Goal: Answer question/provide support: Share knowledge or assist other users

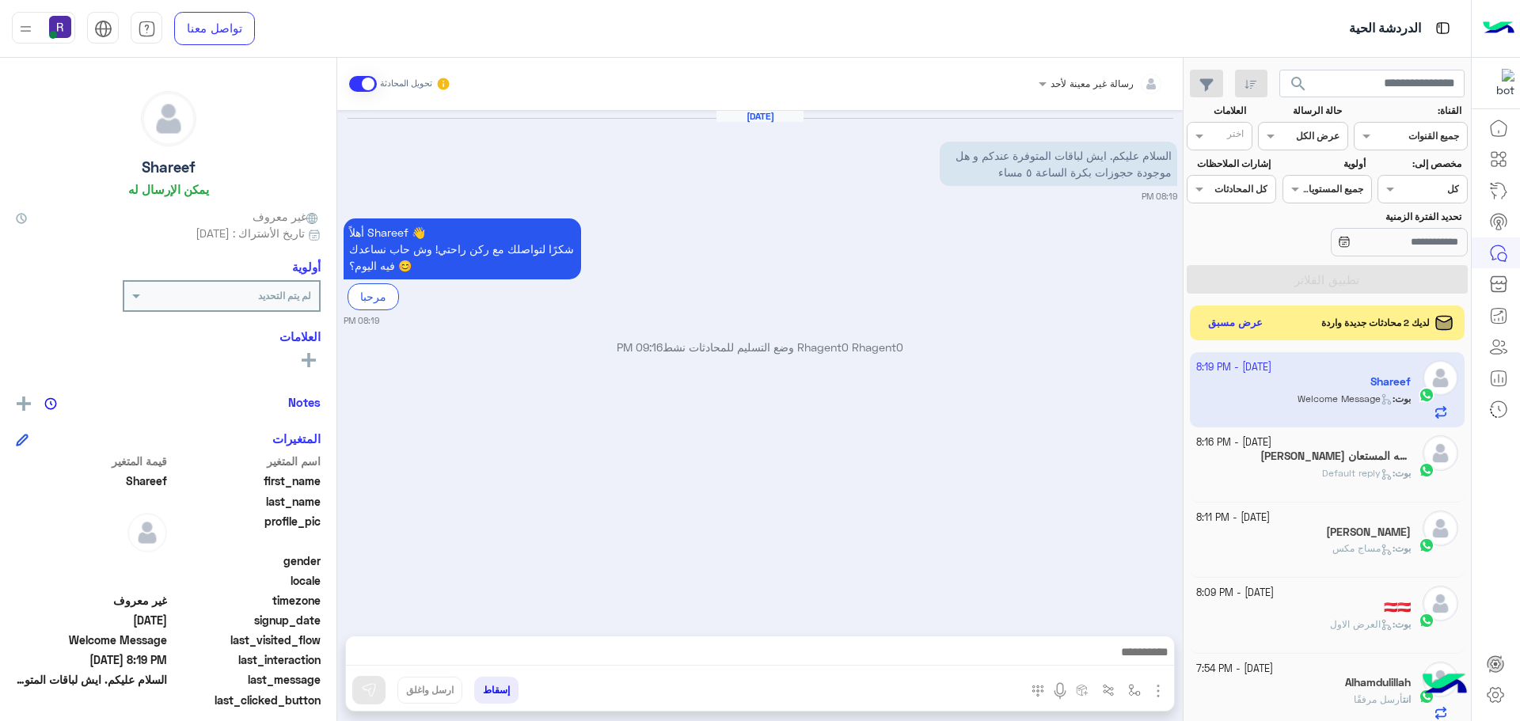
scroll to position [597, 0]
click at [1164, 686] on img "button" at bounding box center [1158, 691] width 19 height 19
click at [1134, 646] on button "الصور" at bounding box center [1133, 656] width 67 height 32
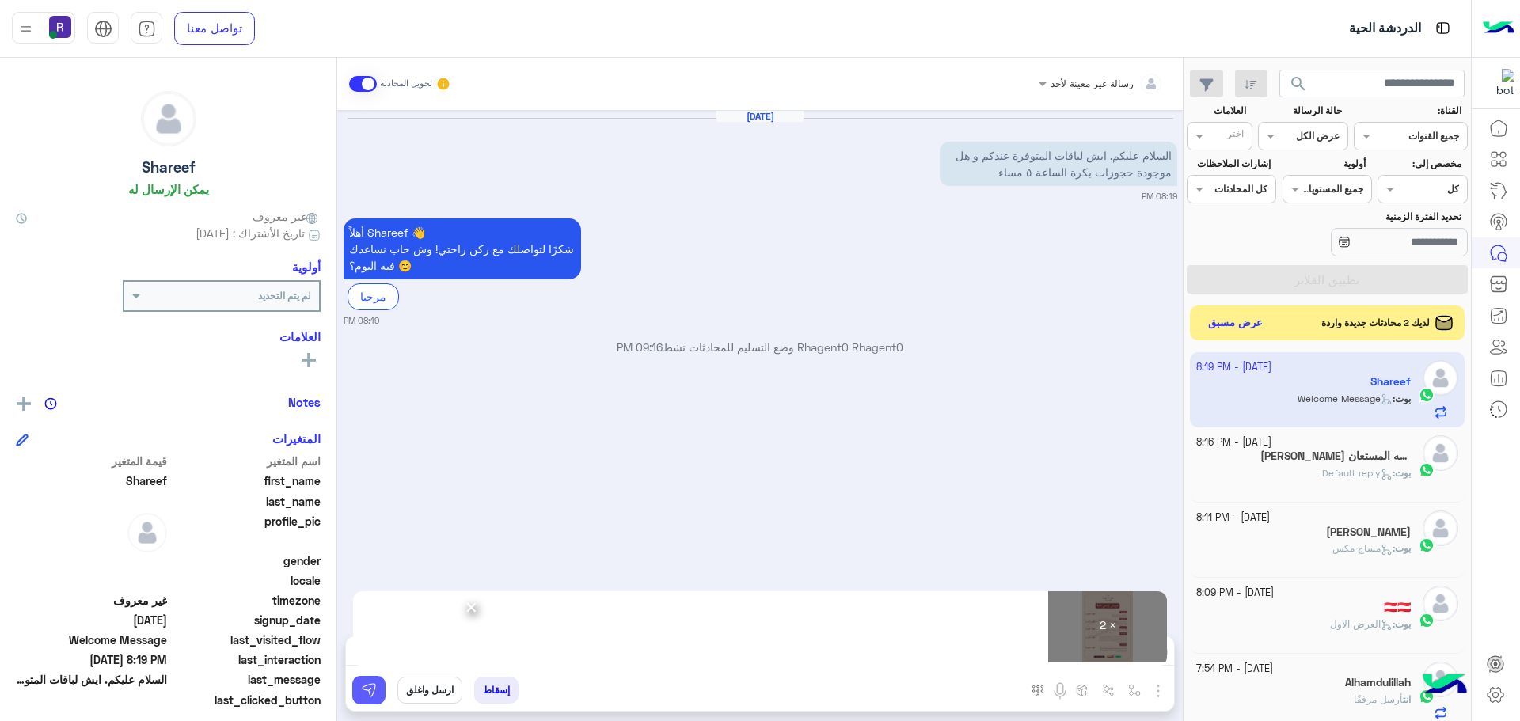
click at [367, 686] on img at bounding box center [369, 690] width 16 height 16
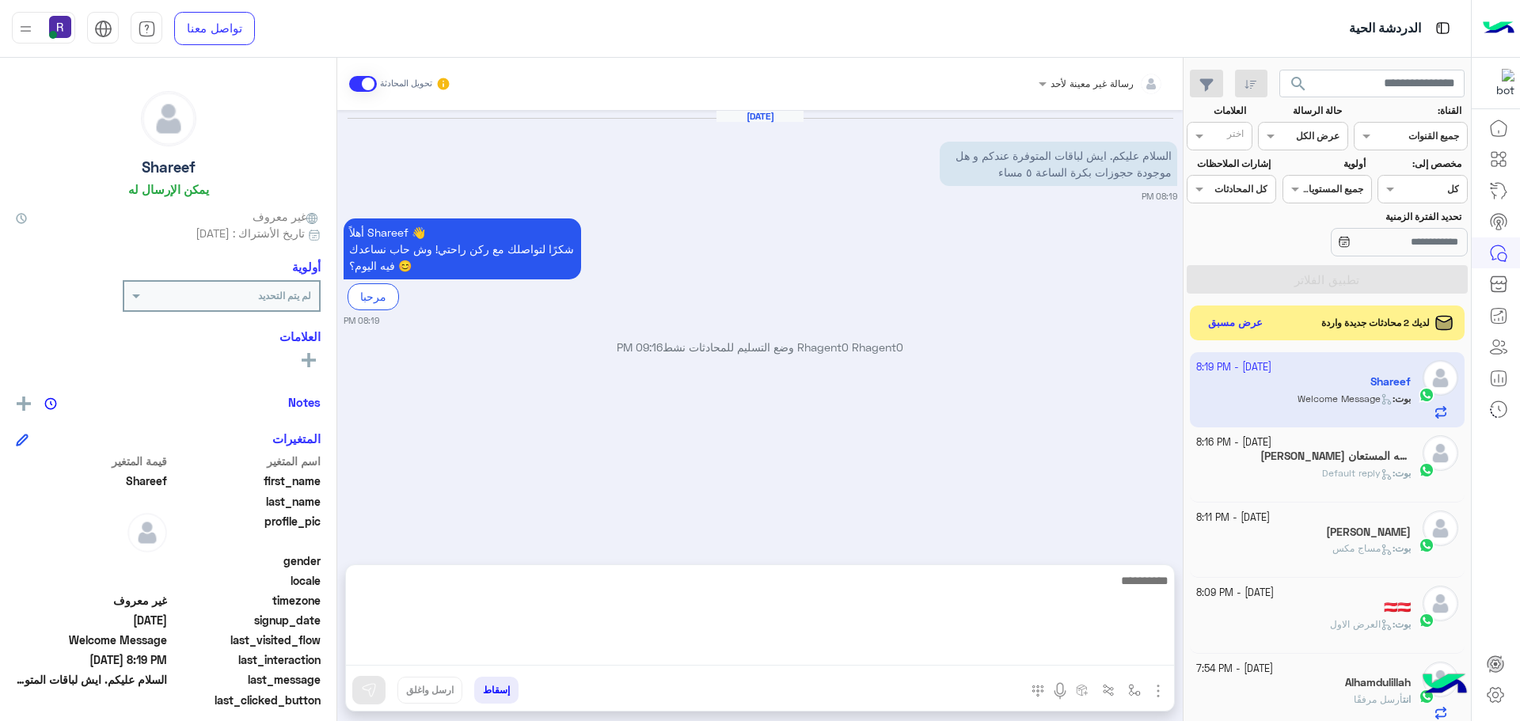
click at [807, 649] on textarea at bounding box center [760, 618] width 828 height 95
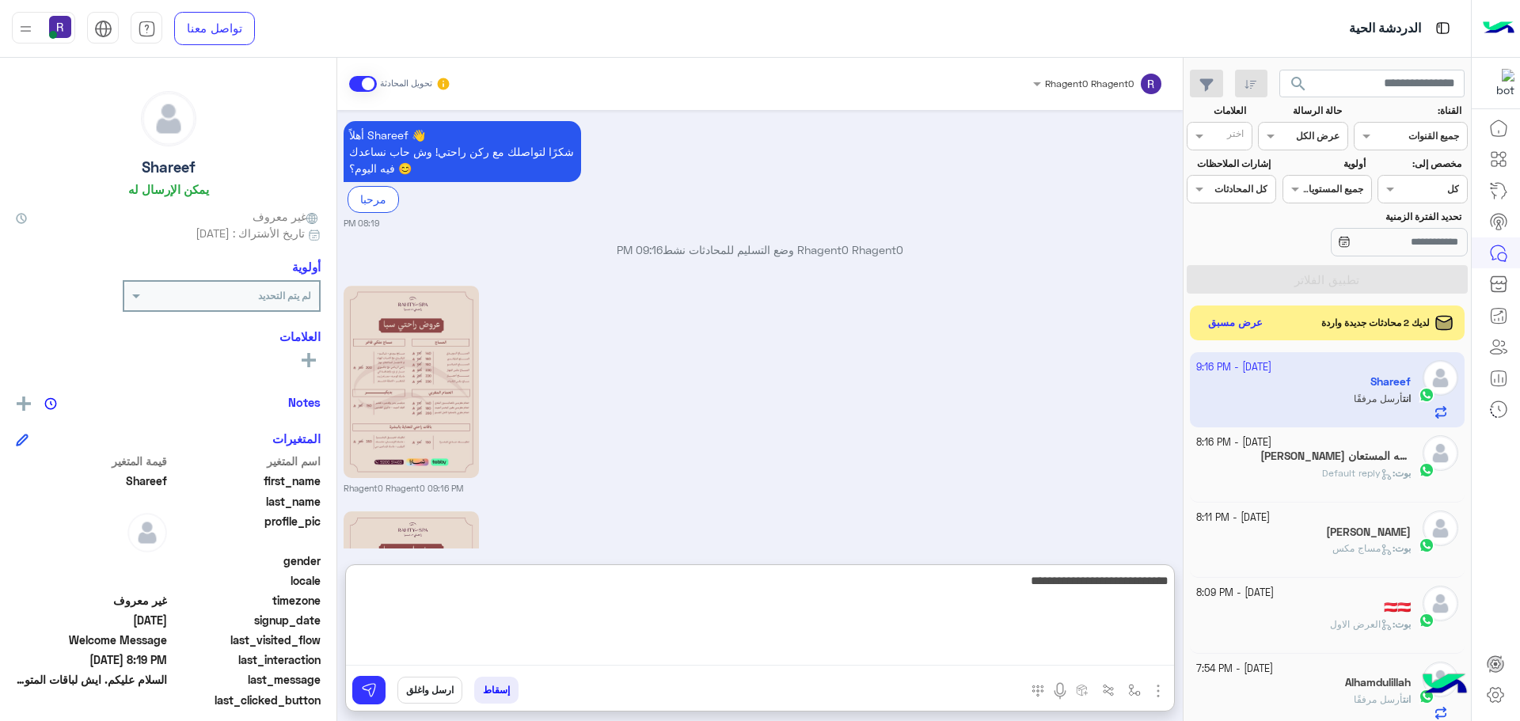
scroll to position [322, 0]
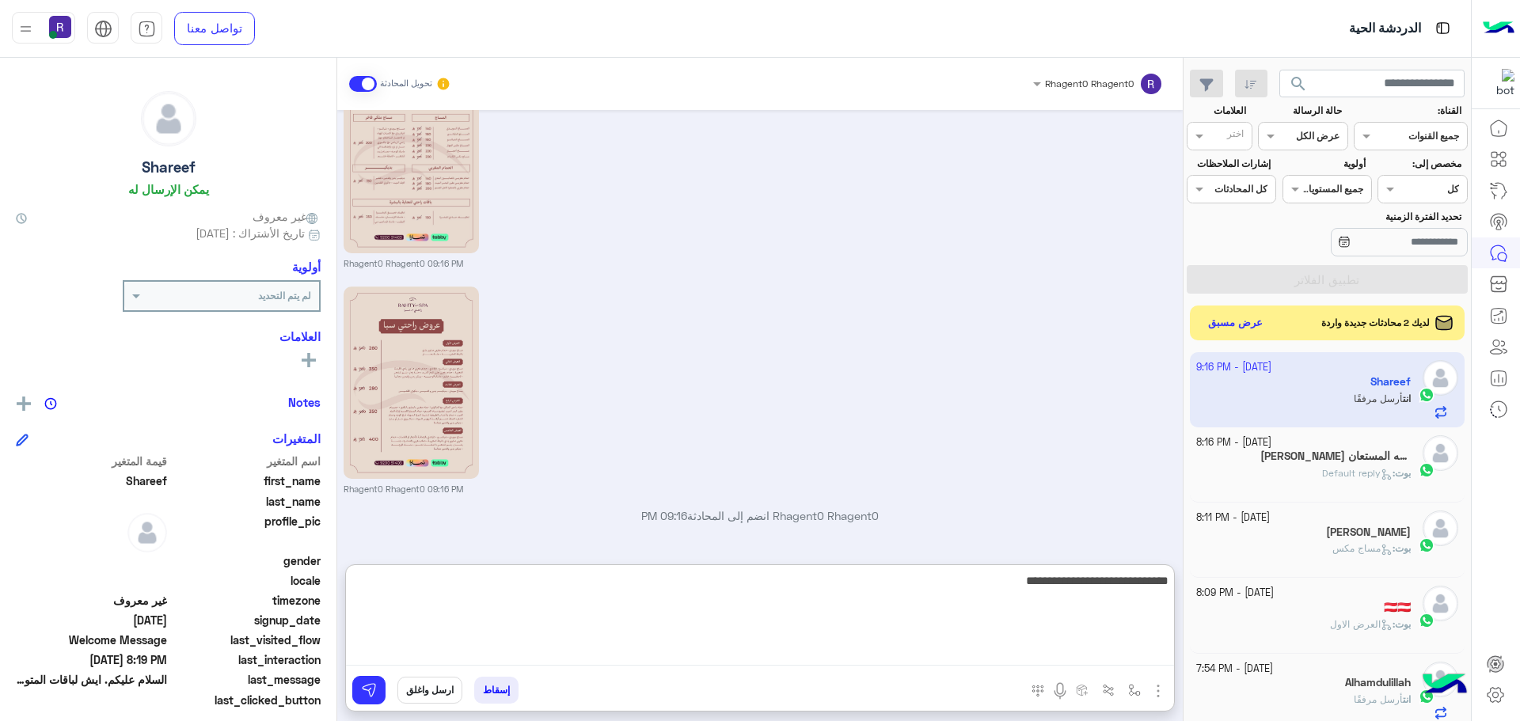
type textarea "**********"
click at [1074, 579] on textarea "**********" at bounding box center [760, 618] width 828 height 95
type textarea "**"
click at [1074, 579] on textarea "**********" at bounding box center [760, 618] width 828 height 95
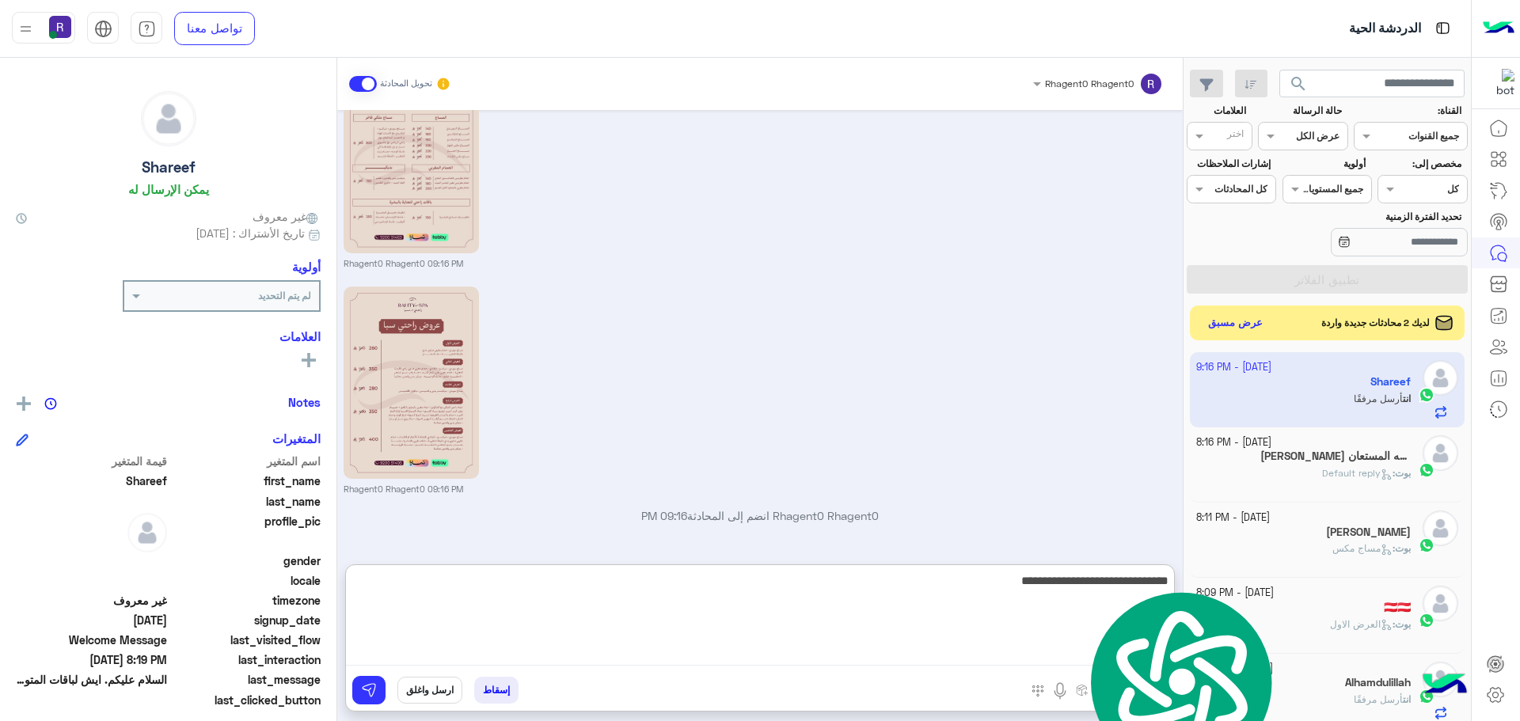
click at [1074, 579] on textarea "**********" at bounding box center [760, 618] width 828 height 95
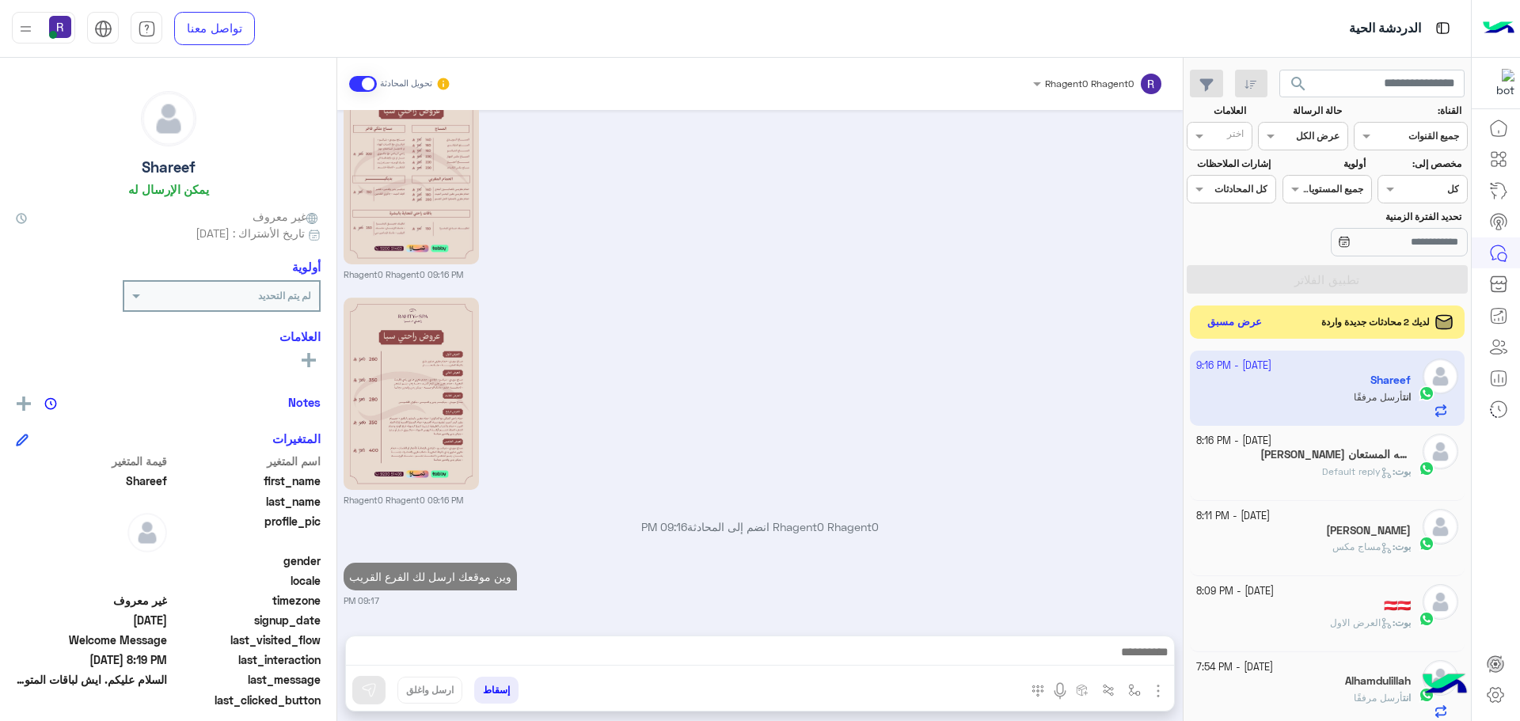
click at [1232, 315] on button "عرض مسبق" at bounding box center [1235, 322] width 66 height 21
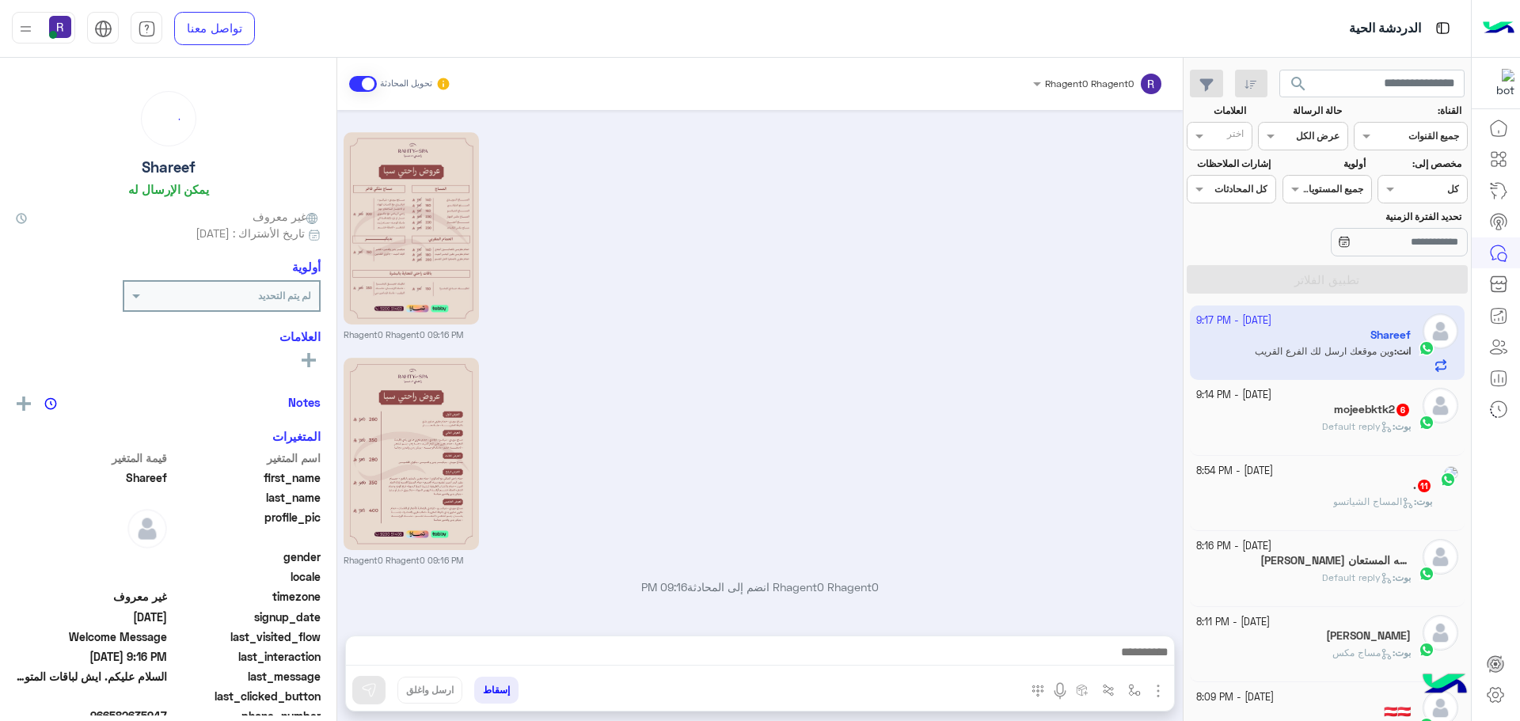
scroll to position [311, 0]
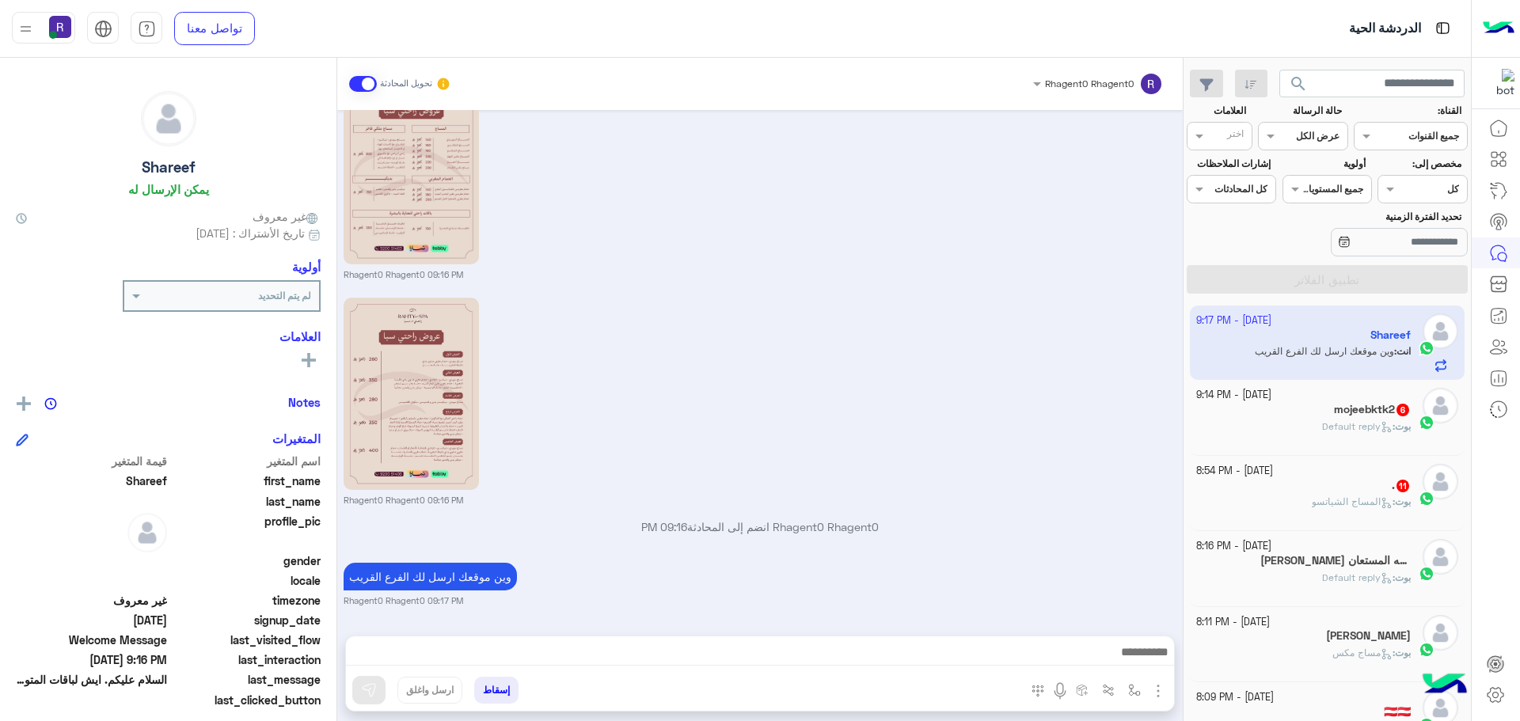
click at [1393, 431] on b "بوت :" at bounding box center [1402, 426] width 18 height 12
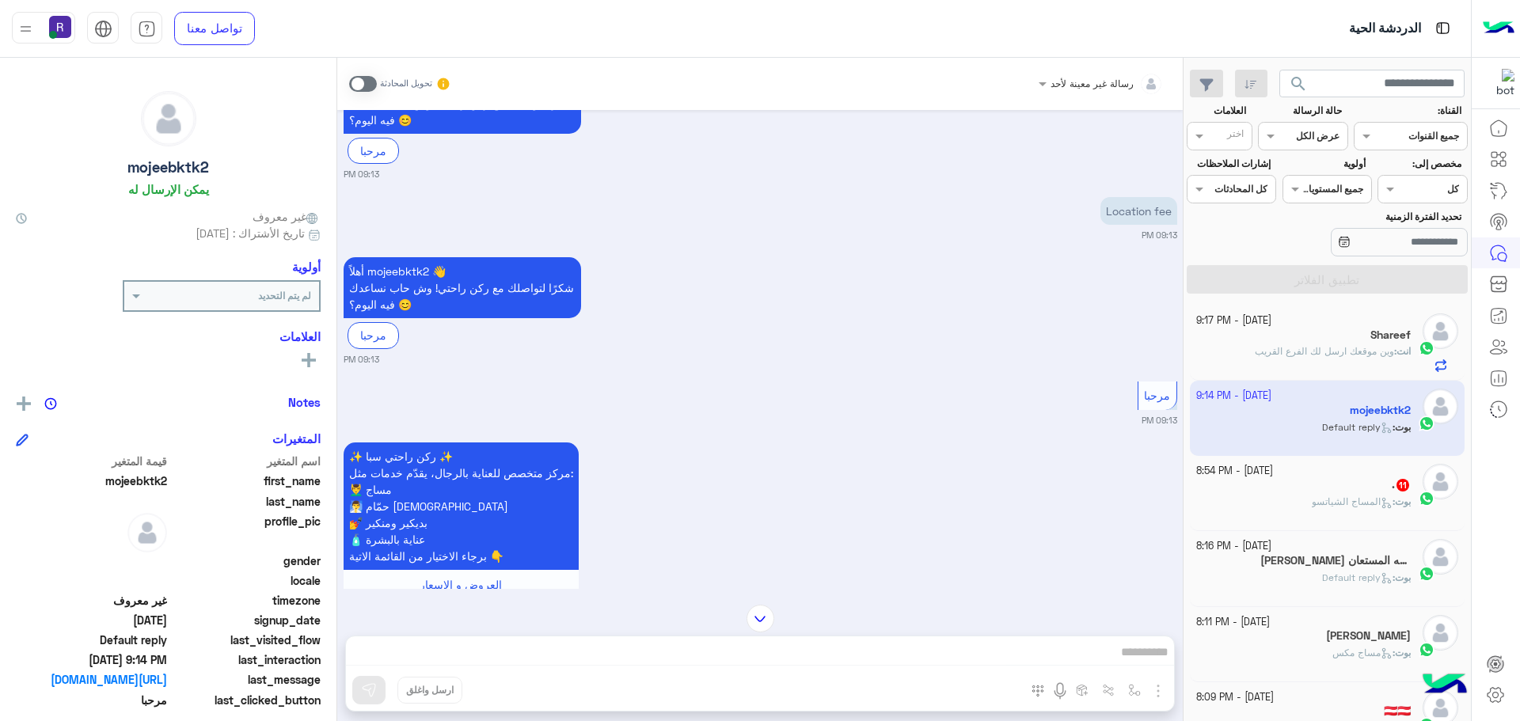
scroll to position [885, 0]
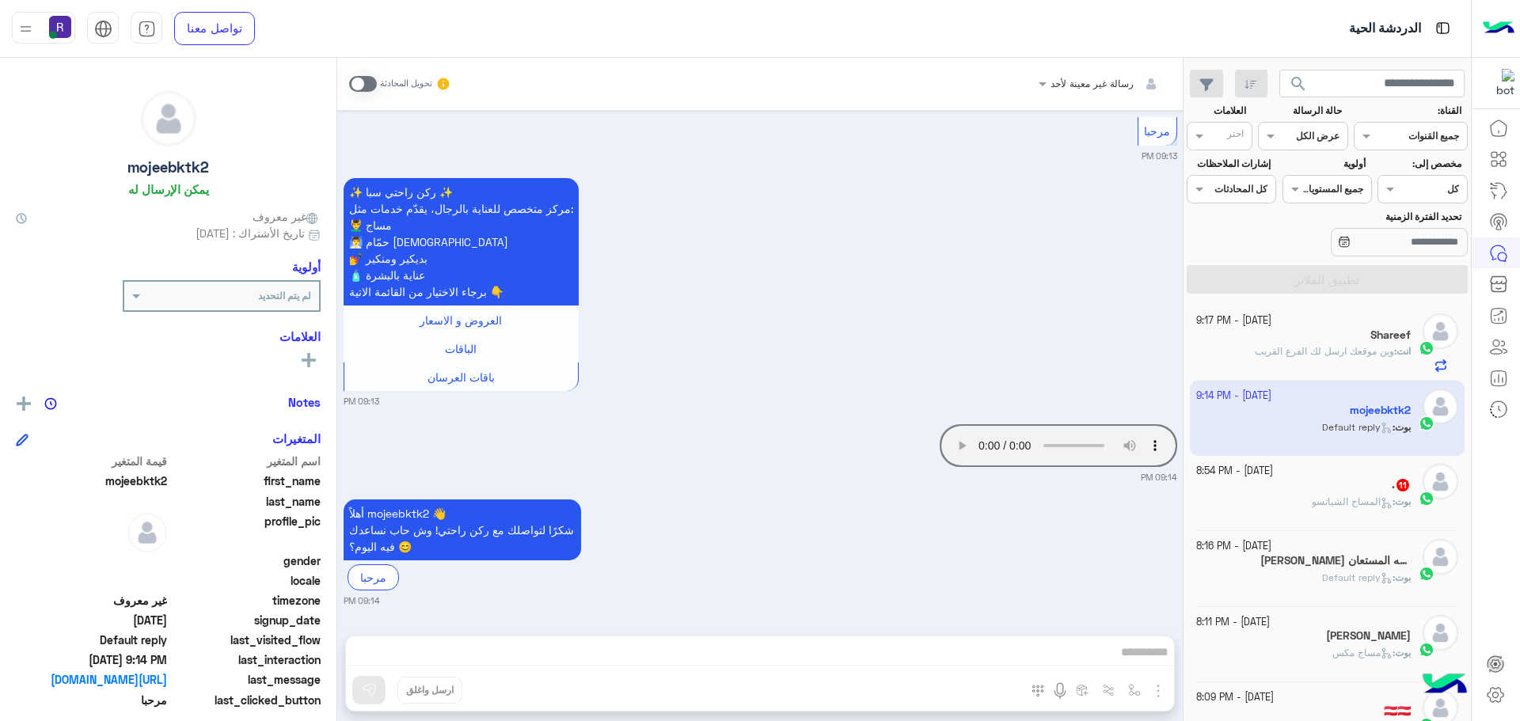
click at [363, 84] on span at bounding box center [363, 84] width 28 height 16
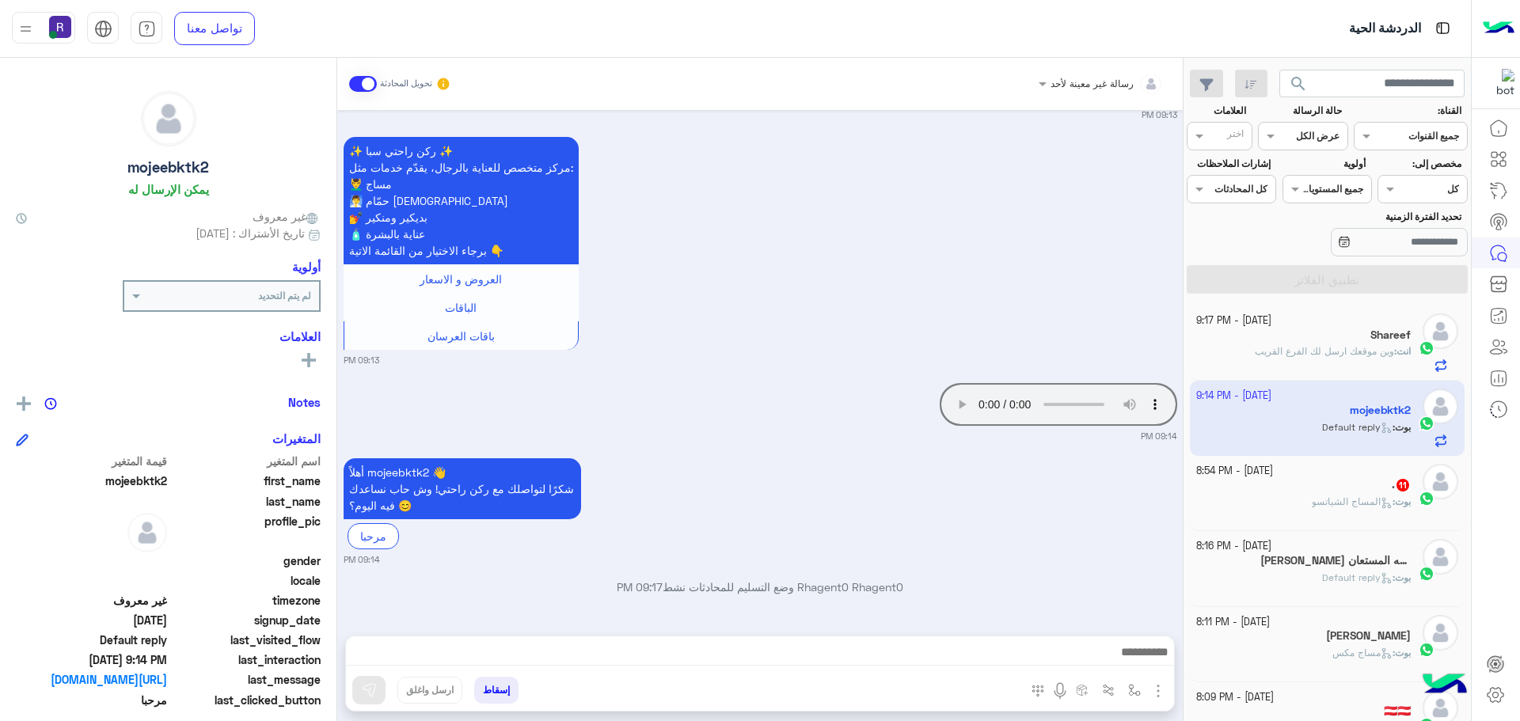
click at [1152, 689] on img "button" at bounding box center [1158, 691] width 19 height 19
click at [1133, 658] on span "الصور" at bounding box center [1127, 657] width 29 height 18
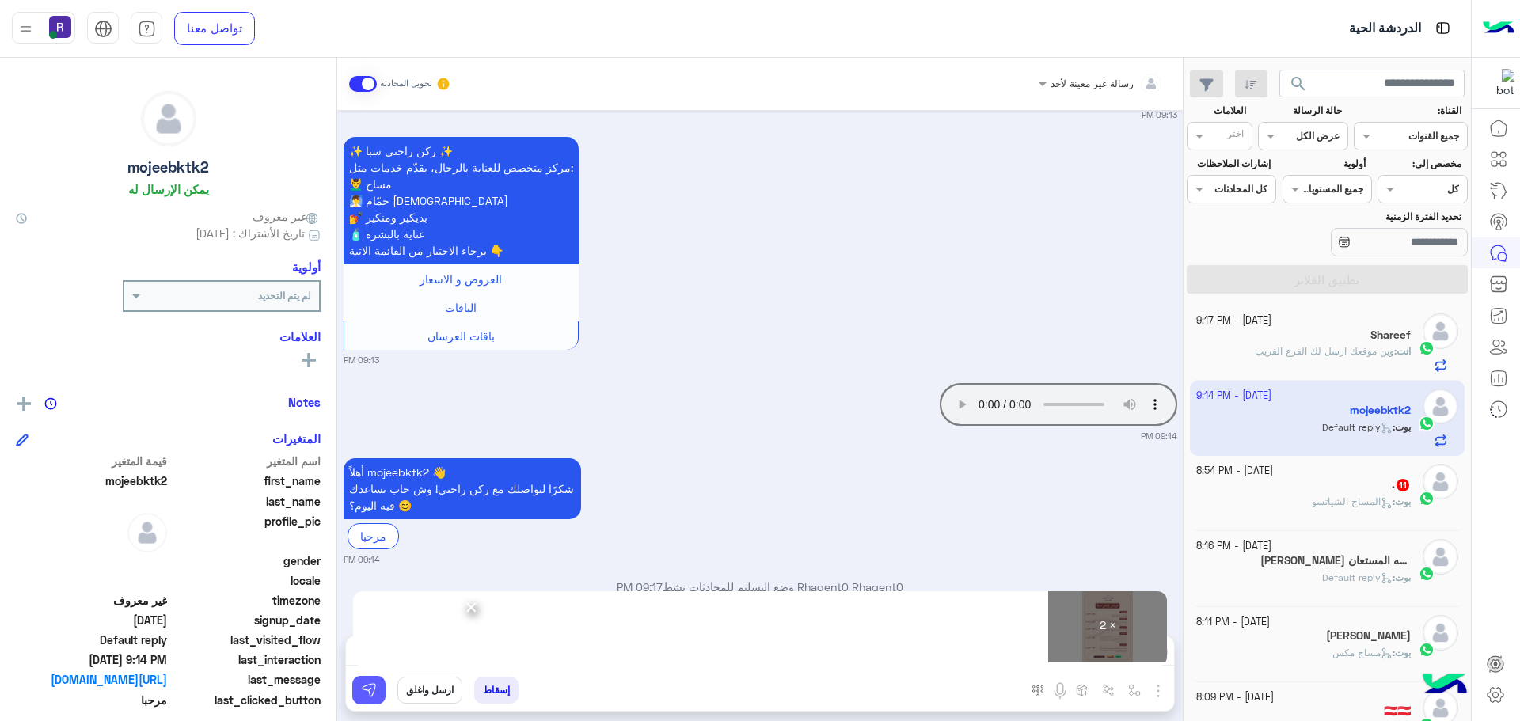
click at [366, 686] on img at bounding box center [369, 690] width 16 height 16
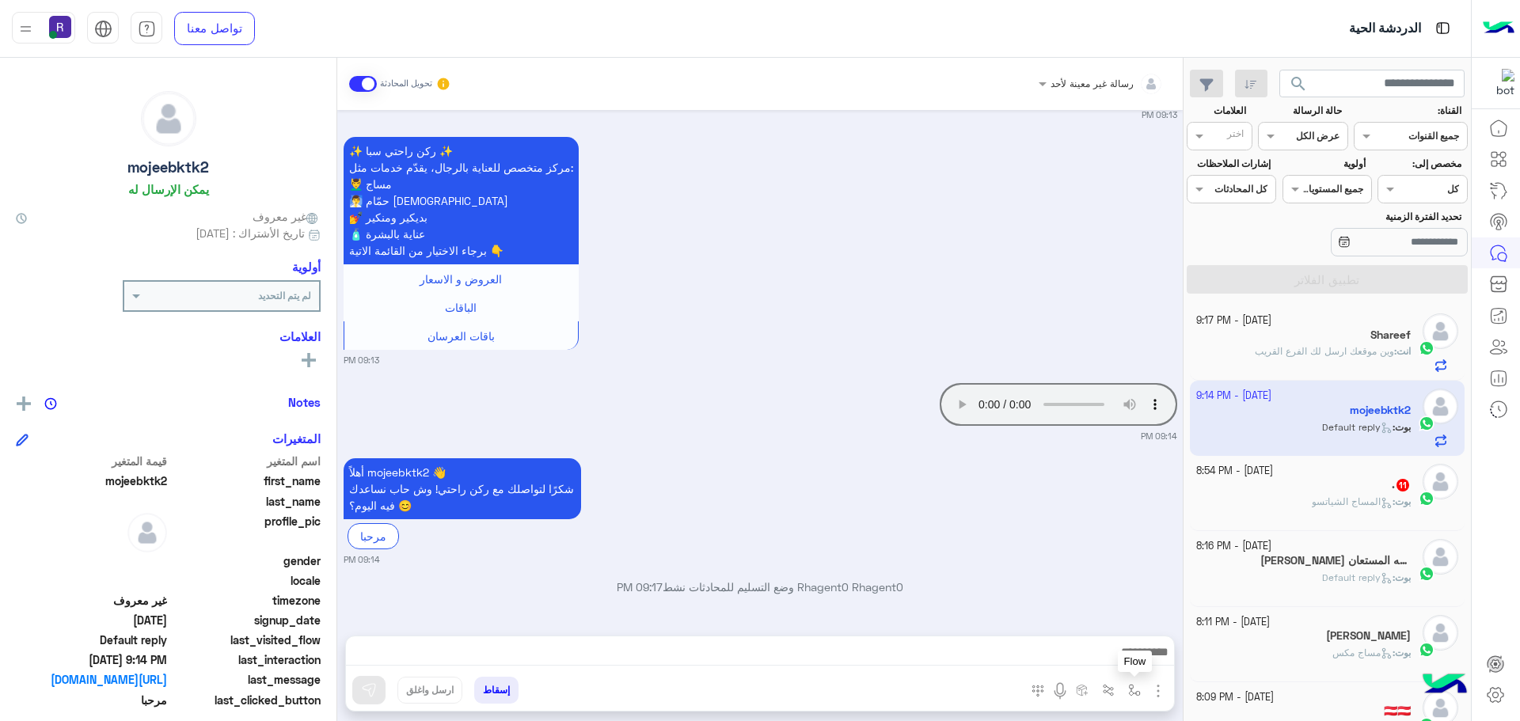
click at [1128, 686] on img "button" at bounding box center [1134, 690] width 13 height 13
click at [1105, 649] on input "text" at bounding box center [1099, 653] width 80 height 14
type input "*****"
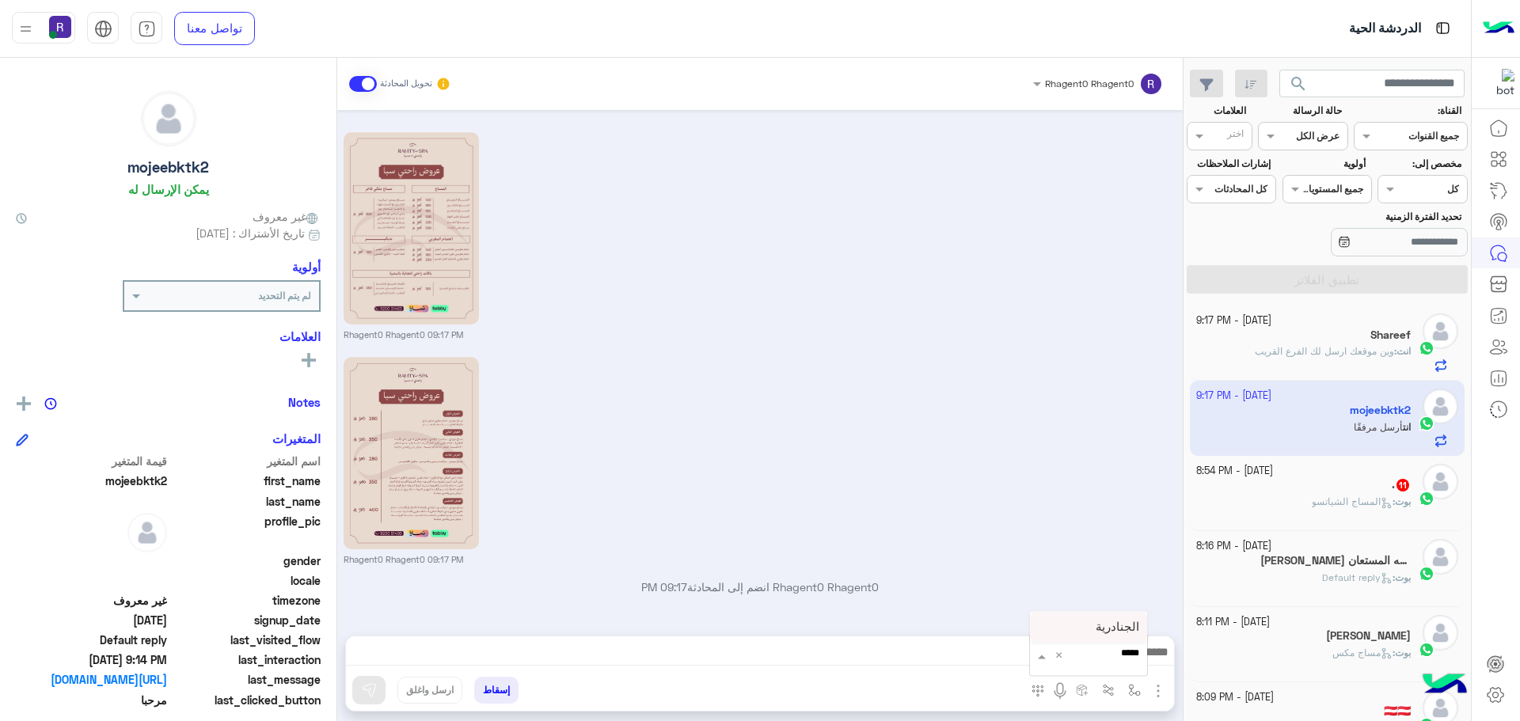
click at [1109, 635] on div "الجنادرية" at bounding box center [1088, 627] width 117 height 31
type textarea "*********"
click at [370, 679] on button at bounding box center [368, 690] width 33 height 28
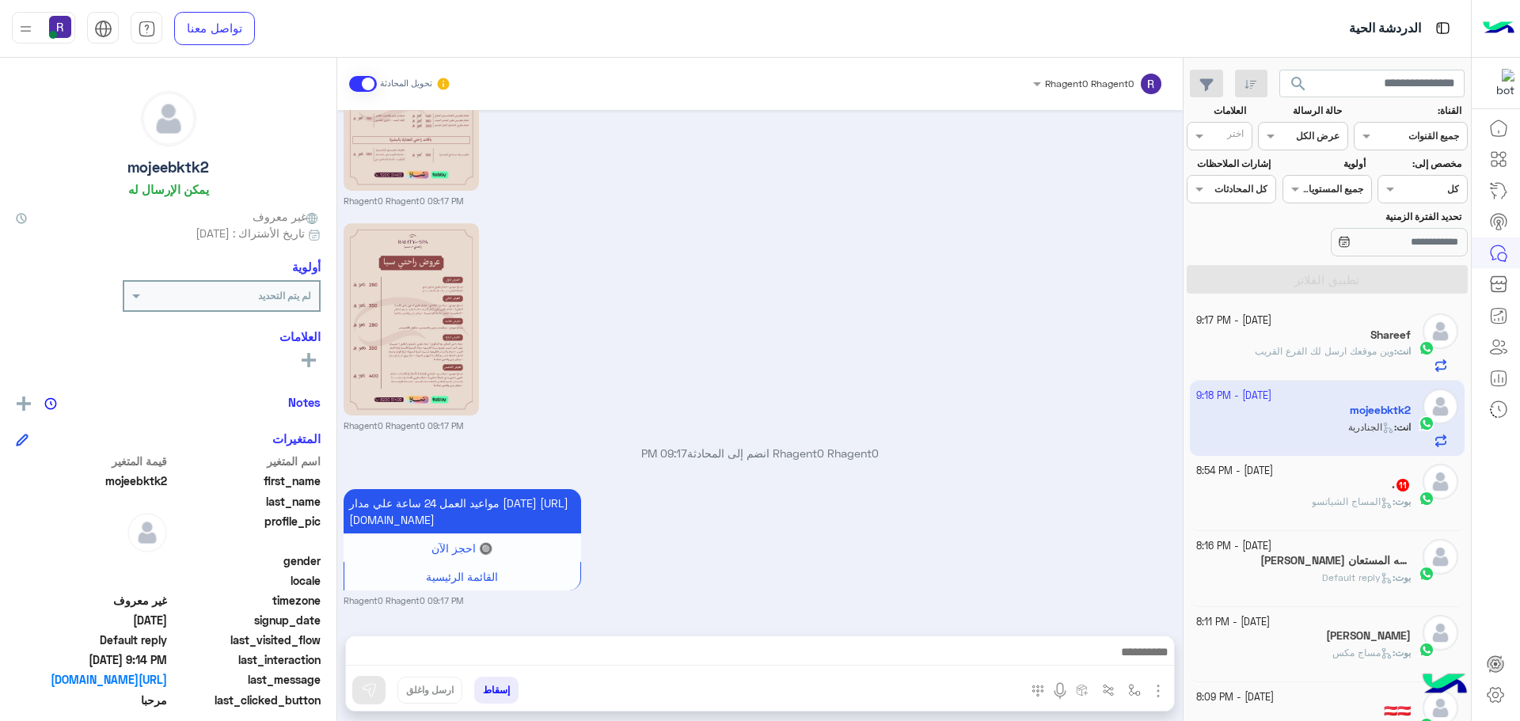
click at [1370, 508] on p "بوت : المساج الشياتسو" at bounding box center [1361, 502] width 99 height 14
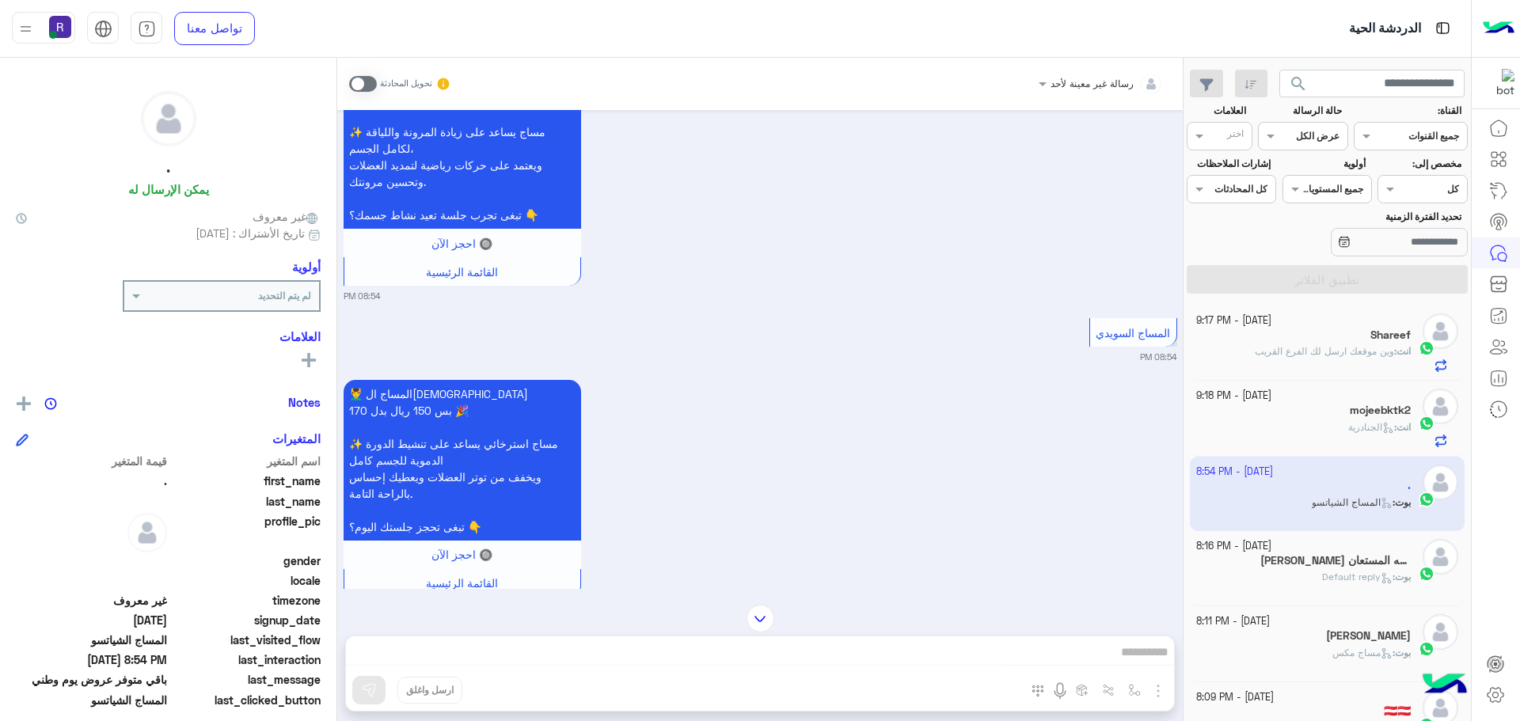
scroll to position [2861, 0]
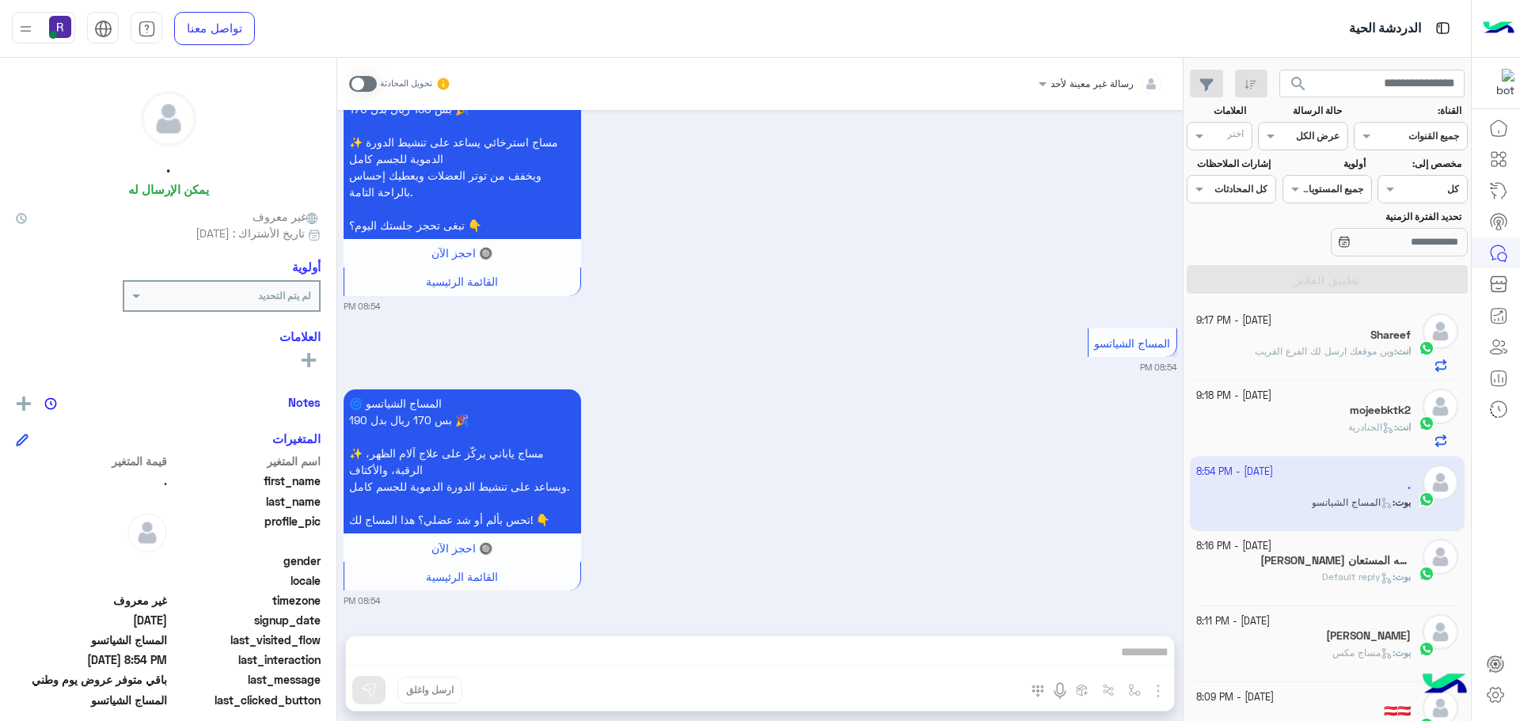
drag, startPoint x: 352, startPoint y: 82, endPoint x: 456, endPoint y: 99, distance: 105.2
click at [355, 82] on span at bounding box center [363, 84] width 28 height 16
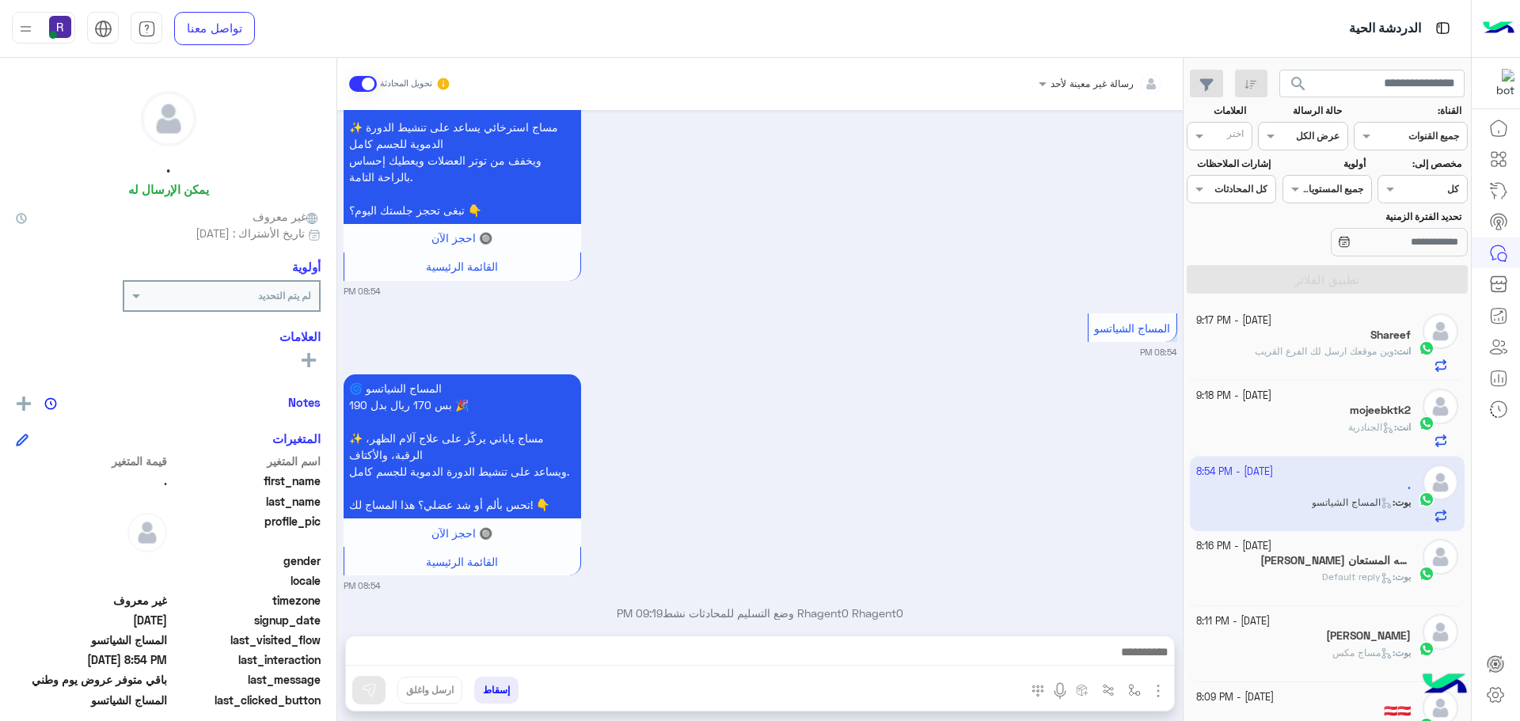
scroll to position [2902, 0]
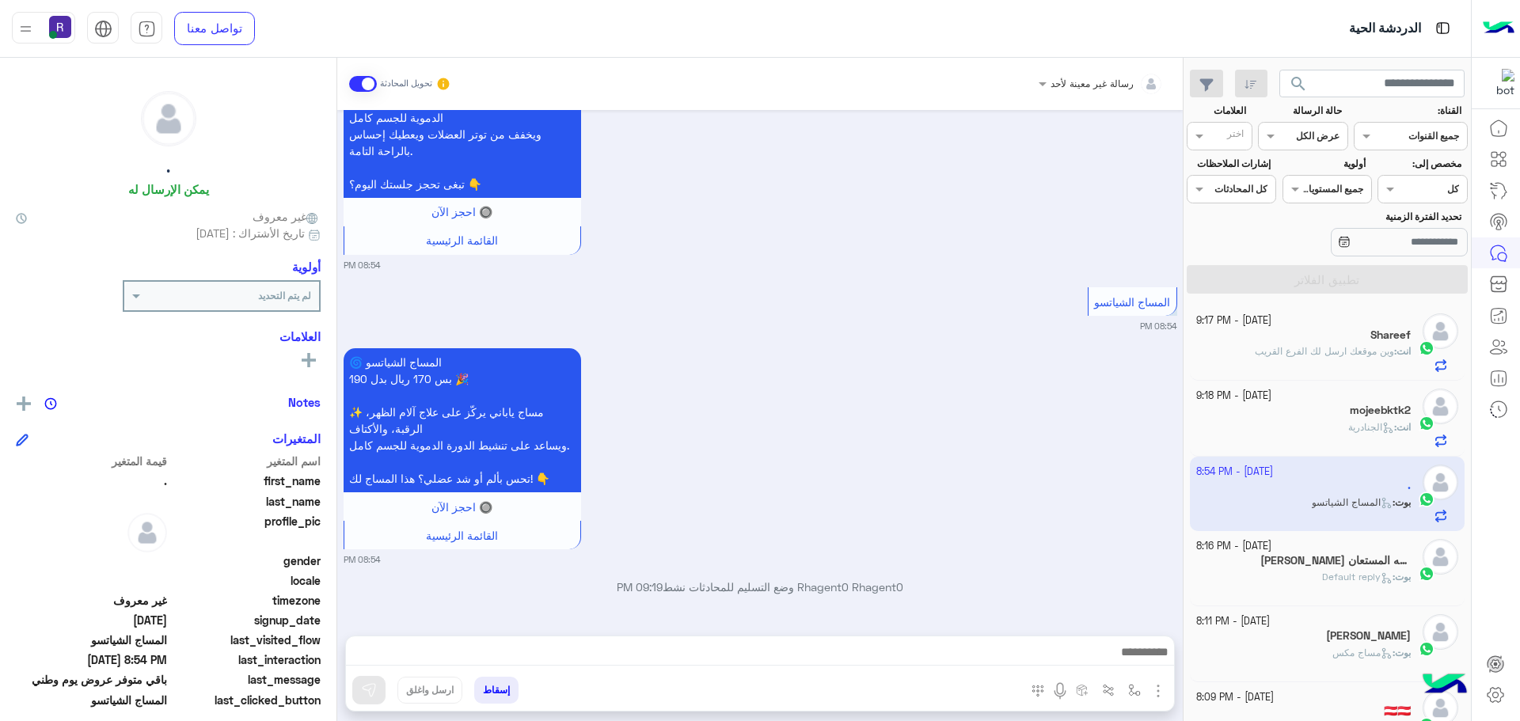
click at [1152, 689] on img "button" at bounding box center [1158, 691] width 19 height 19
click at [1106, 655] on button "الصور" at bounding box center [1133, 656] width 67 height 32
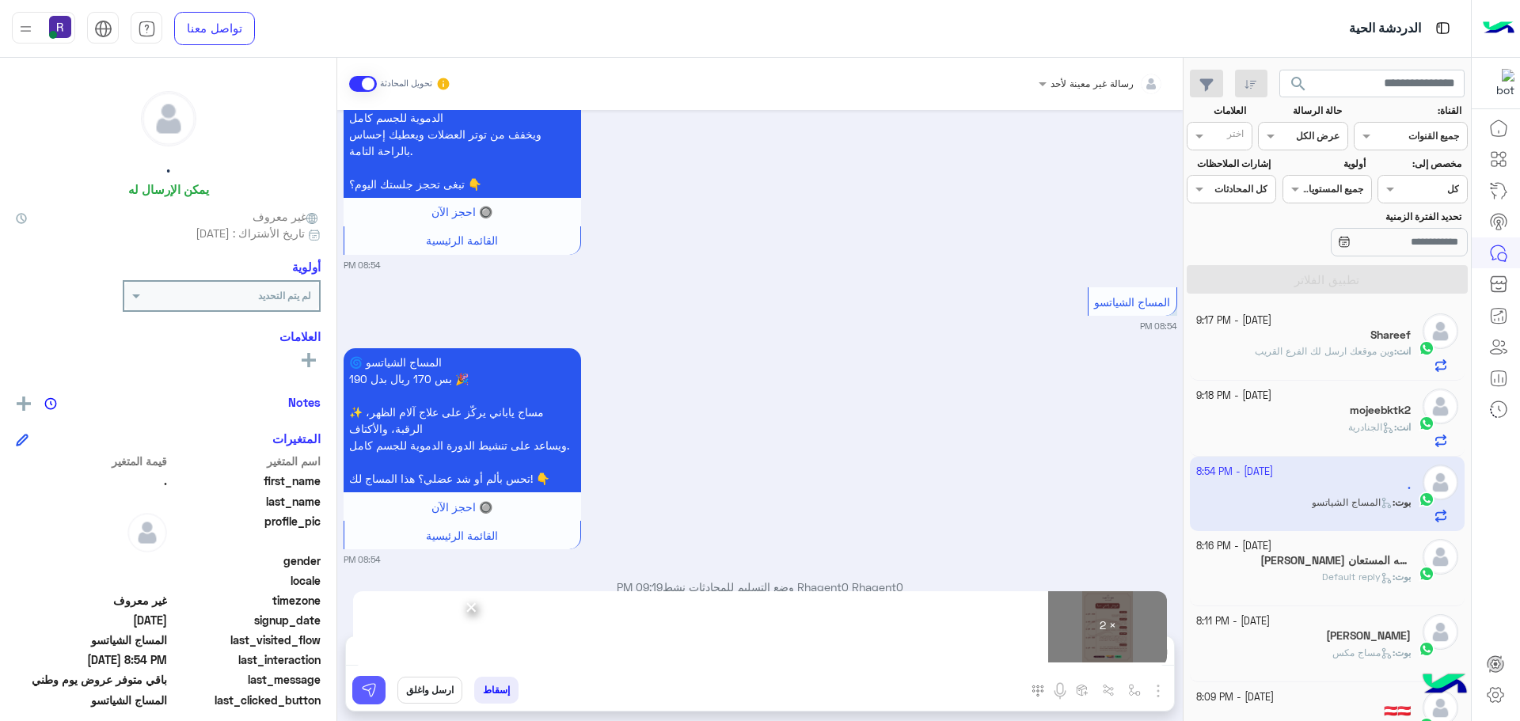
click at [379, 686] on button at bounding box center [368, 690] width 33 height 28
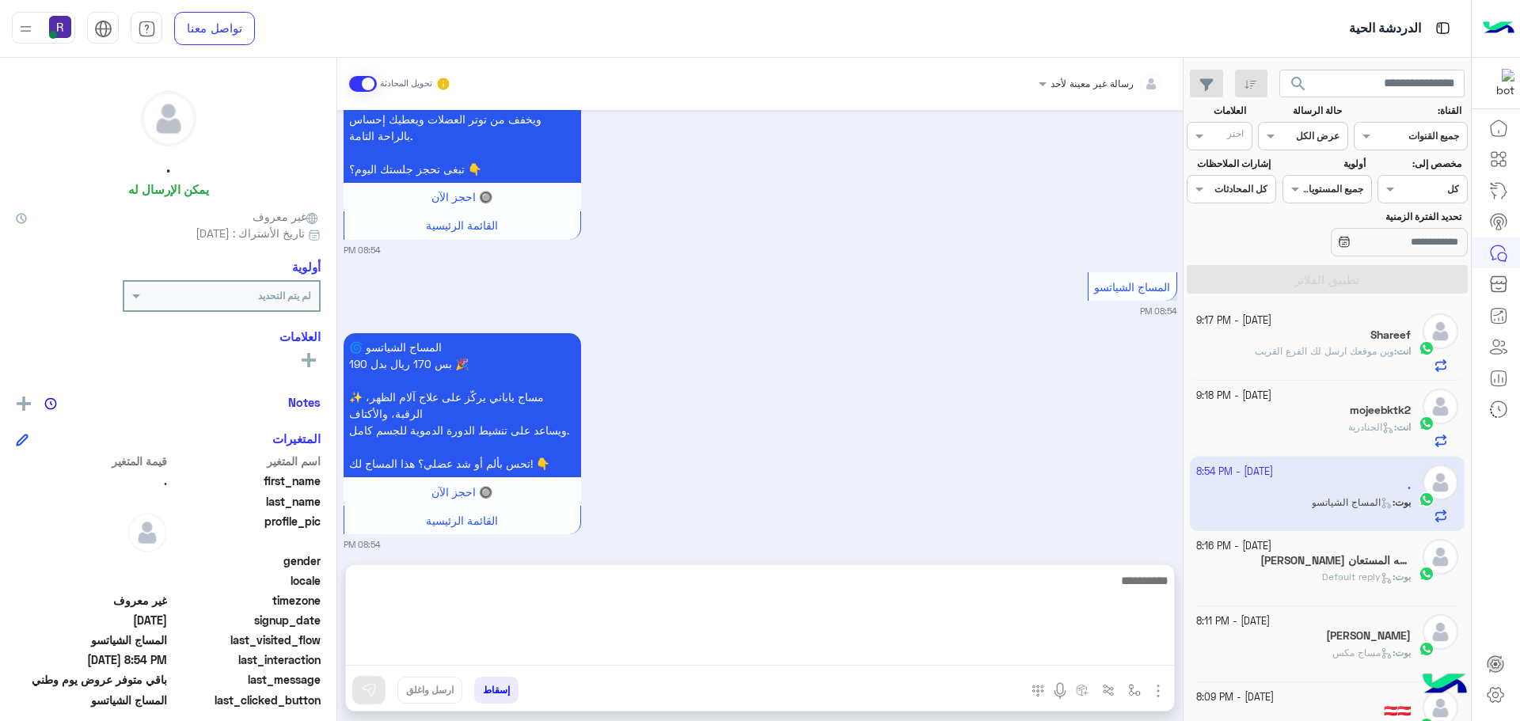
click at [1077, 654] on textarea at bounding box center [760, 618] width 828 height 95
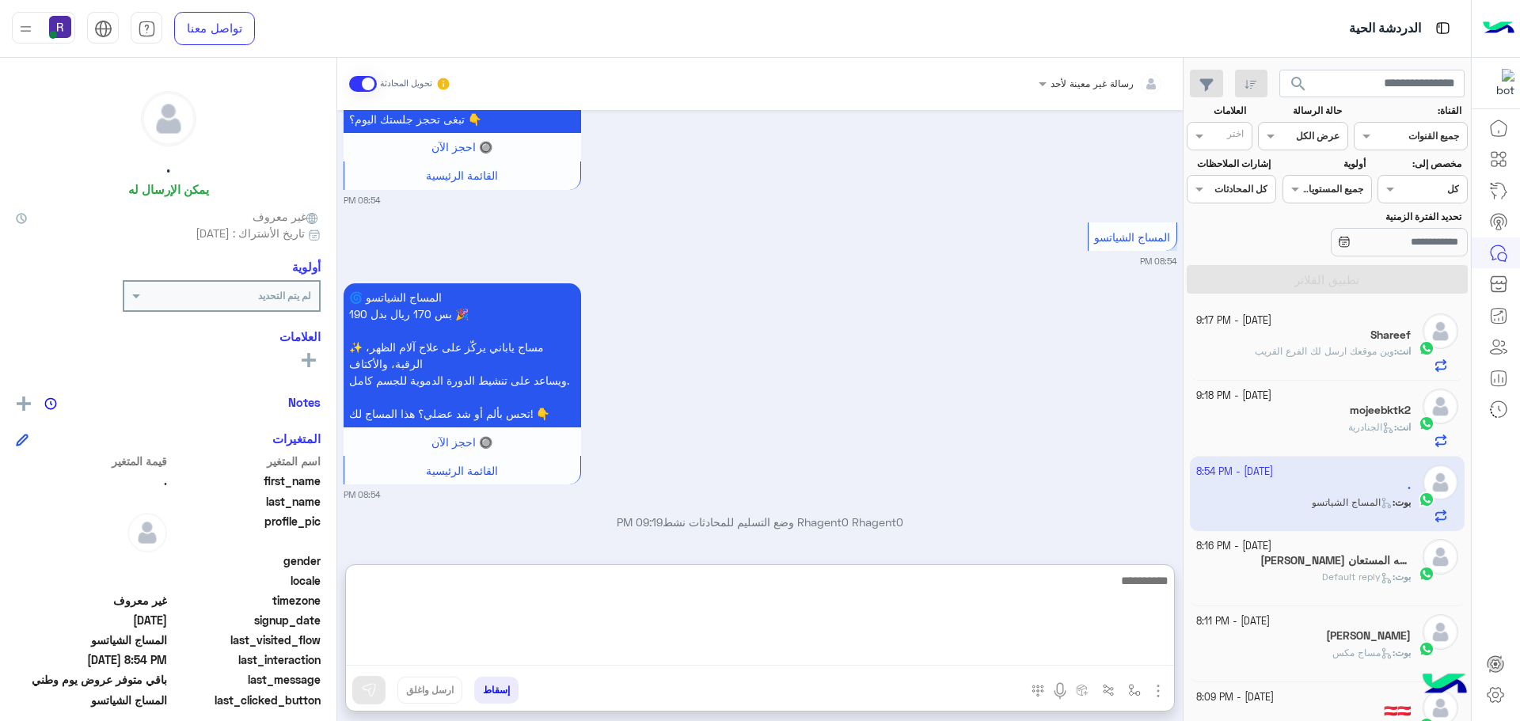
scroll to position [2973, 0]
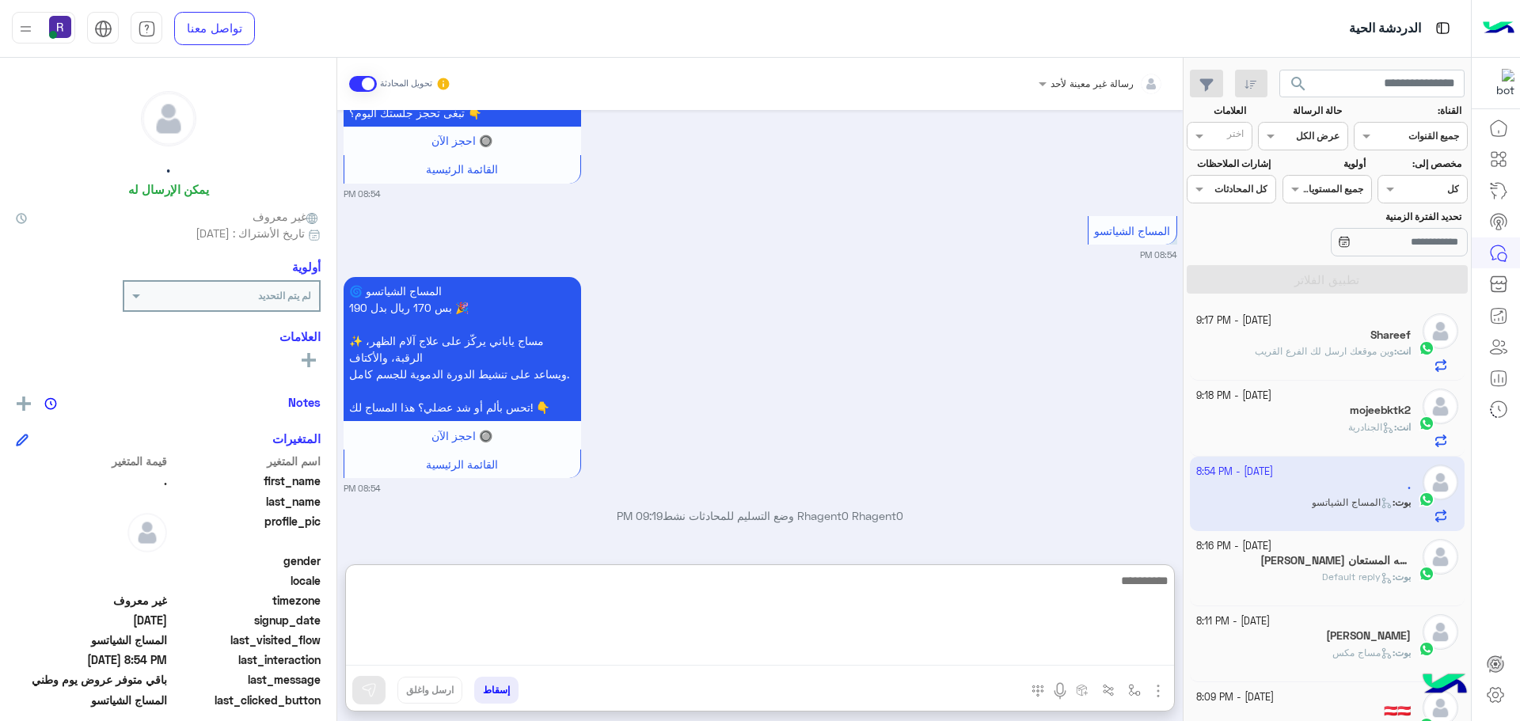
click at [967, 587] on textarea at bounding box center [760, 618] width 828 height 95
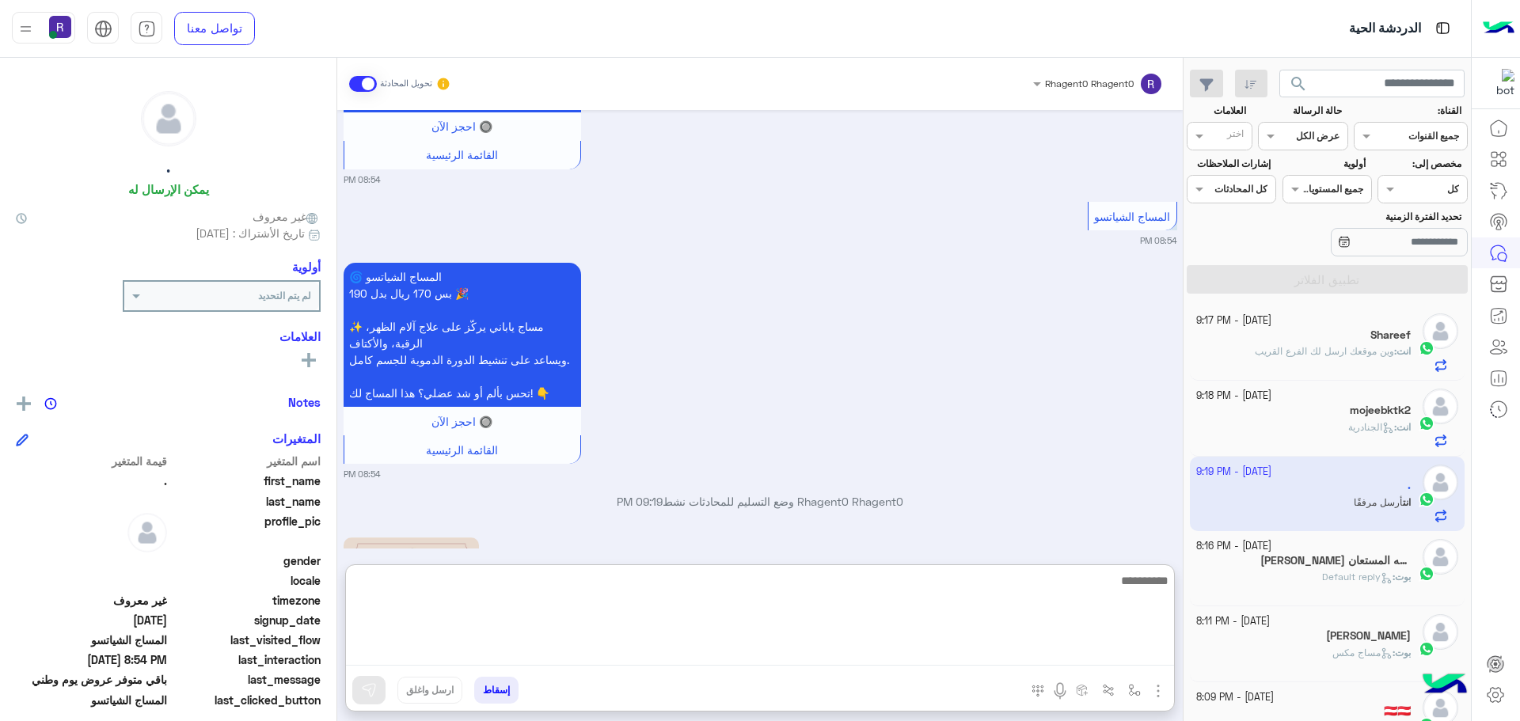
scroll to position [3464, 0]
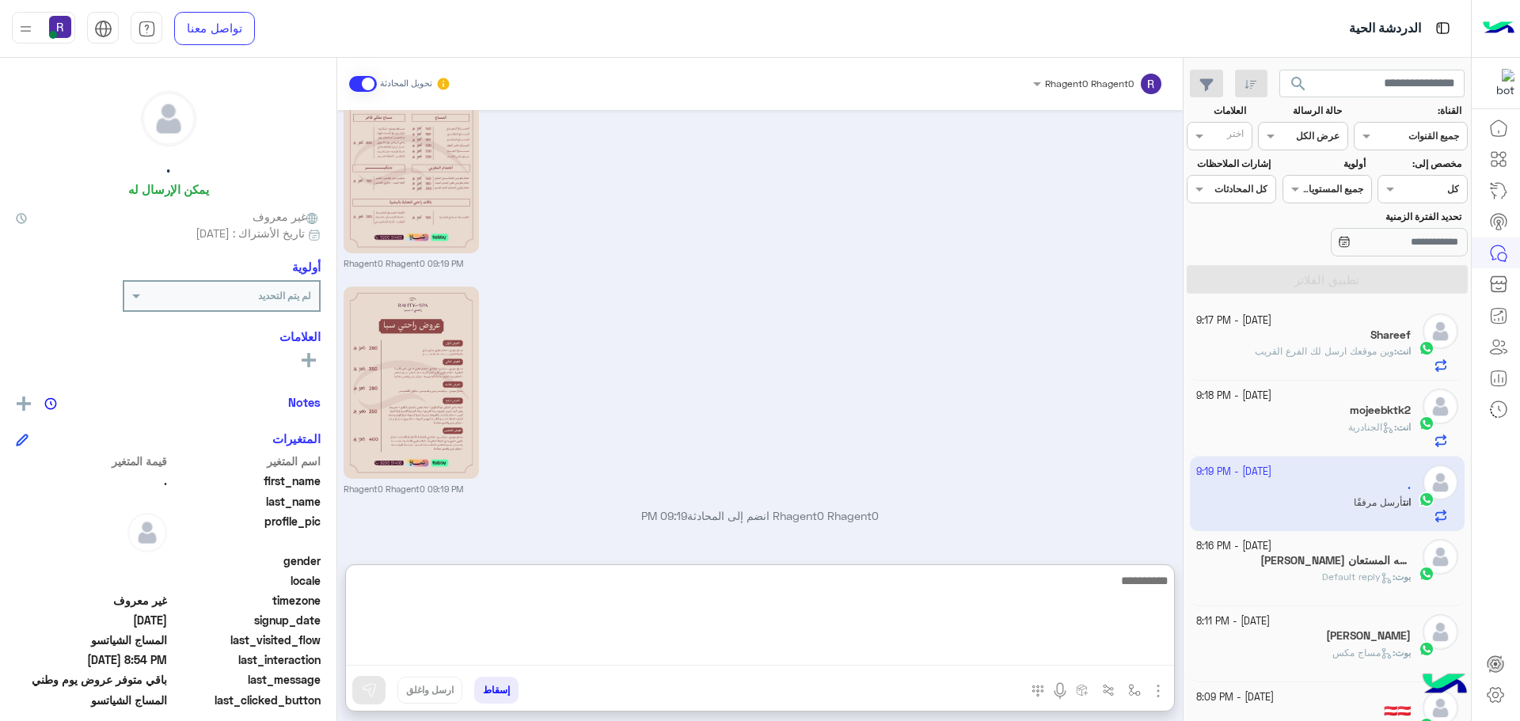
click at [579, 611] on textarea at bounding box center [760, 618] width 828 height 95
paste textarea "**********"
type textarea "**********"
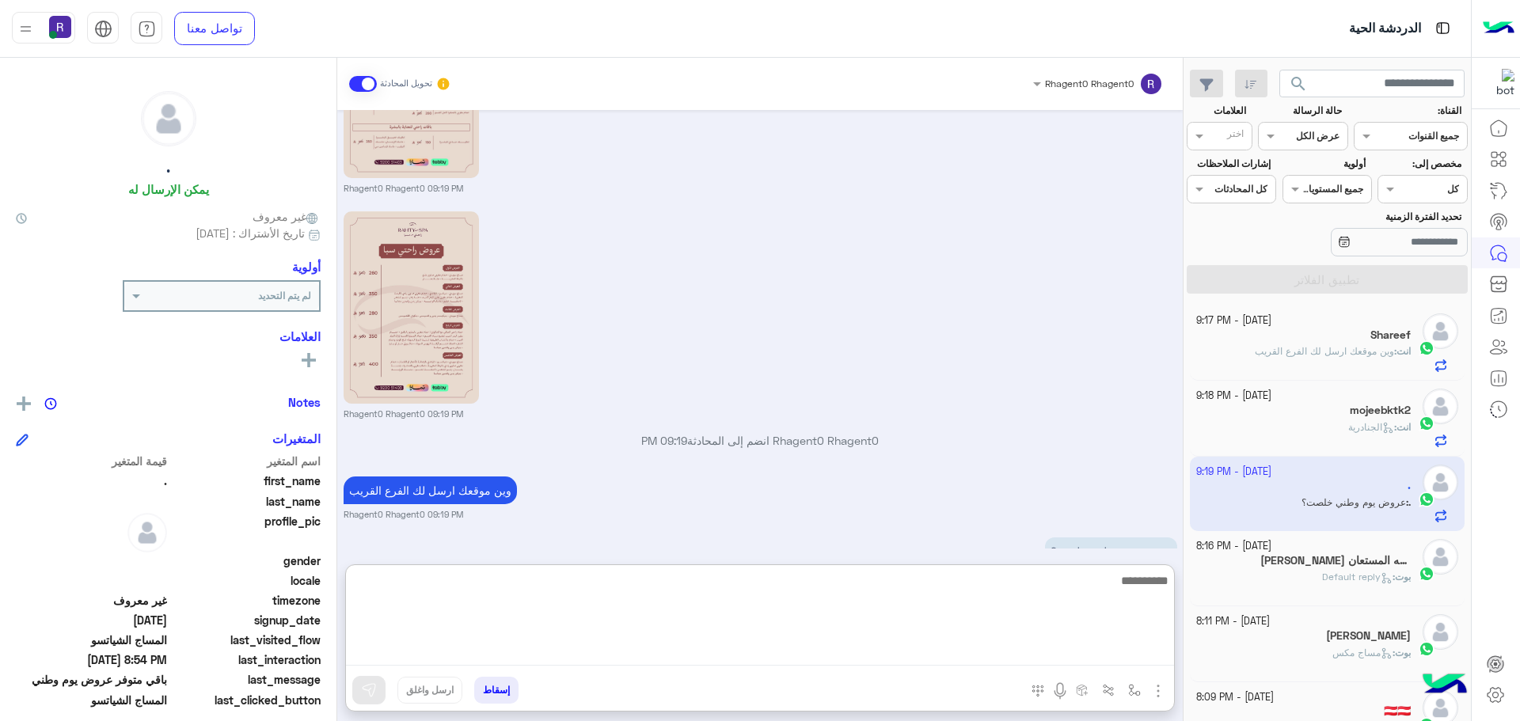
scroll to position [3585, 0]
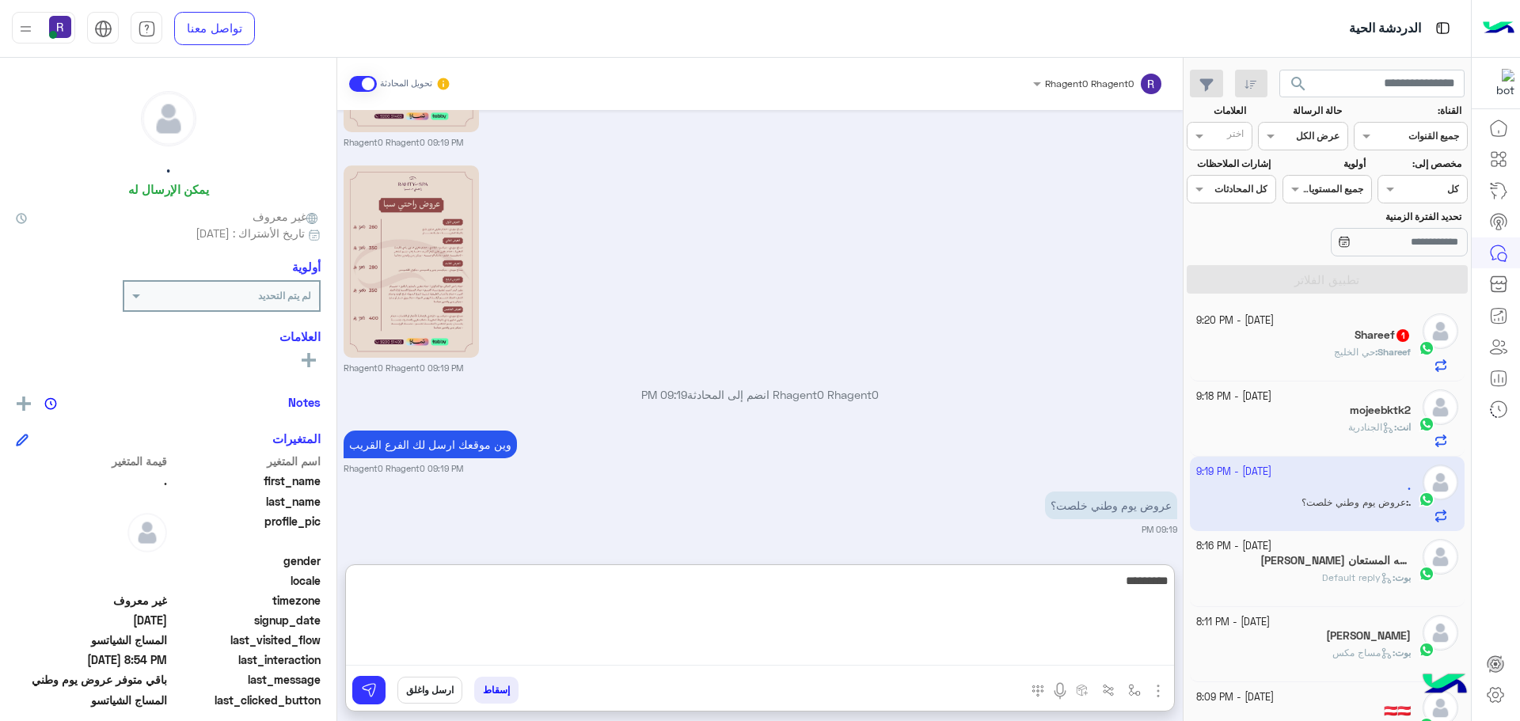
type textarea "*********"
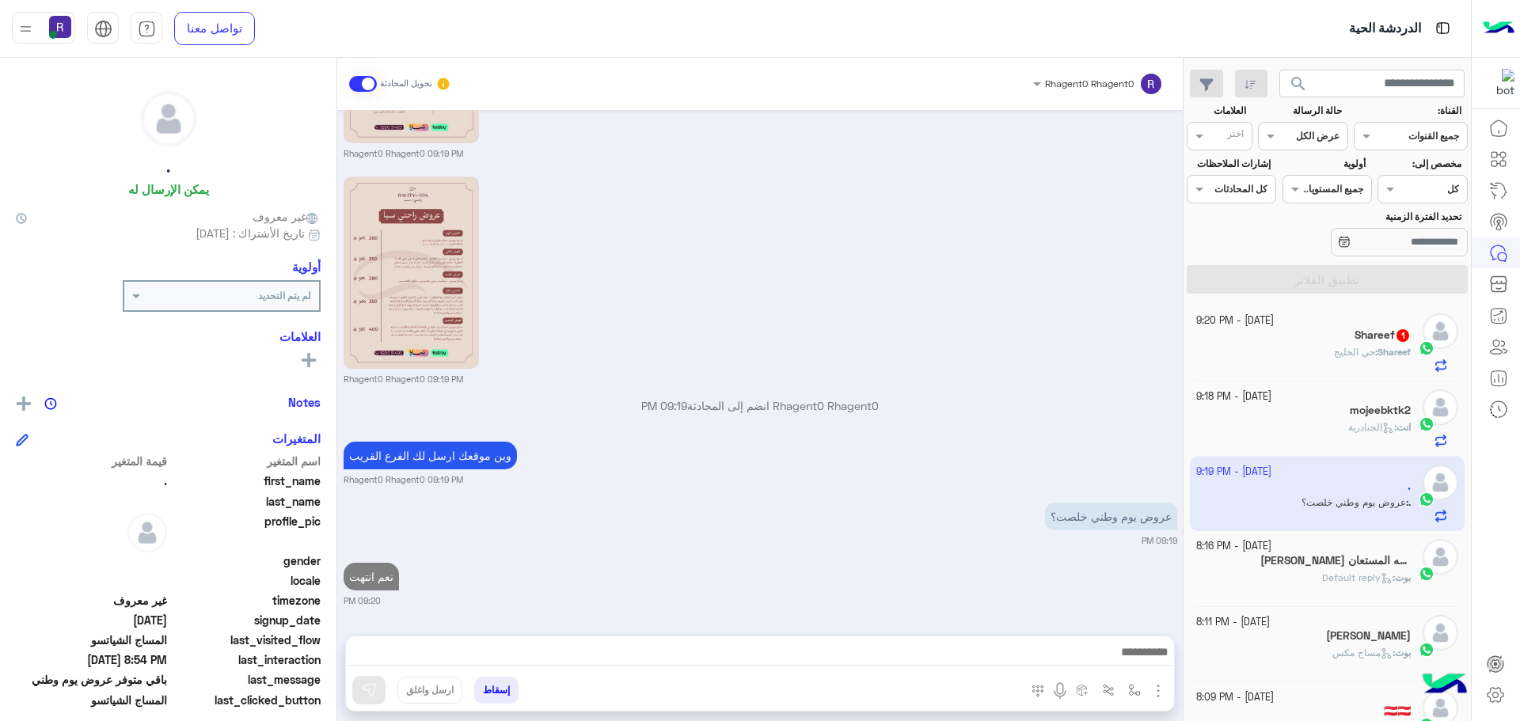
click at [1360, 375] on div "1 October - 9:20 PM Shareef 1 Shareef : حي الخليج" at bounding box center [1327, 343] width 275 height 75
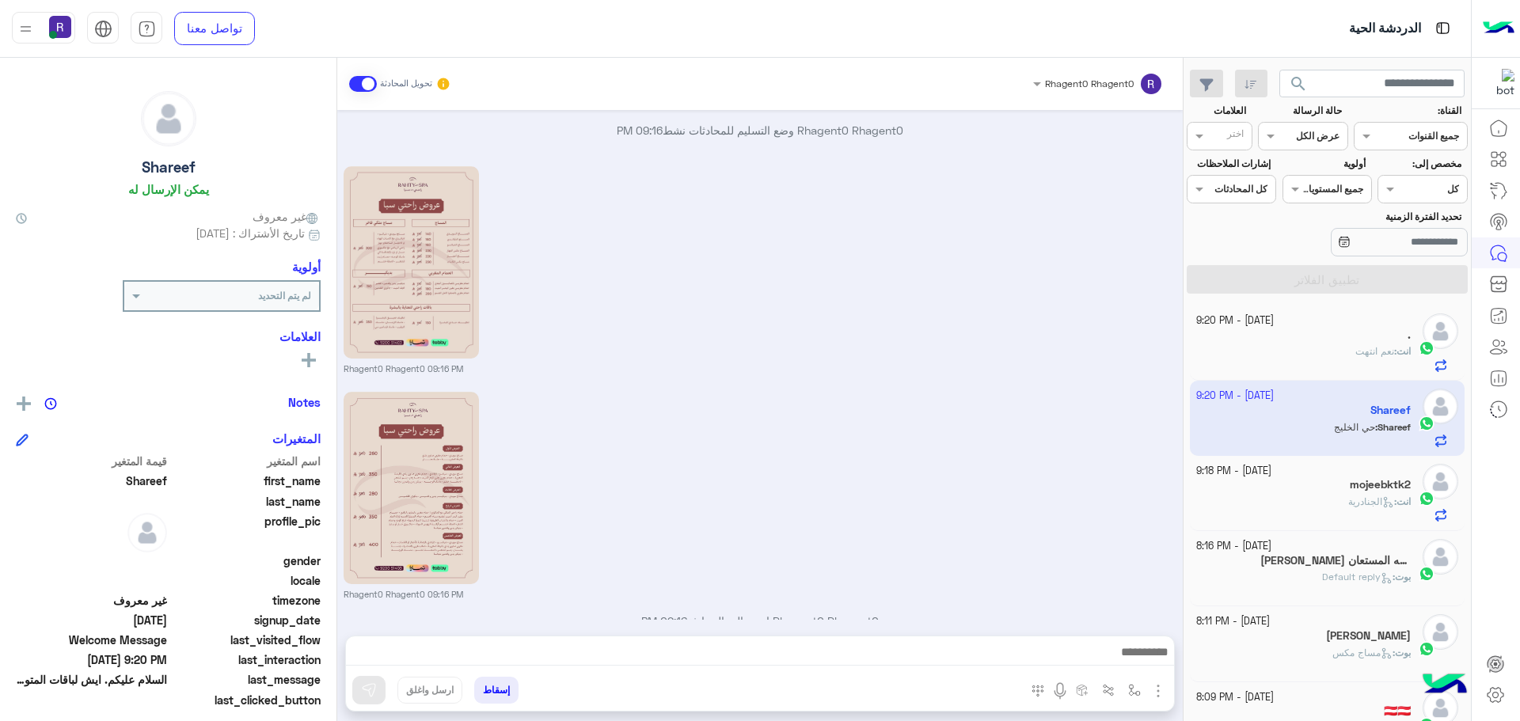
scroll to position [371, 0]
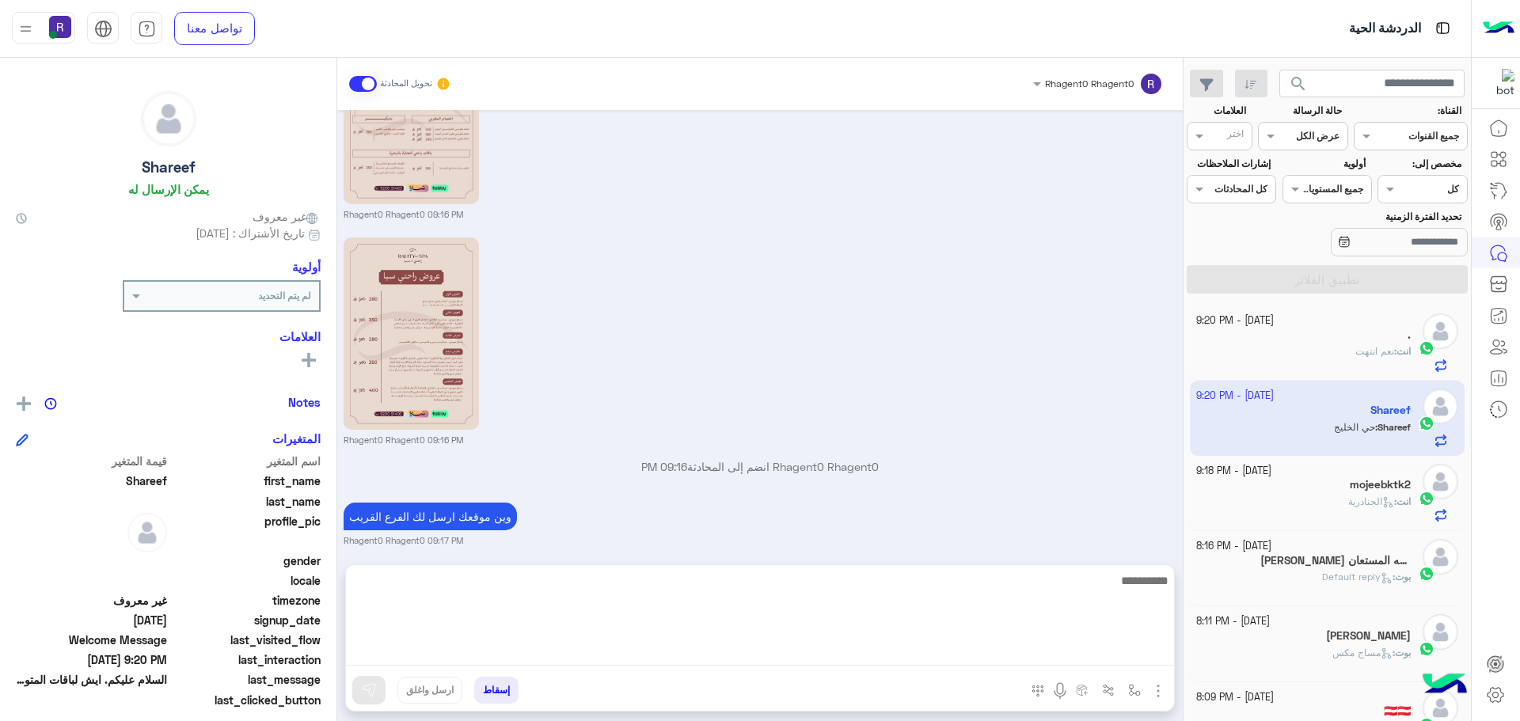
click at [1074, 649] on textarea at bounding box center [760, 618] width 828 height 95
type textarea "**********"
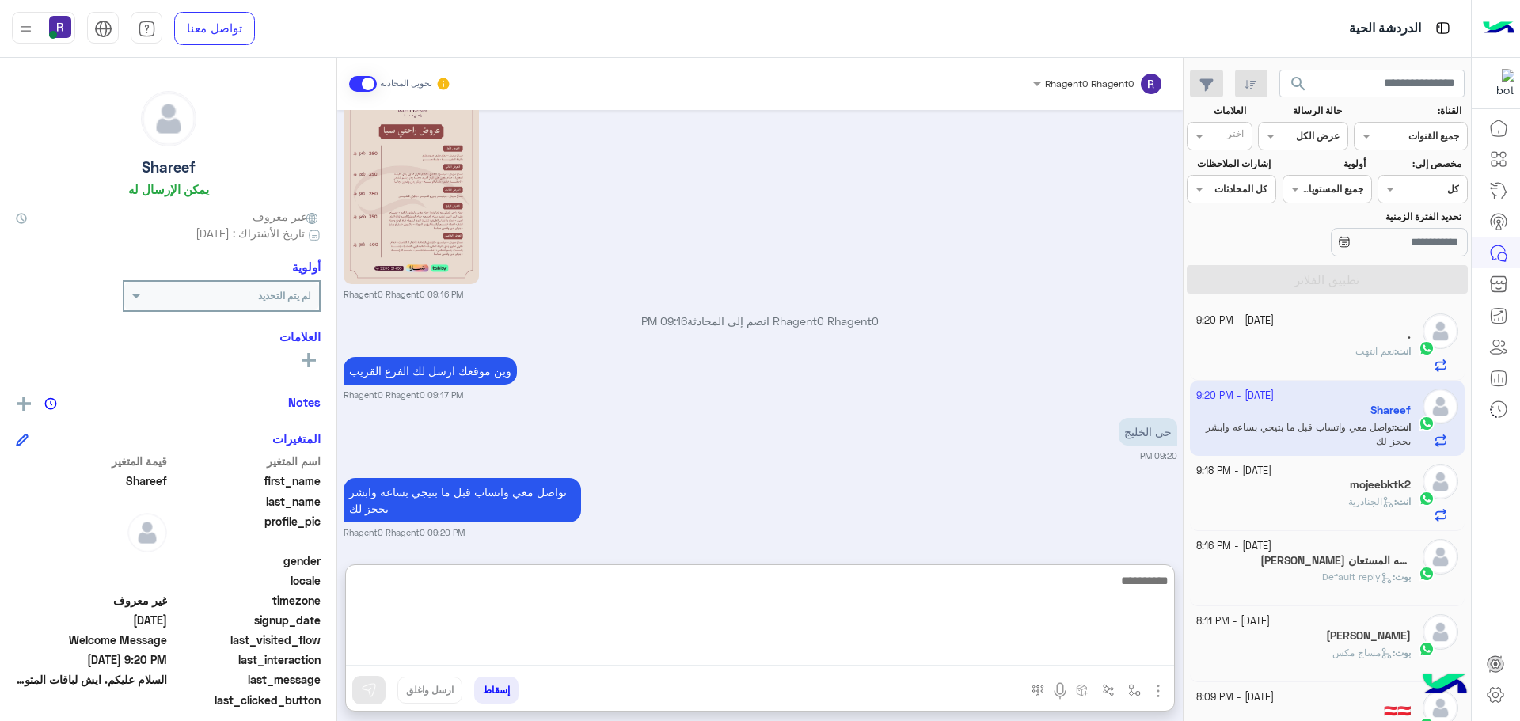
scroll to position [520, 0]
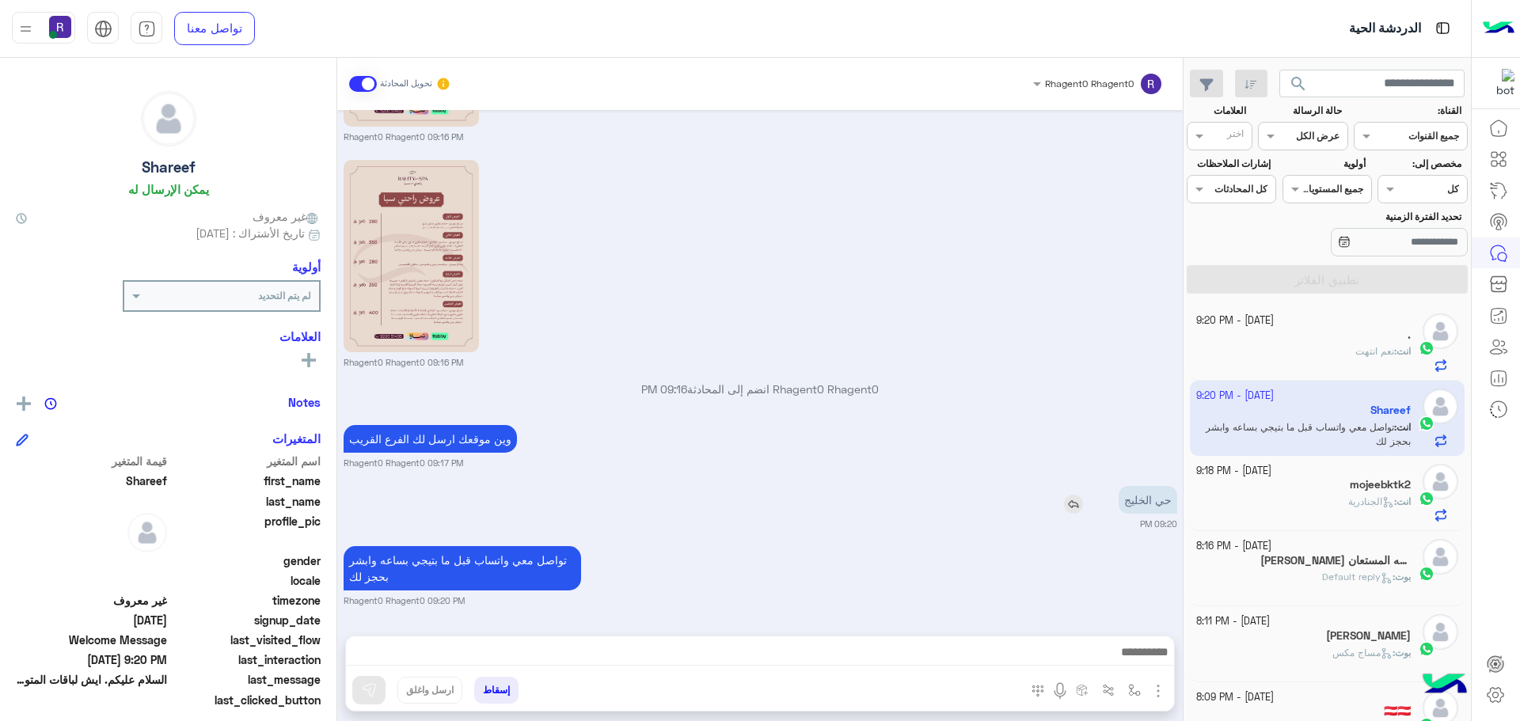
click at [1061, 486] on div "حي الخليج" at bounding box center [1102, 500] width 149 height 28
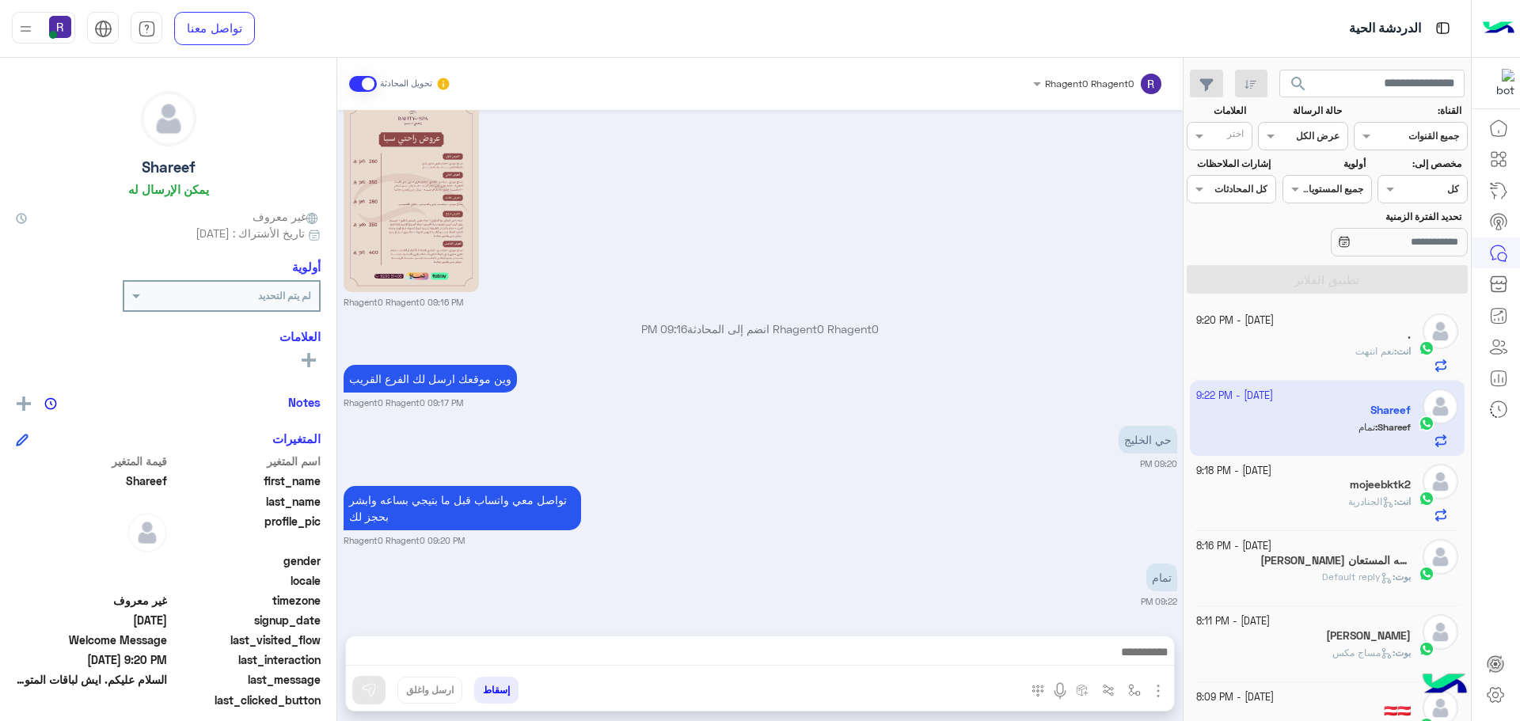
click at [367, 76] on span at bounding box center [363, 84] width 28 height 16
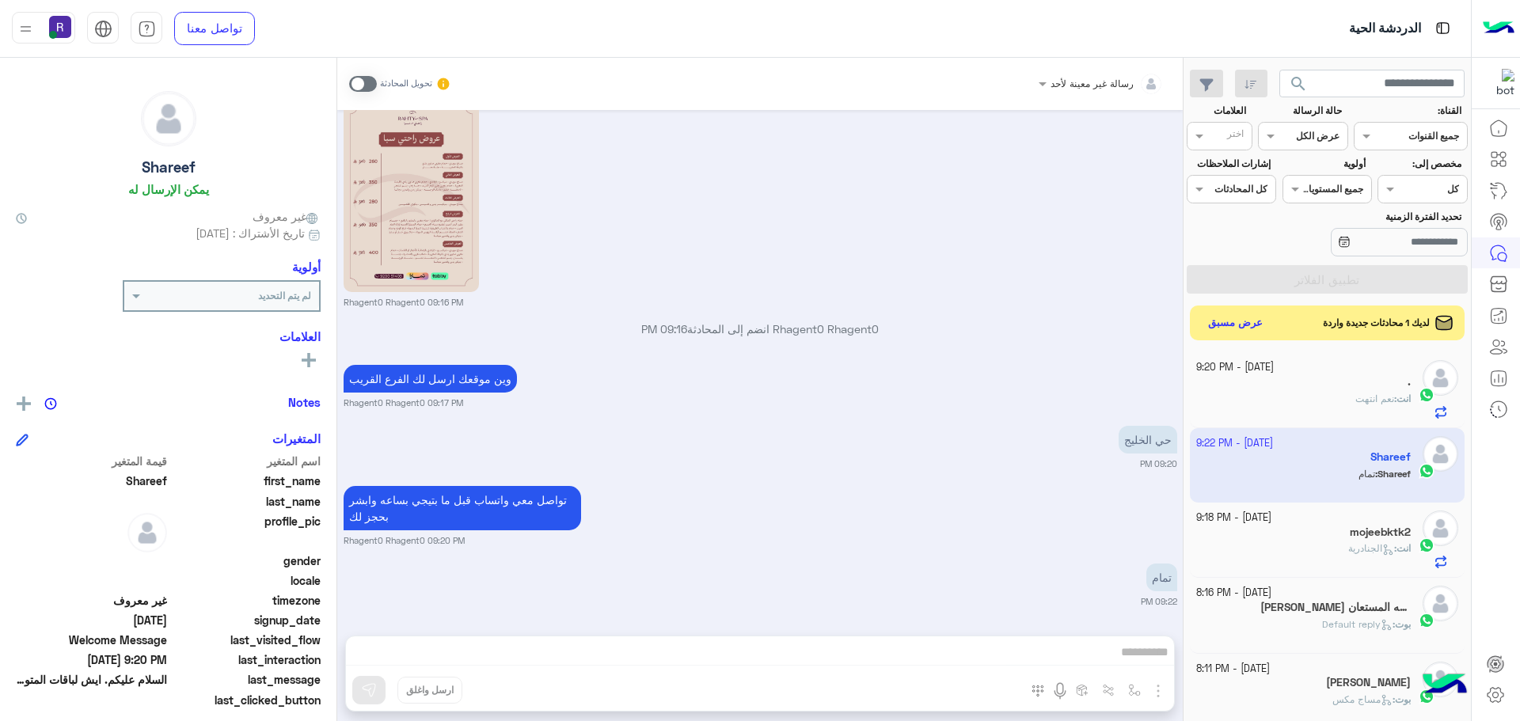
scroll to position [550, 0]
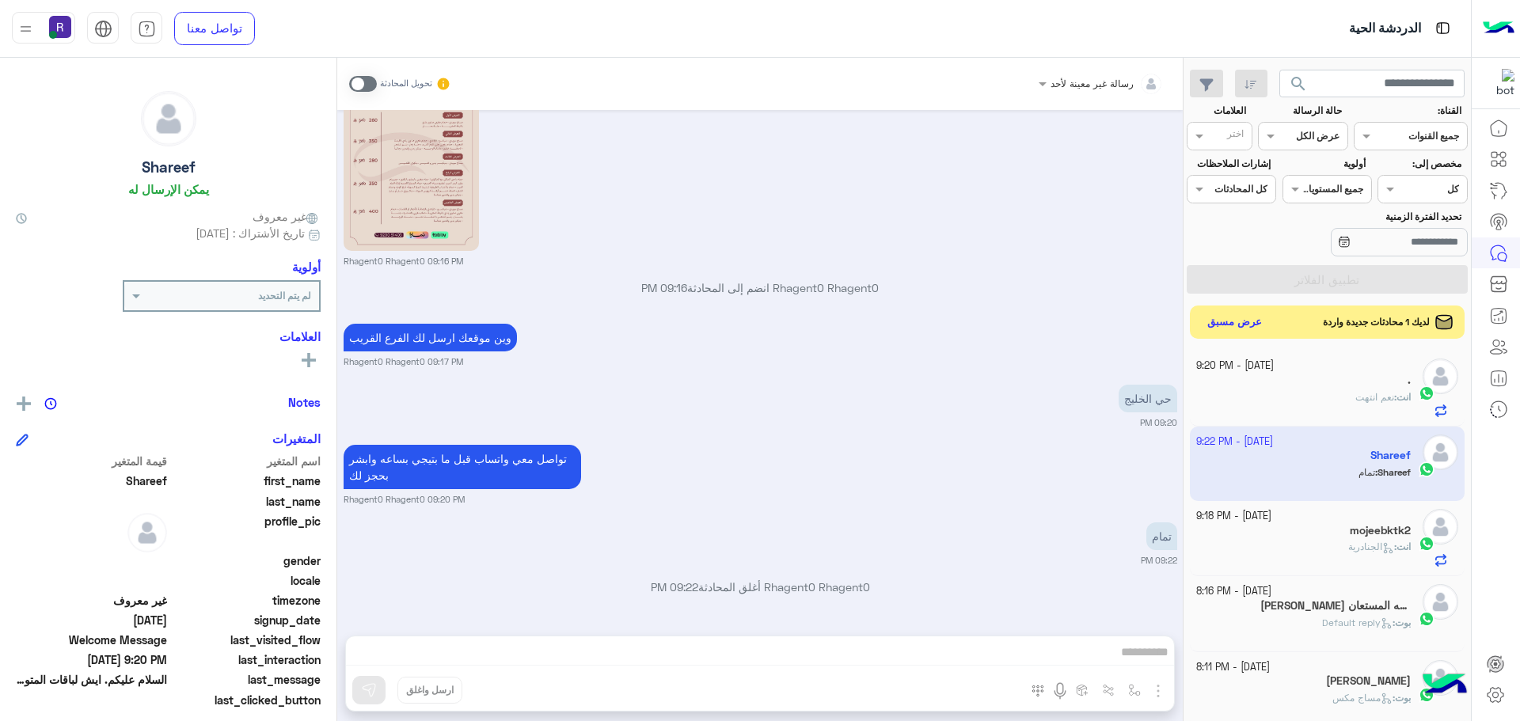
click at [1228, 332] on button "عرض مسبق" at bounding box center [1235, 322] width 66 height 21
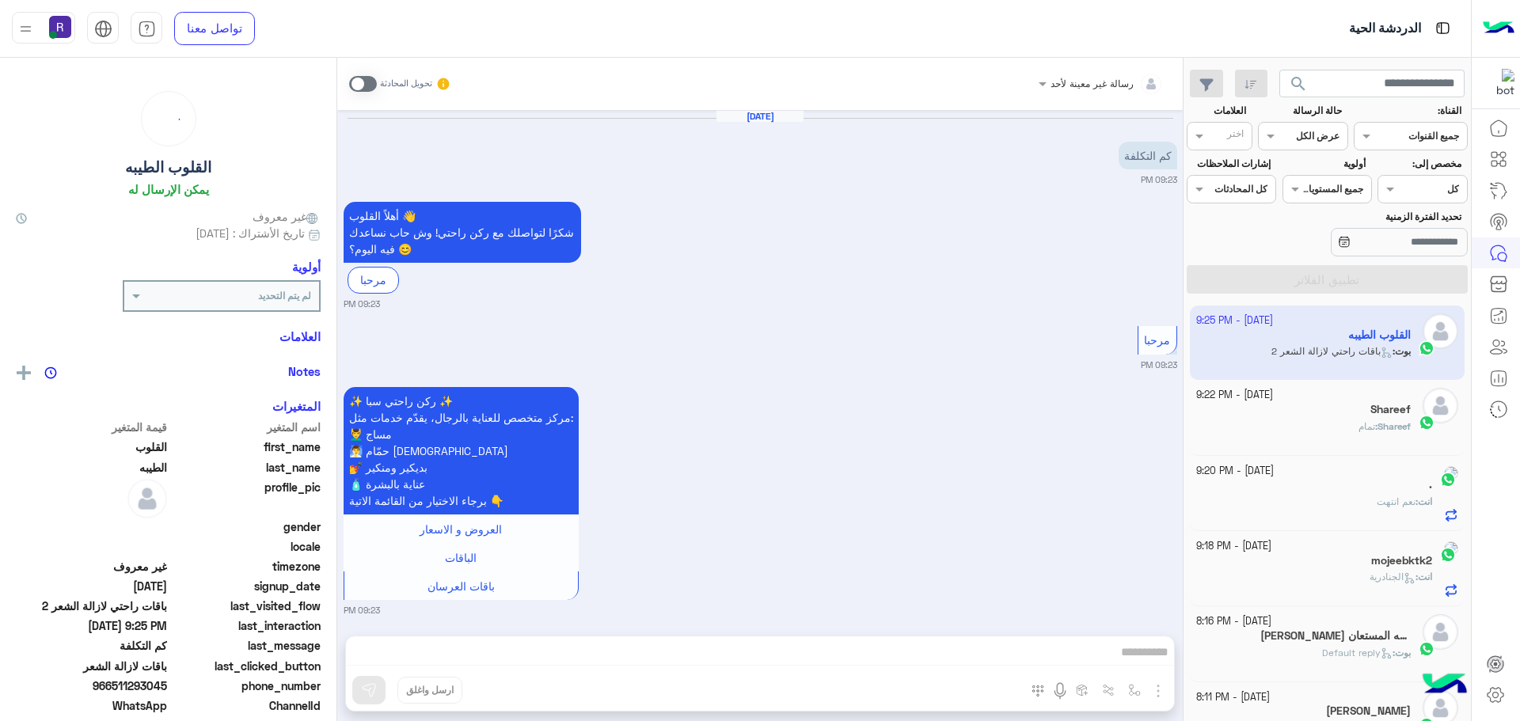
scroll to position [1657, 0]
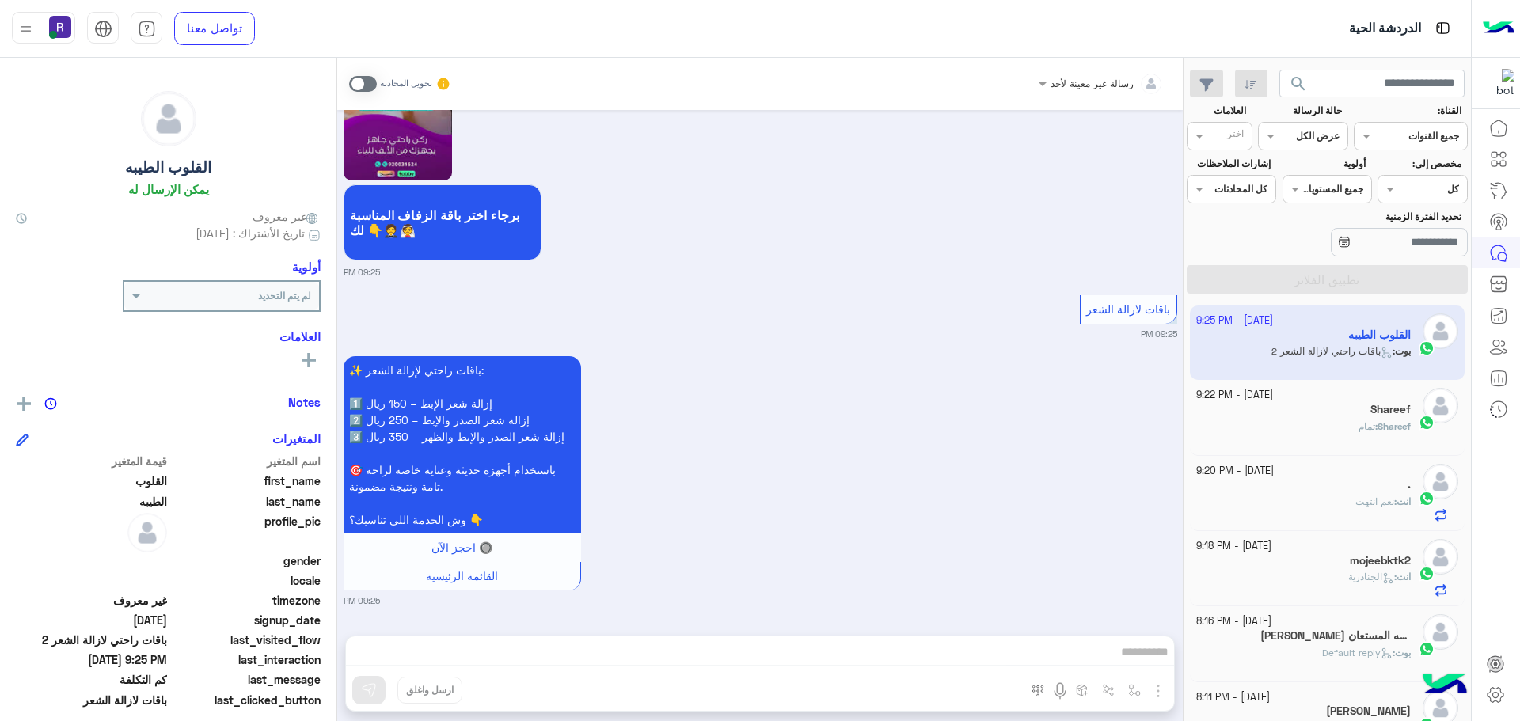
click at [366, 85] on span at bounding box center [363, 84] width 28 height 16
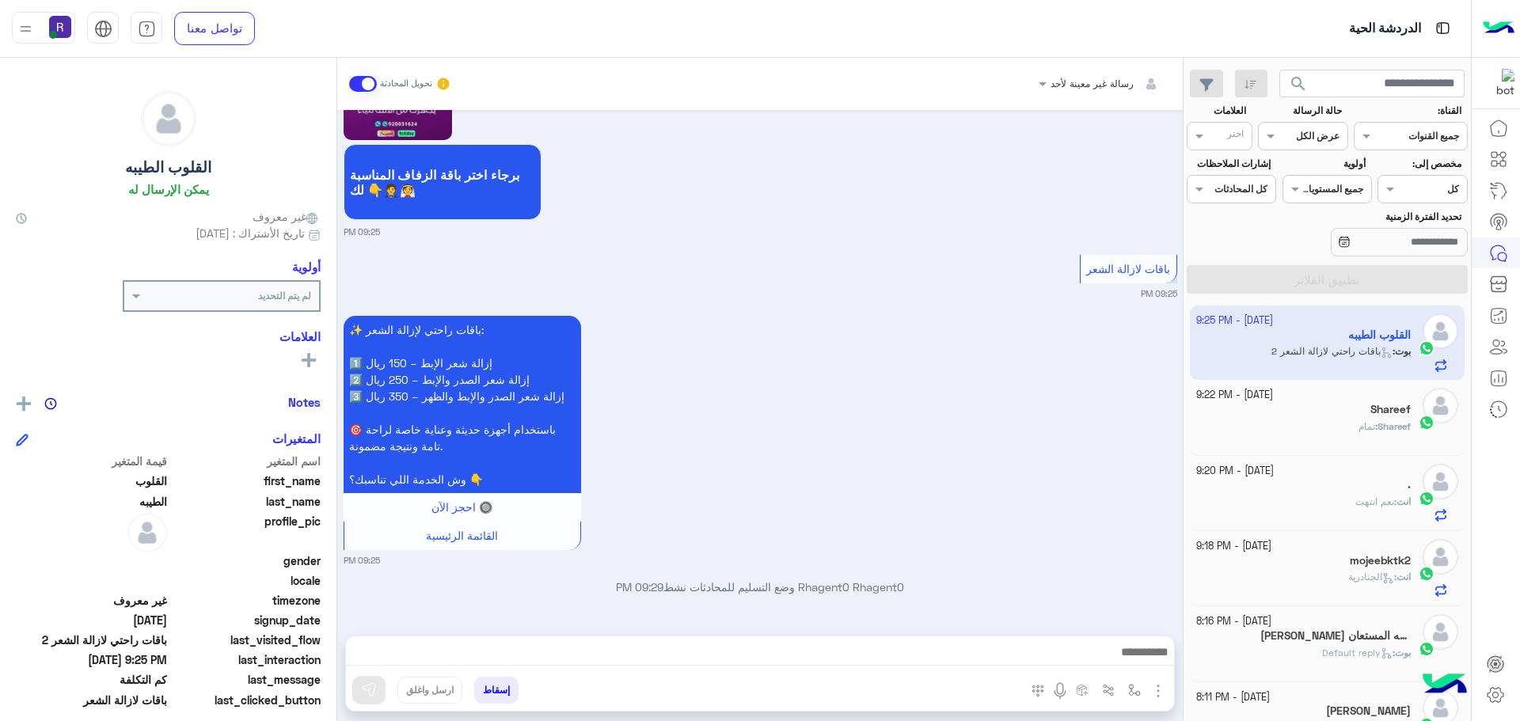
click at [1164, 688] on img "button" at bounding box center [1158, 691] width 19 height 19
click at [1100, 653] on li "الصور" at bounding box center [1109, 656] width 117 height 32
click at [1157, 682] on img "button" at bounding box center [1158, 691] width 19 height 19
click at [1131, 658] on span "الصور" at bounding box center [1127, 657] width 29 height 18
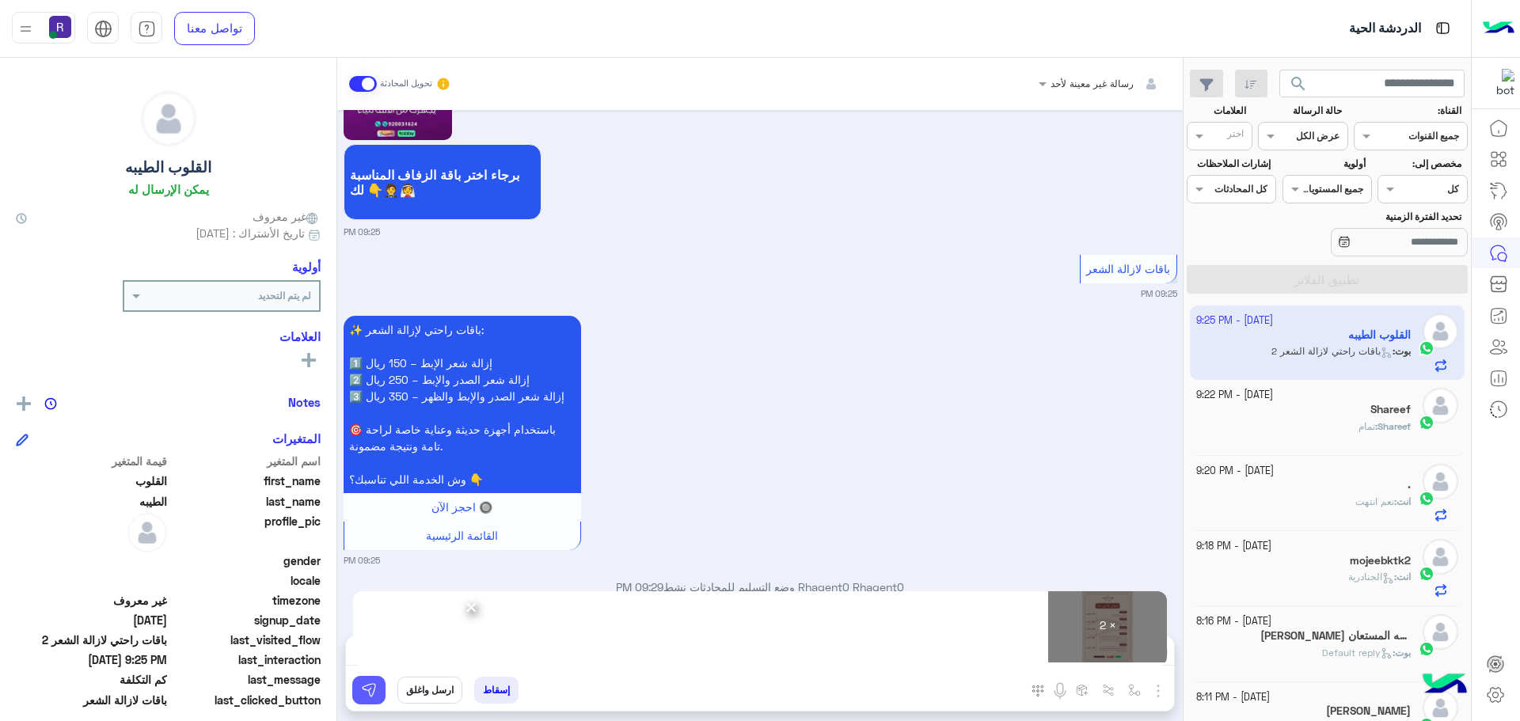
click at [371, 685] on img at bounding box center [369, 690] width 16 height 16
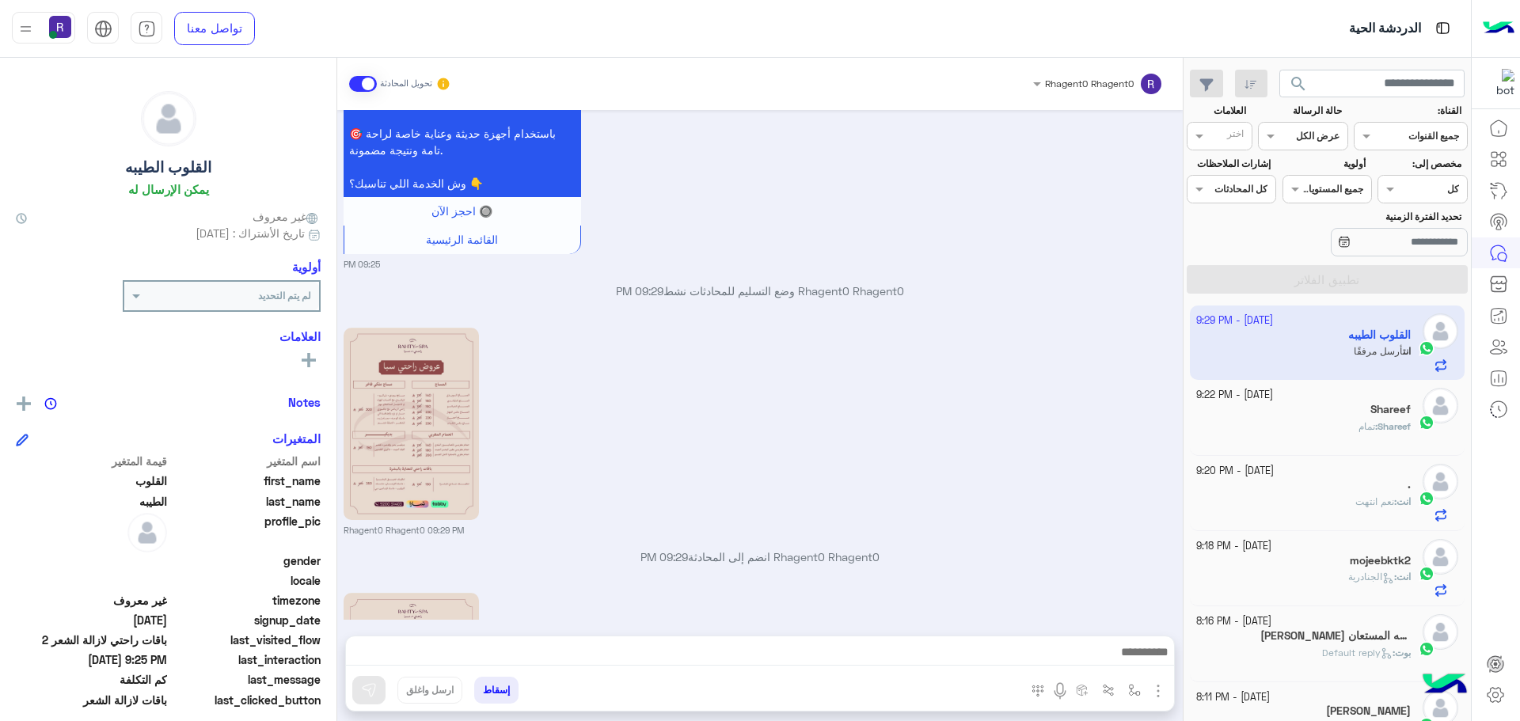
scroll to position [2188, 0]
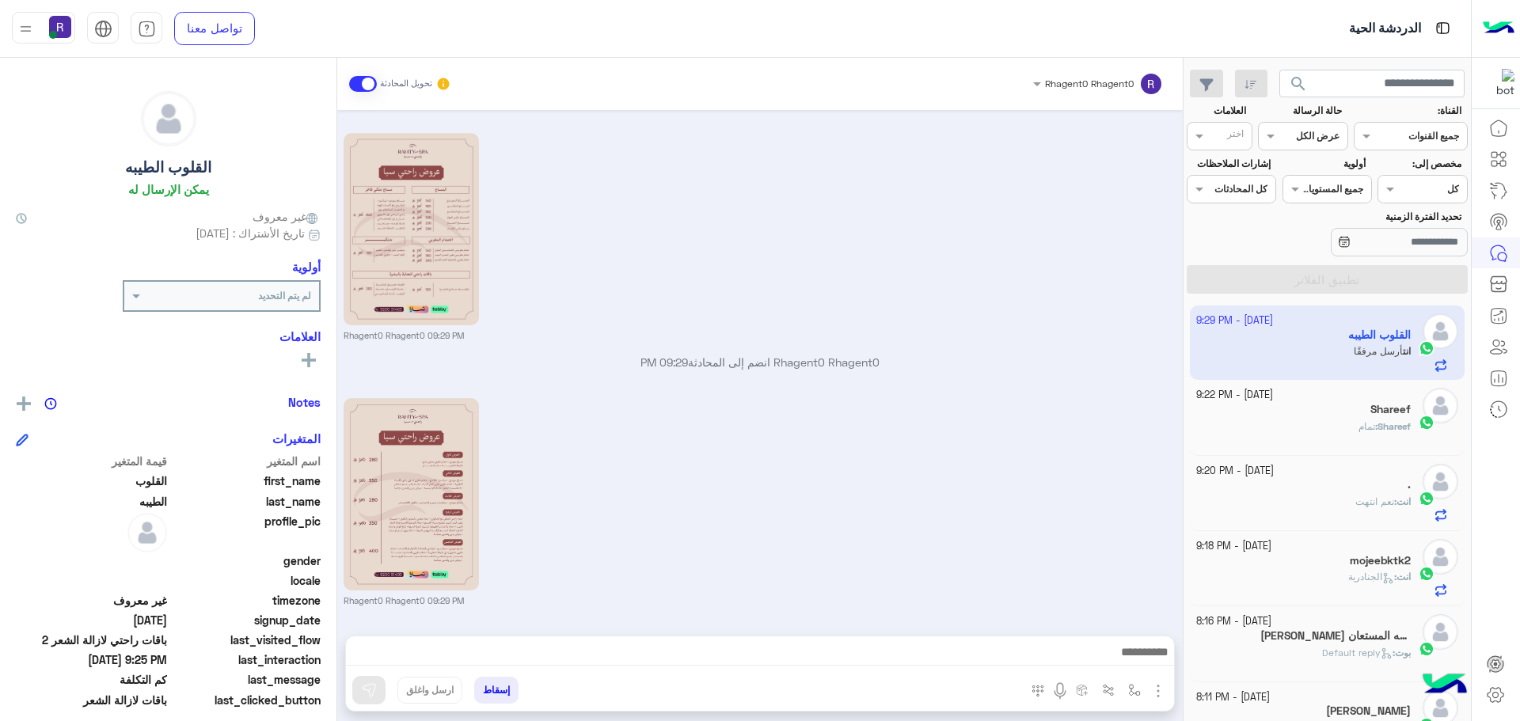
click at [889, 499] on div "Rhagent0 Rhagent0 09:29 PM" at bounding box center [761, 500] width 834 height 213
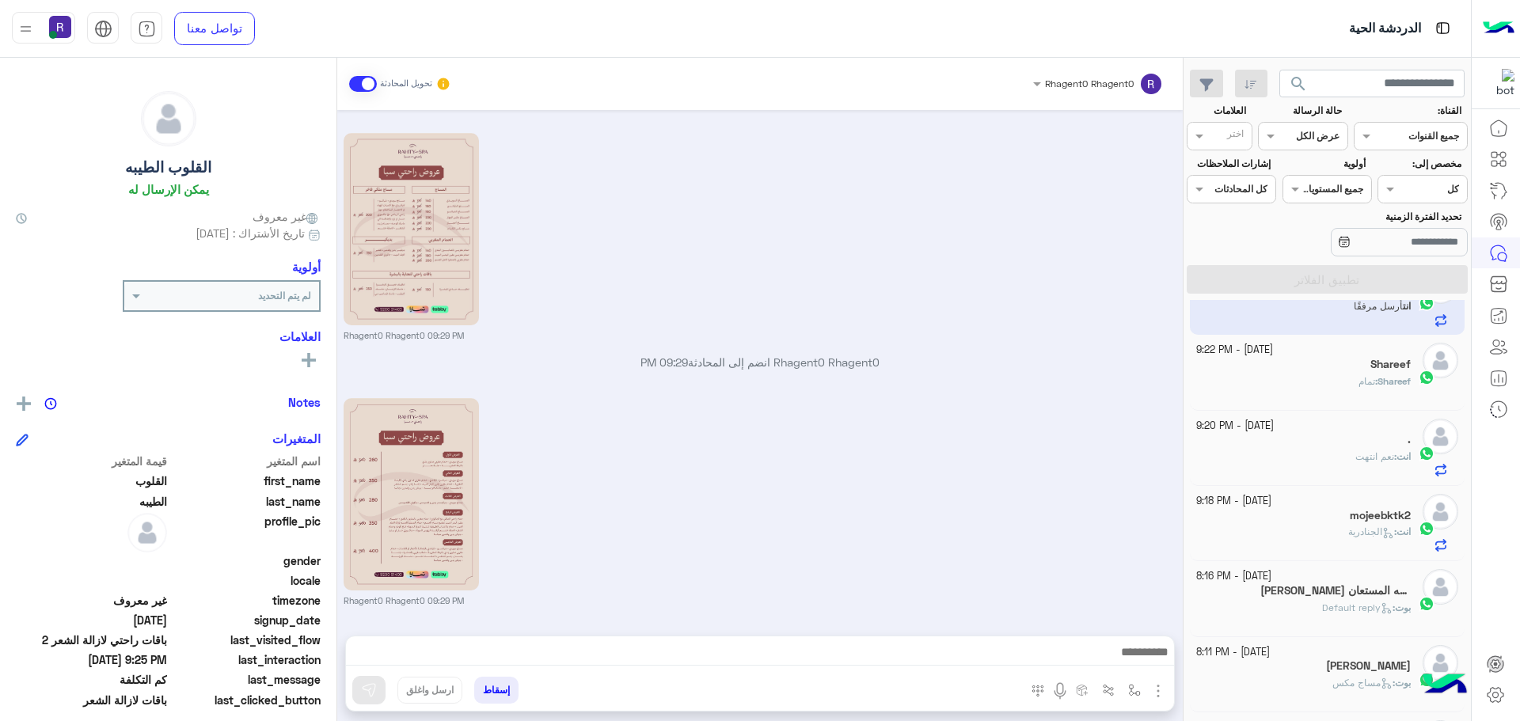
scroll to position [0, 0]
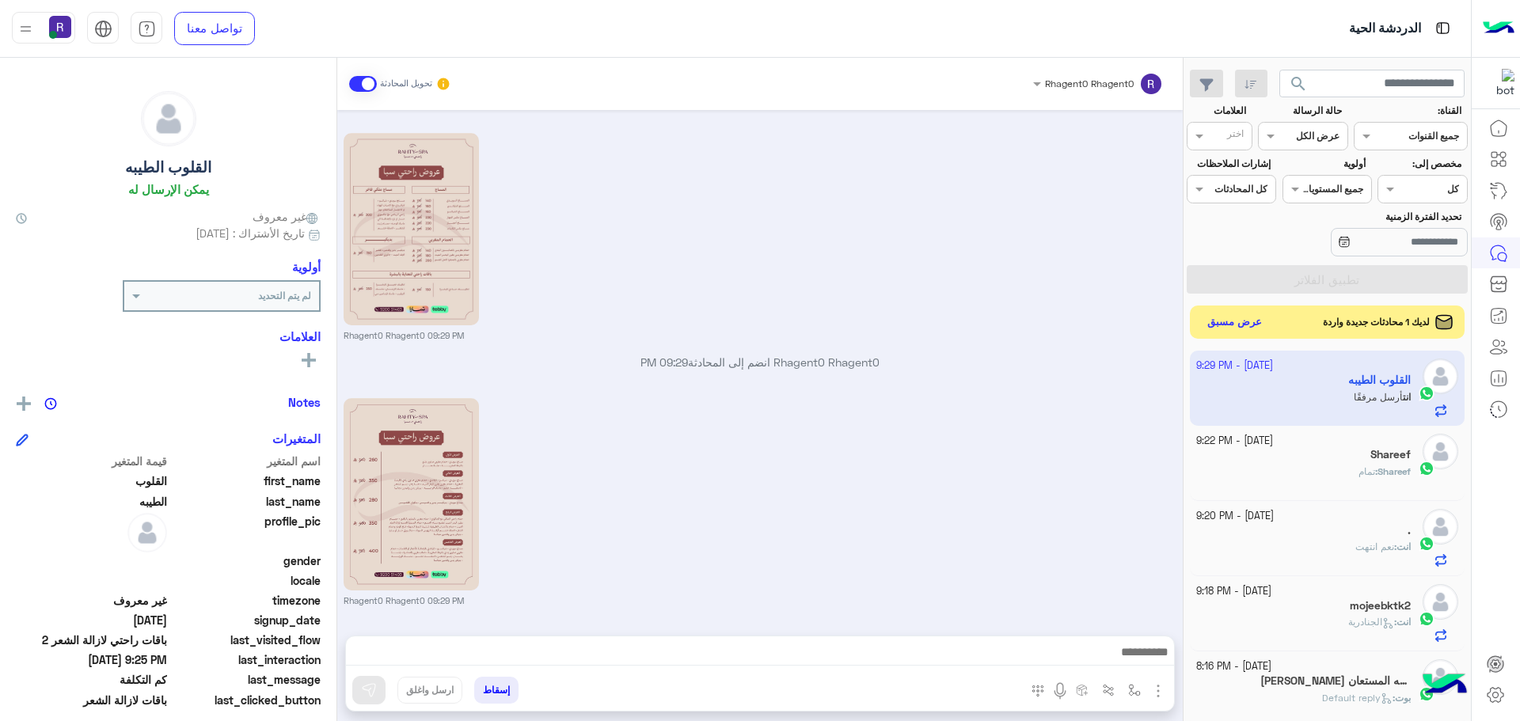
click at [1257, 323] on button "عرض مسبق" at bounding box center [1235, 322] width 66 height 21
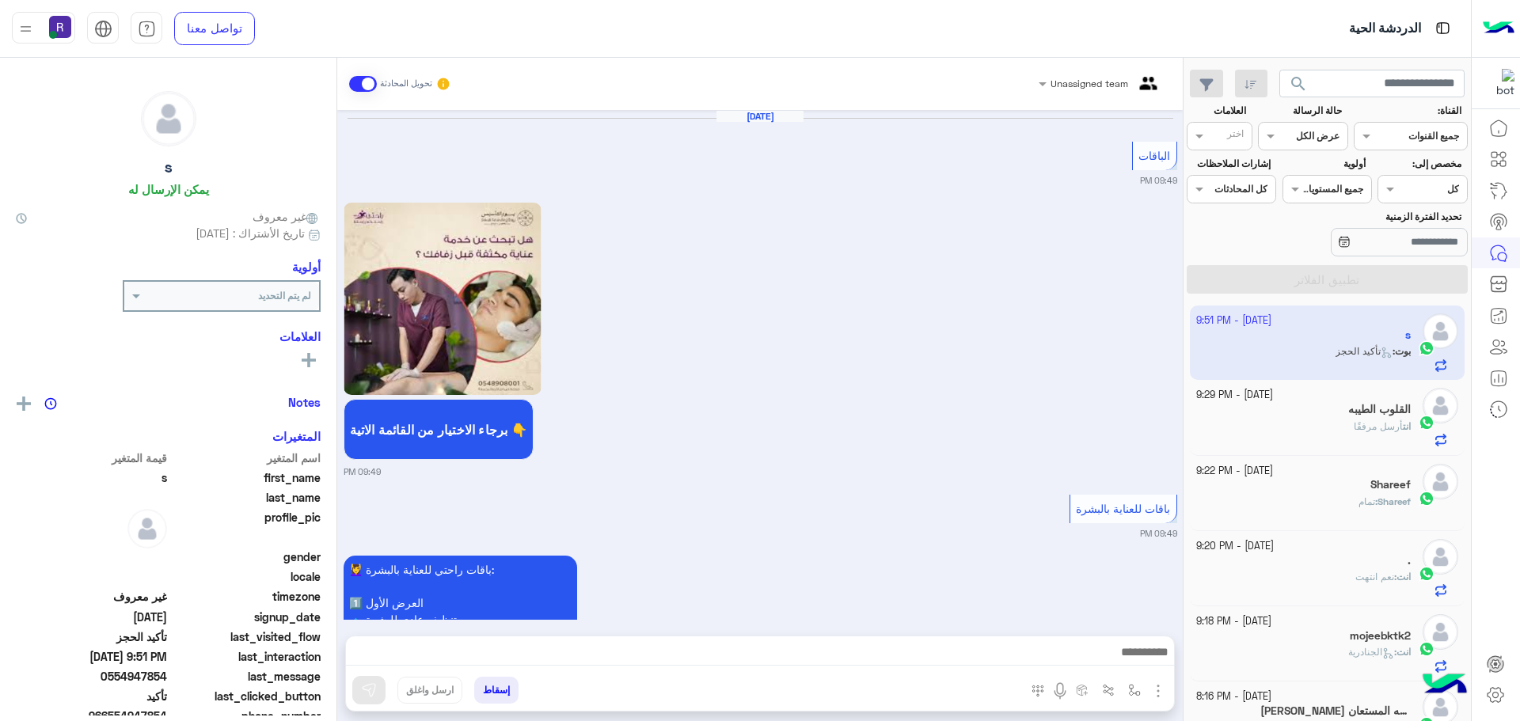
scroll to position [2180, 0]
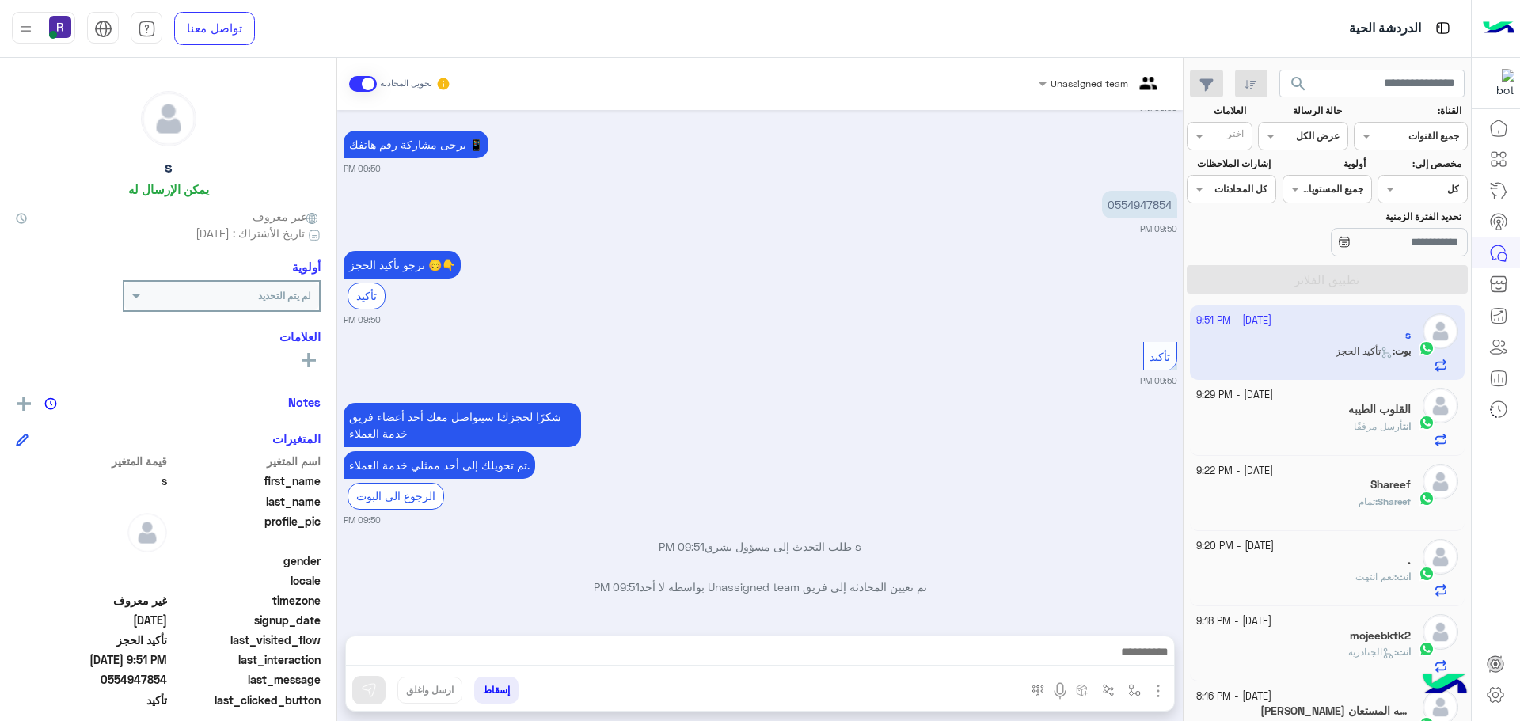
click at [705, 667] on div at bounding box center [760, 656] width 828 height 40
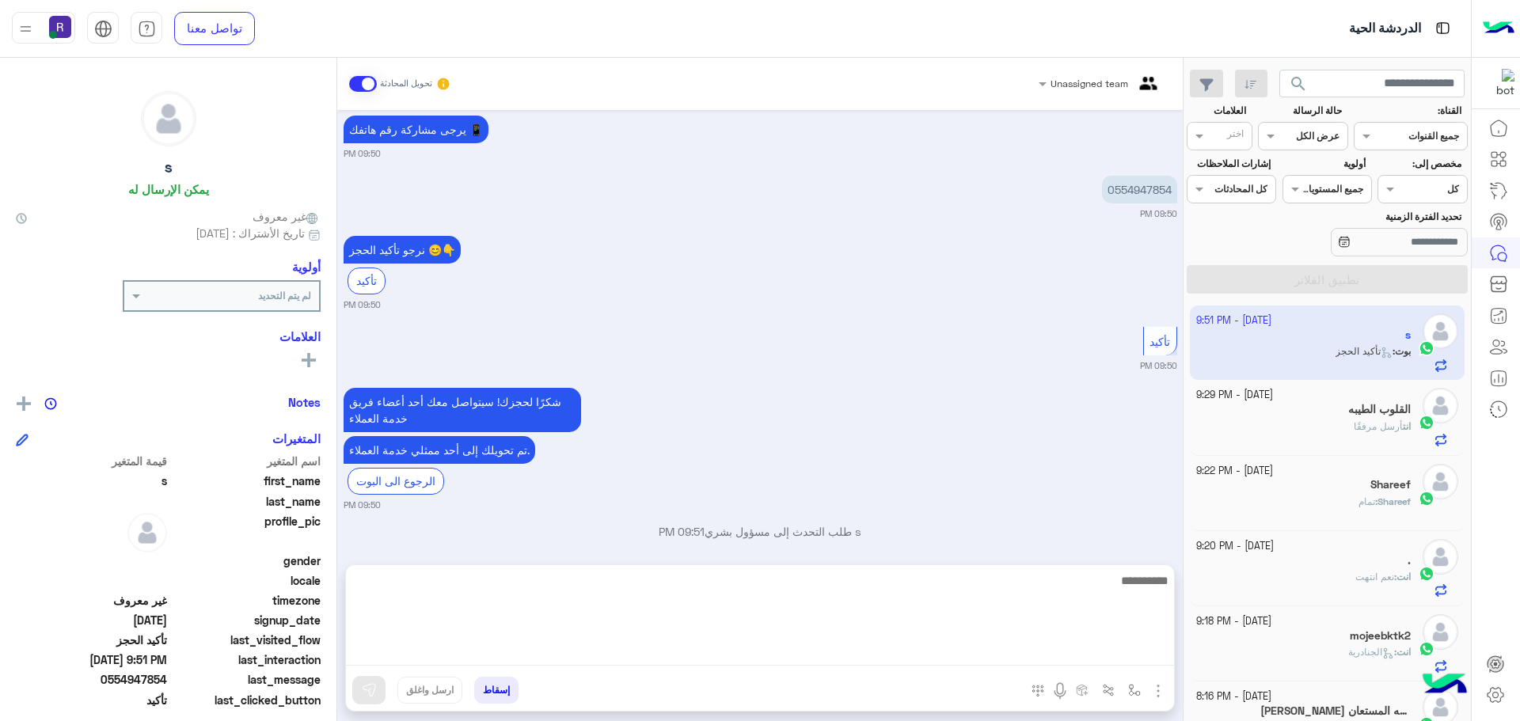
click at [705, 658] on textarea at bounding box center [760, 618] width 828 height 95
paste textarea "**********"
type textarea "**********"
click at [1027, 596] on textarea "**********" at bounding box center [760, 618] width 828 height 95
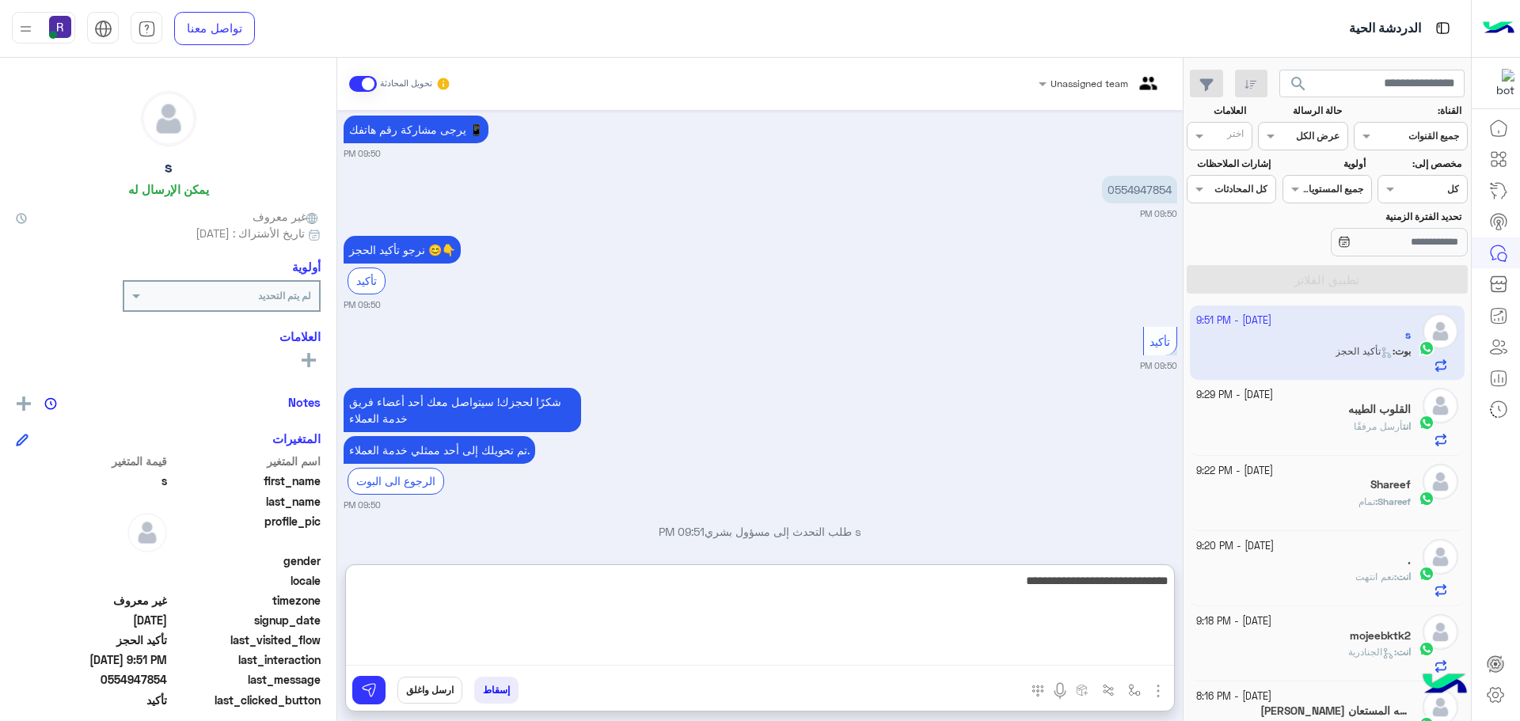
click at [1027, 596] on textarea "**********" at bounding box center [760, 618] width 828 height 95
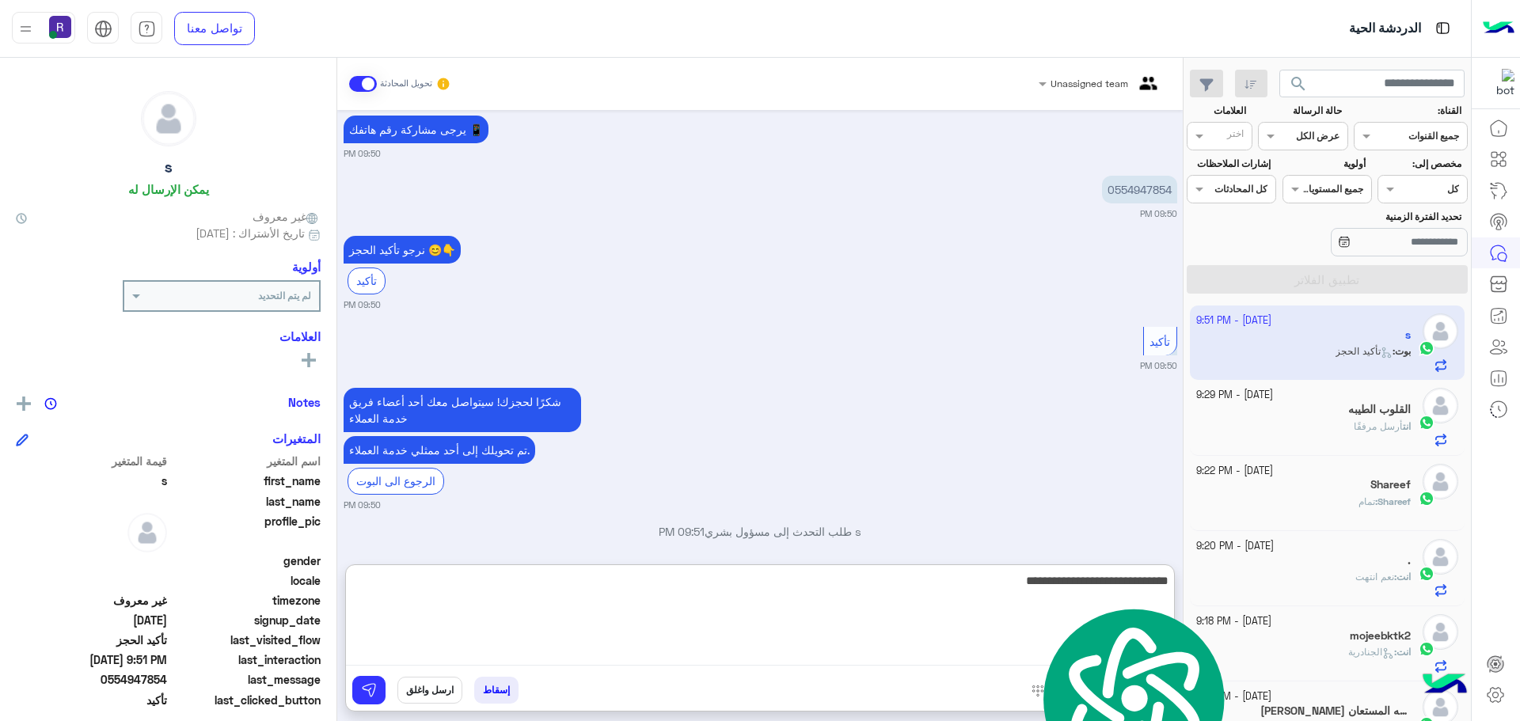
click at [1027, 596] on textarea "**********" at bounding box center [760, 618] width 828 height 95
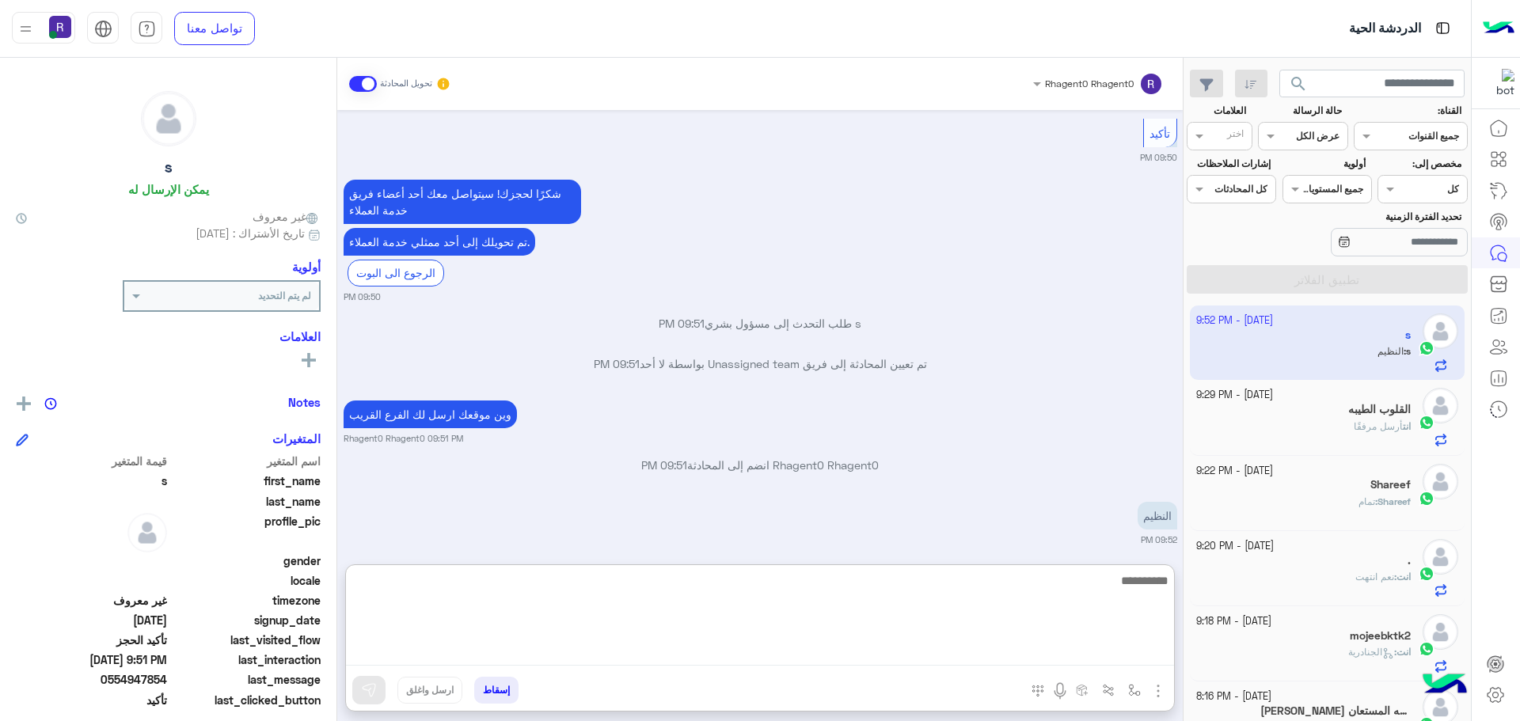
scroll to position [2413, 0]
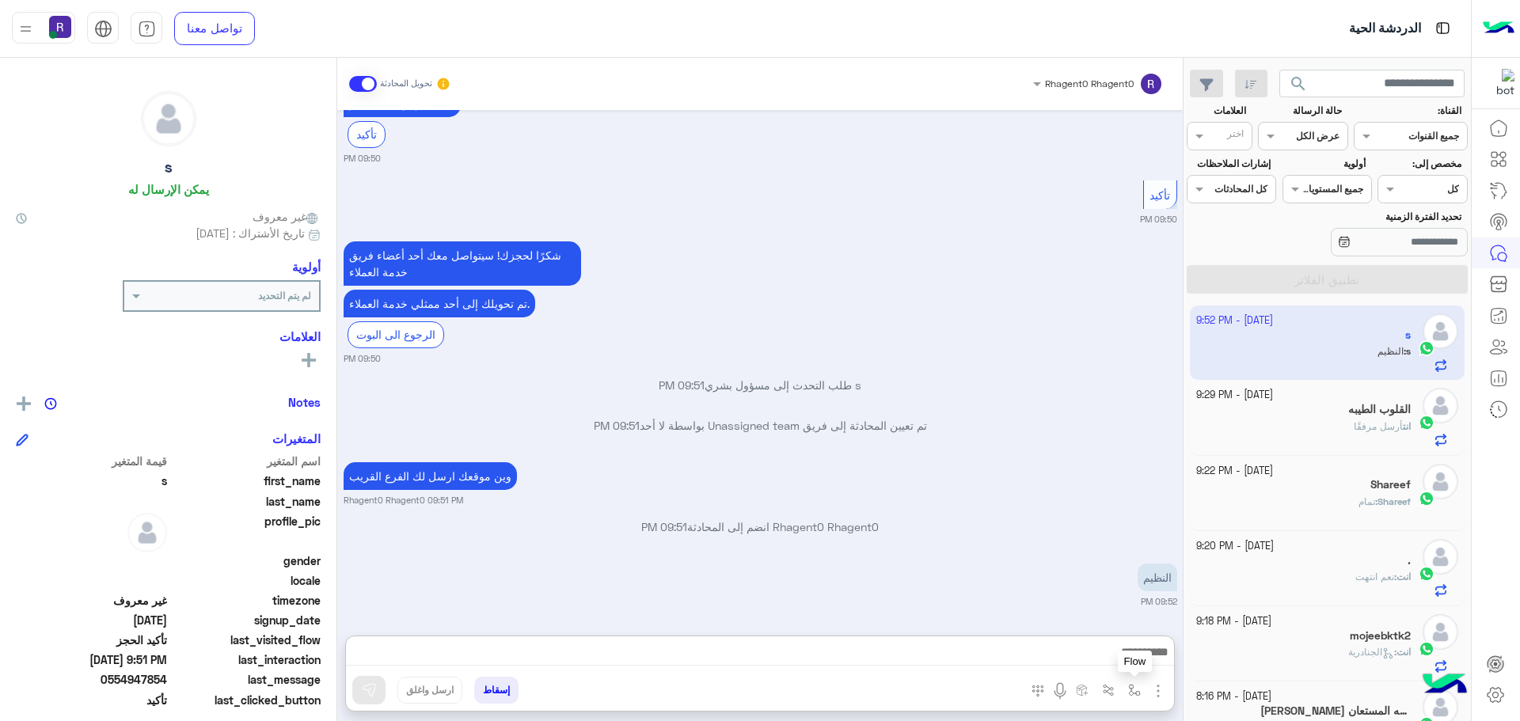
click at [1134, 690] on img "button" at bounding box center [1134, 690] width 13 height 13
click at [1123, 652] on input "text" at bounding box center [1099, 653] width 80 height 14
type input "*****"
click at [1115, 624] on span "الجنادرية" at bounding box center [1118, 627] width 44 height 14
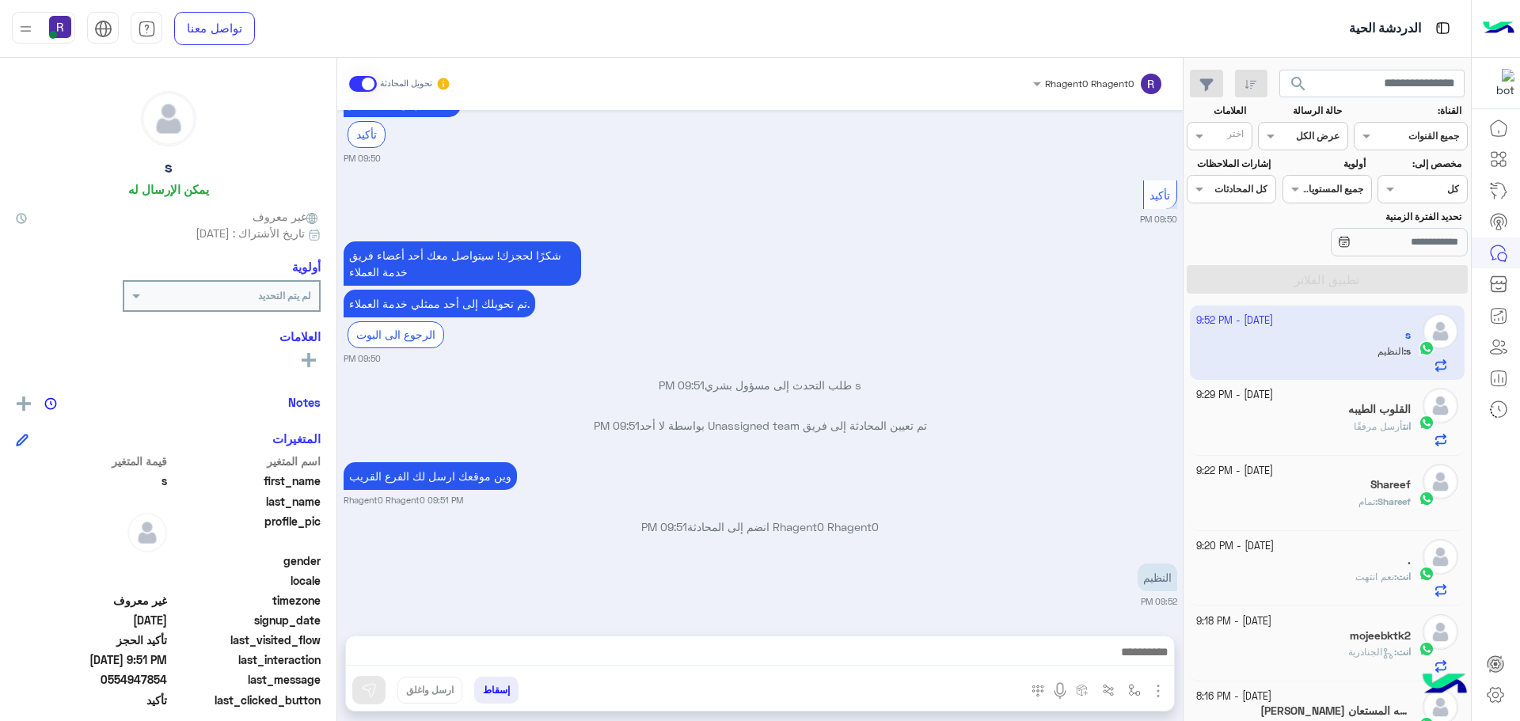
type textarea "*********"
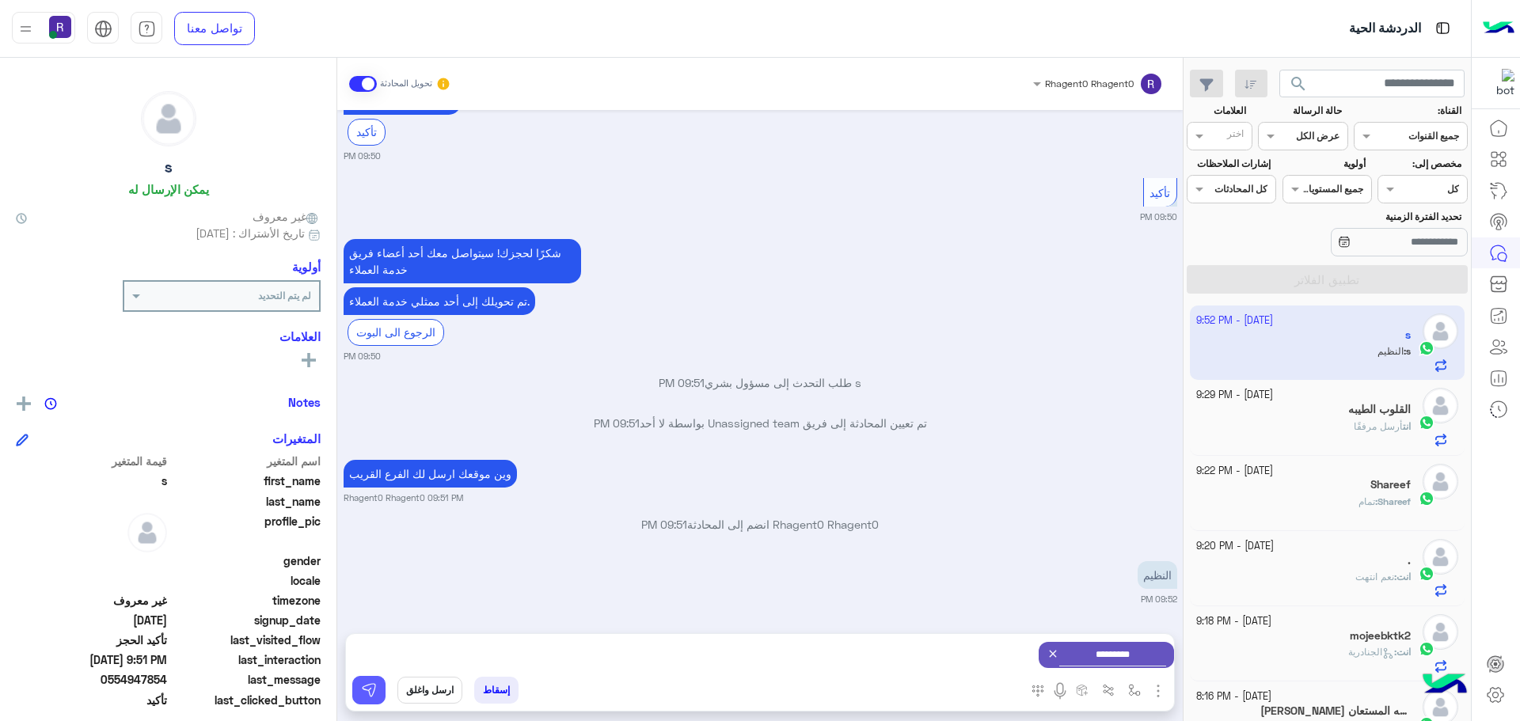
click at [370, 688] on img at bounding box center [369, 690] width 16 height 16
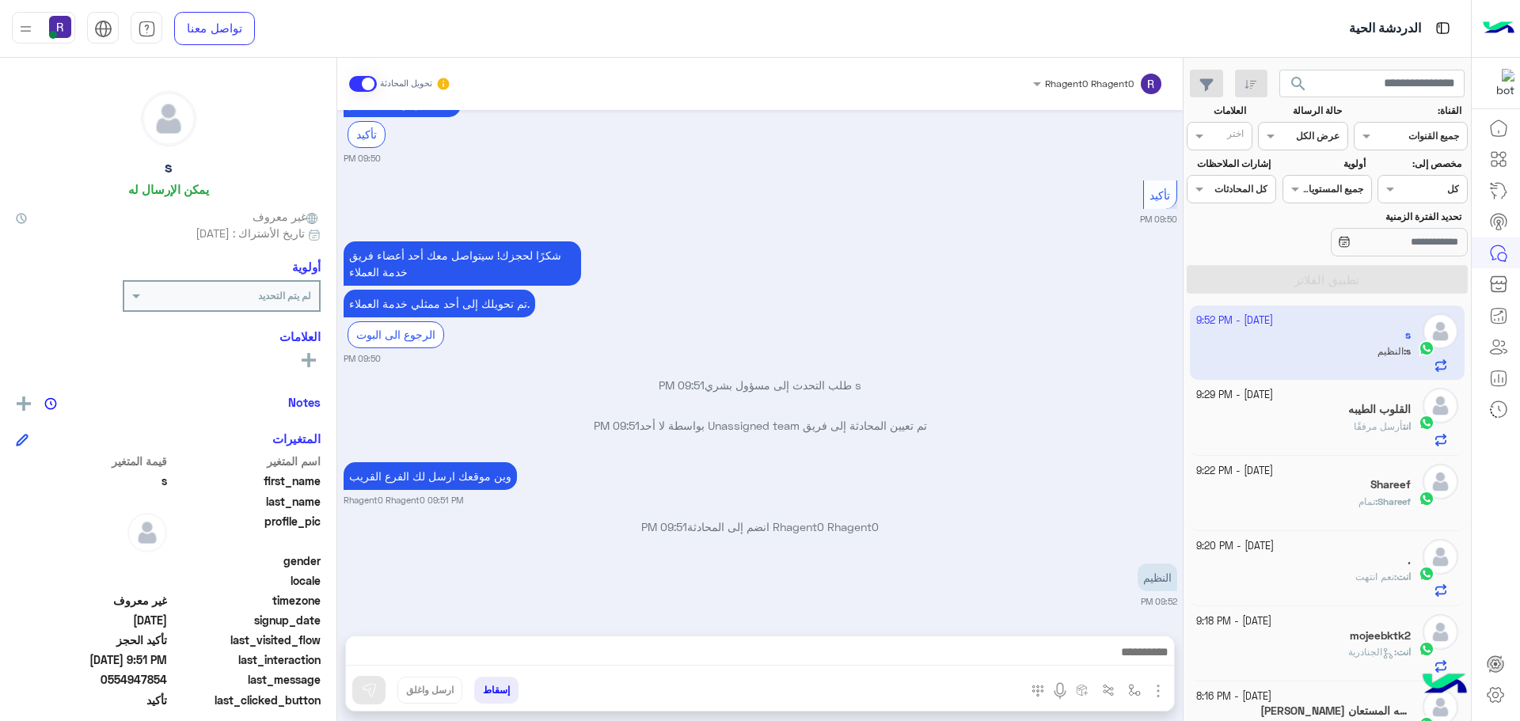
scroll to position [2493, 0]
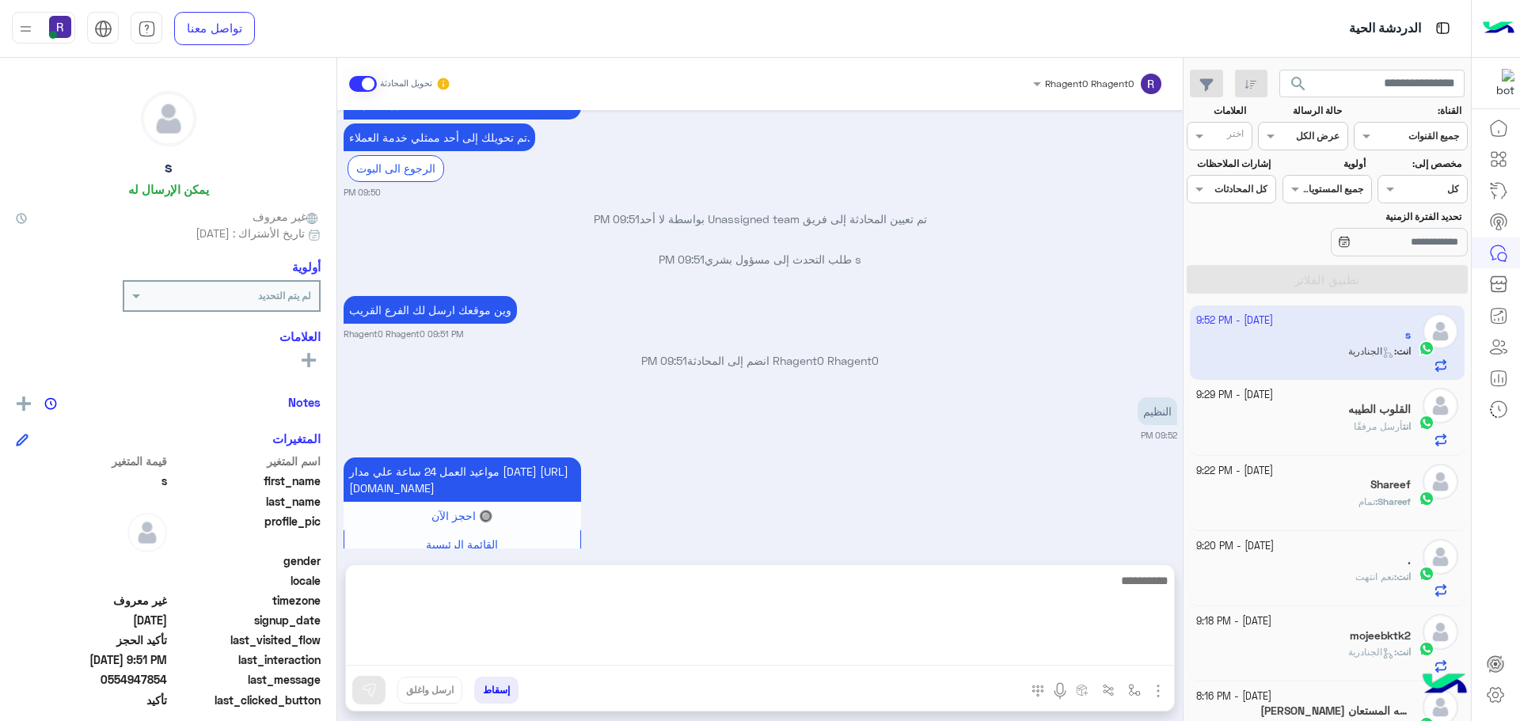
click at [1166, 658] on textarea at bounding box center [760, 618] width 828 height 95
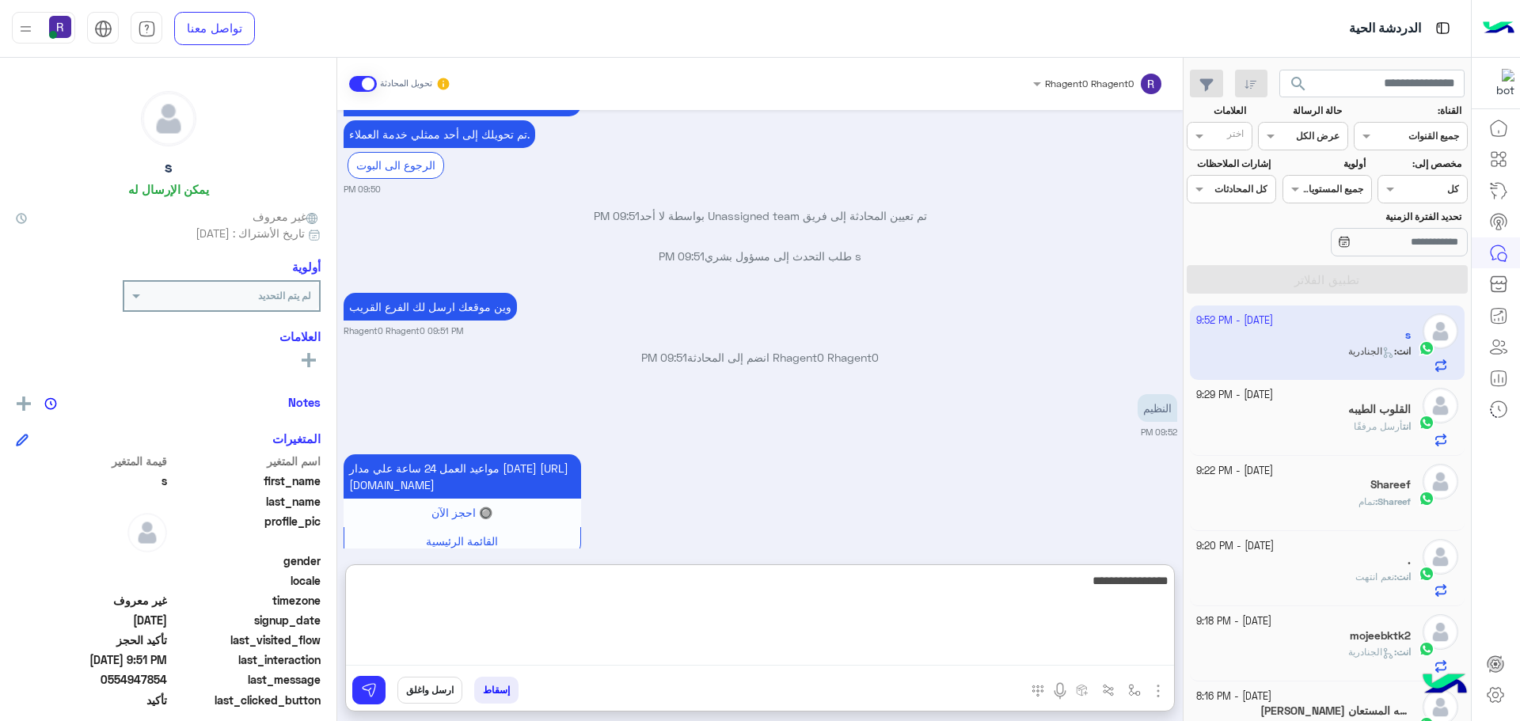
type textarea "**********"
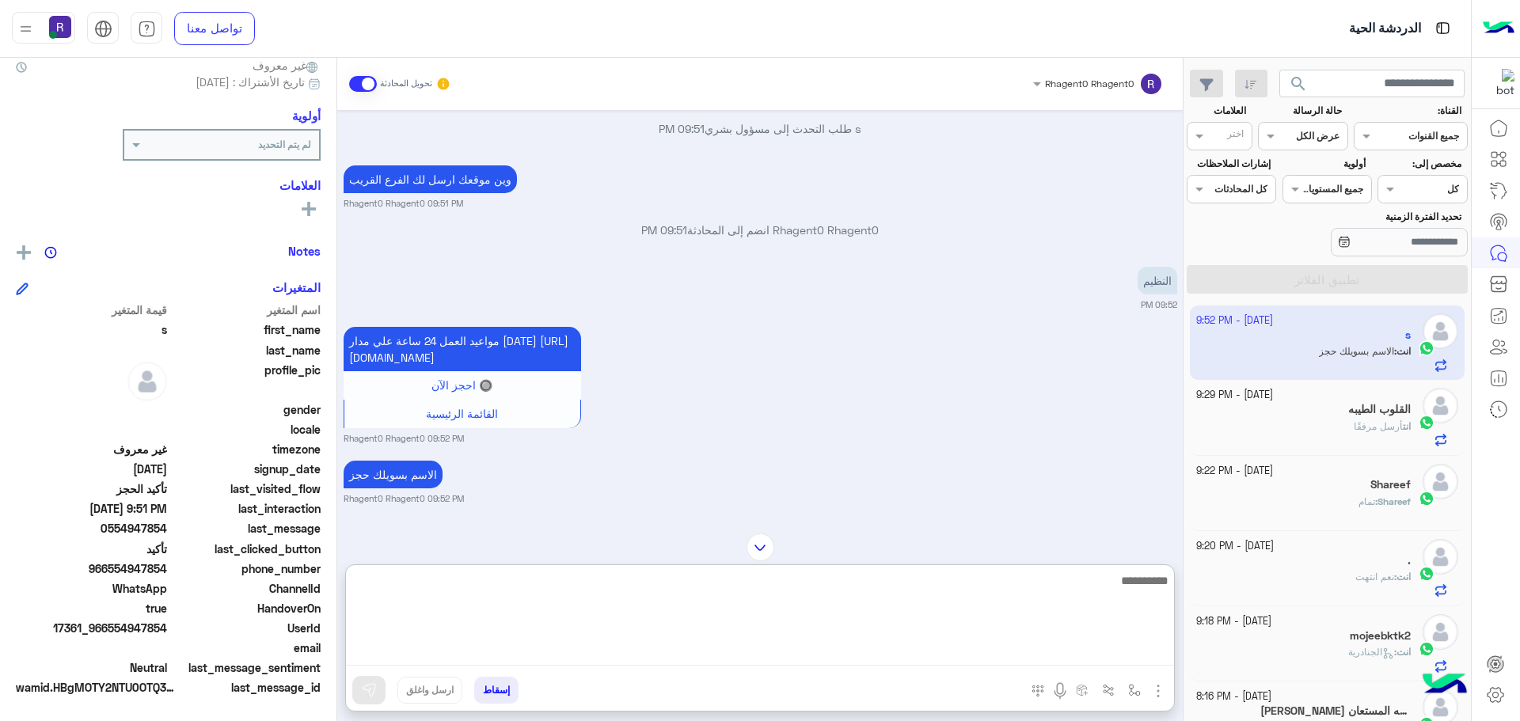
scroll to position [2624, 0]
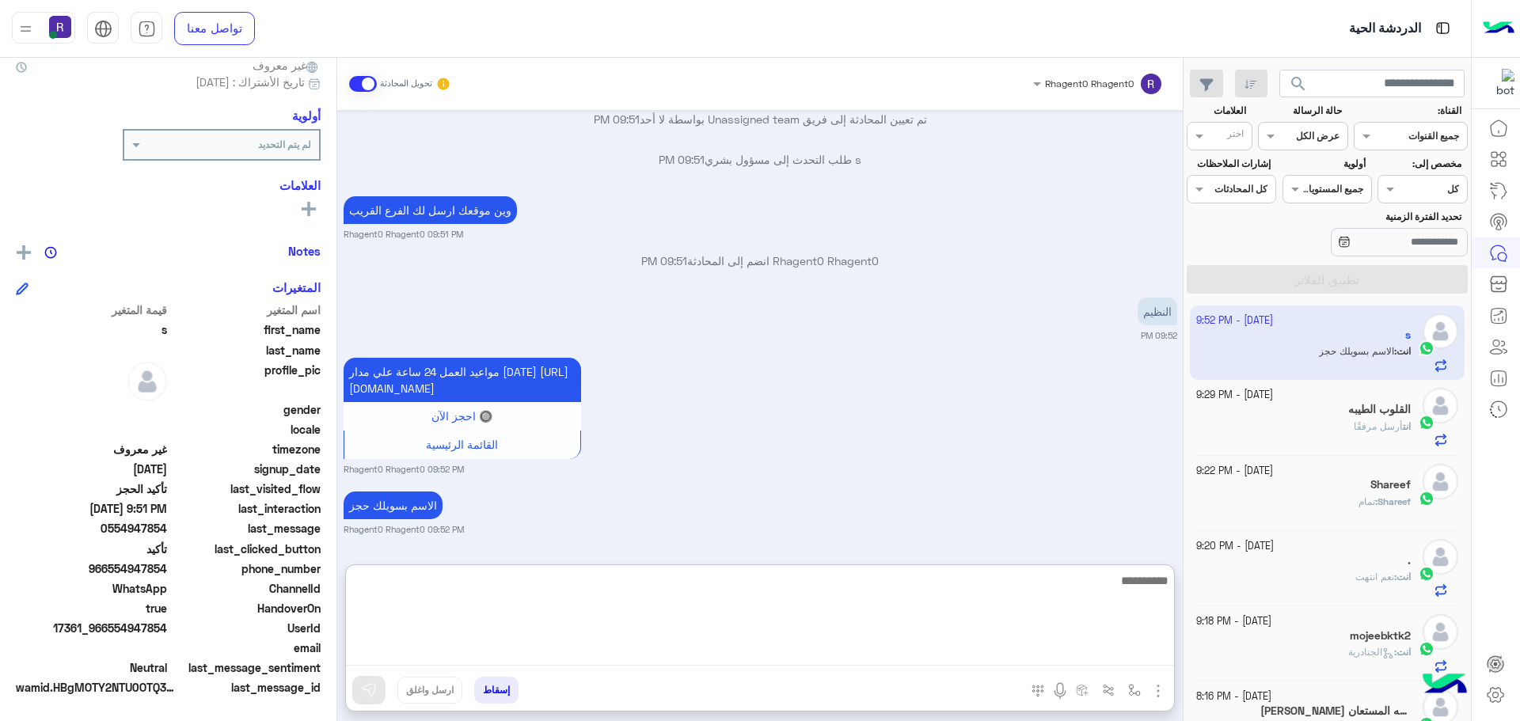
click at [926, 596] on textarea at bounding box center [760, 618] width 828 height 95
type textarea "**********"
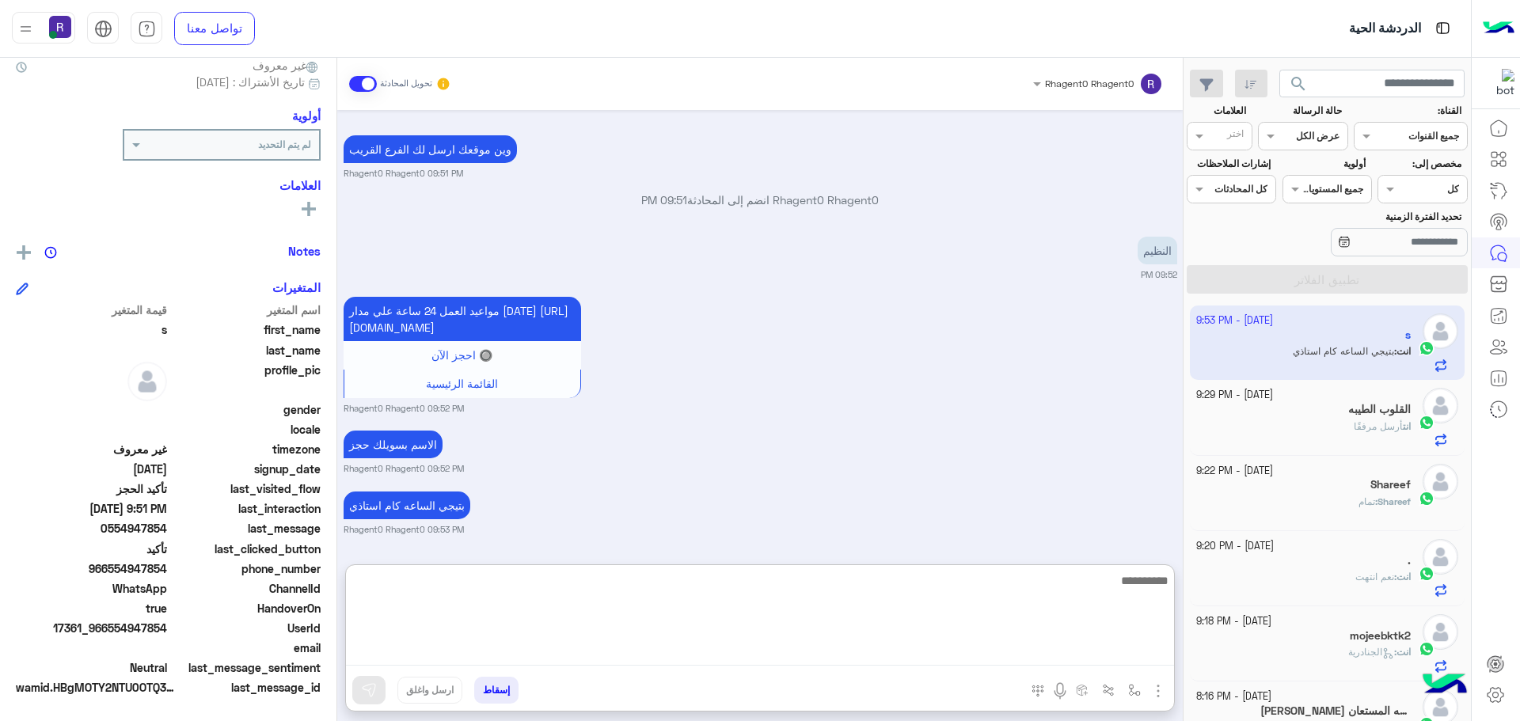
scroll to position [2685, 0]
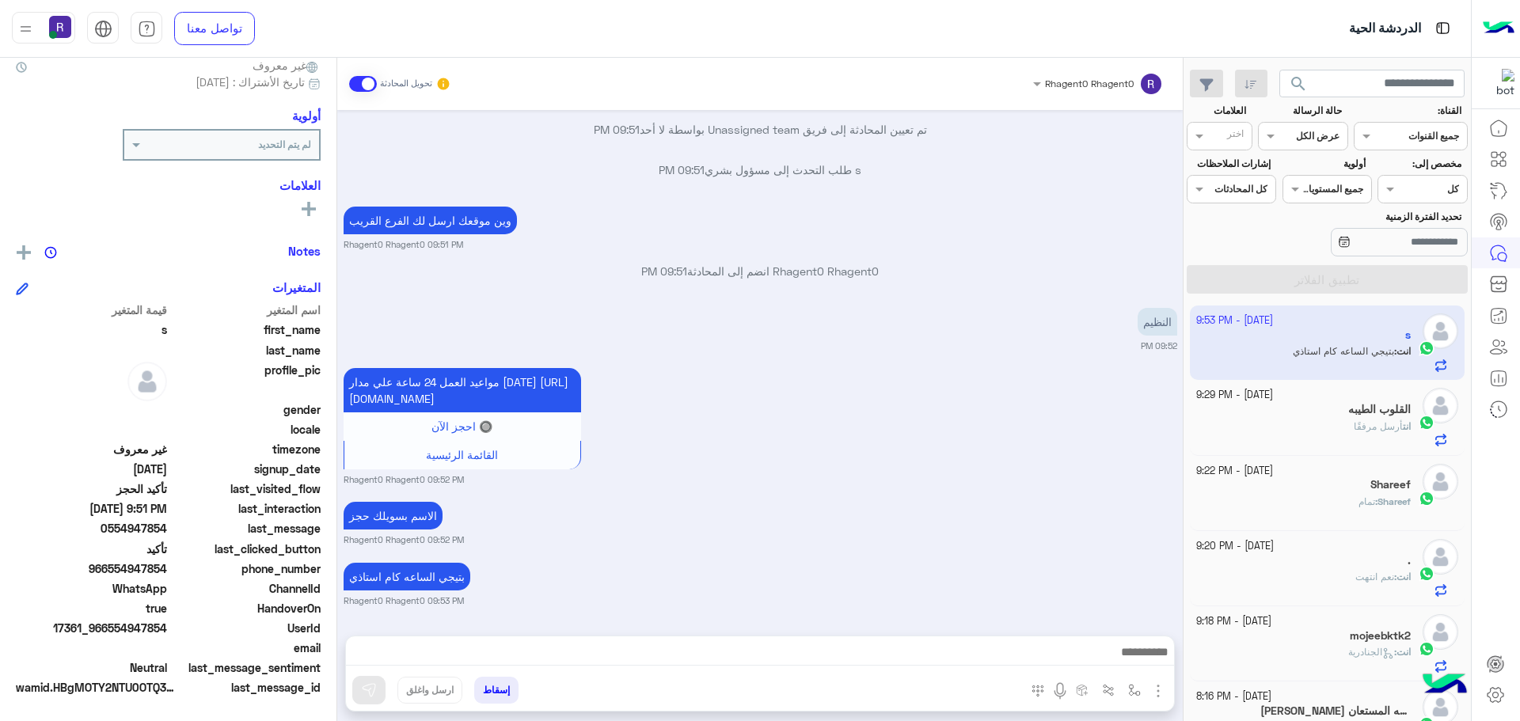
click at [963, 367] on div "مواعيد العمل 24 ساعة علي مدار اليوم https://maps.google.com/?q=24.806667,46.864…" at bounding box center [761, 425] width 834 height 122
click at [1090, 407] on div "مواعيد العمل 24 ساعة علي مدار اليوم https://maps.google.com/?q=24.806667,46.864…" at bounding box center [761, 425] width 834 height 122
click at [1068, 435] on div "مواعيد العمل 24 ساعة علي مدار اليوم https://maps.google.com/?q=24.806667,46.864…" at bounding box center [761, 425] width 834 height 122
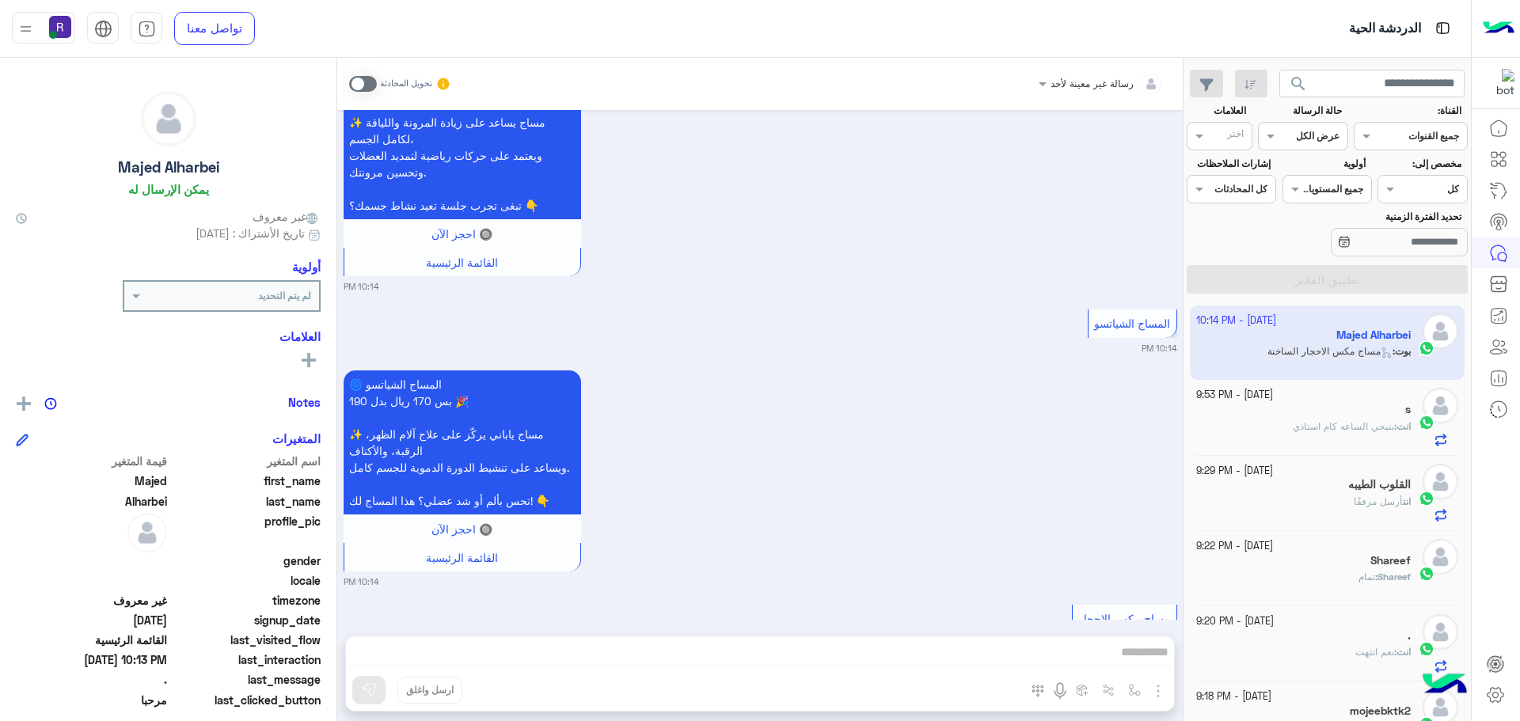
scroll to position [3652, 0]
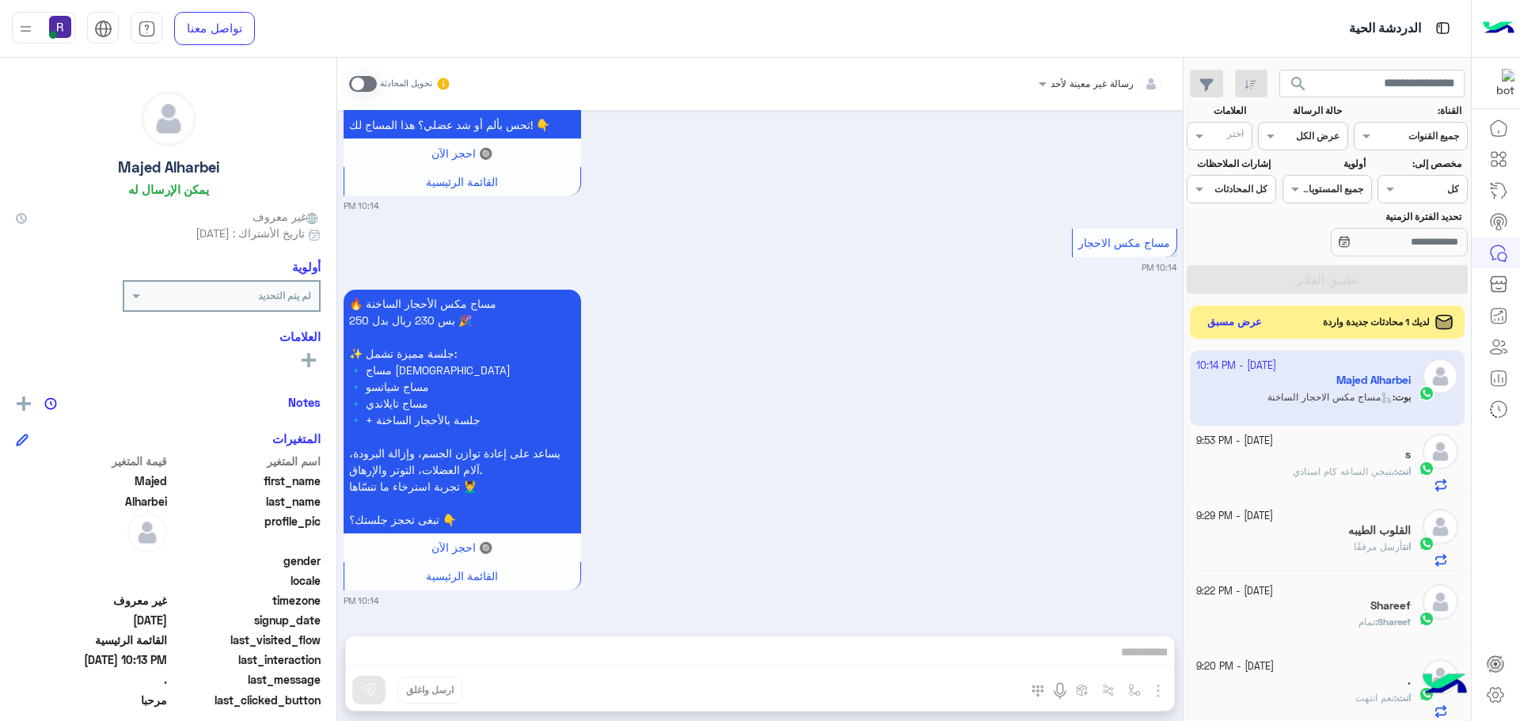
click at [1241, 321] on button "عرض مسبق" at bounding box center [1235, 322] width 66 height 21
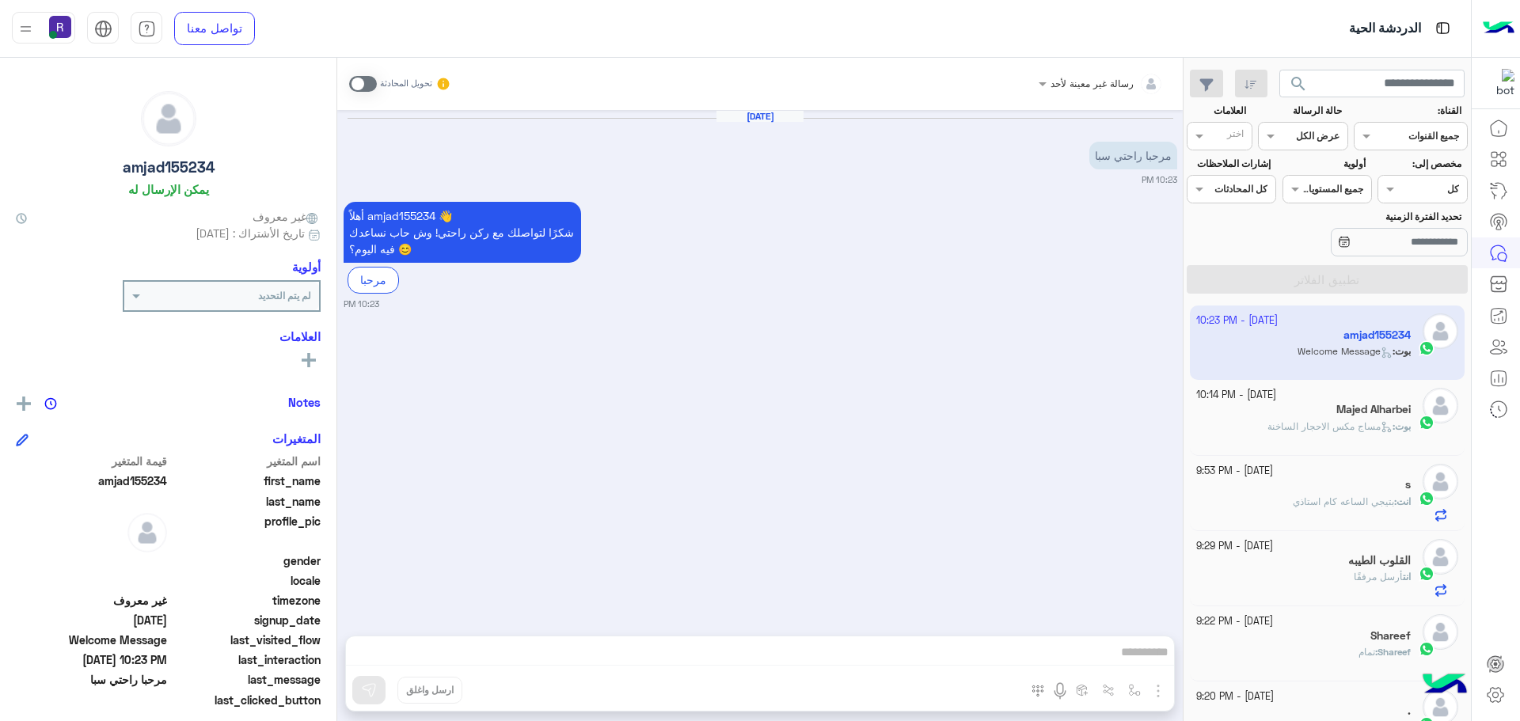
click at [358, 85] on span at bounding box center [363, 84] width 28 height 16
click at [1159, 684] on img "button" at bounding box center [1158, 691] width 19 height 19
click at [1128, 657] on span "الصور" at bounding box center [1127, 657] width 29 height 18
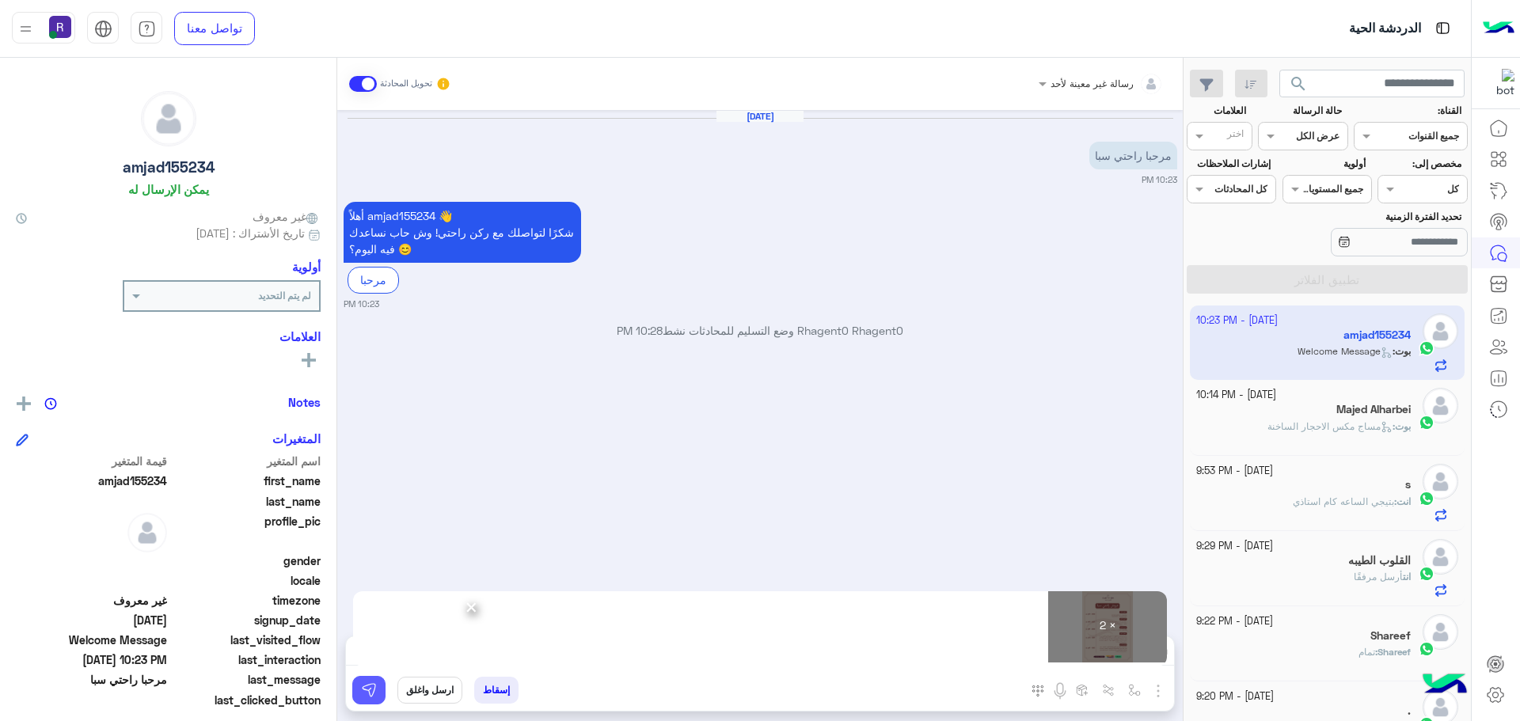
click at [373, 689] on img at bounding box center [369, 690] width 16 height 16
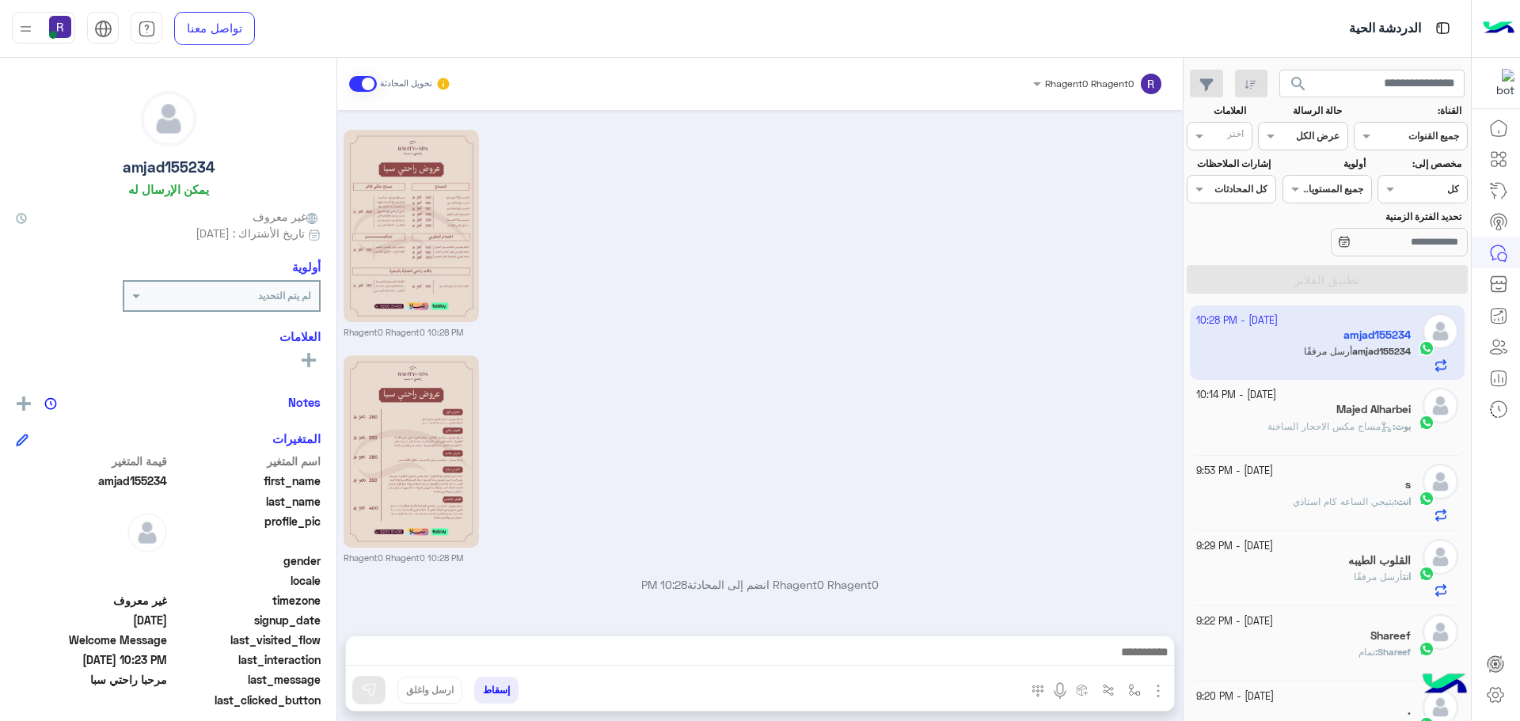
scroll to position [298, 0]
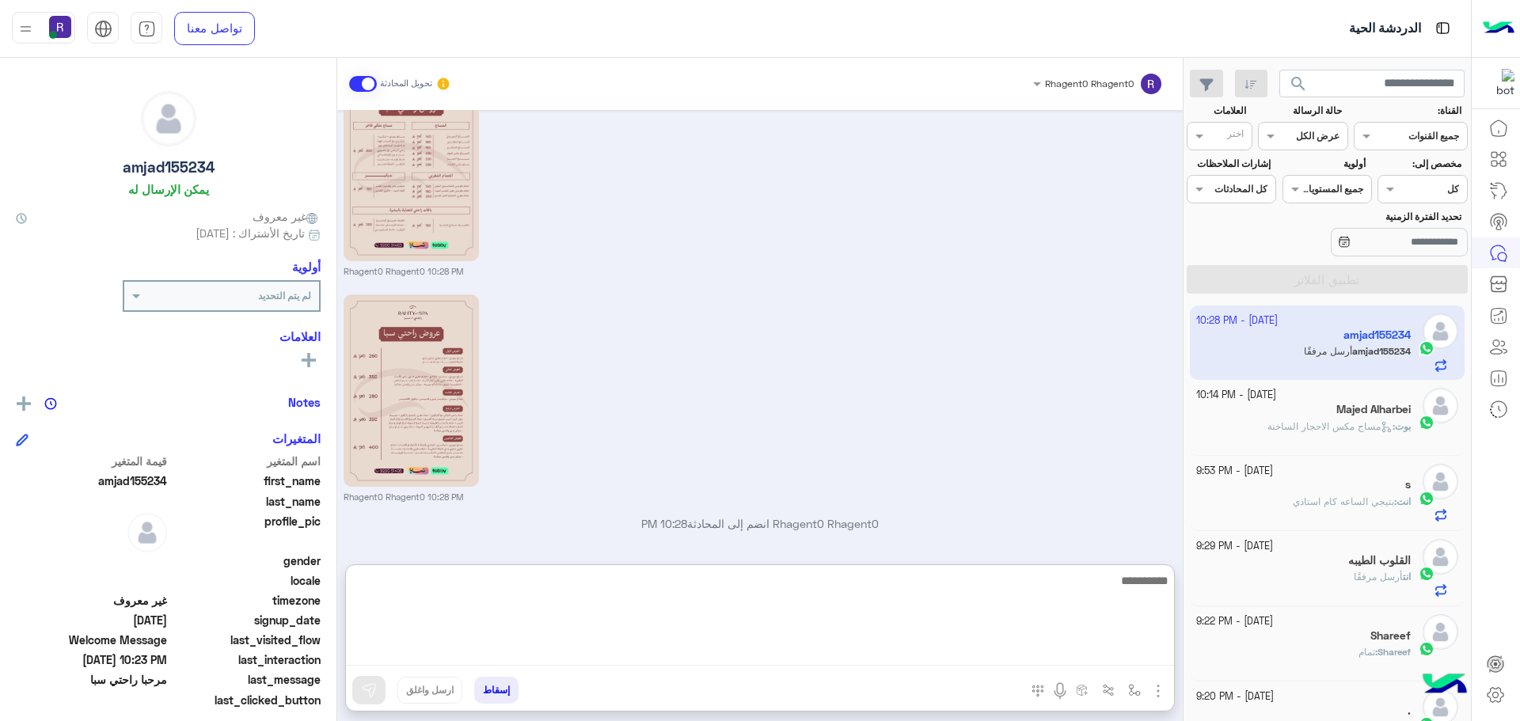
click at [751, 652] on textarea at bounding box center [760, 618] width 828 height 95
paste textarea "**********"
type textarea "**********"
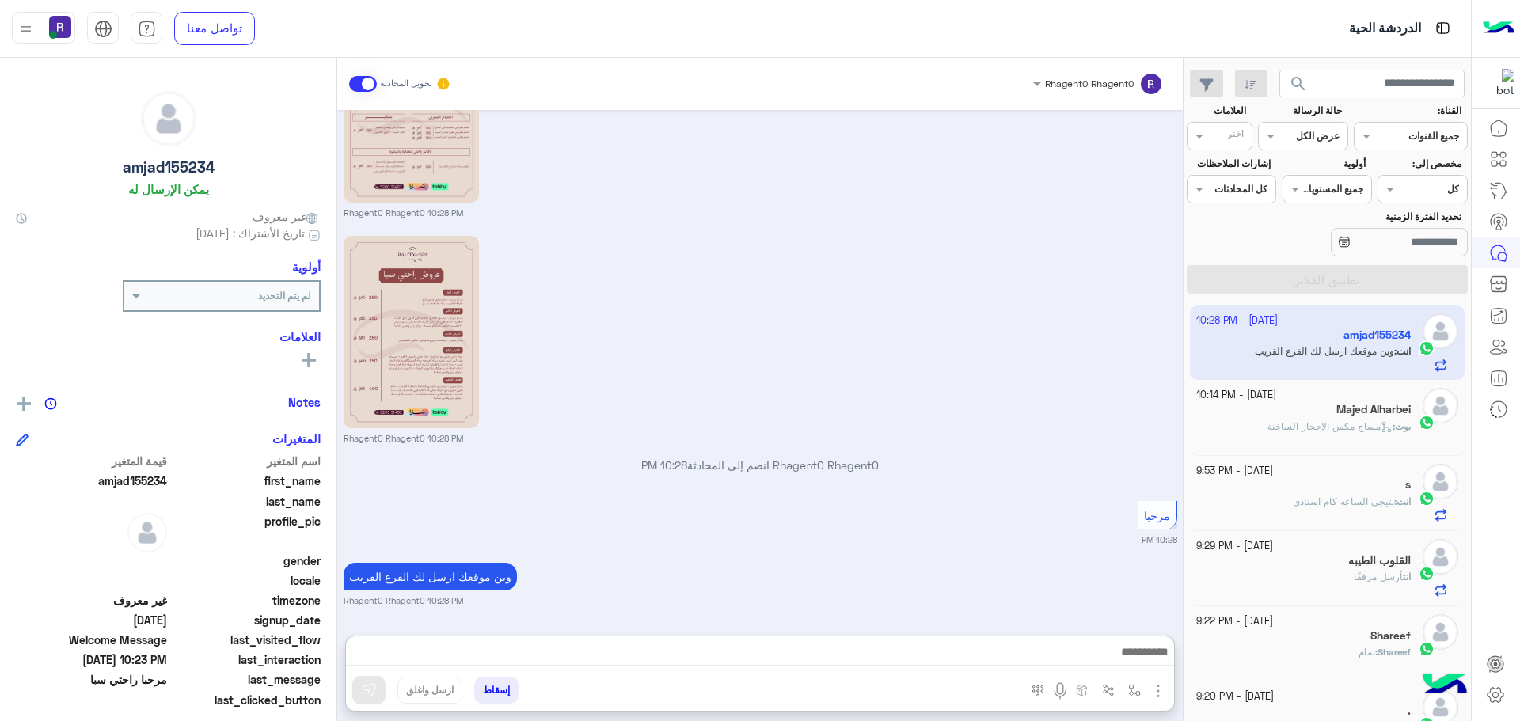
scroll to position [393, 0]
click at [1373, 501] on span "بتيجي الساعه كام استاذي" at bounding box center [1343, 502] width 101 height 12
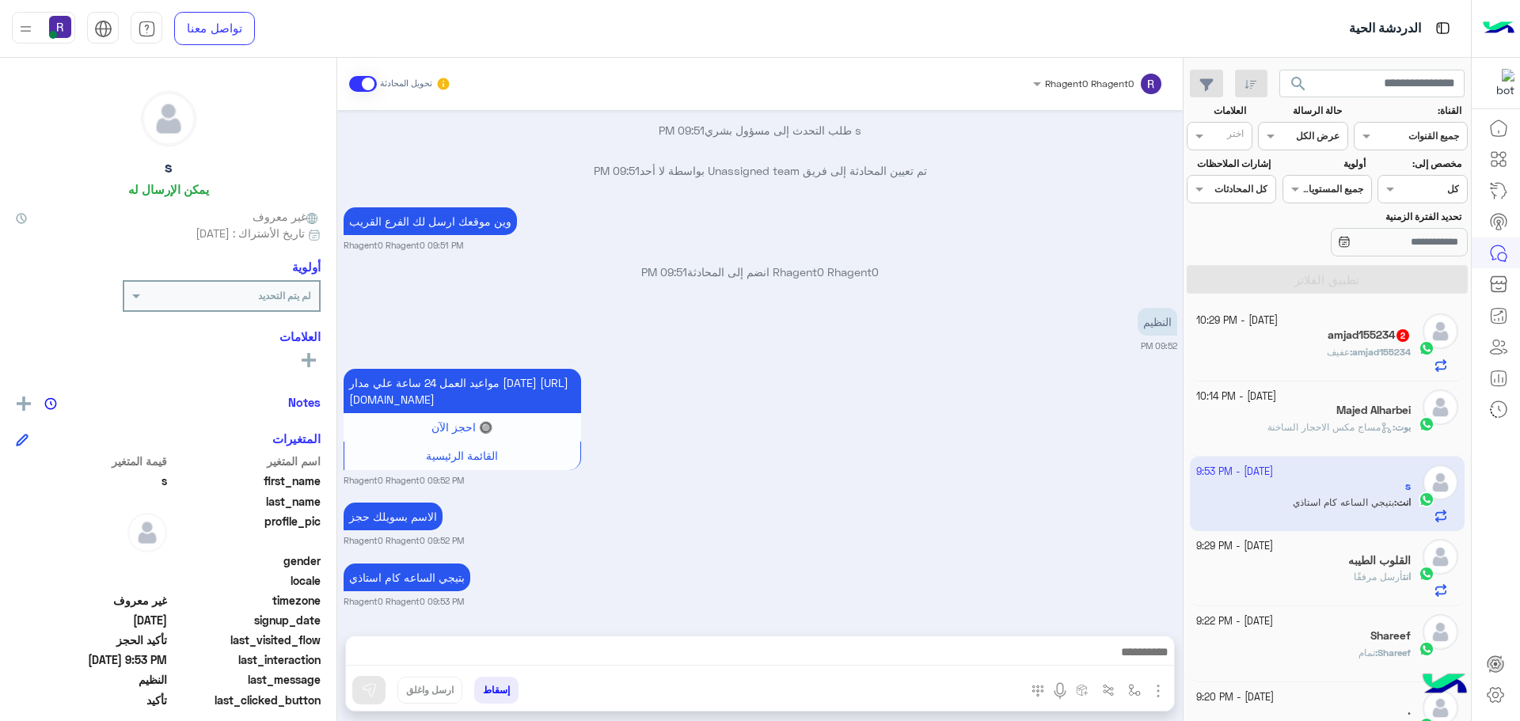
click at [1024, 264] on div "Rhagent0 Rhagent0 انضم إلى المحادثة 09:51 PM" at bounding box center [761, 278] width 834 height 28
click at [1275, 350] on div "amjad155234 : عفيف" at bounding box center [1303, 359] width 215 height 28
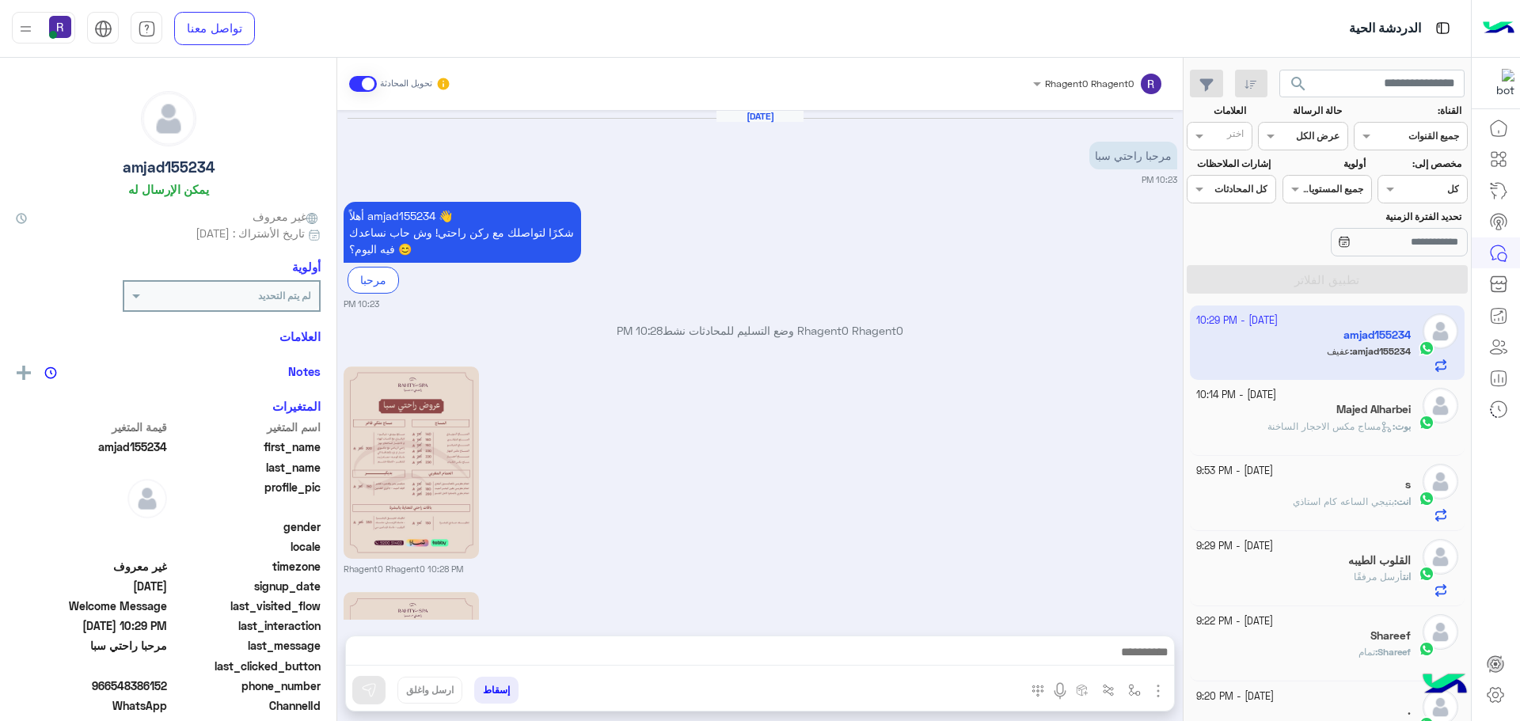
scroll to position [479, 0]
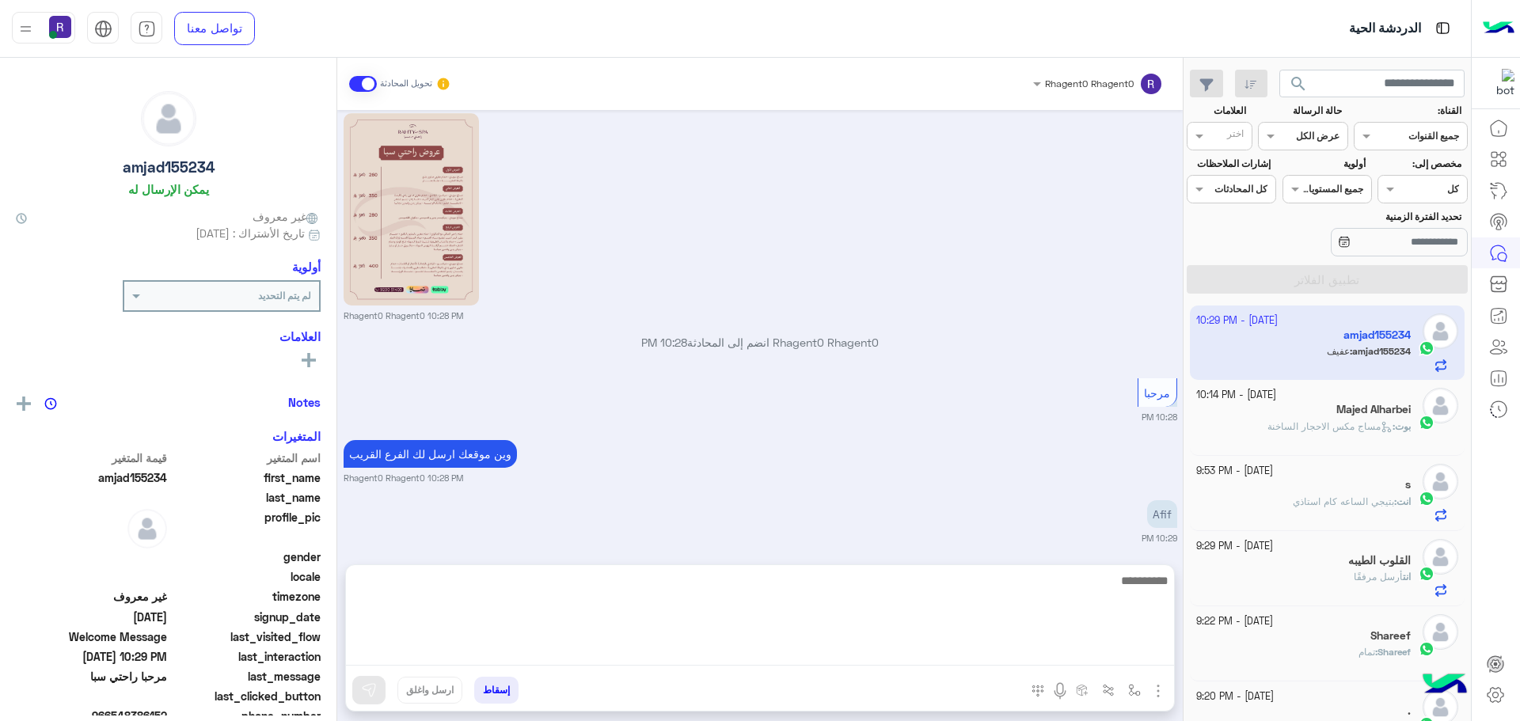
click at [986, 652] on textarea at bounding box center [760, 618] width 828 height 95
type textarea "**********"
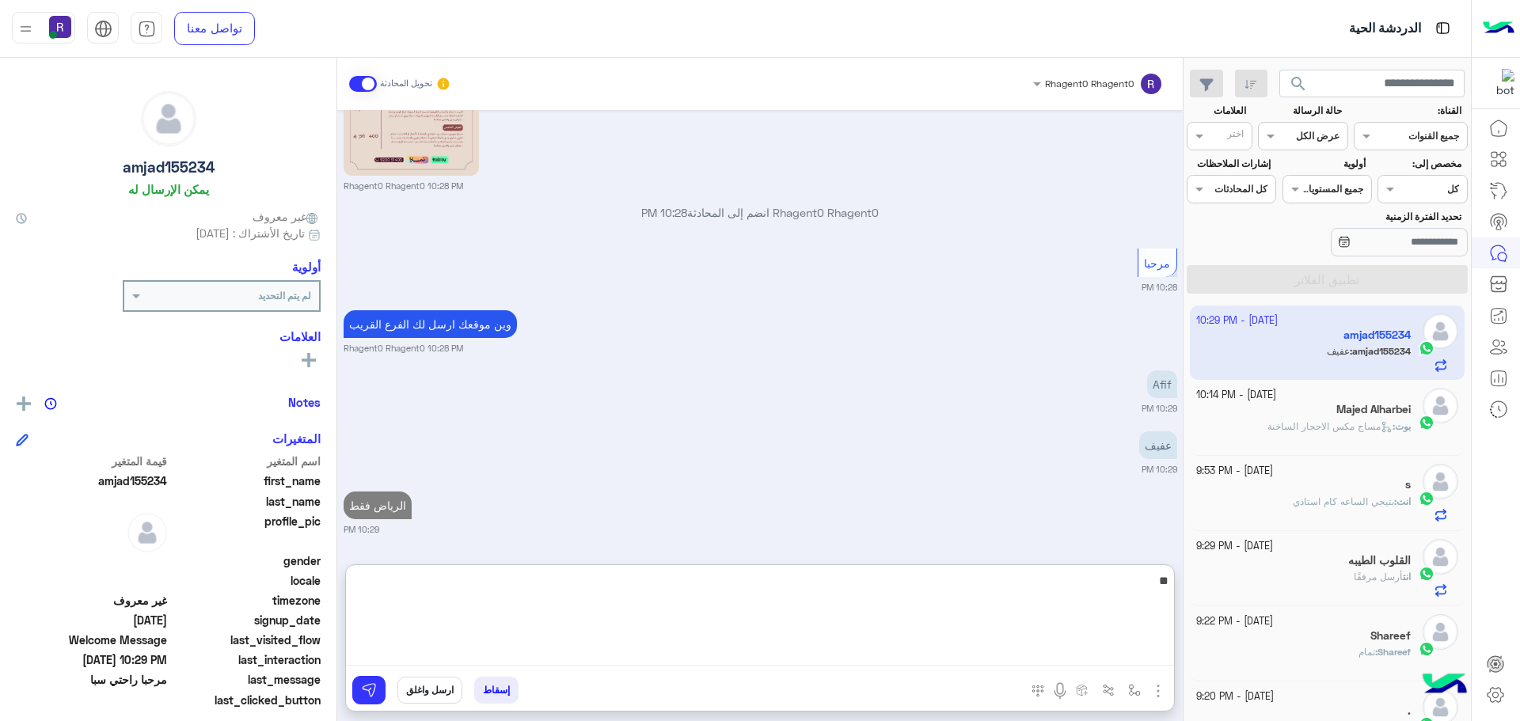
type textarea "**"
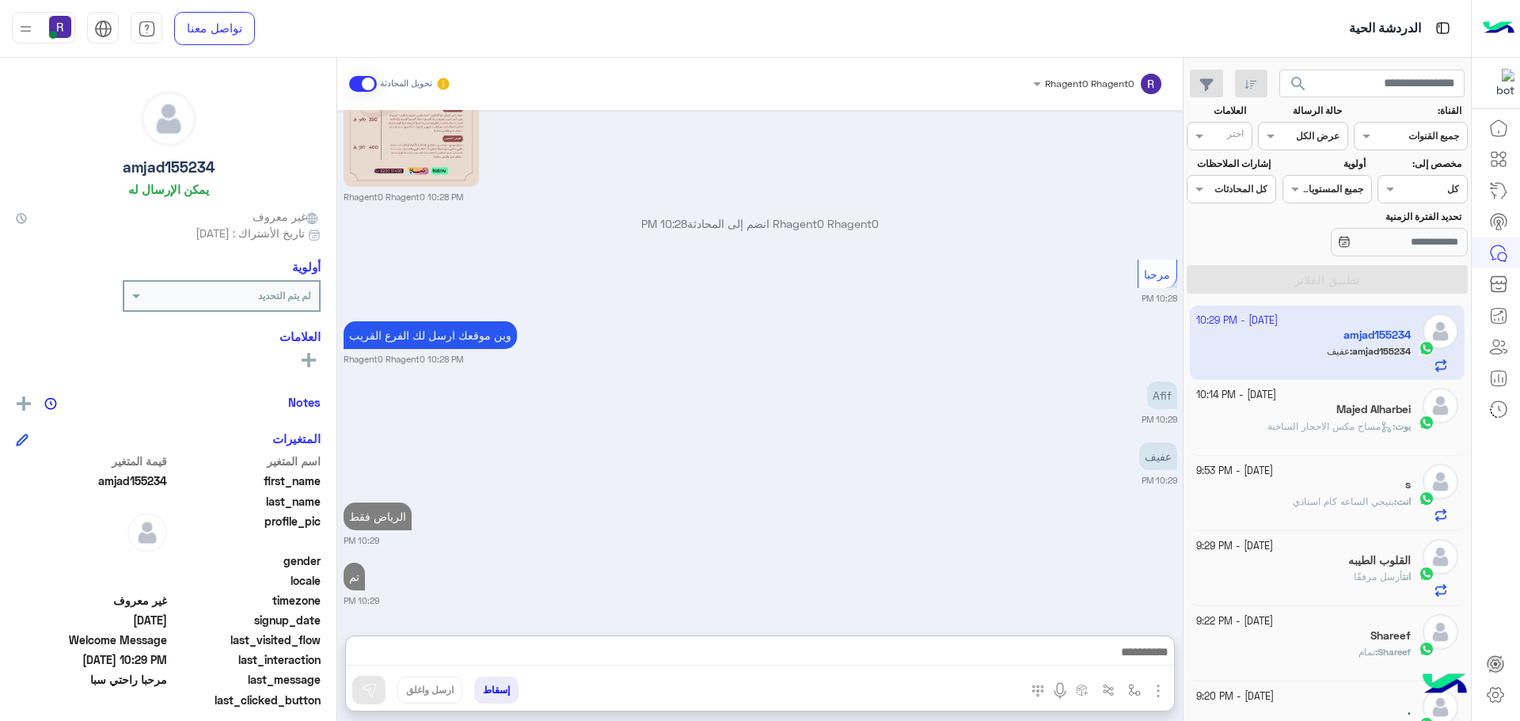
click at [1050, 534] on small "10:29 PM" at bounding box center [761, 540] width 834 height 13
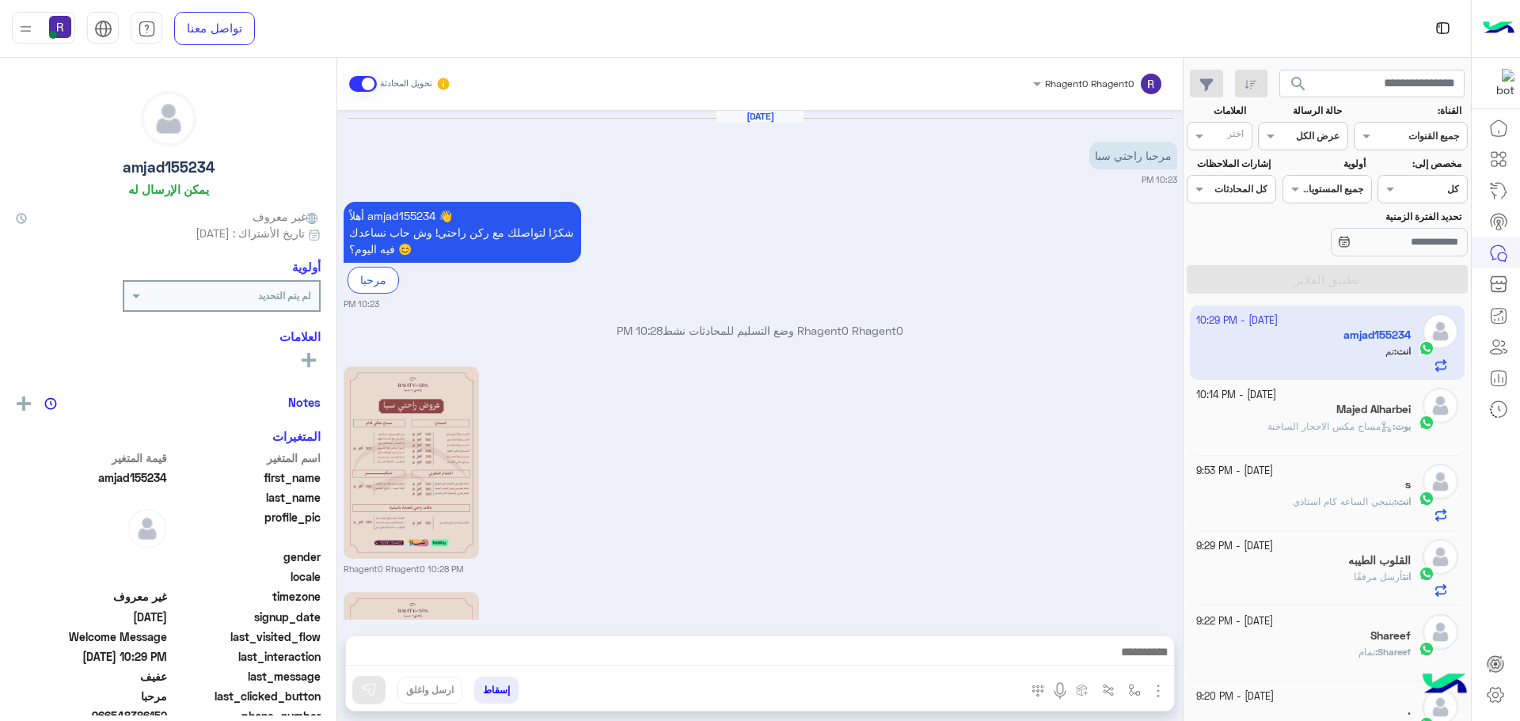
scroll to position [598, 0]
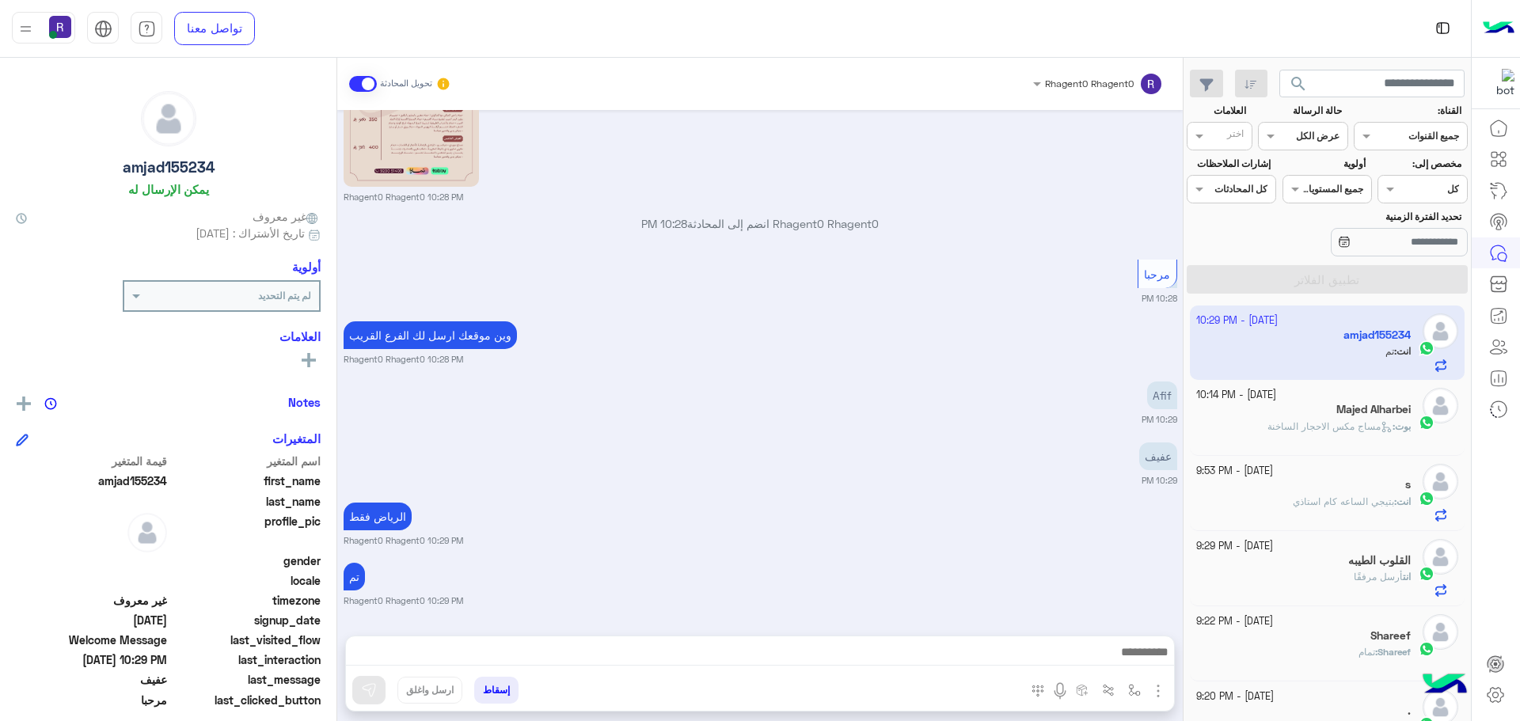
click at [954, 321] on div "وين موقعك ارسل لك الفرع القريب Rhagent0 Rhagent0 10:28 PM" at bounding box center [761, 341] width 834 height 48
click at [360, 90] on span at bounding box center [363, 84] width 28 height 16
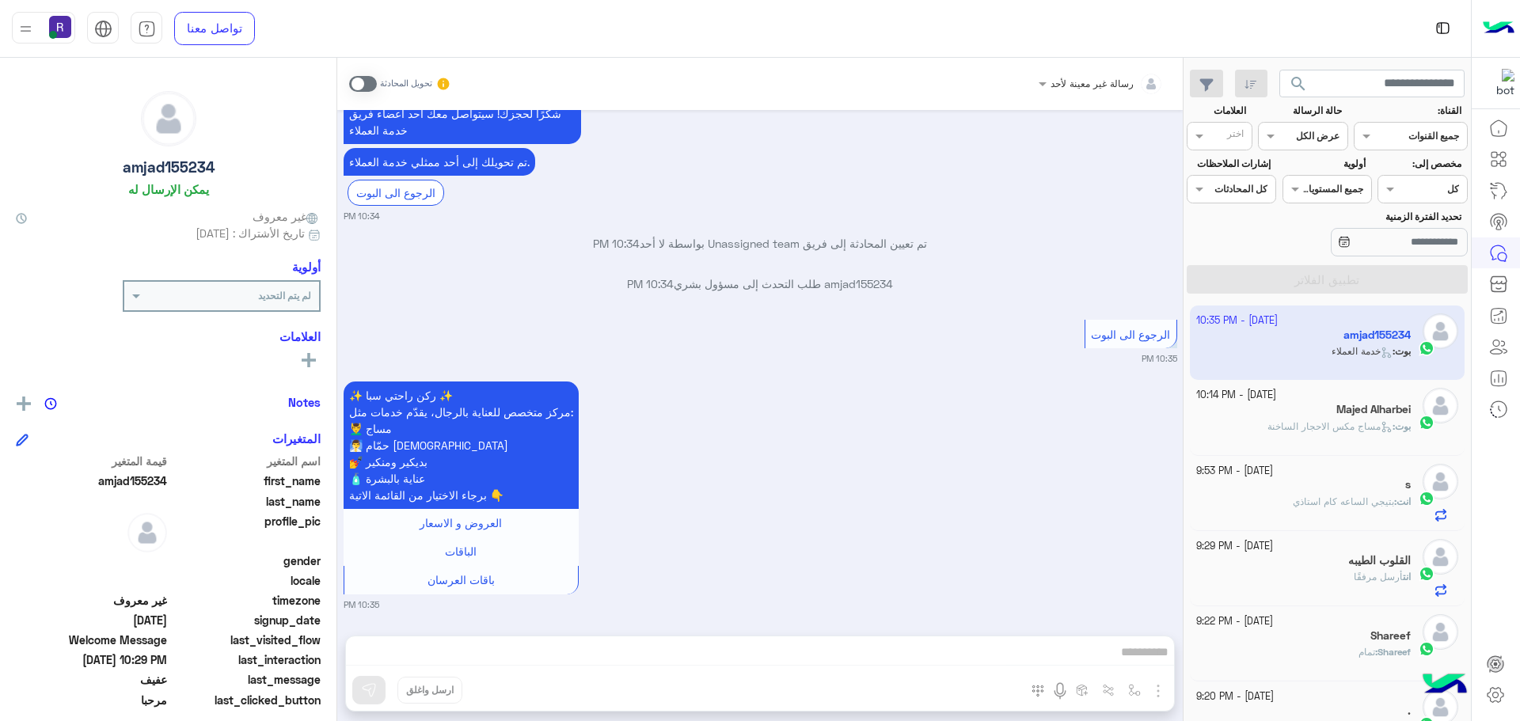
scroll to position [3228, 0]
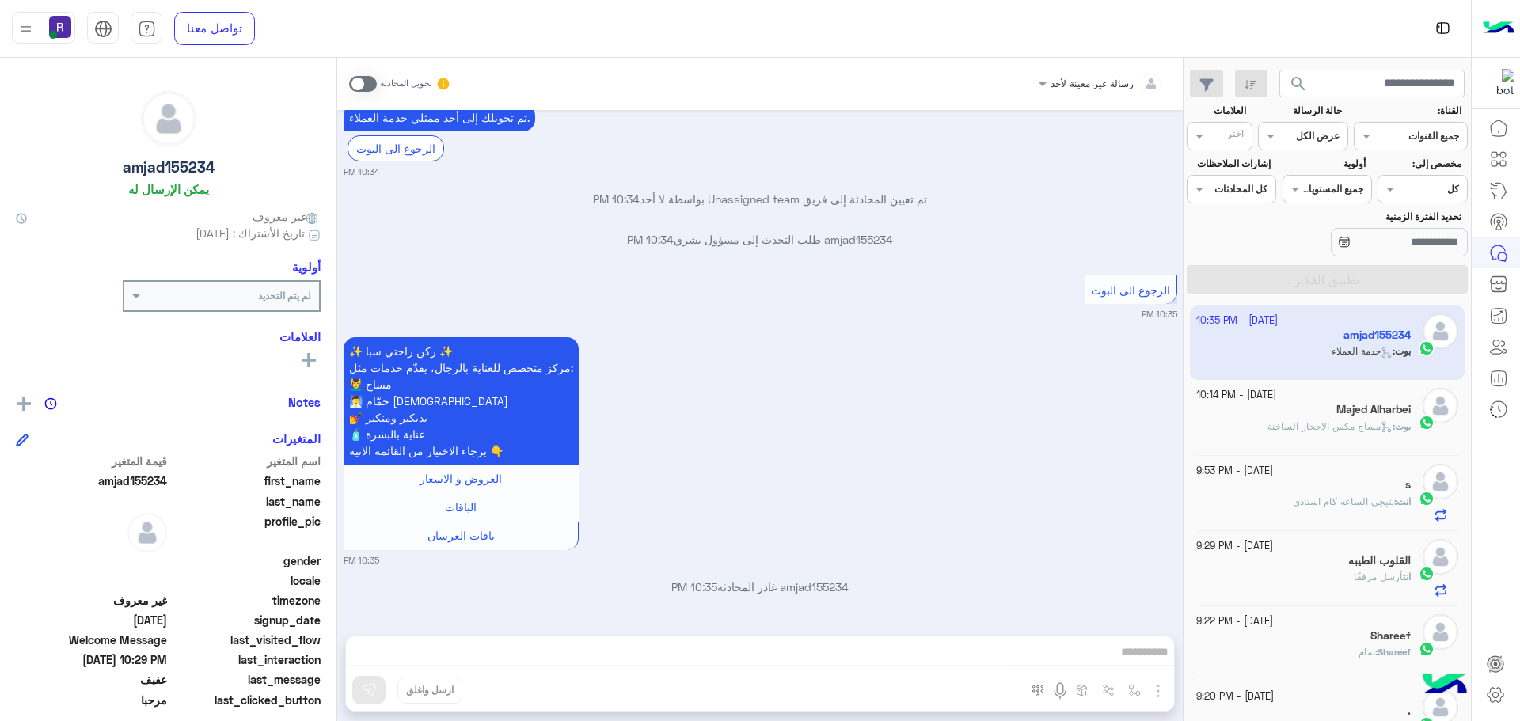
click at [363, 82] on span at bounding box center [363, 84] width 28 height 16
click at [754, 656] on div "رسالة غير معينة لأحد تحويل المحادثة Oct 1, 2025 مرحبا راحتي سبا 10:23 PM أهلاً …" at bounding box center [759, 393] width 845 height 670
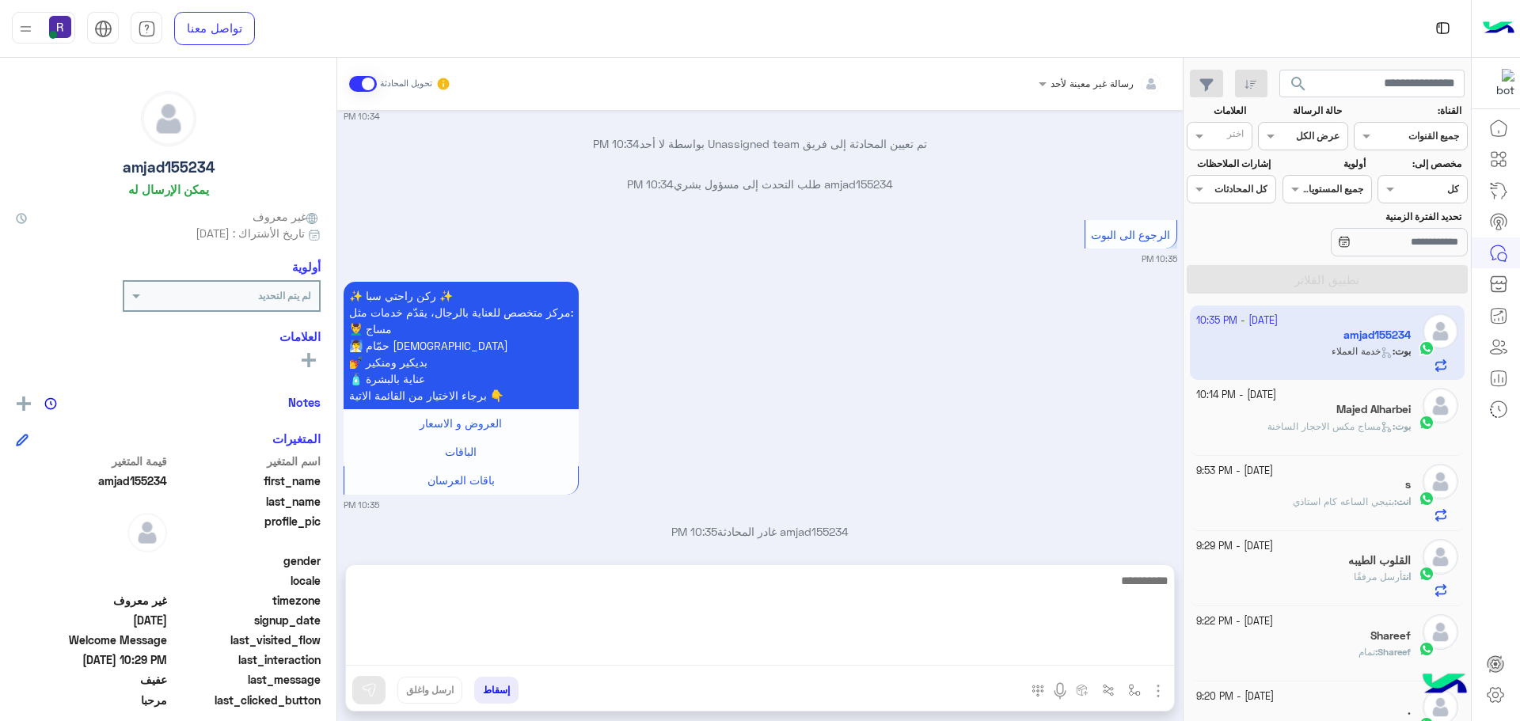
click at [754, 656] on textarea at bounding box center [760, 618] width 828 height 95
paste textarea "**********"
type textarea "**********"
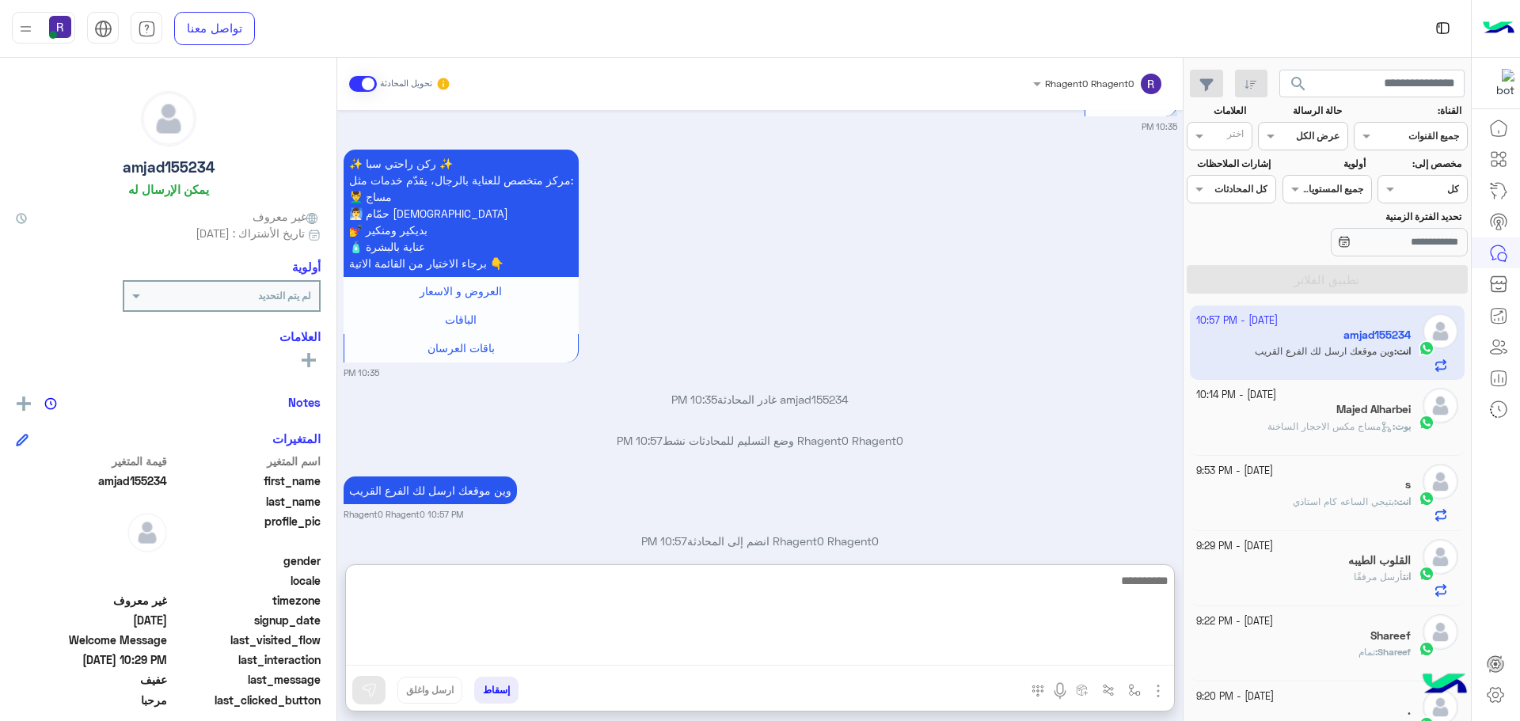
scroll to position [3440, 0]
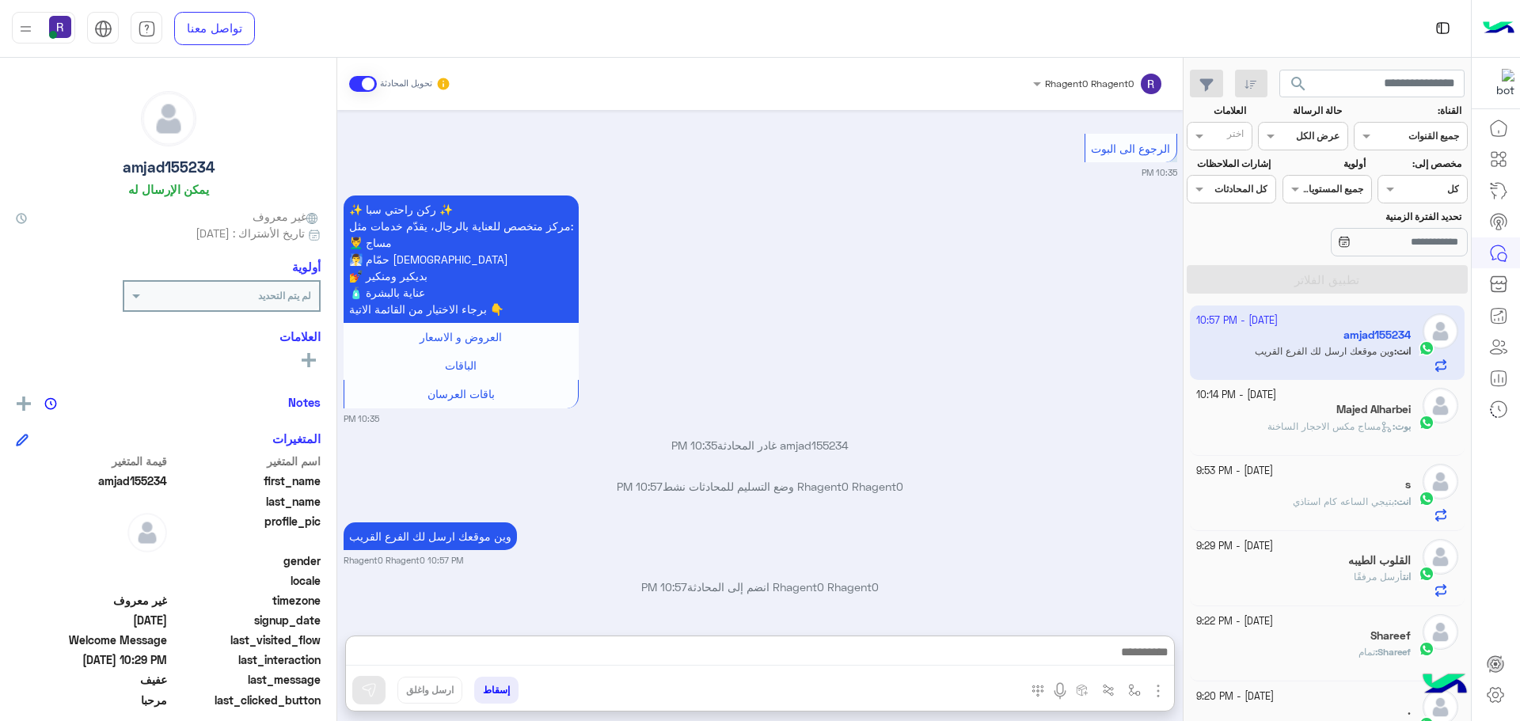
click at [754, 449] on div "Oct 1, 2025 مرحبا راحتي سبا 10:23 PM أهلاً amjad155234 👋 شكرًا لتواصلك مع ركن ر…" at bounding box center [759, 365] width 845 height 510
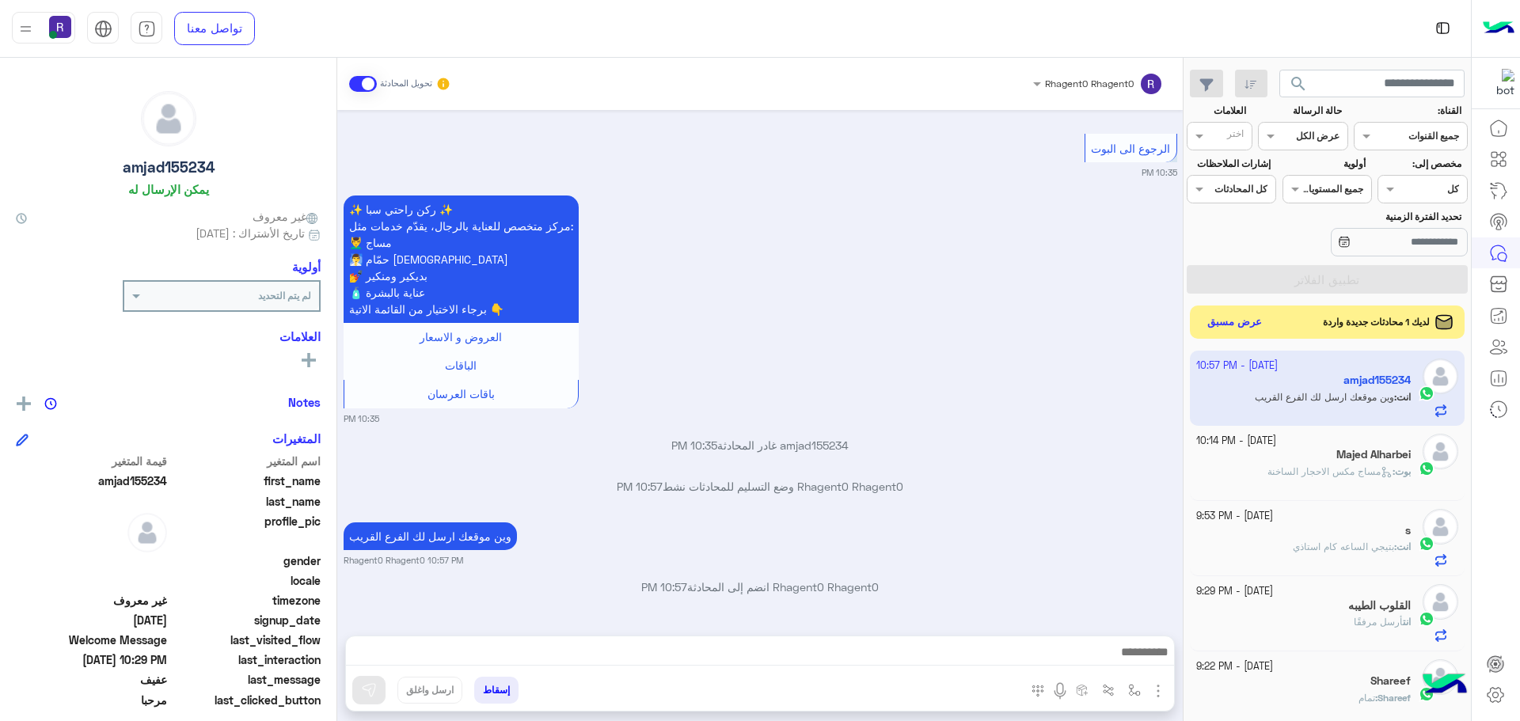
click at [1259, 313] on button "عرض مسبق" at bounding box center [1235, 322] width 66 height 21
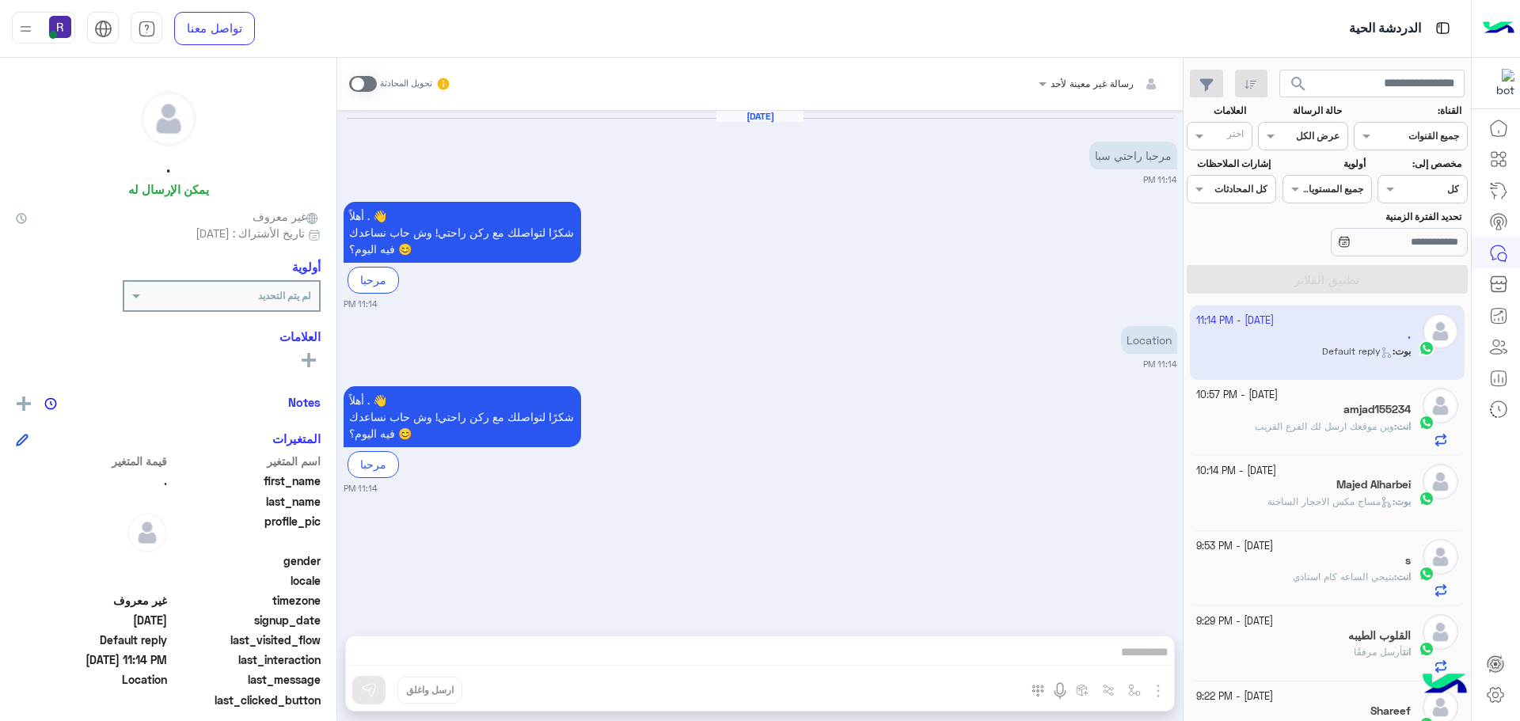
click at [360, 89] on span at bounding box center [363, 84] width 28 height 16
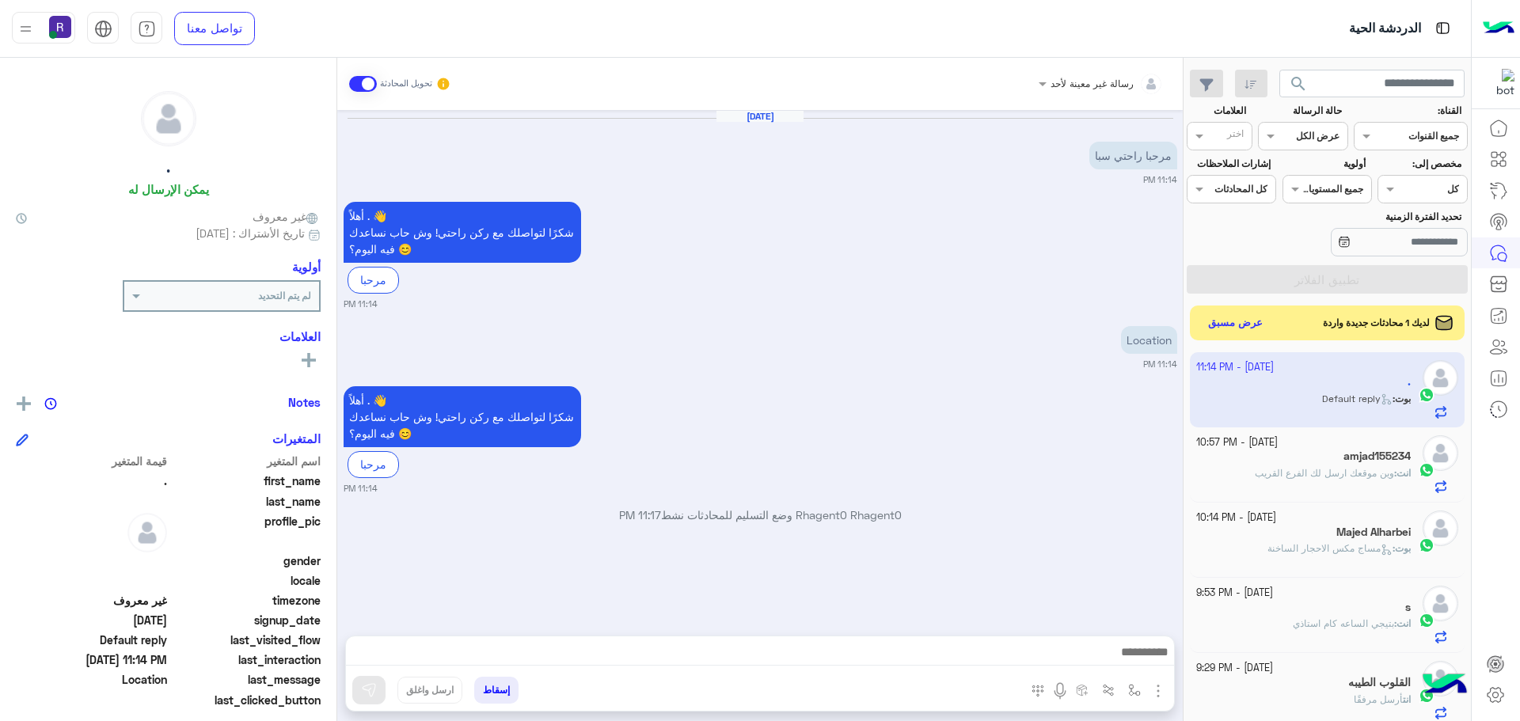
click at [1152, 684] on img "button" at bounding box center [1158, 691] width 19 height 19
click at [1126, 662] on span "الصور" at bounding box center [1127, 657] width 29 height 18
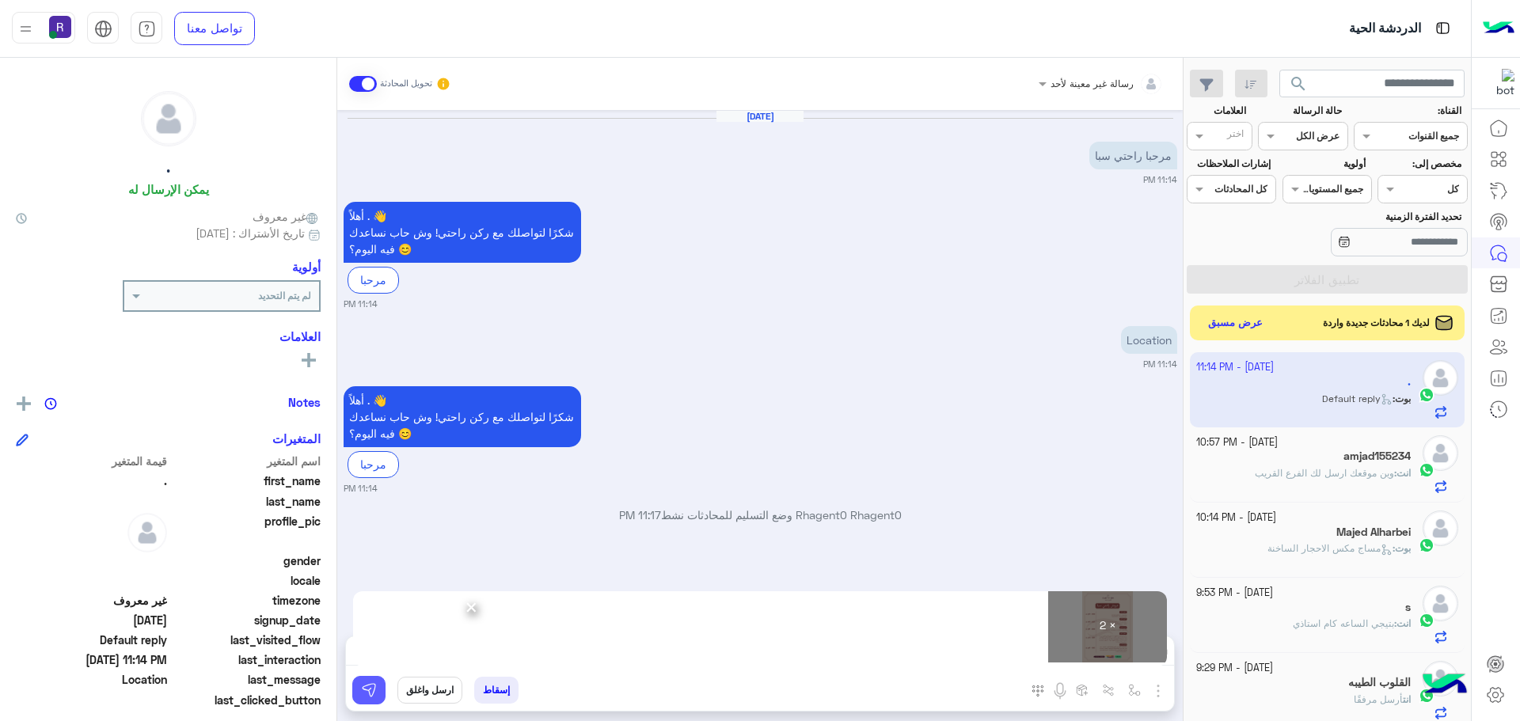
click at [374, 688] on img at bounding box center [369, 690] width 16 height 16
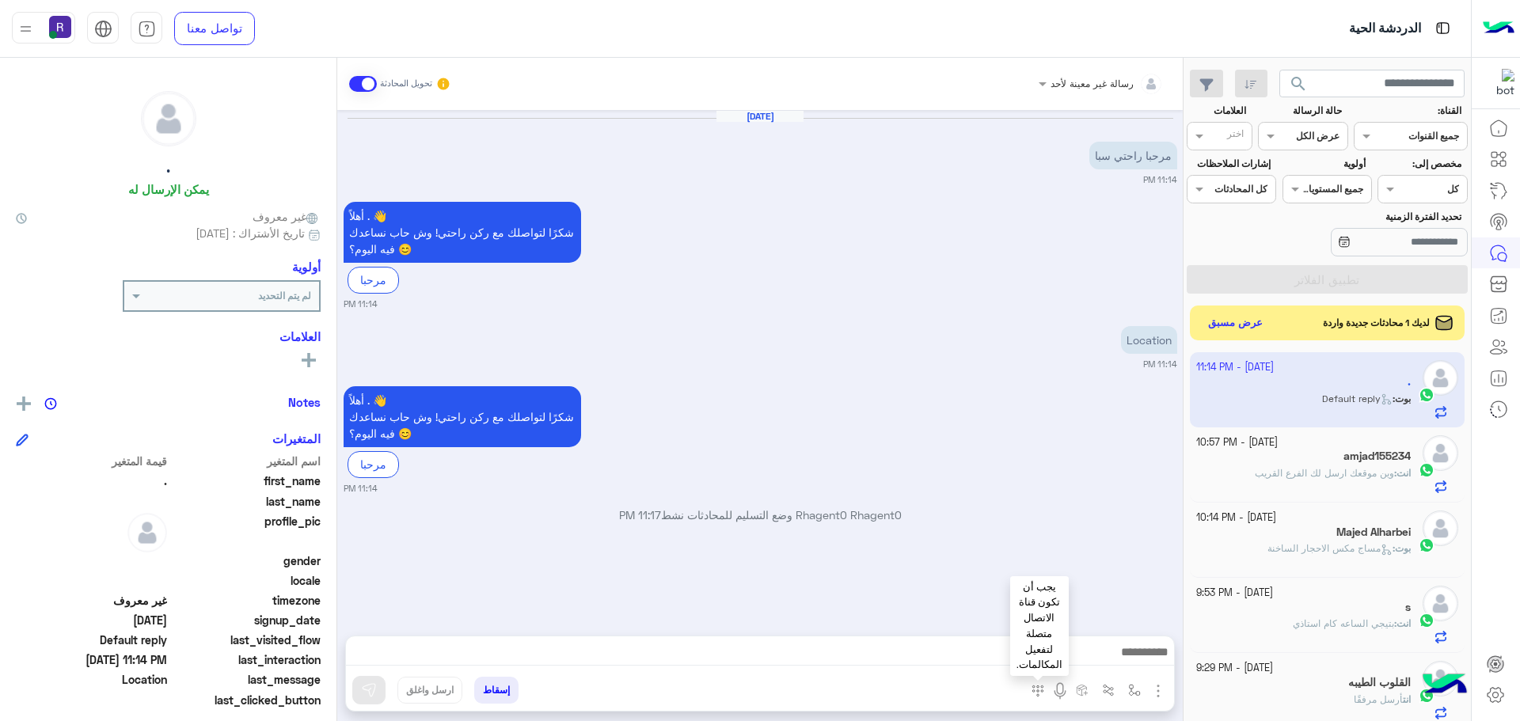
scroll to position [419, 0]
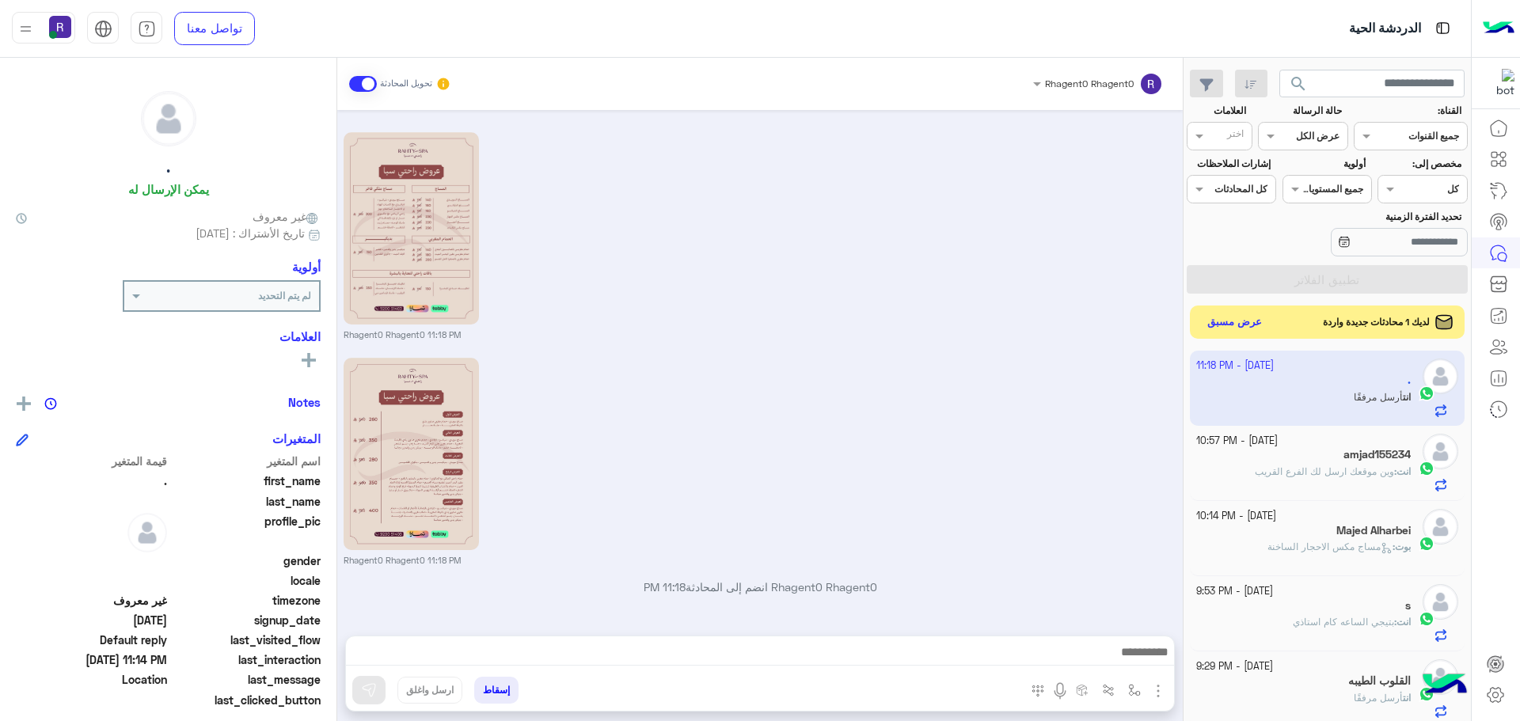
click at [1233, 317] on button "عرض مسبق" at bounding box center [1235, 322] width 66 height 21
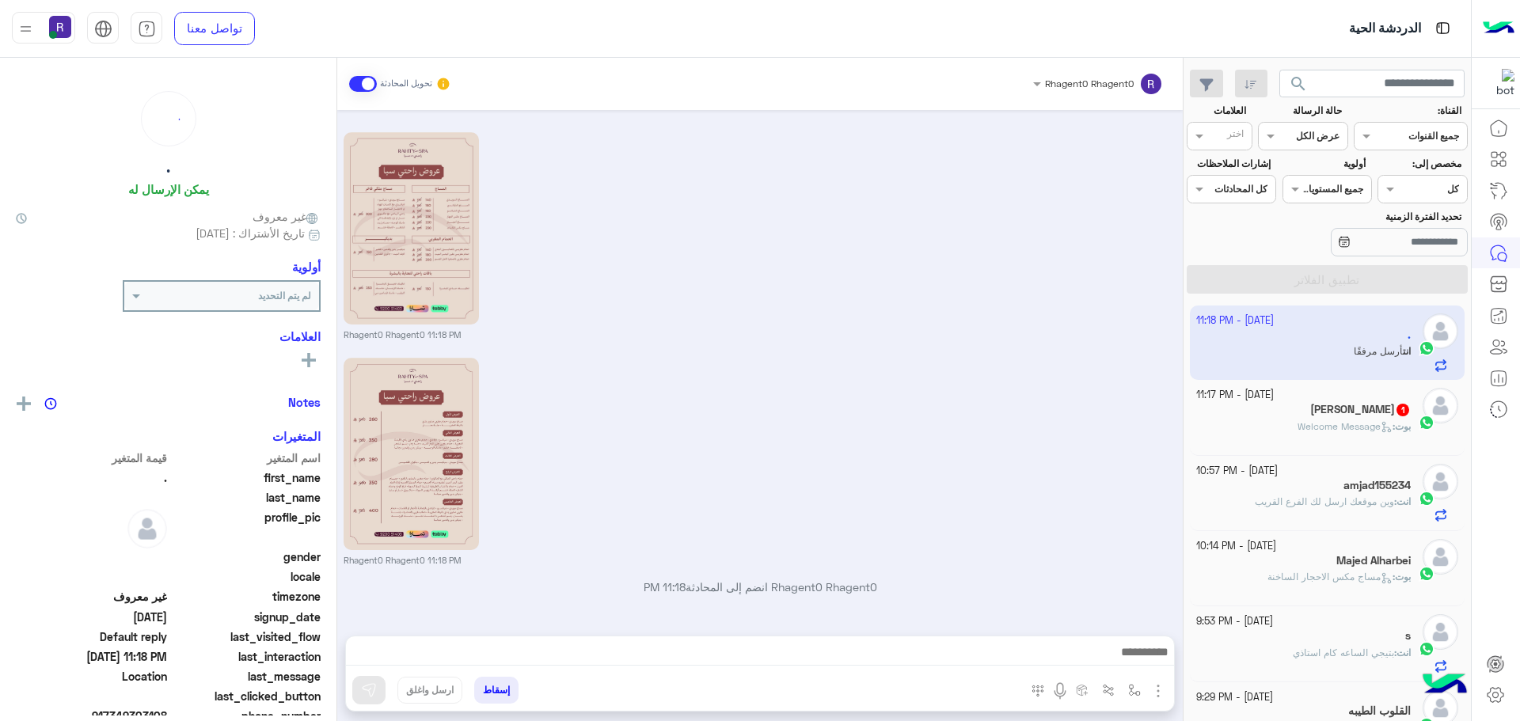
click at [1301, 396] on div "1 October - 11:17 PM" at bounding box center [1303, 395] width 215 height 15
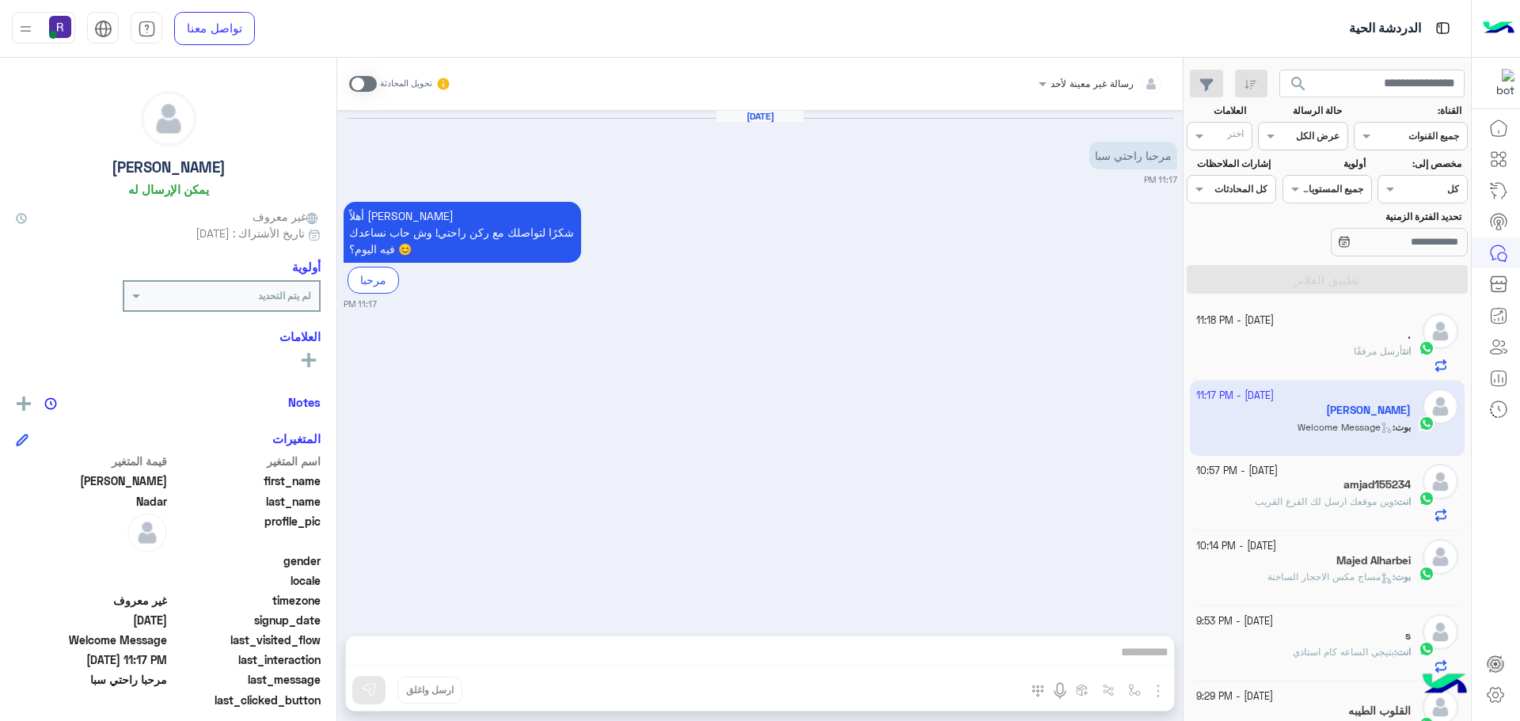
click at [359, 78] on span at bounding box center [363, 84] width 28 height 16
click at [1154, 697] on img "button" at bounding box center [1158, 691] width 19 height 19
click at [1152, 661] on img at bounding box center [1154, 657] width 13 height 18
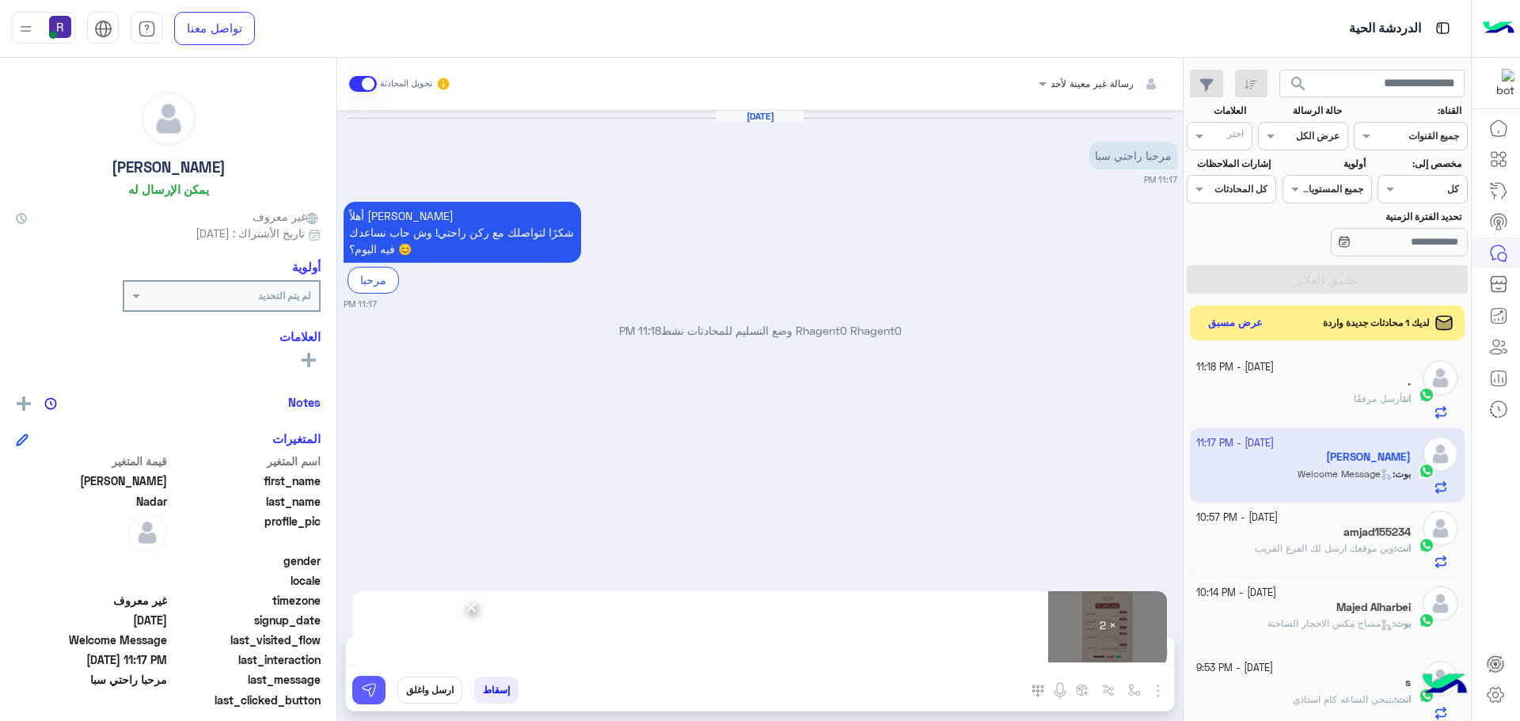
click at [384, 686] on button at bounding box center [368, 690] width 33 height 28
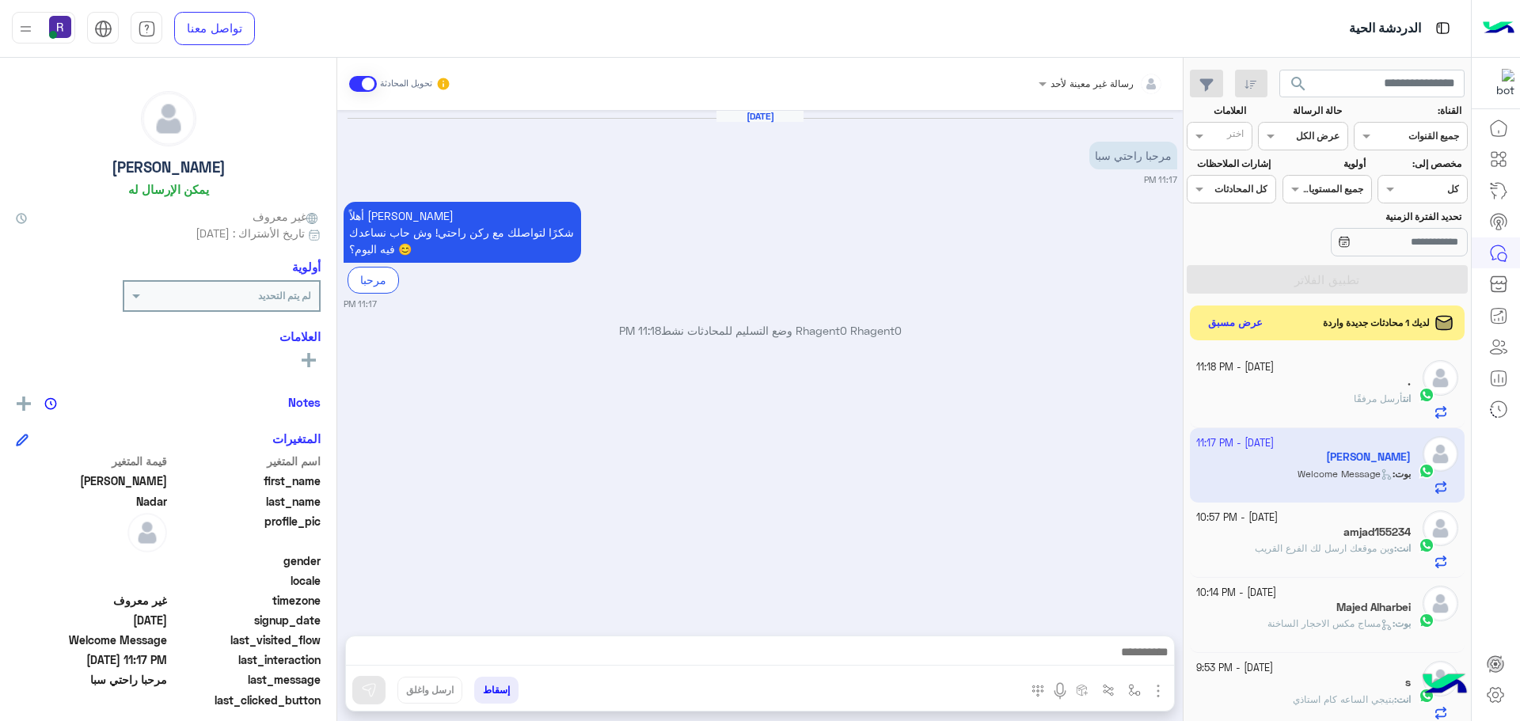
scroll to position [234, 0]
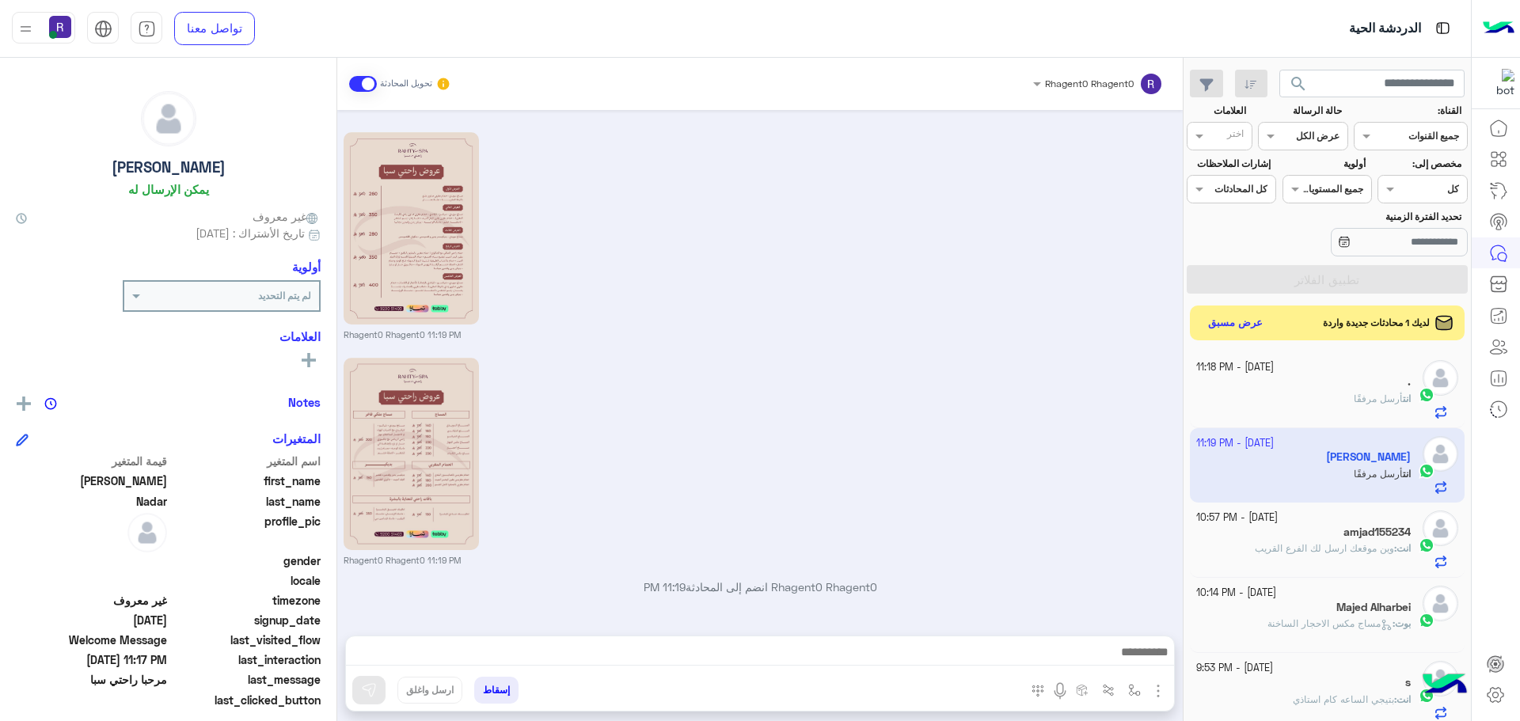
click at [1081, 329] on small "Rhagent0 Rhagent0 11:19 PM" at bounding box center [761, 335] width 834 height 13
click at [1225, 326] on button "عرض مسبق" at bounding box center [1235, 322] width 66 height 21
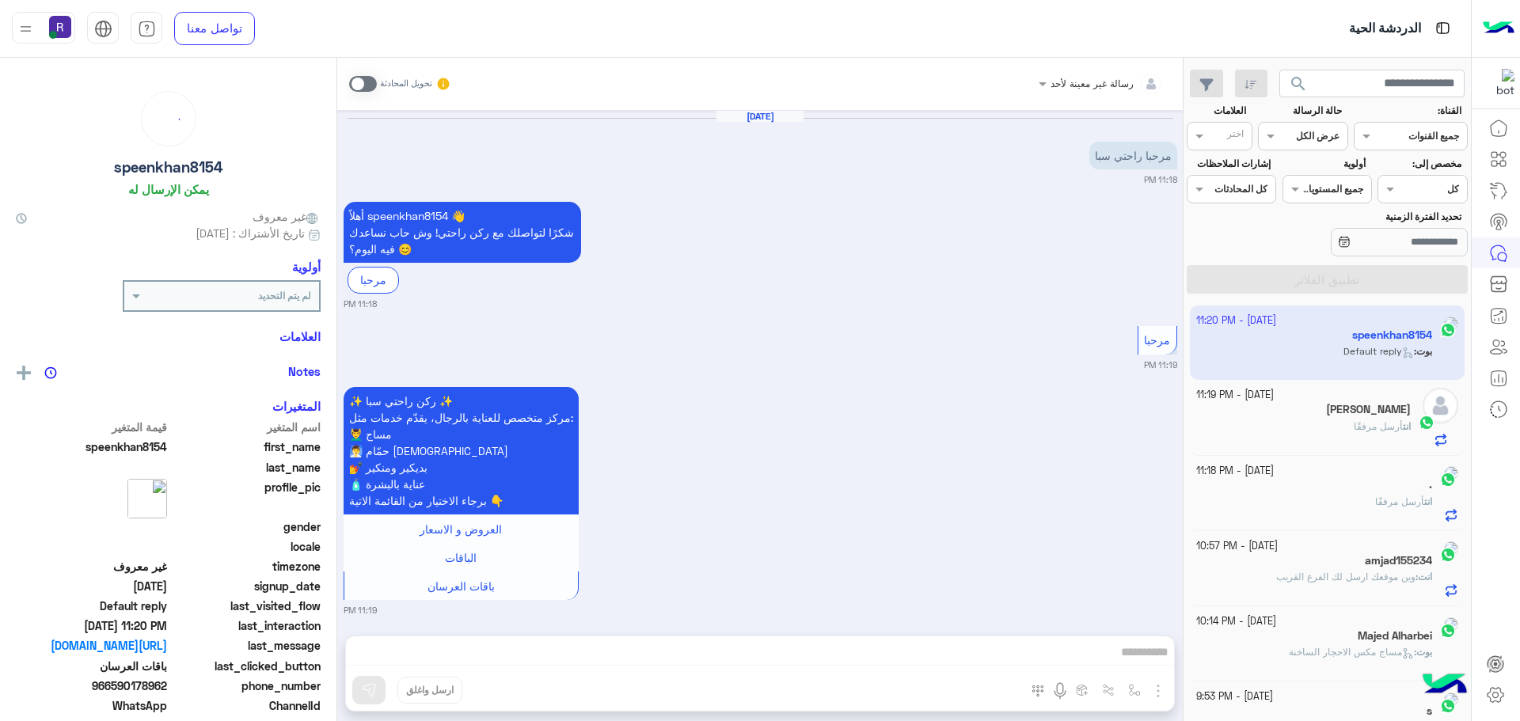
scroll to position [1116, 0]
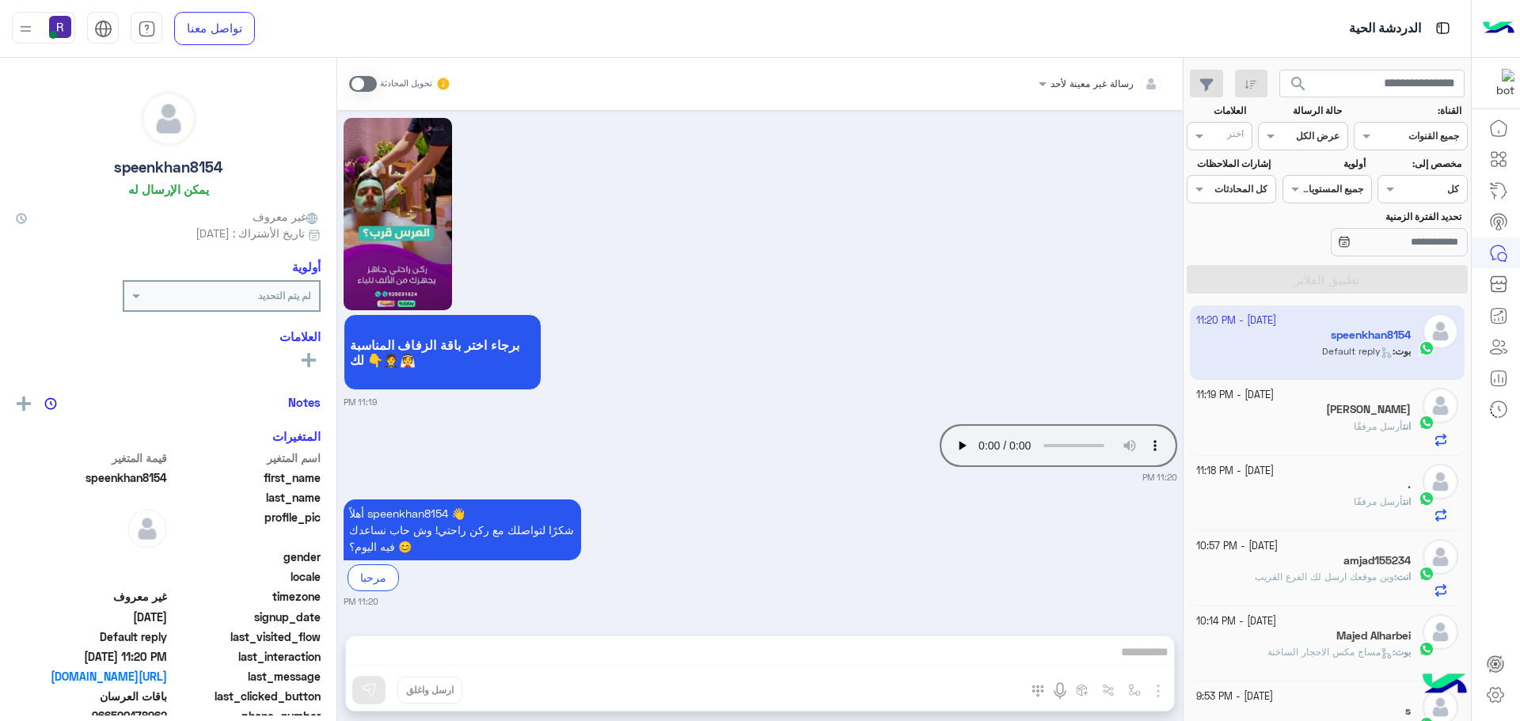
click at [627, 471] on small "11:20 PM" at bounding box center [761, 477] width 834 height 13
click at [722, 443] on div "Your browser does not support the audio tag. 11:20 PM" at bounding box center [761, 451] width 834 height 63
click at [358, 88] on span at bounding box center [363, 84] width 28 height 16
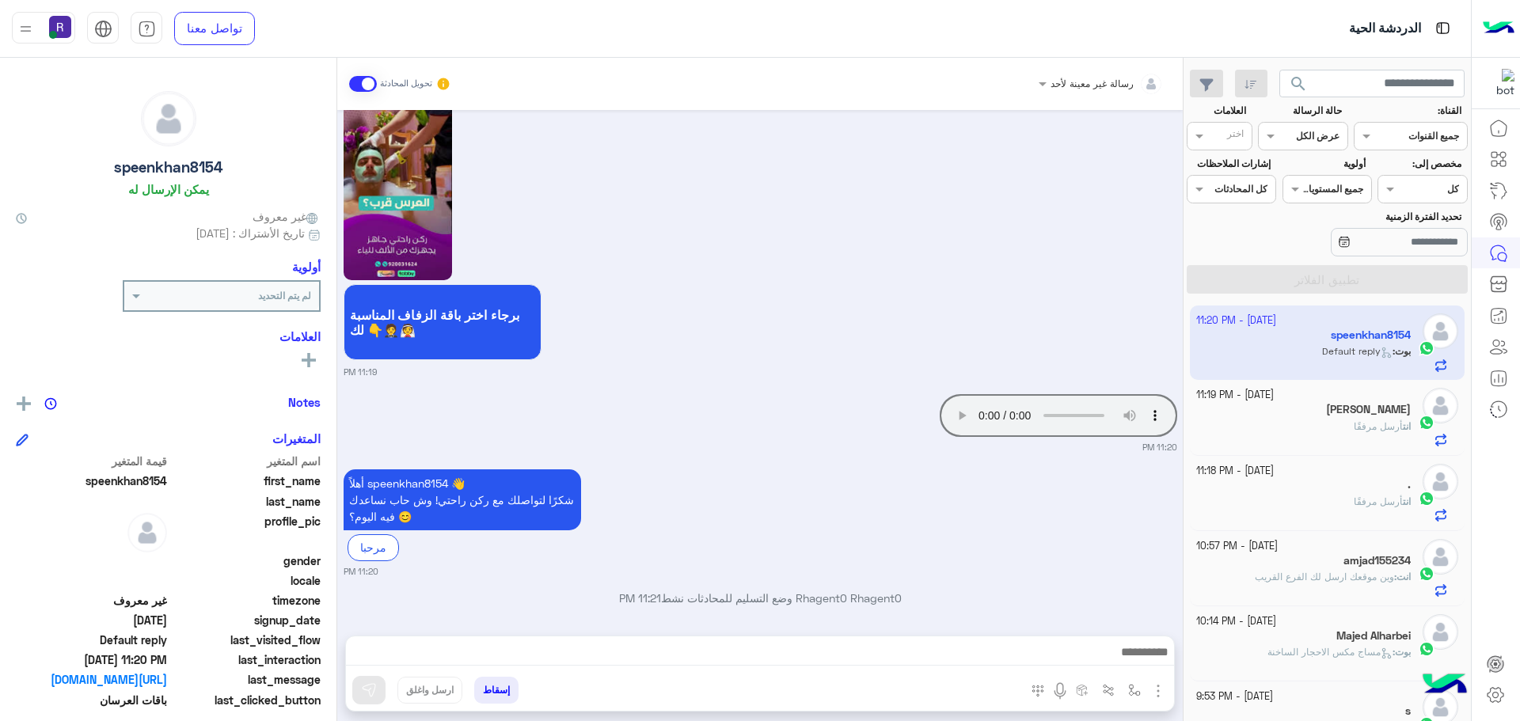
scroll to position [1157, 0]
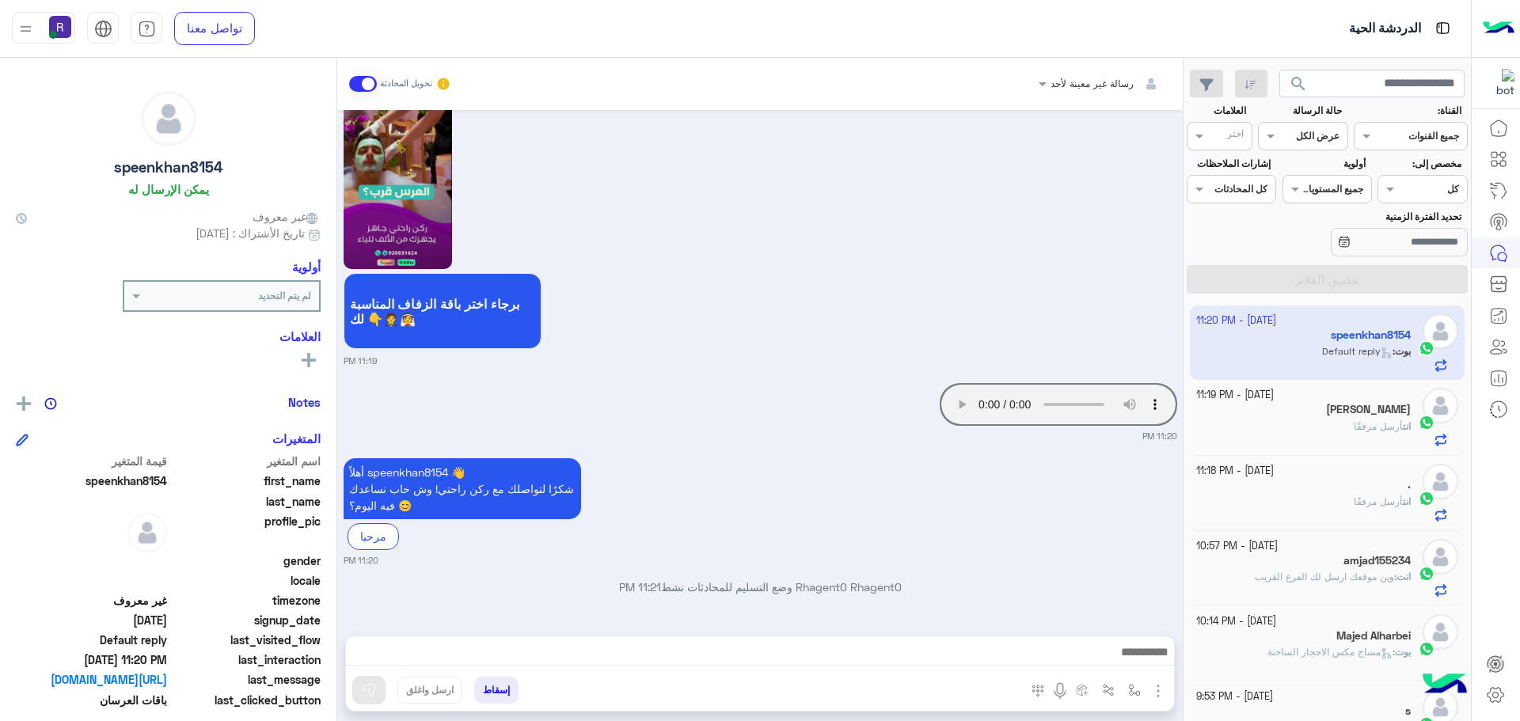
click at [1155, 688] on img "button" at bounding box center [1158, 691] width 19 height 19
click at [1130, 650] on span "الصور" at bounding box center [1127, 657] width 29 height 18
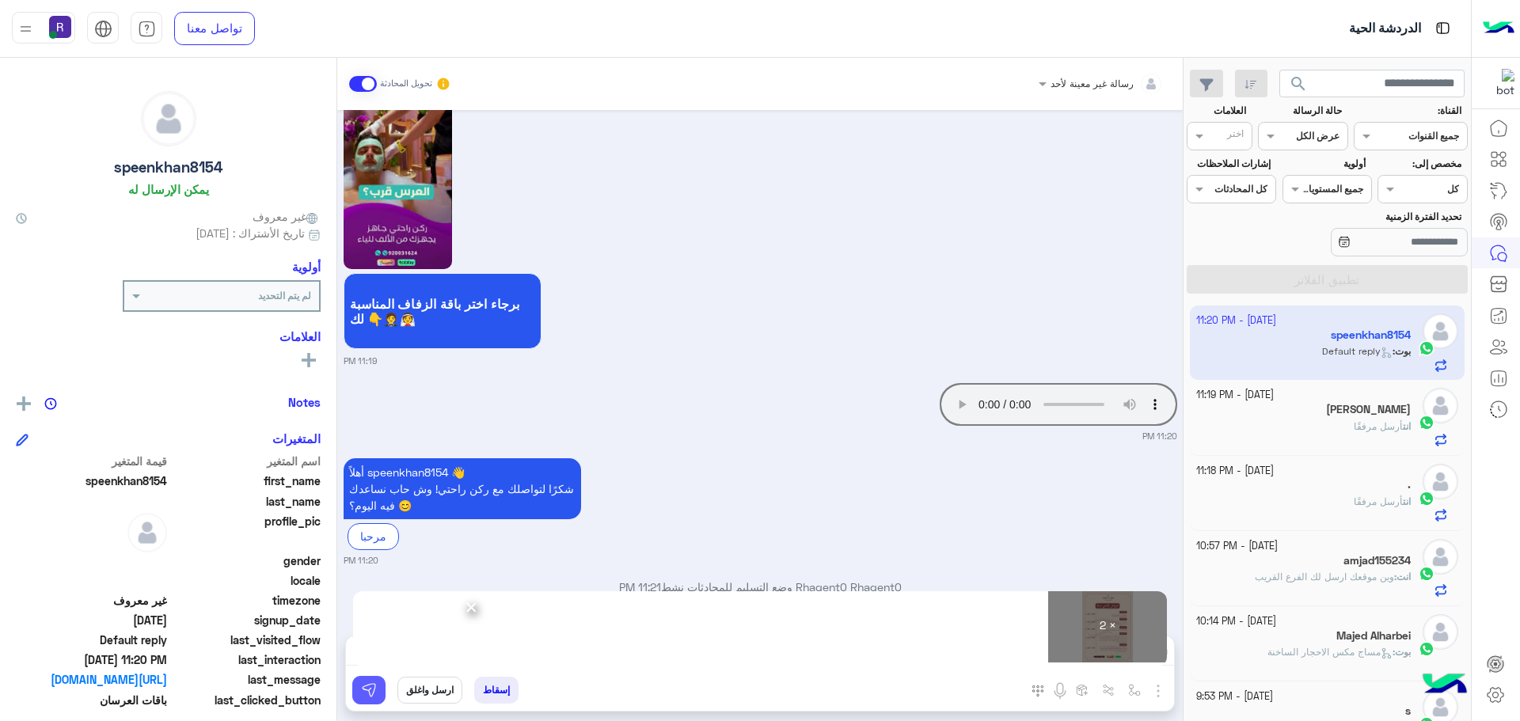
click at [354, 690] on button at bounding box center [368, 690] width 33 height 28
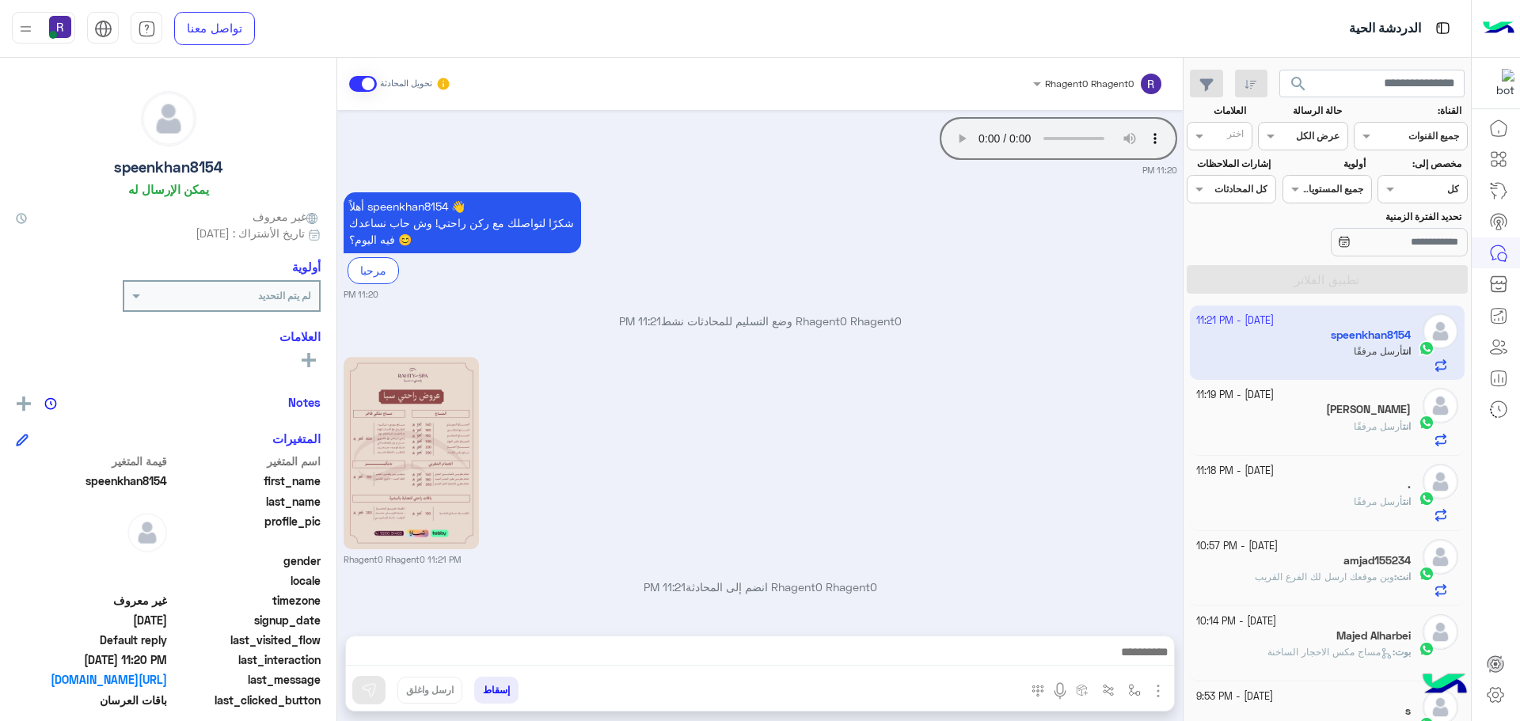
scroll to position [1648, 0]
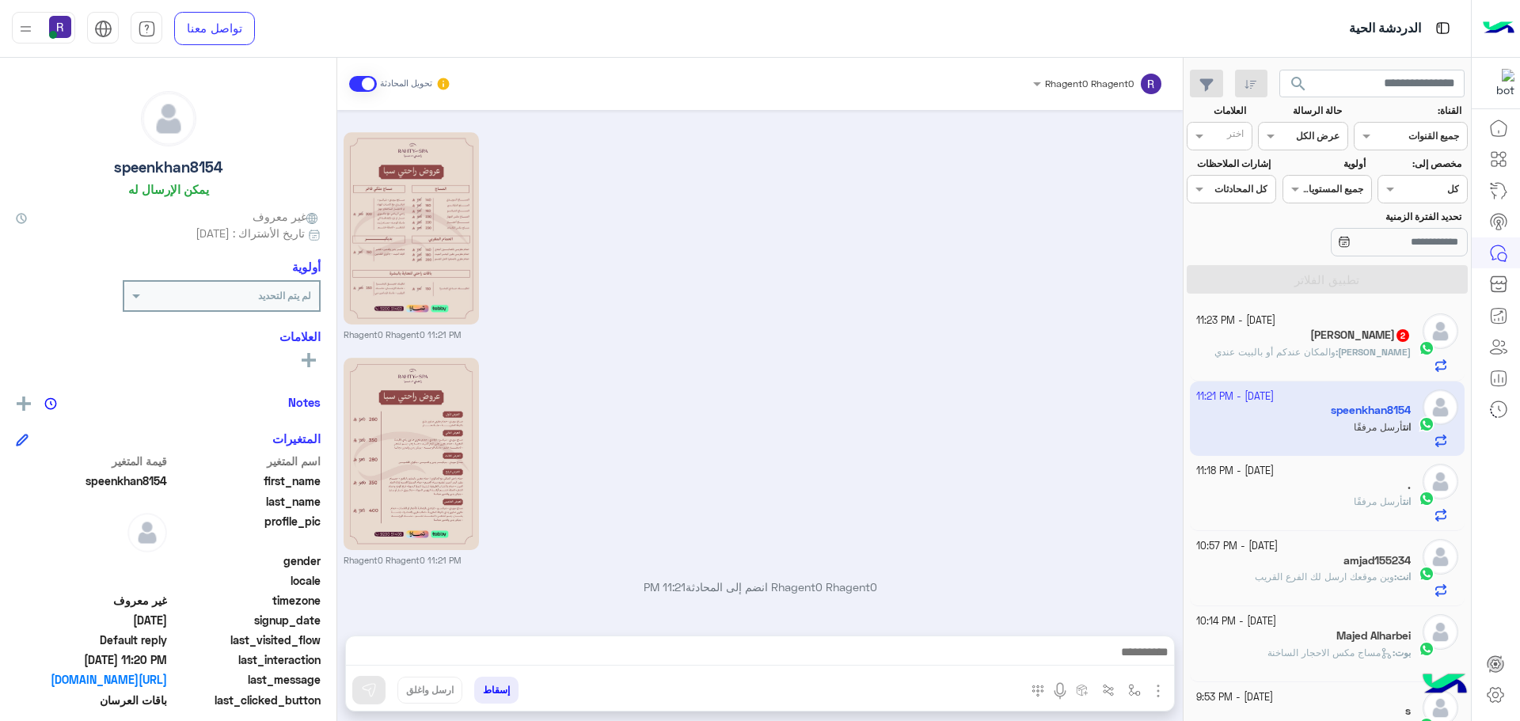
click at [1286, 343] on div "Mohammad Nadar 2" at bounding box center [1303, 337] width 215 height 17
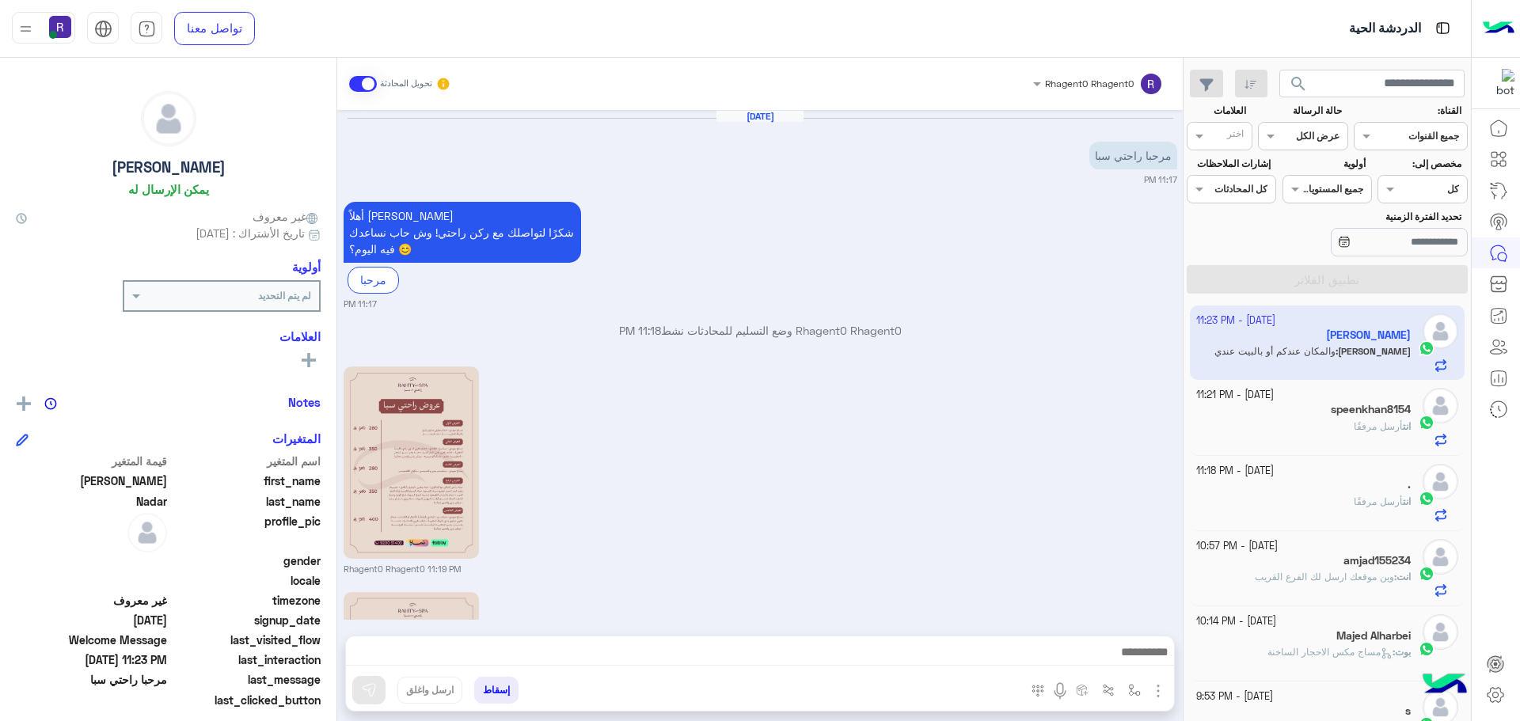
scroll to position [355, 0]
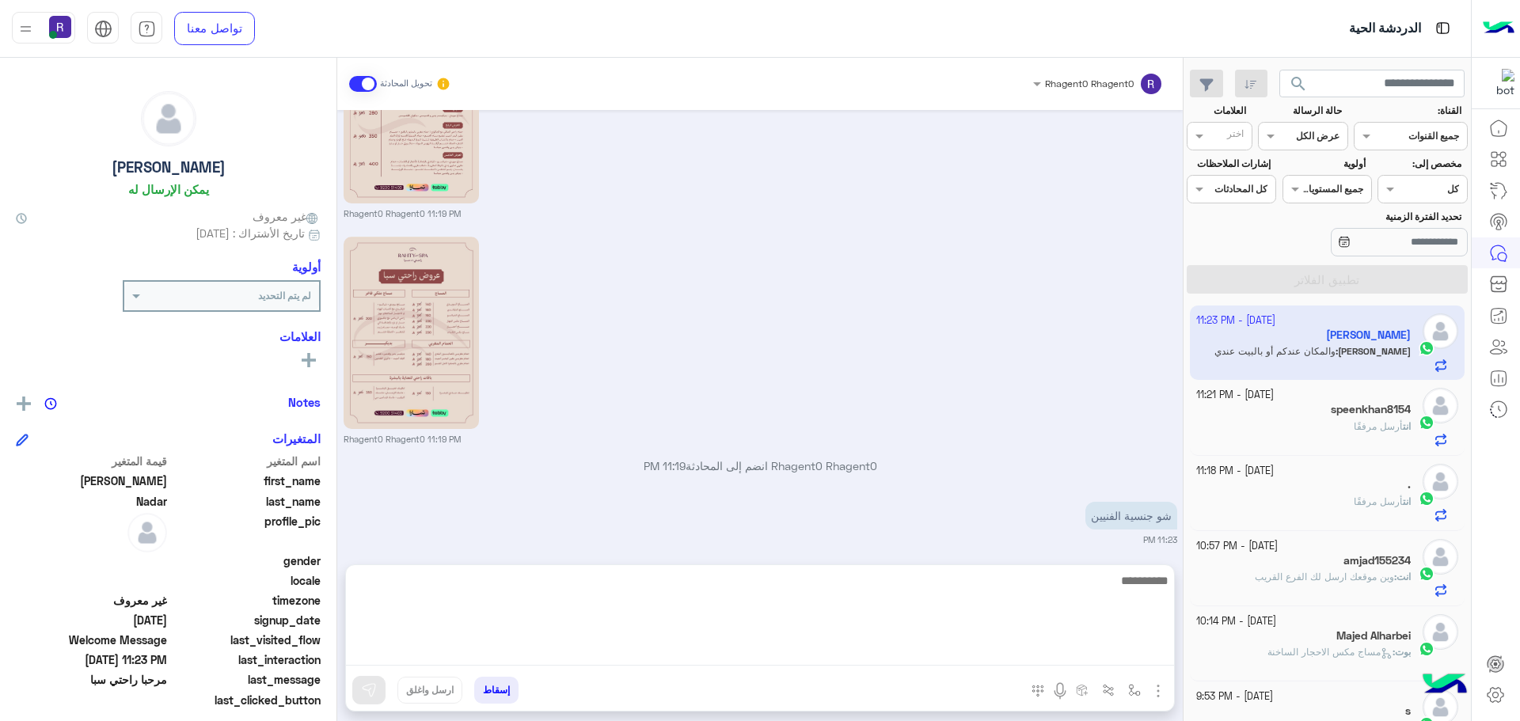
click at [1070, 658] on textarea at bounding box center [760, 618] width 828 height 95
type textarea "**********"
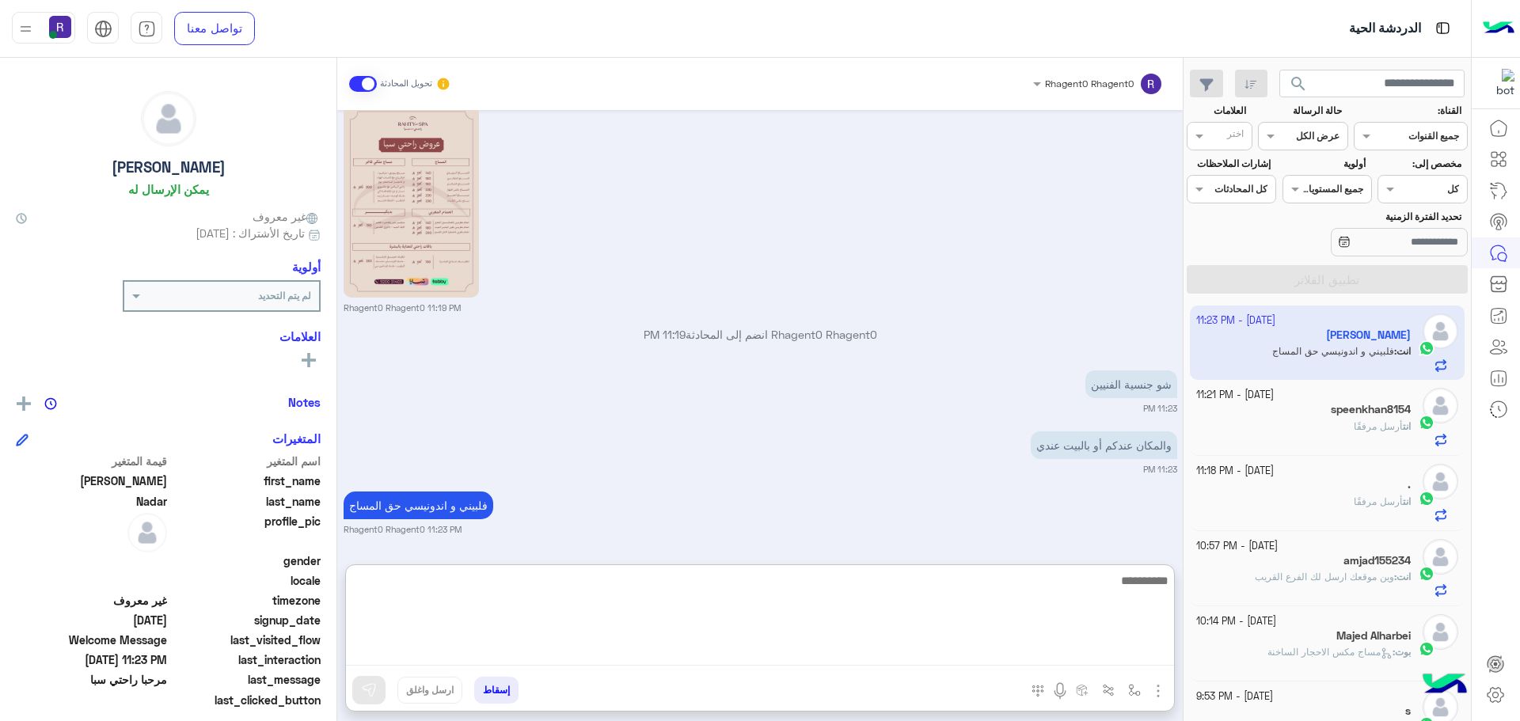
click at [1110, 595] on textarea at bounding box center [760, 618] width 828 height 95
paste textarea "**********"
type textarea "**********"
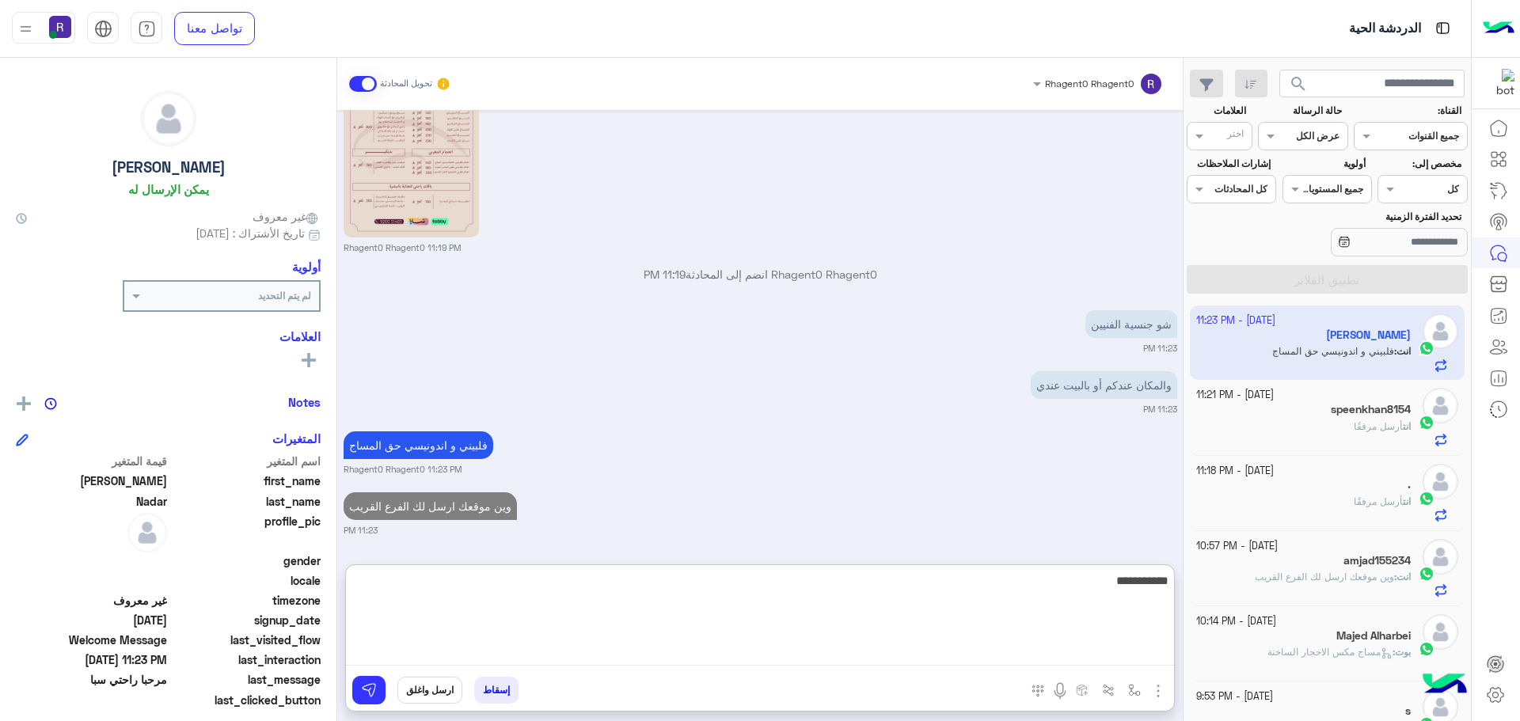
type textarea "**********"
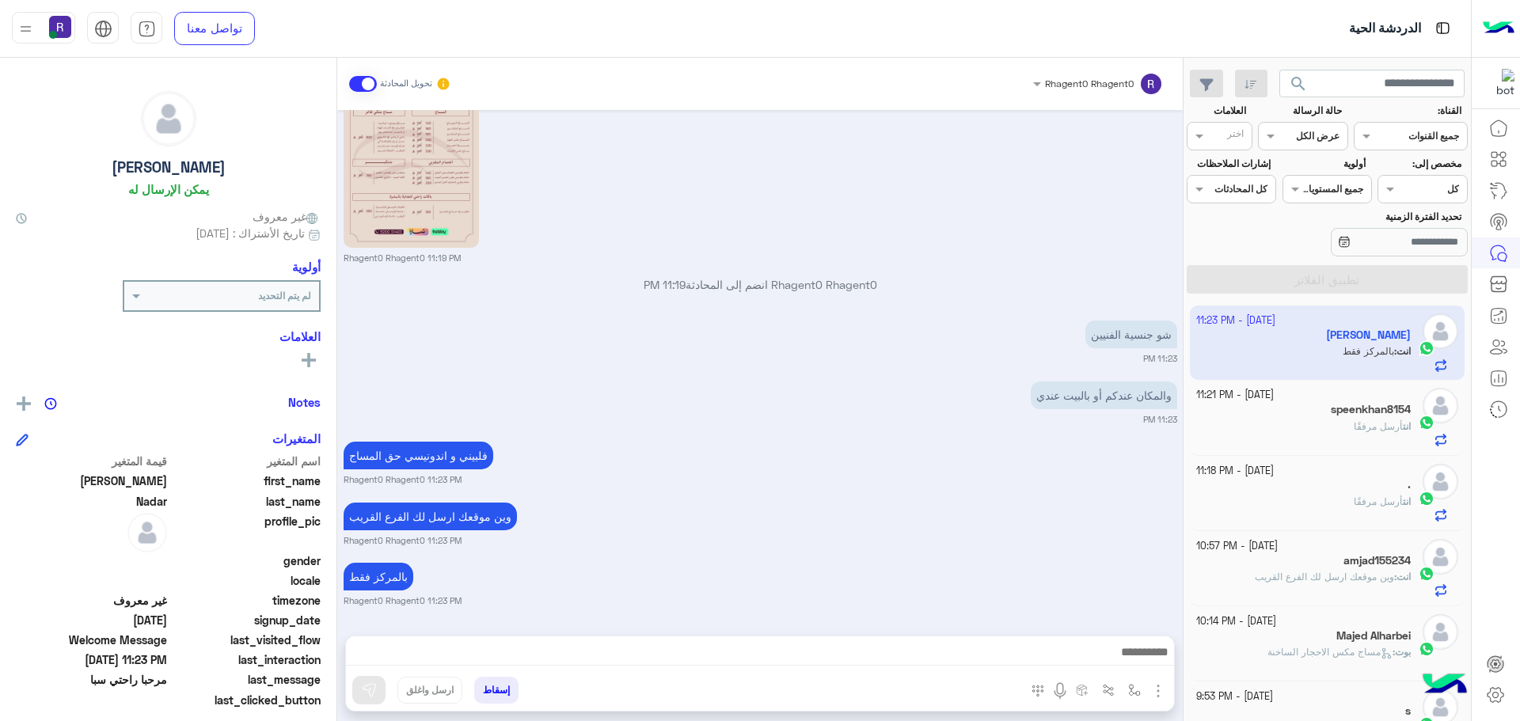
scroll to position [537, 0]
click at [1025, 272] on div "Oct 1, 2025 مرحبا راحتي سبا 11:17 PM أهلاً Mohammad 👋 شكرًا لتواصلك مع ركن راحت…" at bounding box center [759, 365] width 845 height 510
click at [1063, 214] on div "Rhagent0 Rhagent0 11:19 PM" at bounding box center [761, 157] width 834 height 213
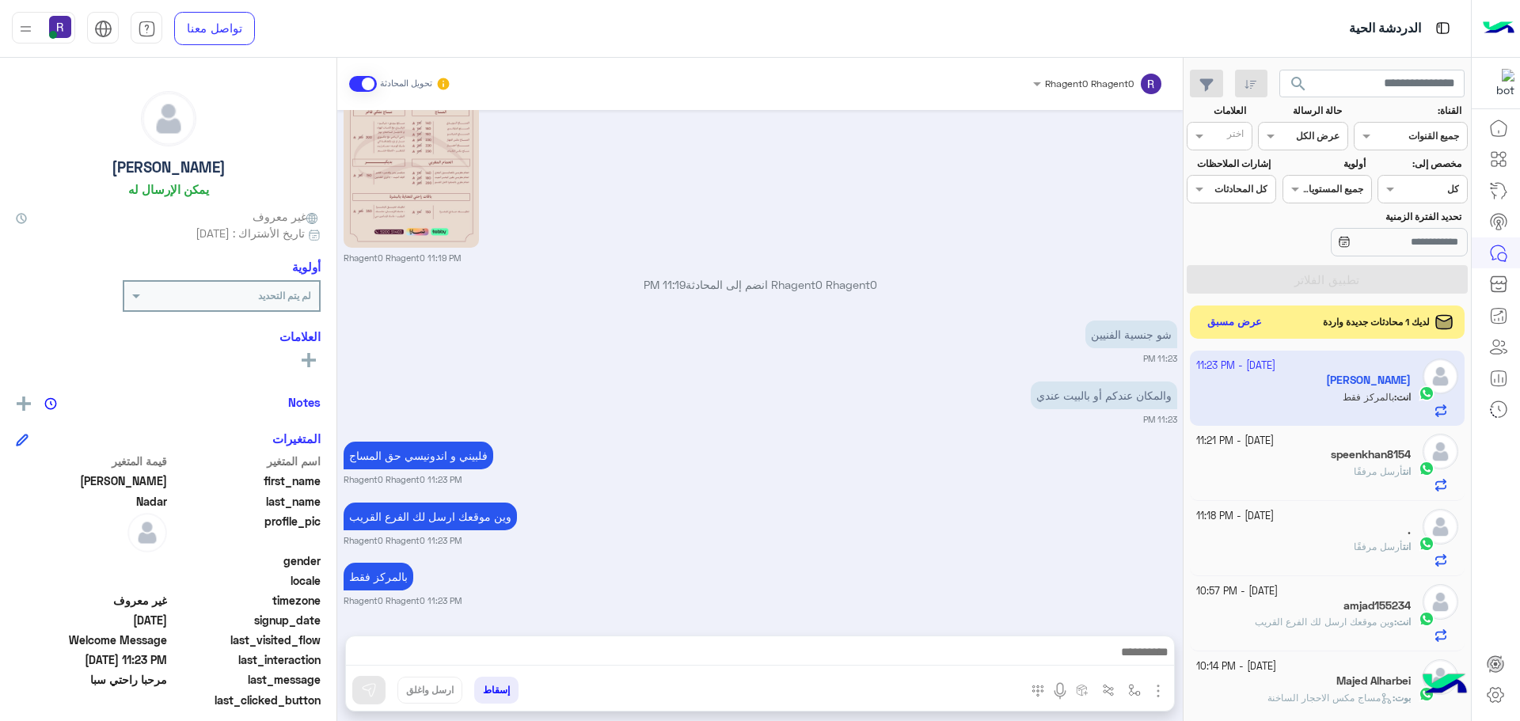
click at [1227, 319] on button "عرض مسبق" at bounding box center [1235, 322] width 66 height 21
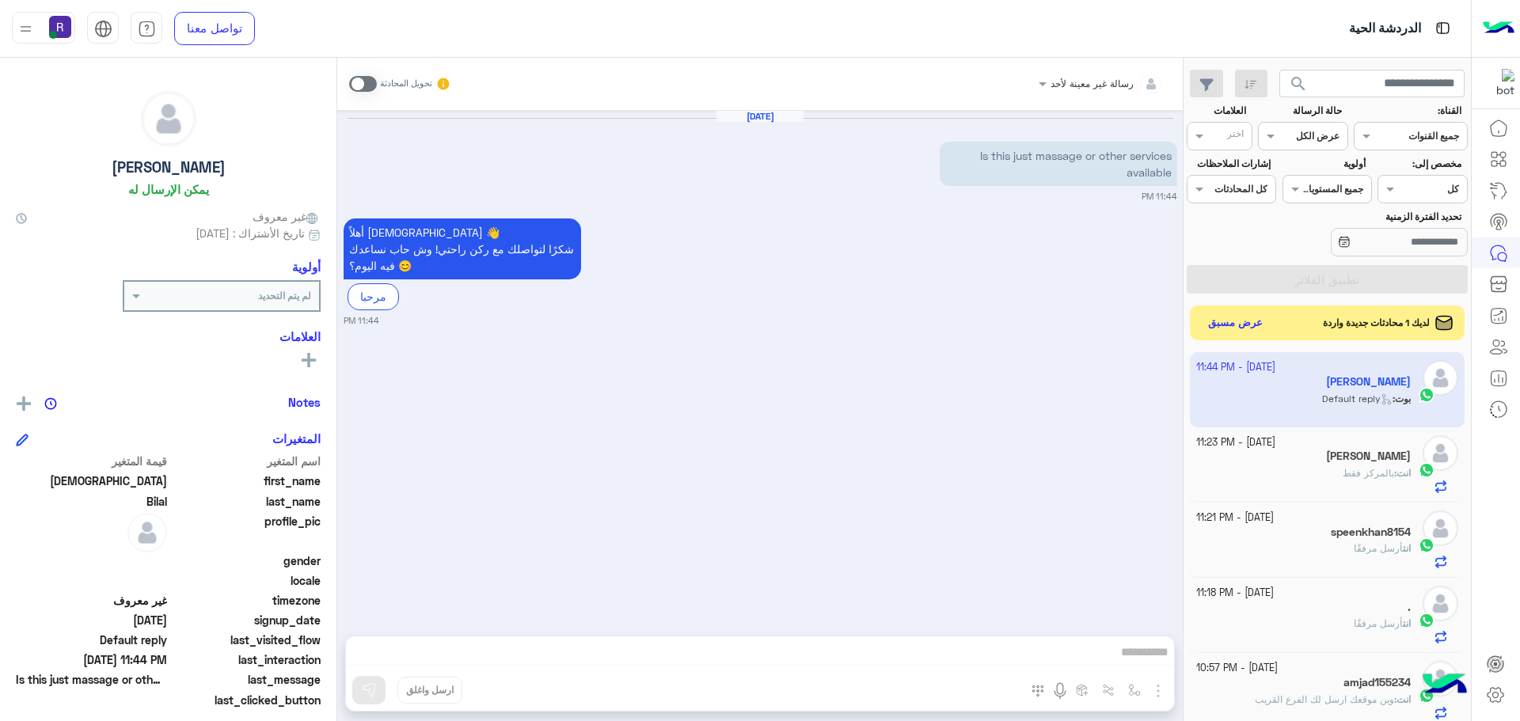
click at [980, 261] on div "أهلاً Muhammad 👋 شكرًا لتواصلك مع ركن راحتي! وش حاب نساعدك فيه اليوم؟ 😊 مرحبا 1…" at bounding box center [761, 271] width 834 height 112
click at [367, 89] on span at bounding box center [363, 84] width 28 height 16
click at [1153, 694] on img "button" at bounding box center [1158, 691] width 19 height 19
click at [1138, 662] on span "الصور" at bounding box center [1127, 657] width 29 height 18
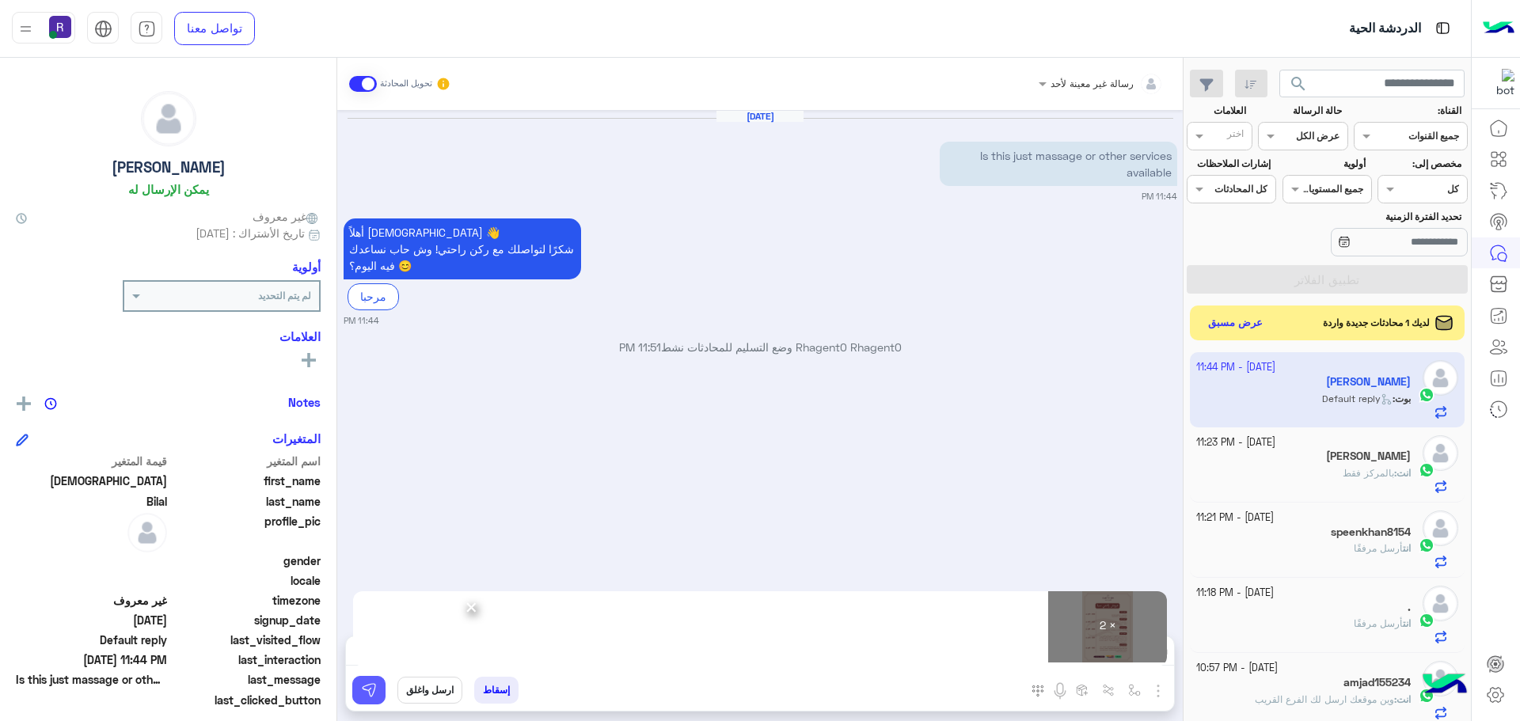
click at [363, 689] on img at bounding box center [369, 690] width 16 height 16
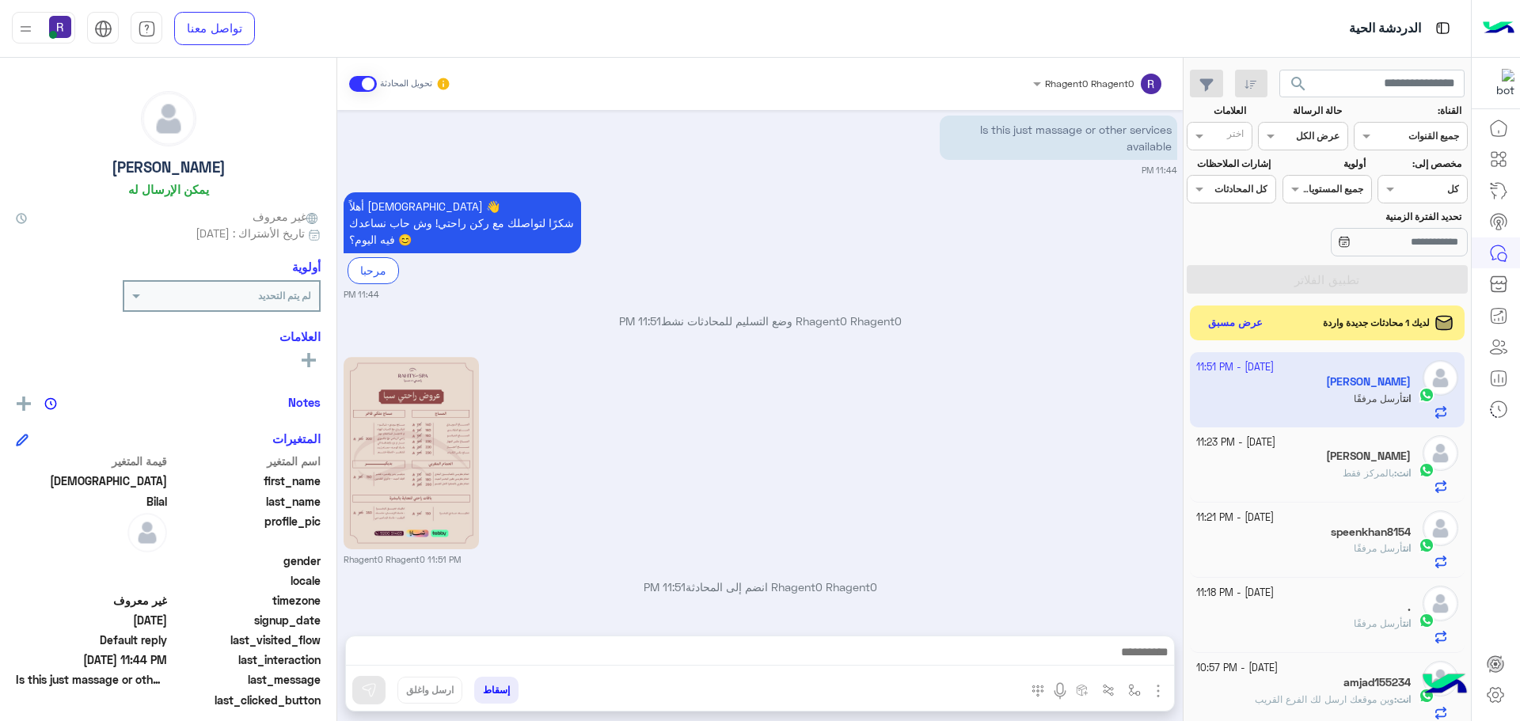
scroll to position [251, 0]
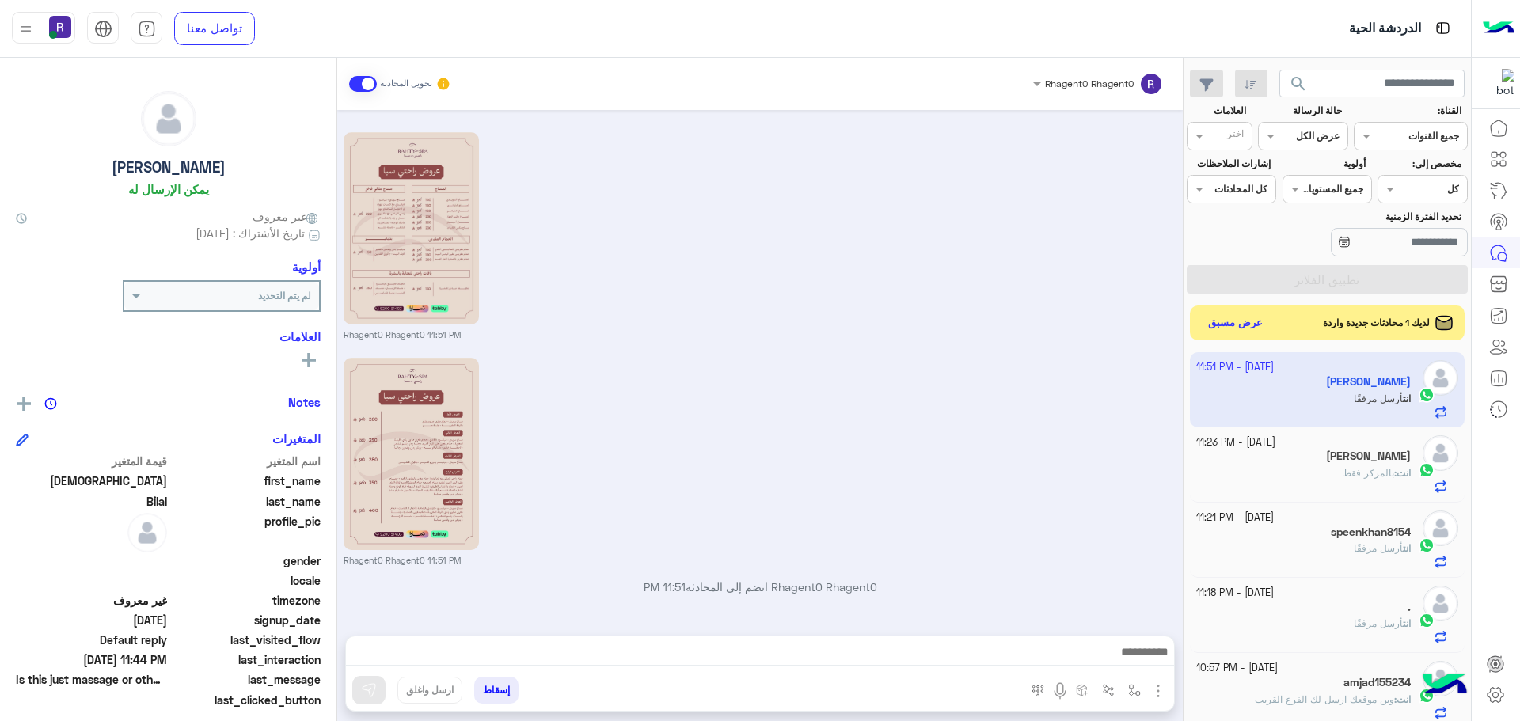
click at [997, 203] on div "Rhagent0 Rhagent0 11:51 PM" at bounding box center [761, 234] width 834 height 213
click at [1246, 332] on button "عرض مسبق" at bounding box center [1235, 322] width 66 height 21
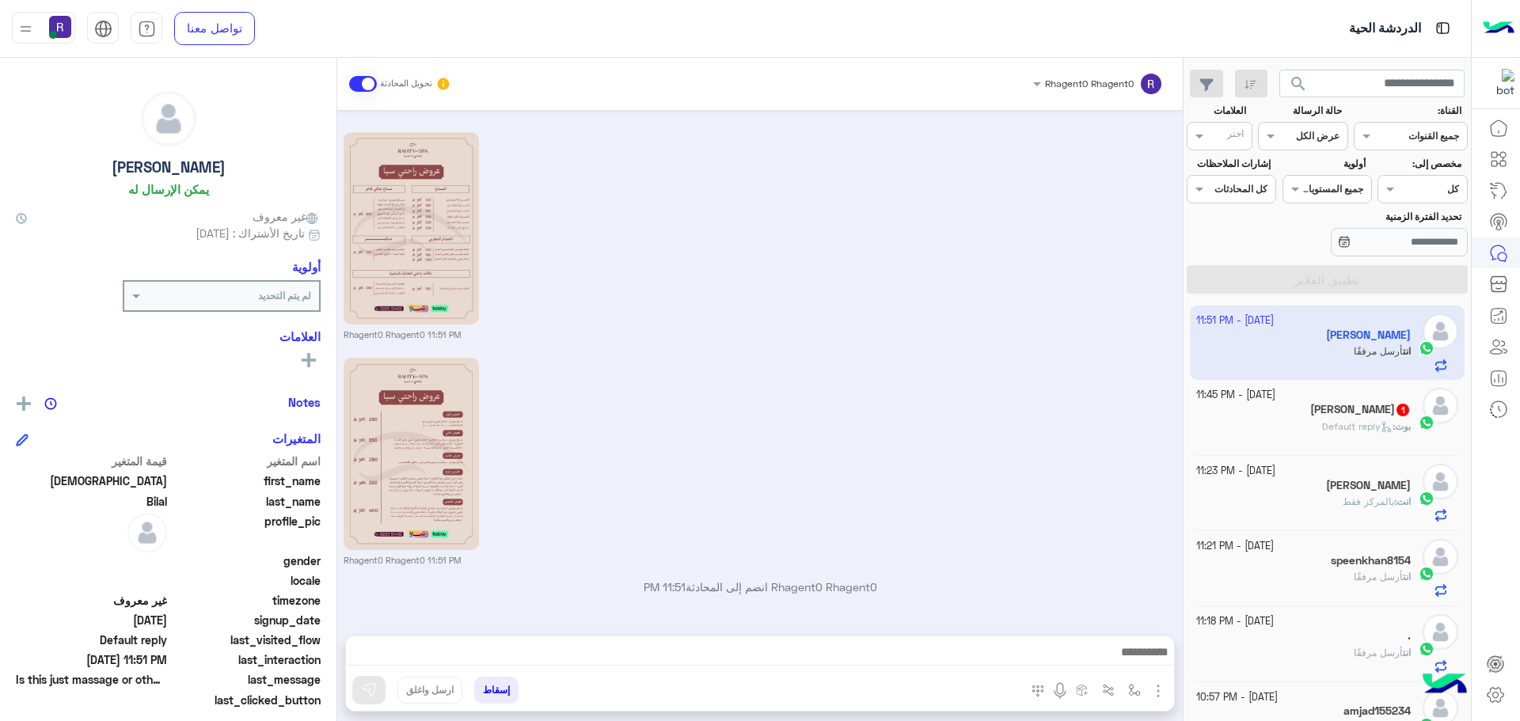
click at [1355, 427] on span "Default reply" at bounding box center [1357, 426] width 70 height 12
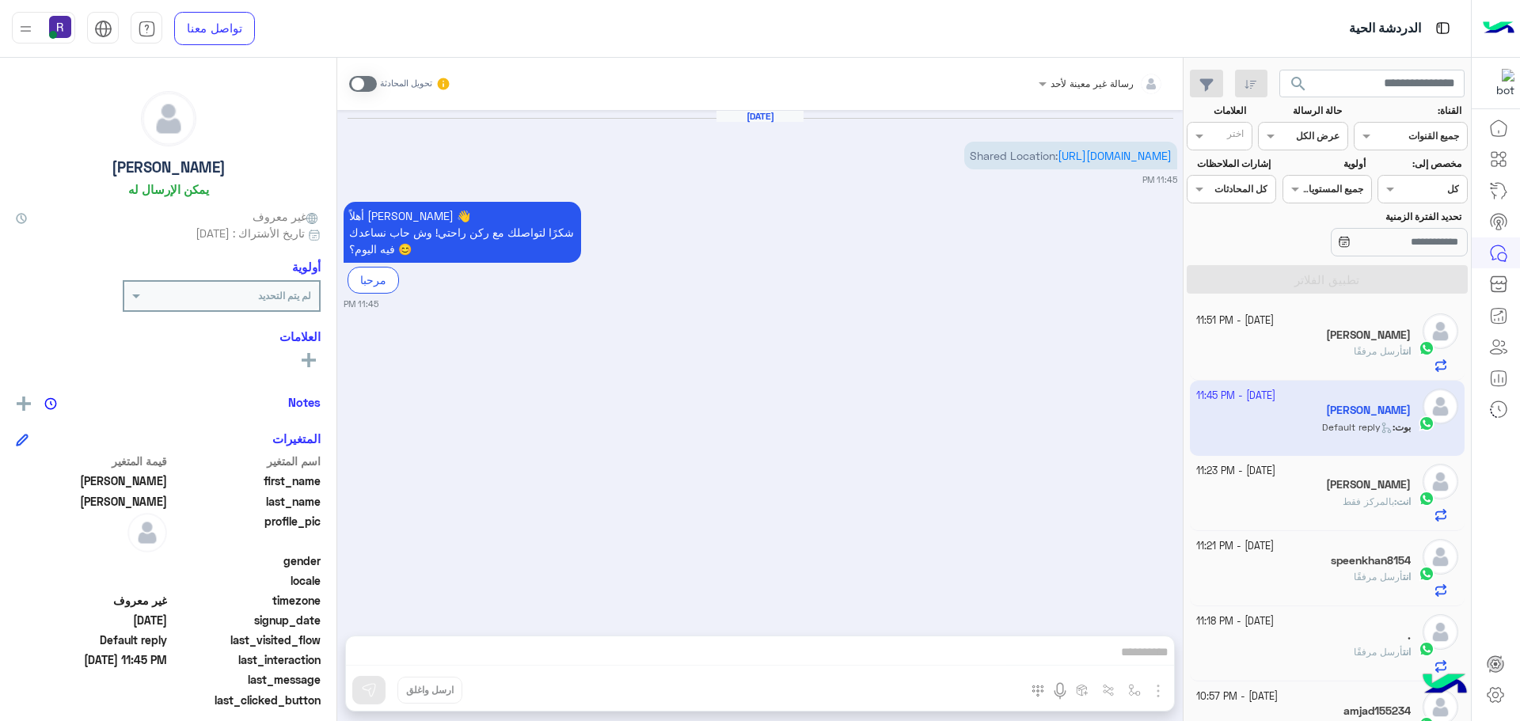
drag, startPoint x: 359, startPoint y: 91, endPoint x: 374, endPoint y: 91, distance: 14.2
click at [359, 91] on span at bounding box center [363, 84] width 28 height 16
click at [1092, 162] on link "https://maps.google.com/maps?q=24.803544998169,46.782169342041" at bounding box center [1115, 155] width 114 height 13
click at [1134, 691] on img "button" at bounding box center [1134, 690] width 13 height 13
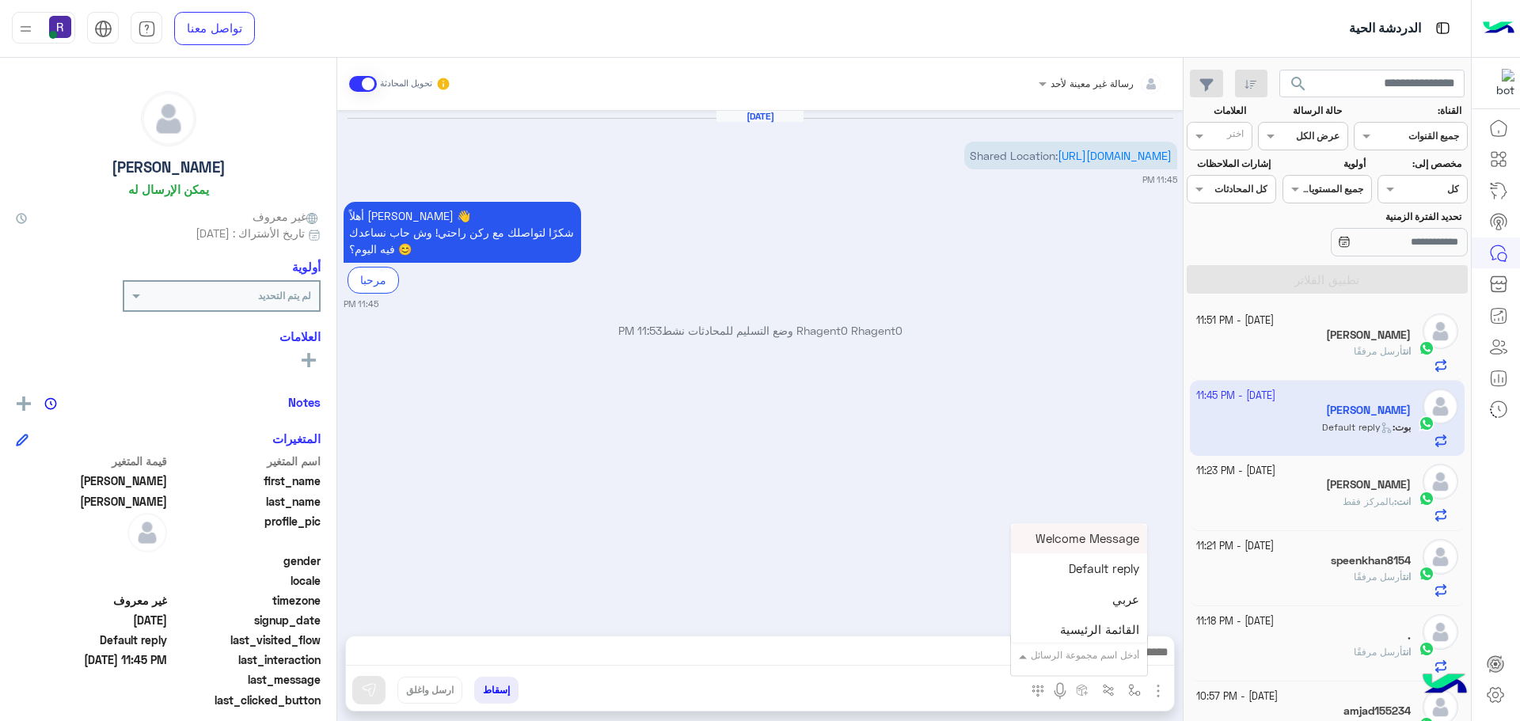
click at [1104, 655] on input "text" at bounding box center [1099, 653] width 80 height 14
type input "*****"
click at [1126, 629] on span "الجنادرية" at bounding box center [1118, 627] width 44 height 14
type textarea "*********"
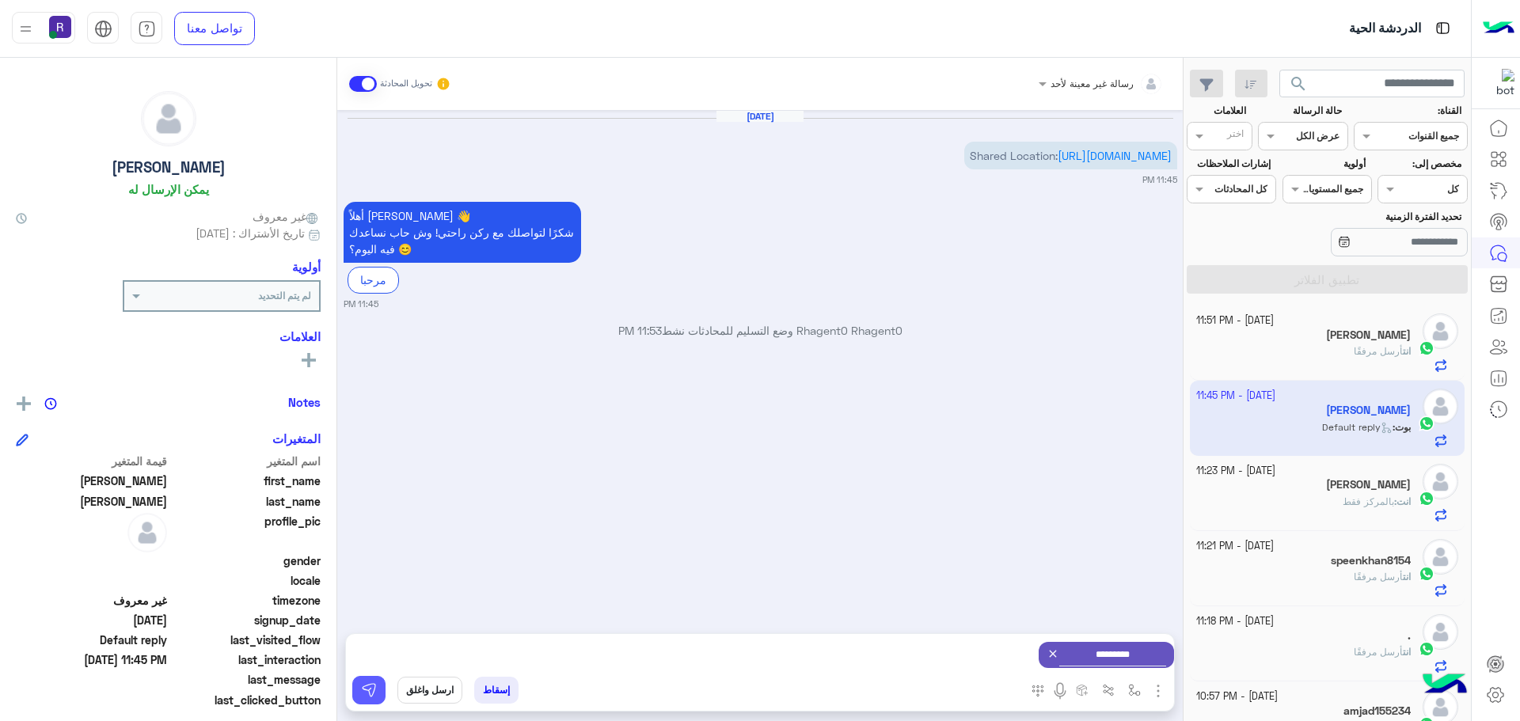
click at [371, 690] on img at bounding box center [369, 690] width 16 height 16
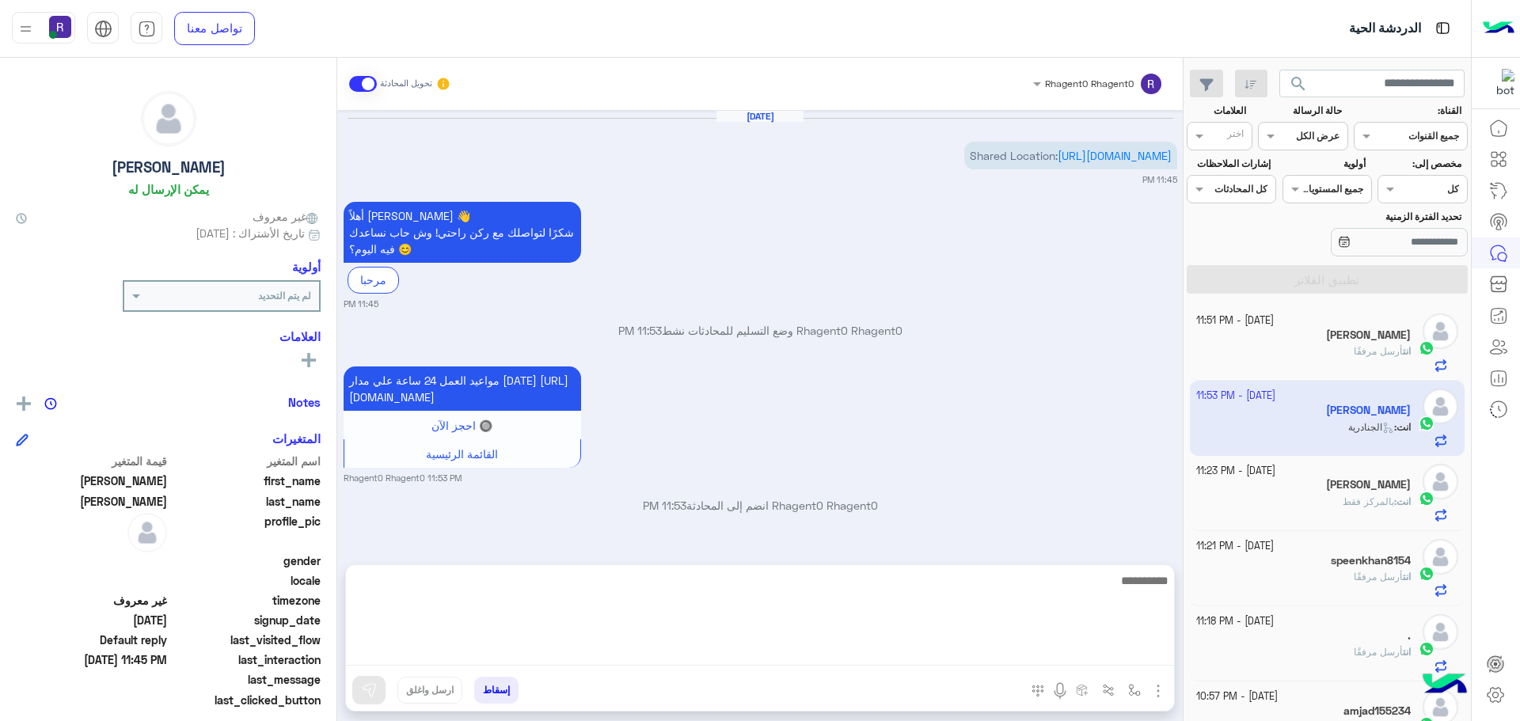
click at [604, 655] on textarea at bounding box center [760, 618] width 828 height 95
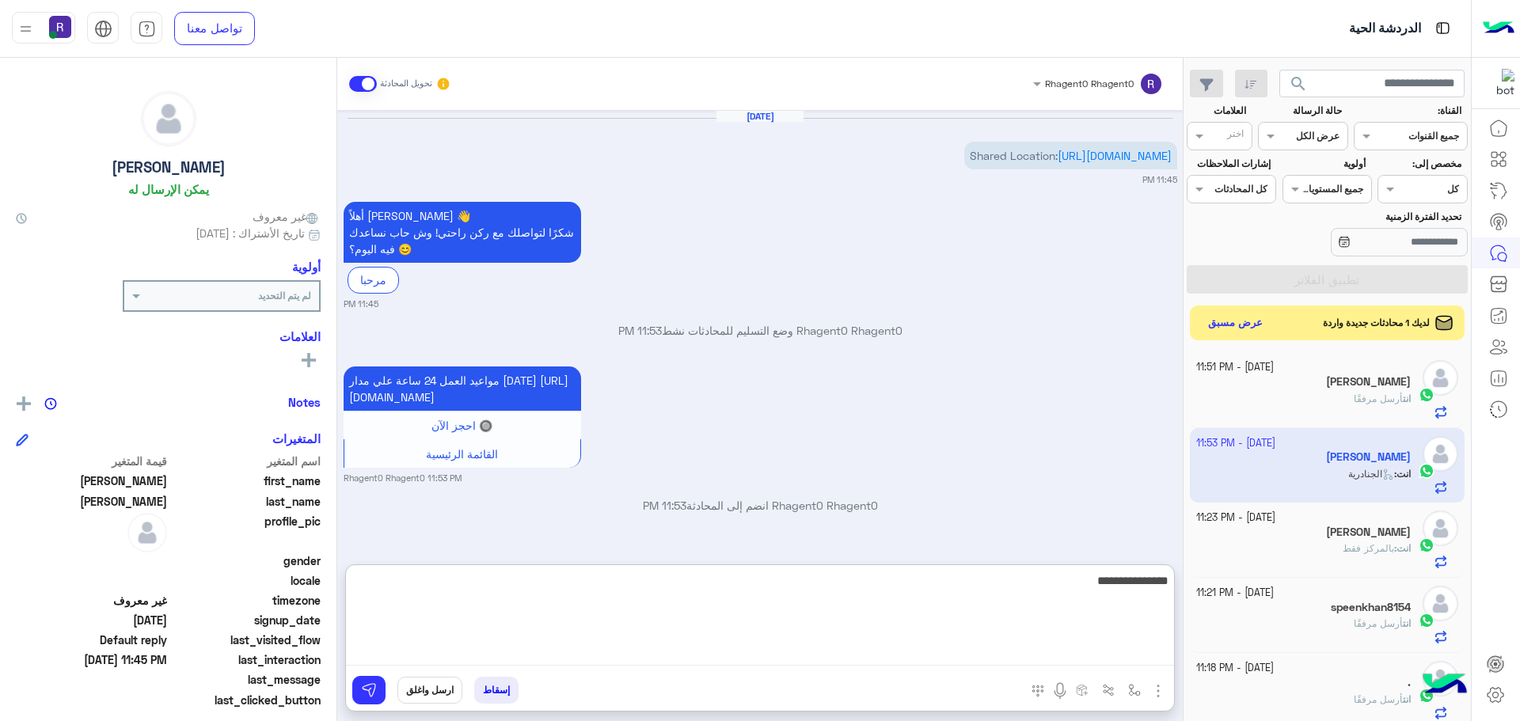
type textarea "**********"
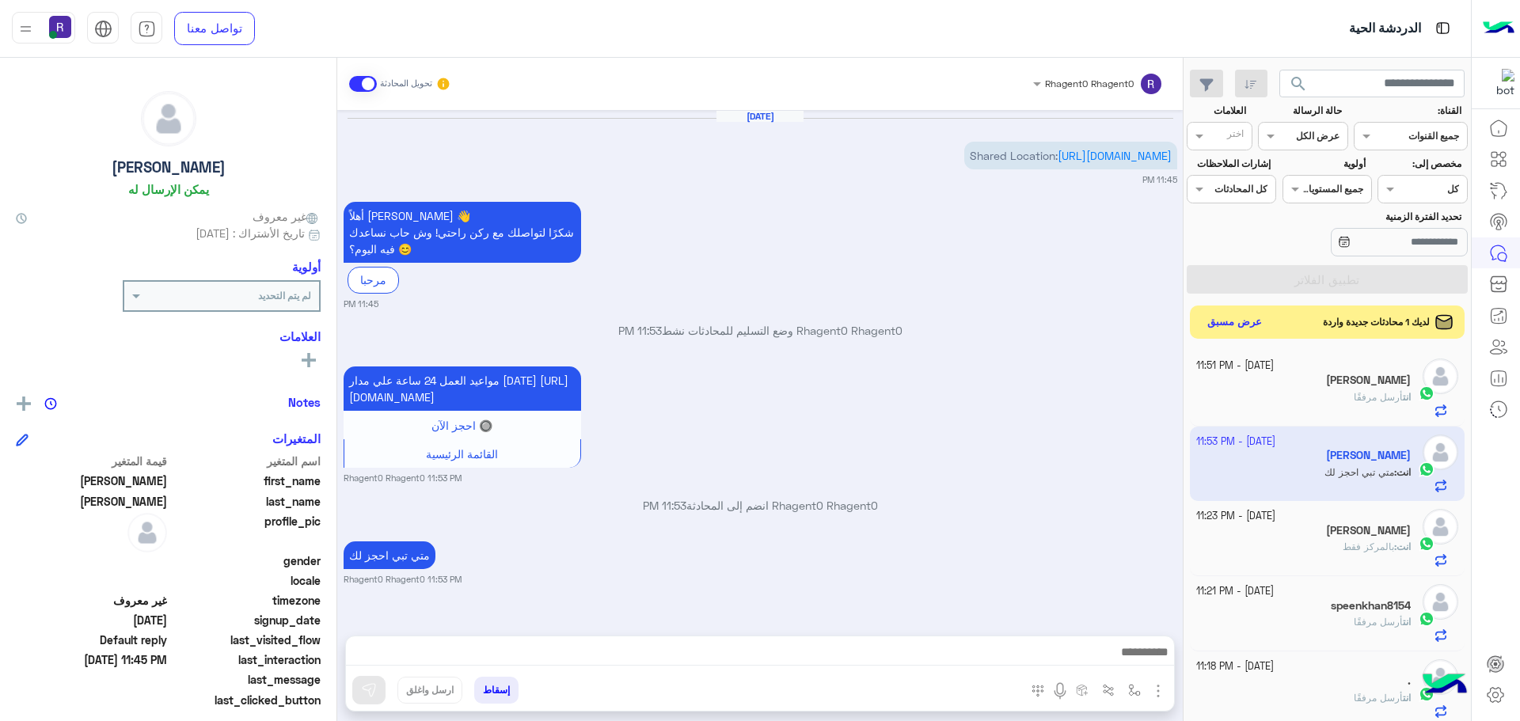
click at [1235, 325] on button "عرض مسبق" at bounding box center [1235, 322] width 66 height 21
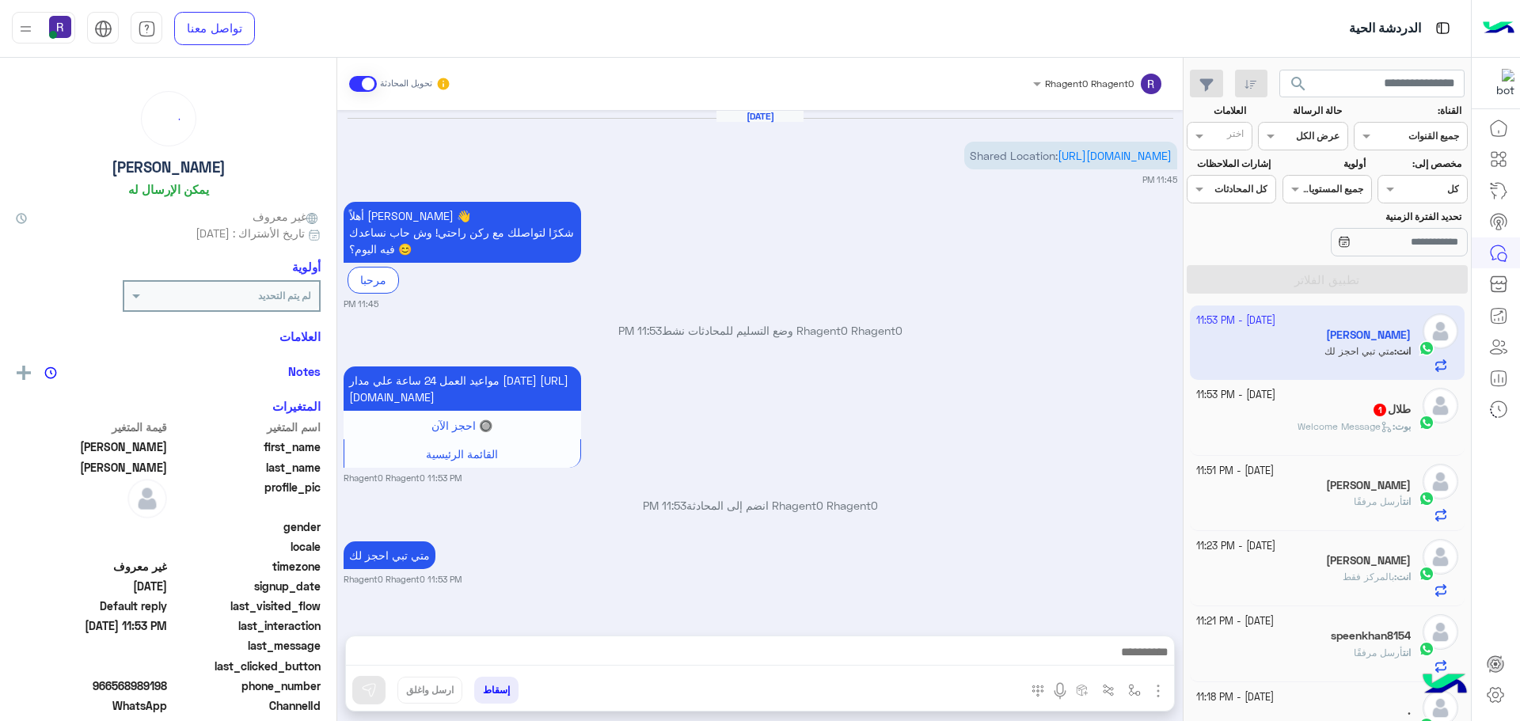
scroll to position [28, 0]
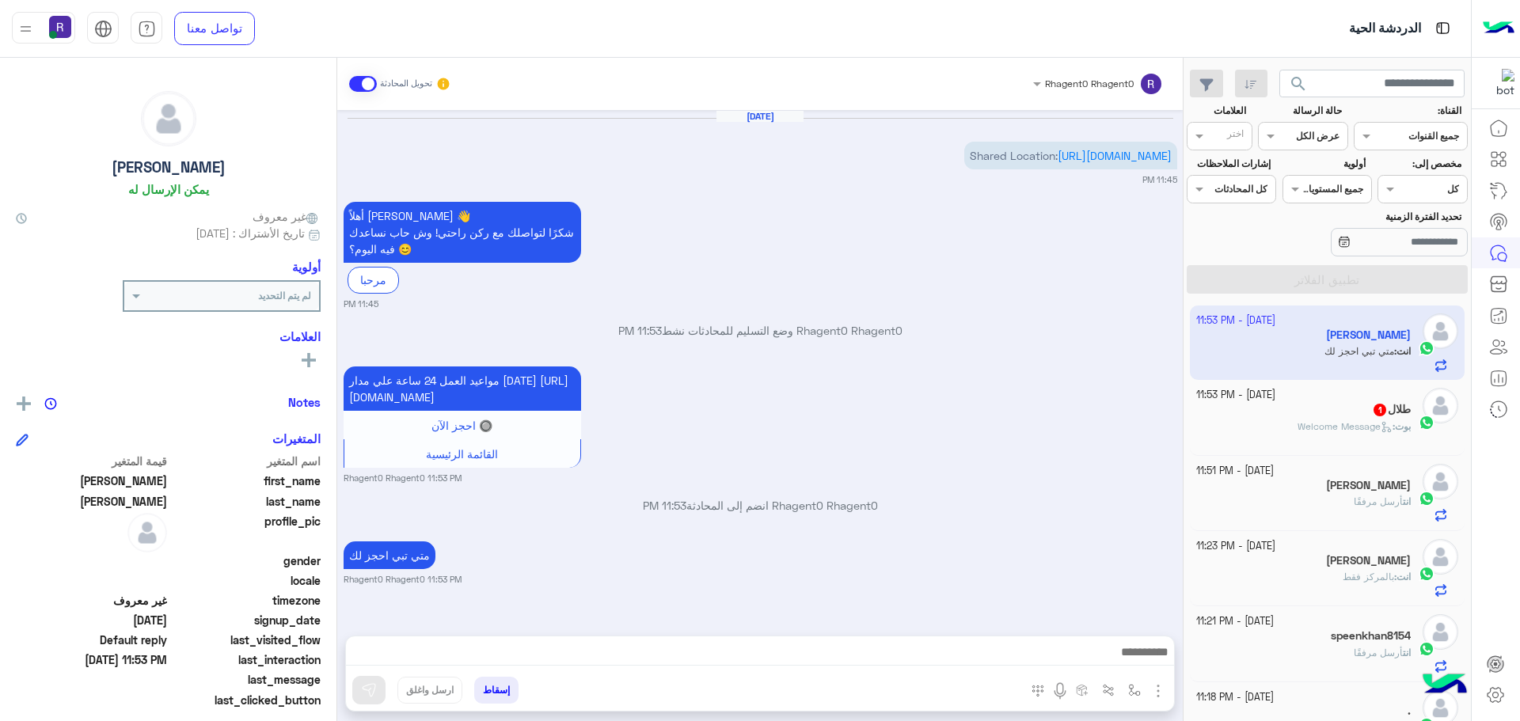
click at [1390, 408] on h5 "طلال 1" at bounding box center [1391, 409] width 39 height 13
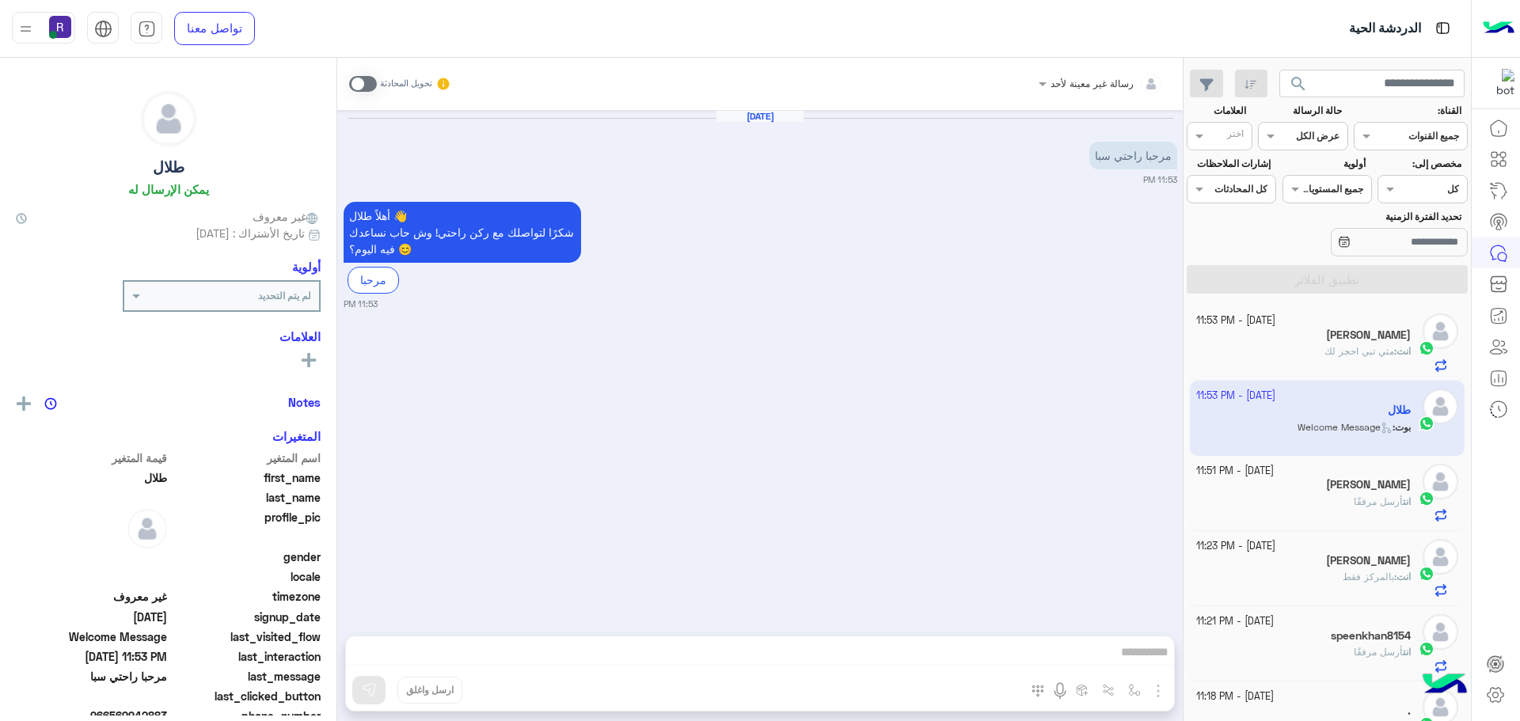
click at [369, 81] on span at bounding box center [363, 84] width 28 height 16
click at [1160, 697] on img "button" at bounding box center [1158, 691] width 19 height 19
click at [1139, 648] on span "الصور" at bounding box center [1127, 657] width 29 height 18
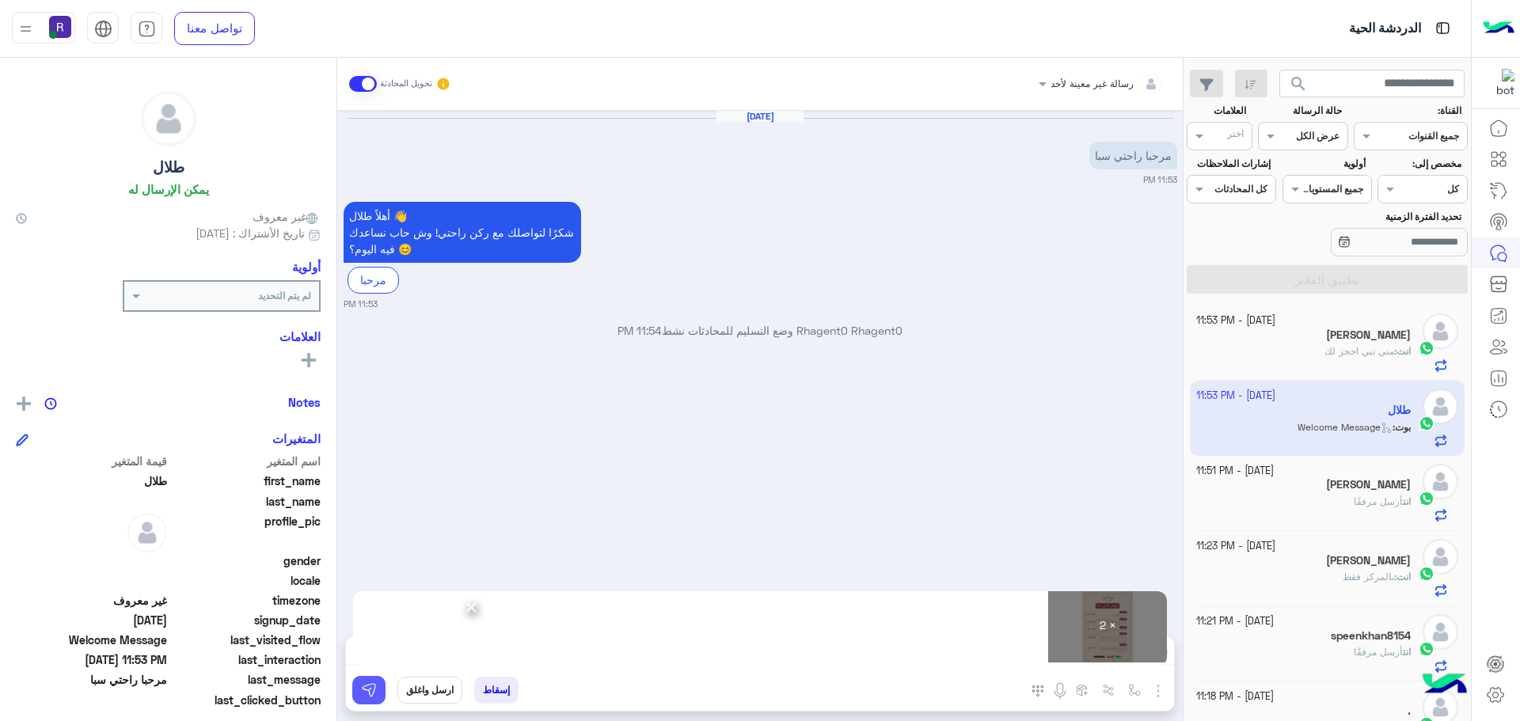
click at [379, 687] on button at bounding box center [368, 690] width 33 height 28
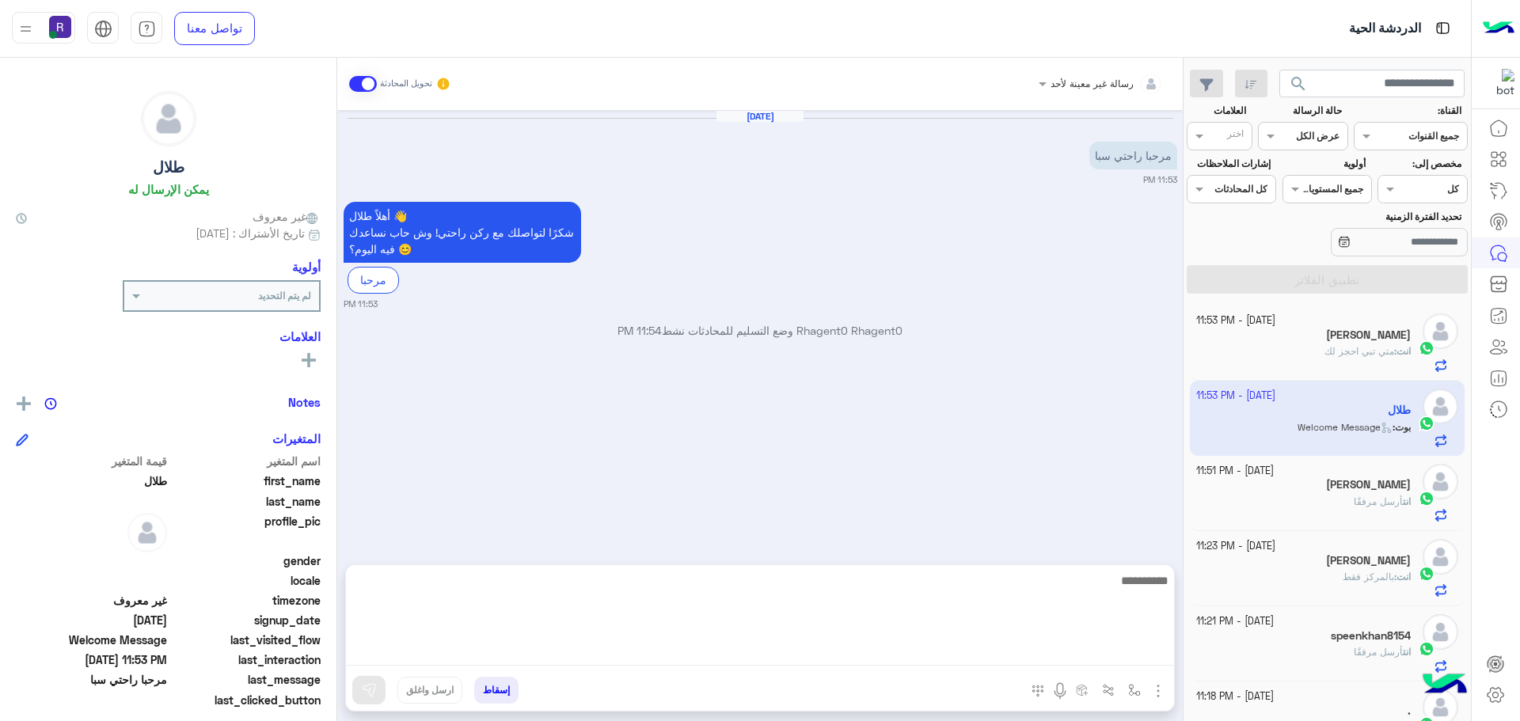
click at [728, 652] on textarea at bounding box center [760, 618] width 828 height 95
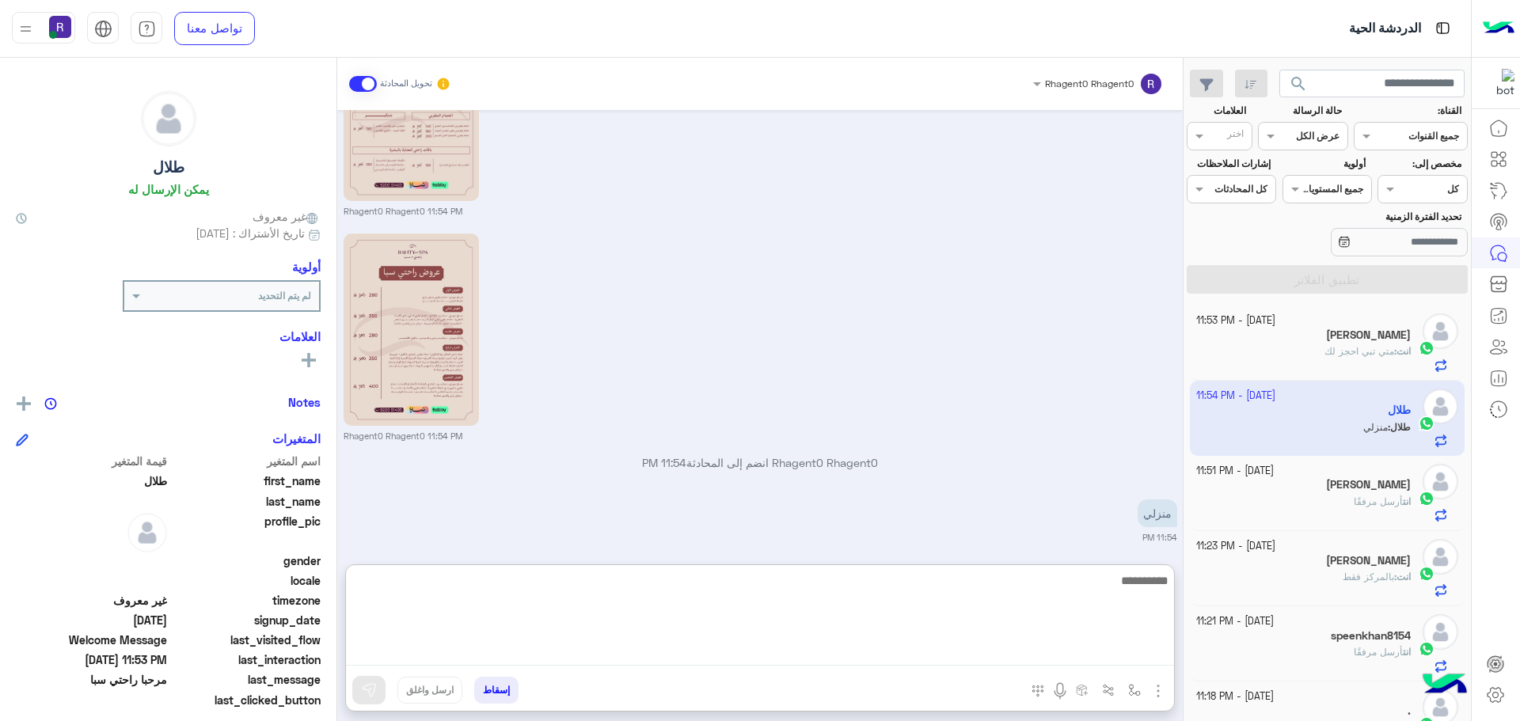
scroll to position [427, 0]
click at [906, 598] on textarea at bounding box center [760, 618] width 828 height 95
type textarea "**********"
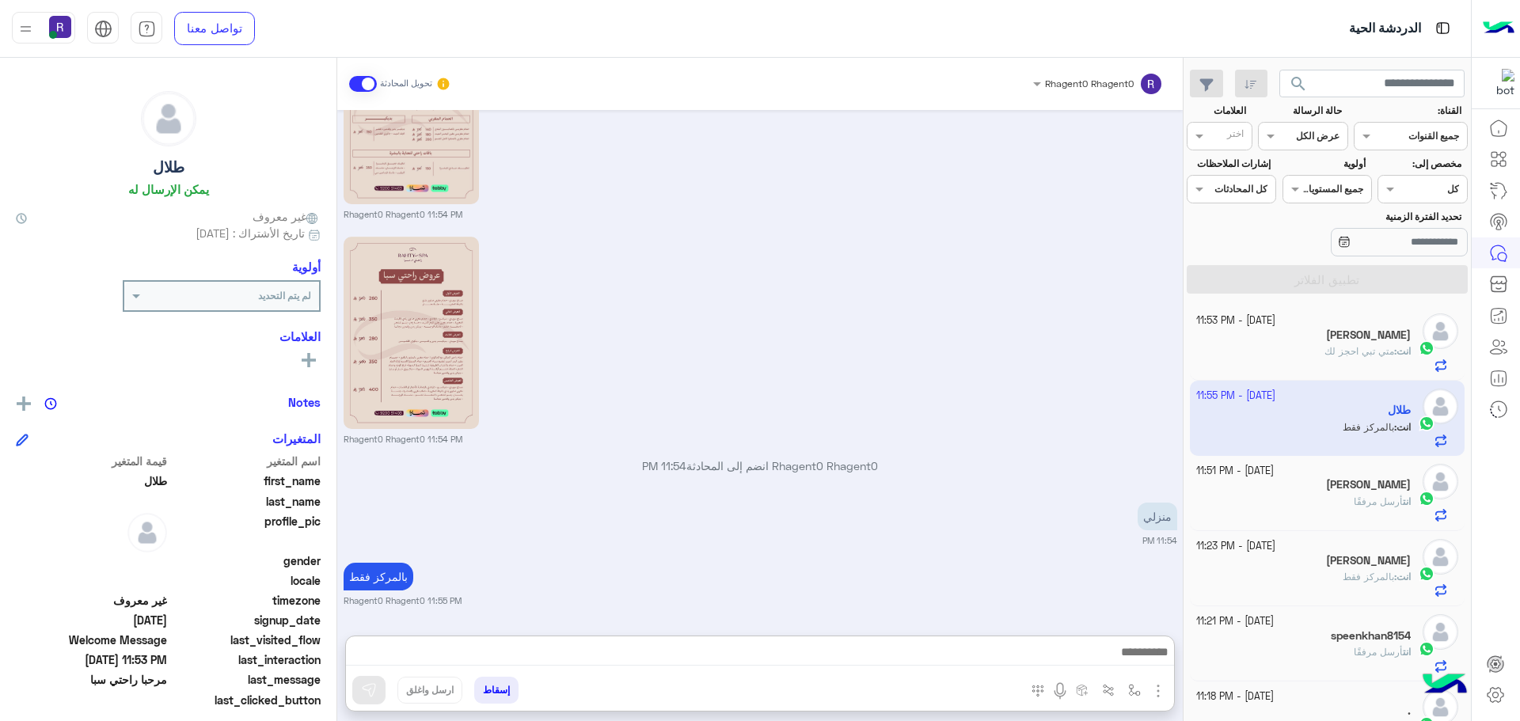
click at [980, 393] on div "Oct 1, 2025 مرحبا راحتي سبا 11:53 PM أهلاً طلال 👋 شكرًا لتواصلك مع ركن راحتي! و…" at bounding box center [759, 365] width 845 height 510
click at [951, 280] on div "Rhagent0 Rhagent0 11:54 PM" at bounding box center [761, 339] width 834 height 213
click at [1107, 364] on div "Rhagent0 Rhagent0 11:54 PM" at bounding box center [761, 339] width 834 height 213
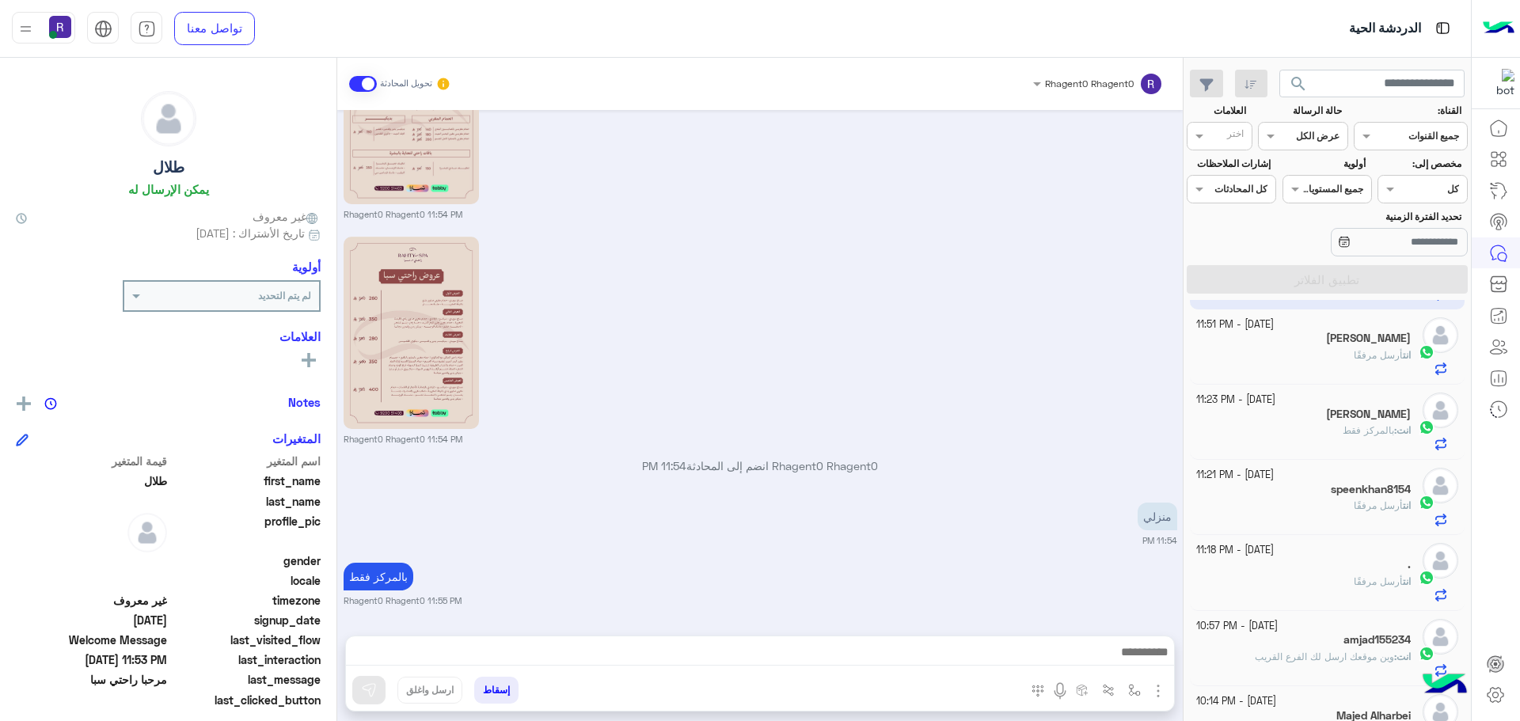
scroll to position [0, 0]
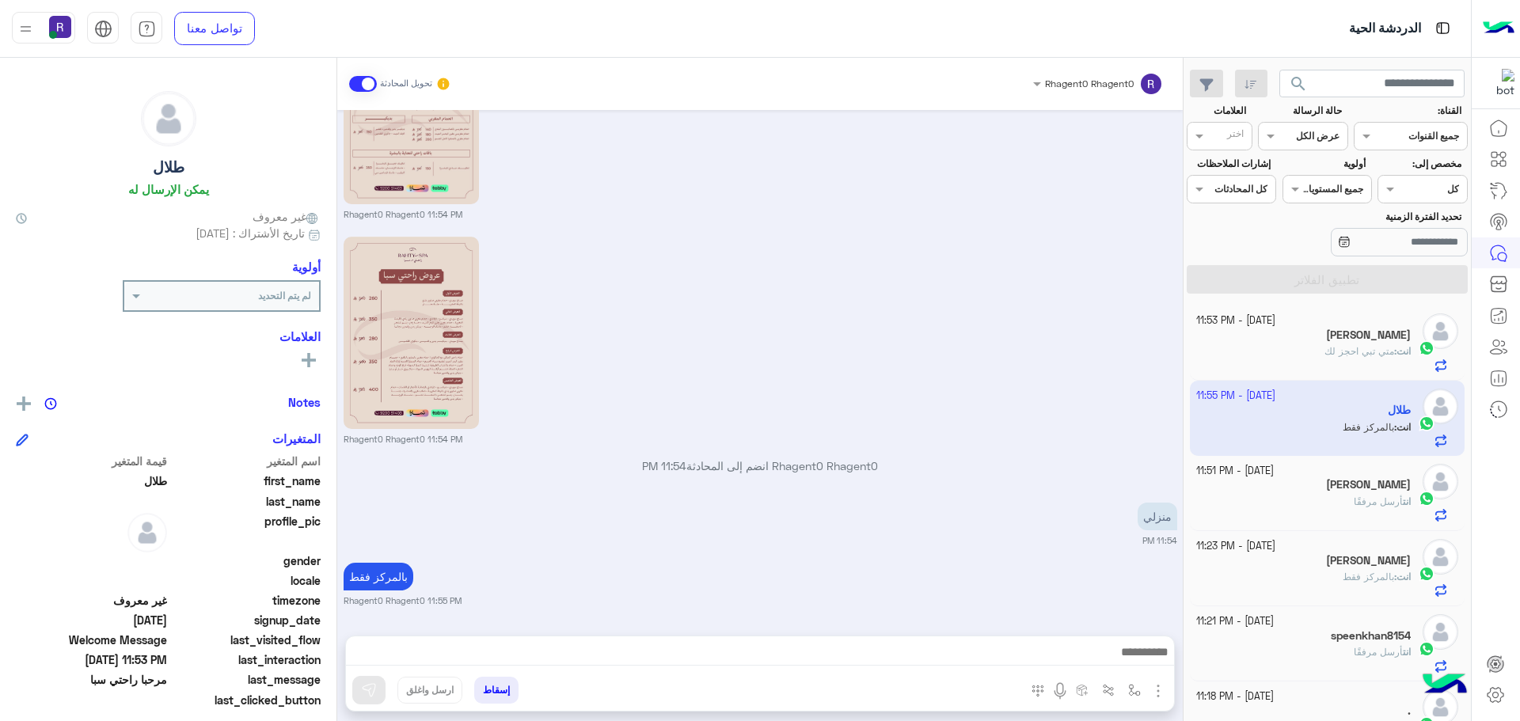
click at [1100, 367] on div "Rhagent0 Rhagent0 11:54 PM" at bounding box center [761, 339] width 834 height 213
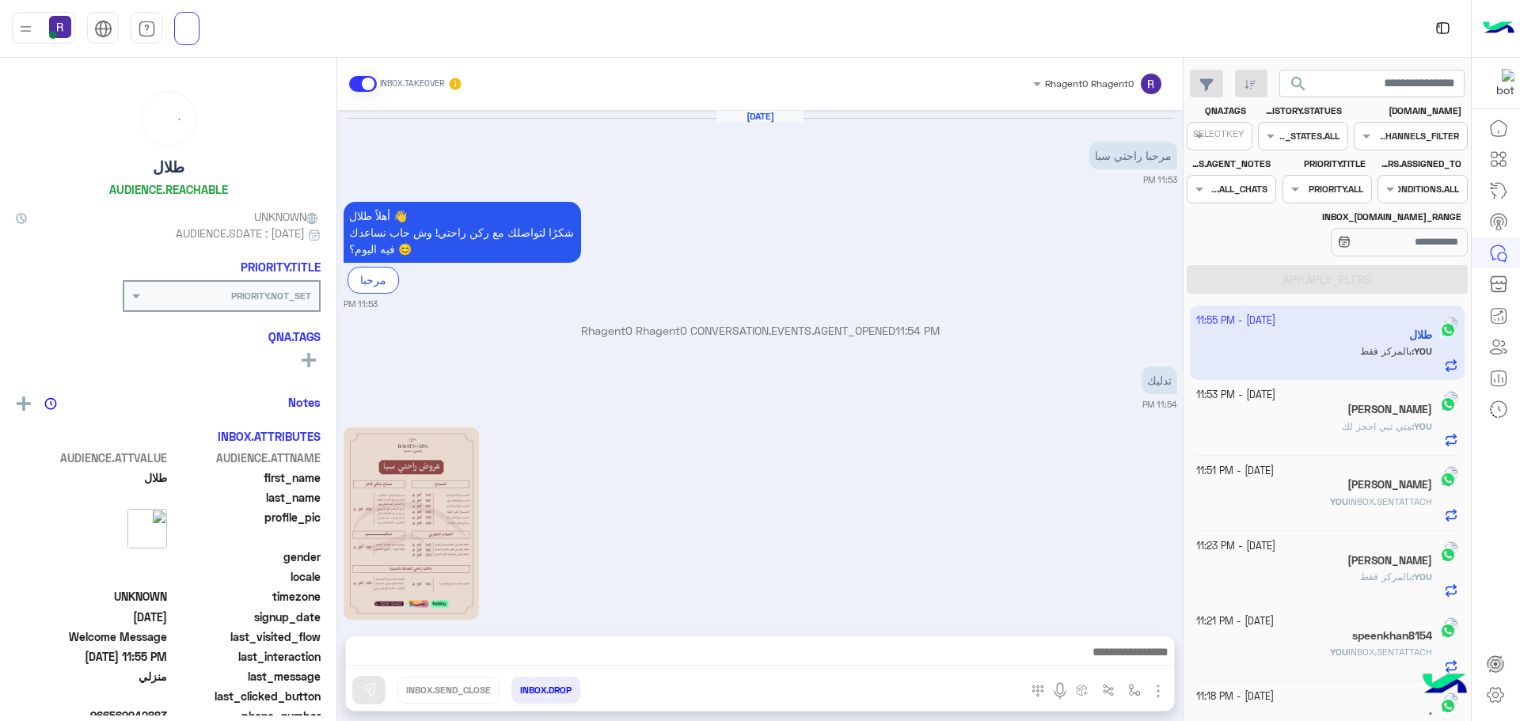
scroll to position [416, 0]
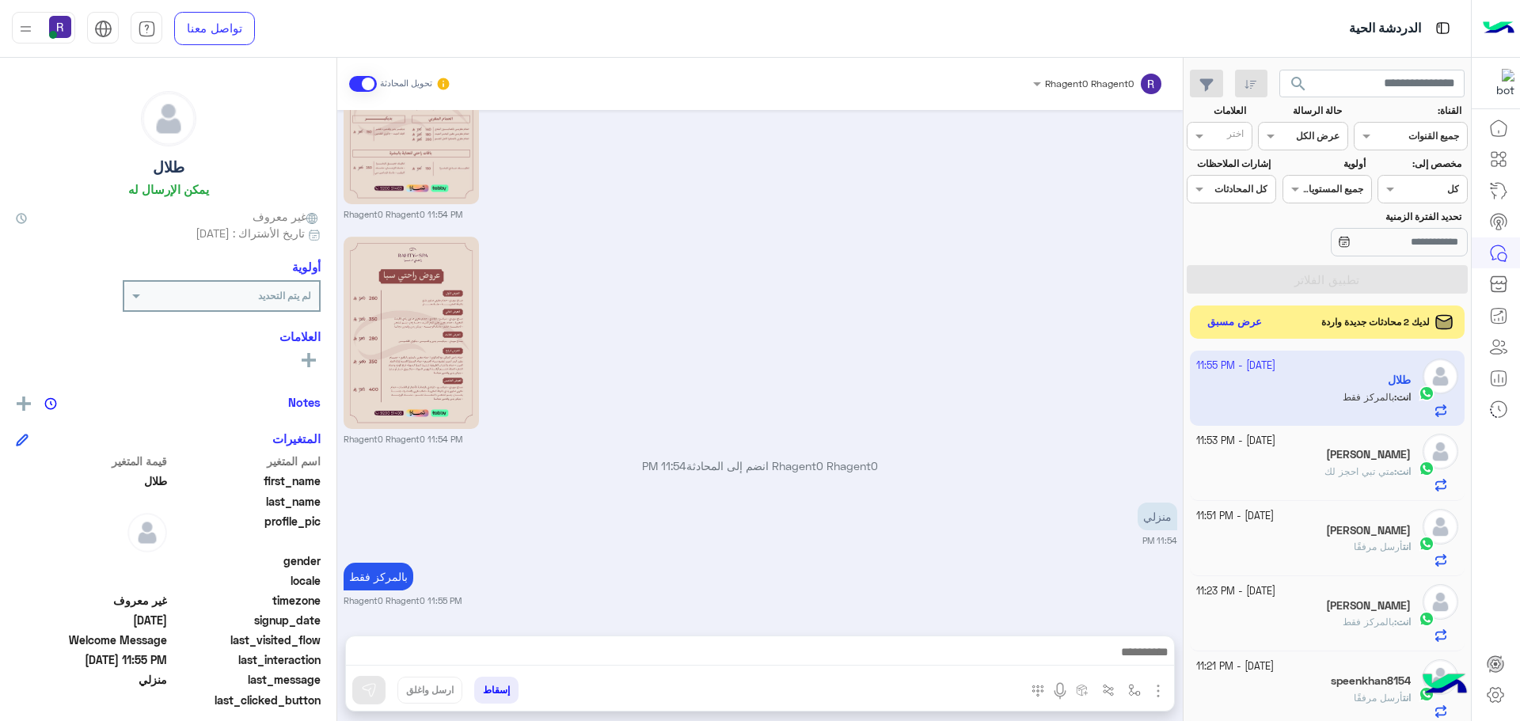
click at [1249, 333] on div "لديك 2 محادثات جديدة واردة عرض مسبق" at bounding box center [1327, 322] width 275 height 33
click at [1250, 323] on button "عرض مسبق" at bounding box center [1235, 322] width 66 height 21
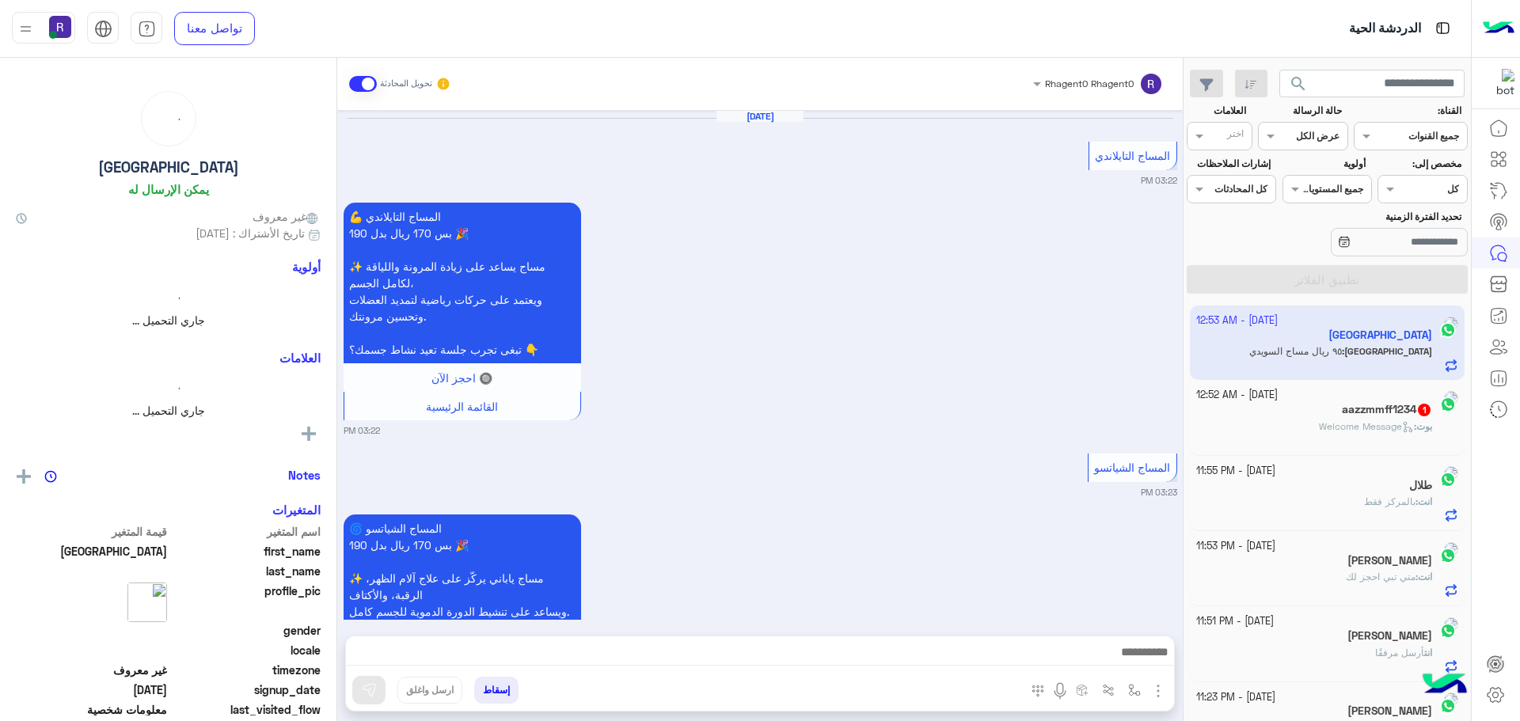
scroll to position [2019, 0]
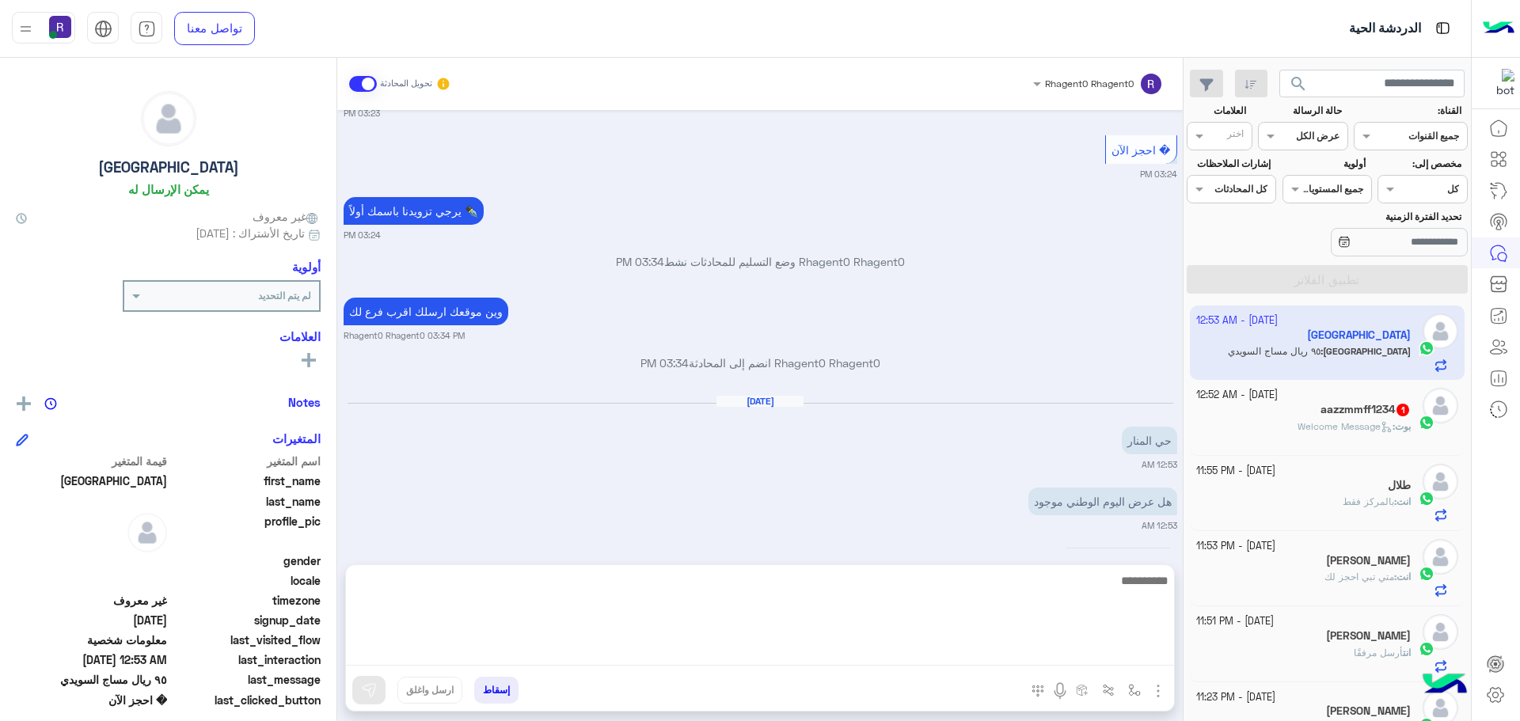
click at [1085, 663] on textarea at bounding box center [760, 618] width 828 height 95
type textarea "*"
type textarea "**********"
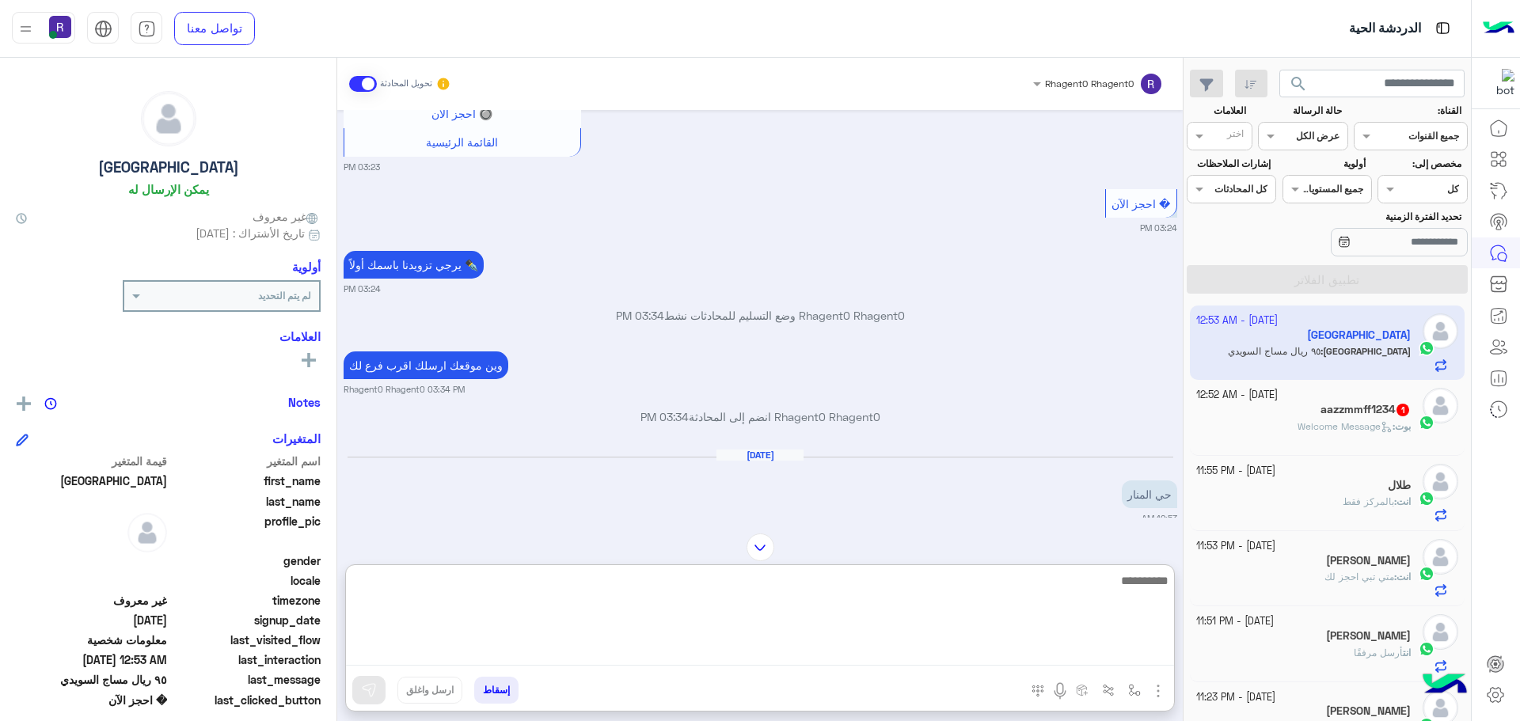
scroll to position [2150, 0]
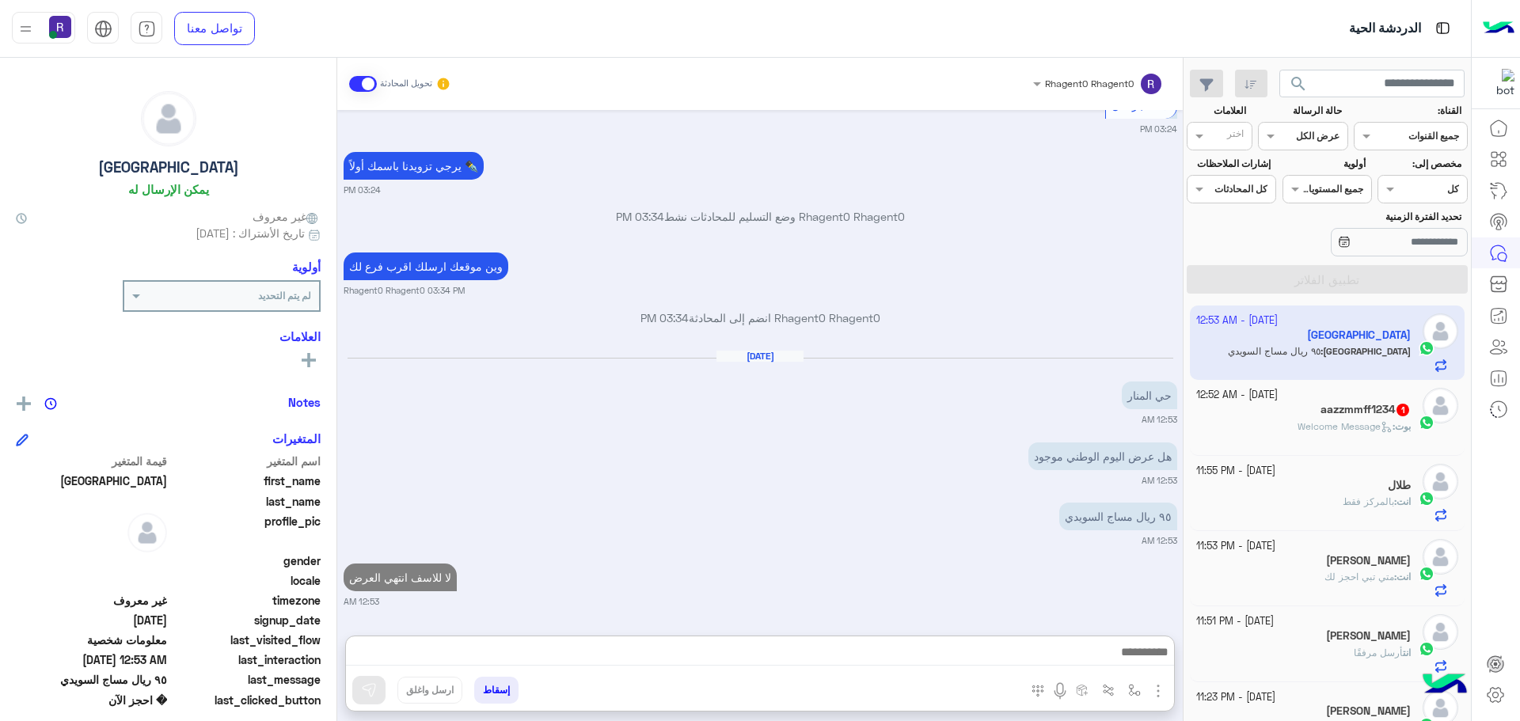
click at [1166, 692] on img "button" at bounding box center [1158, 691] width 19 height 19
click at [1130, 653] on span "الصور" at bounding box center [1127, 657] width 29 height 18
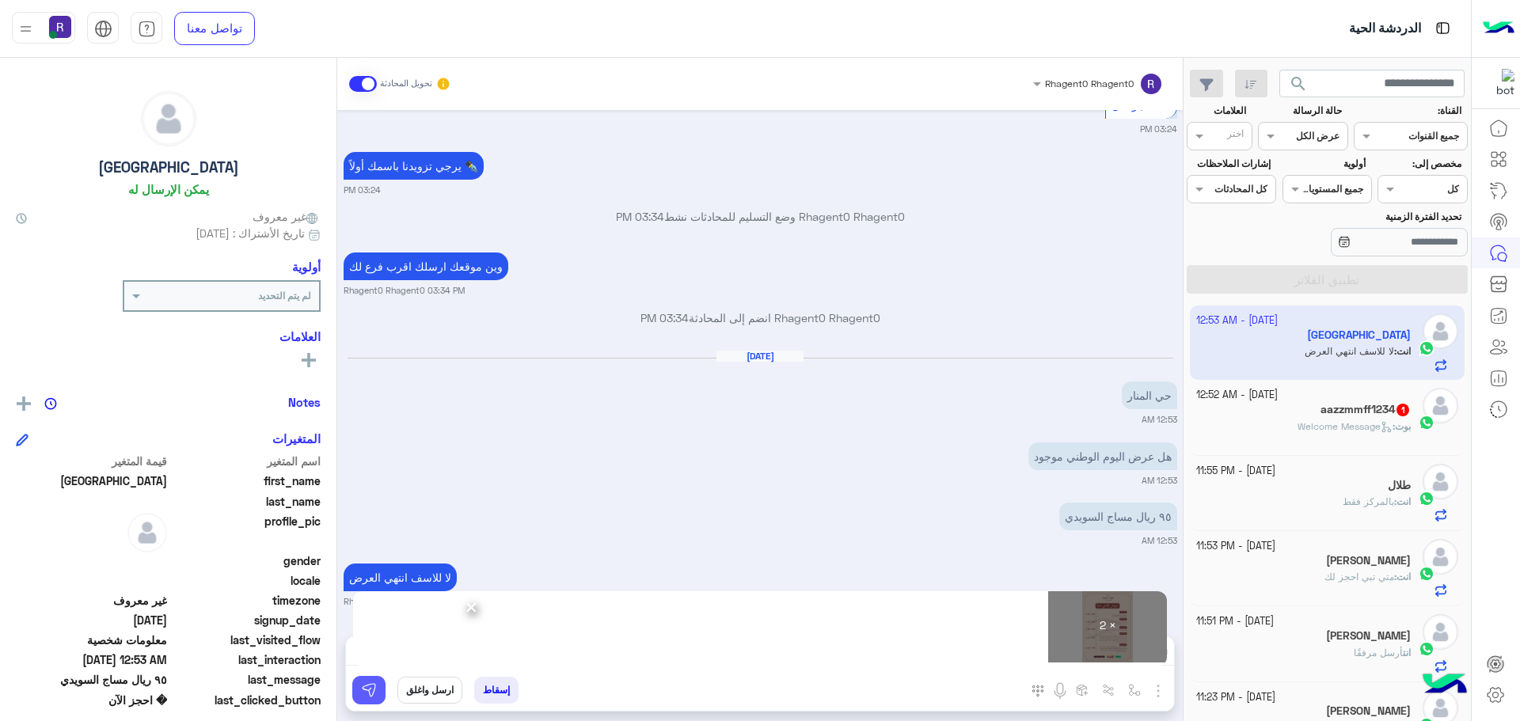
click at [375, 696] on img at bounding box center [369, 690] width 16 height 16
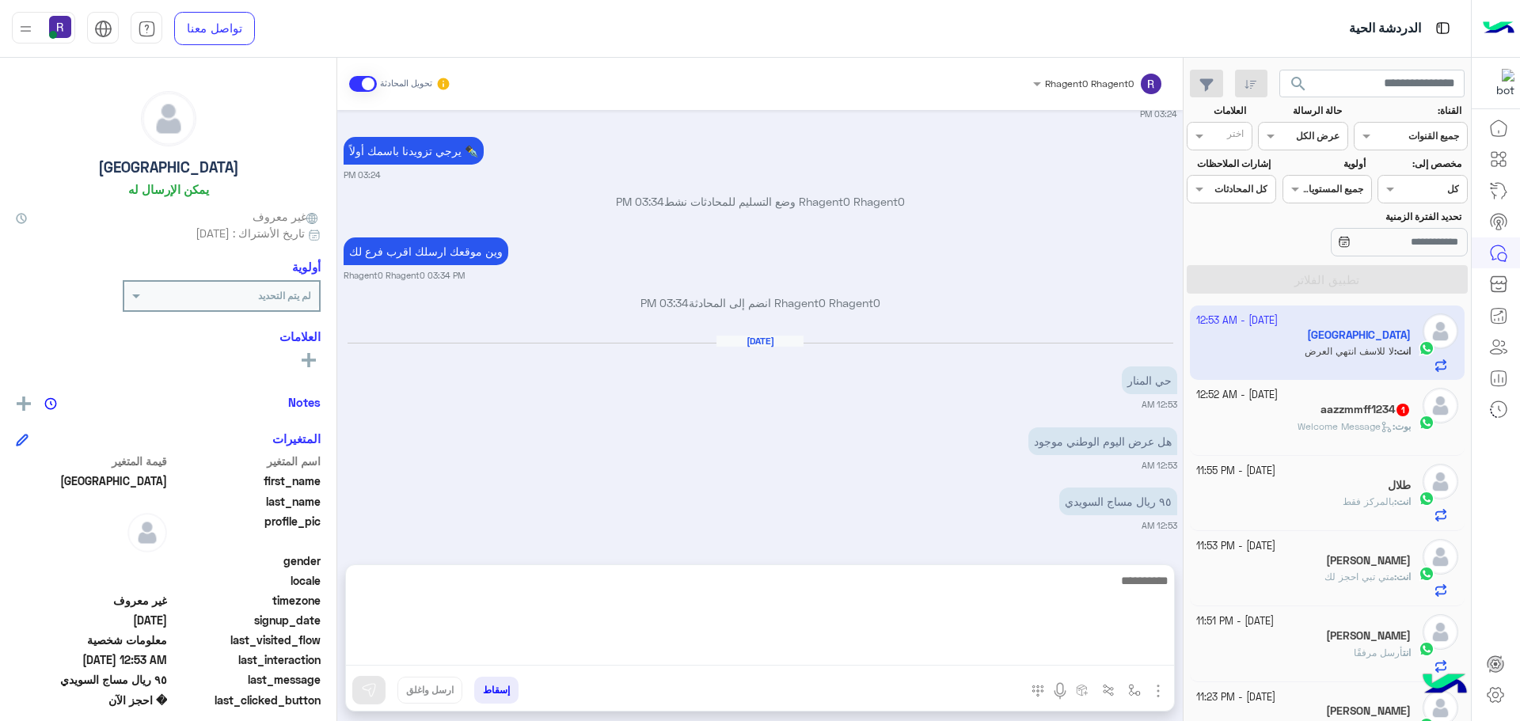
click at [1034, 647] on textarea at bounding box center [760, 618] width 828 height 95
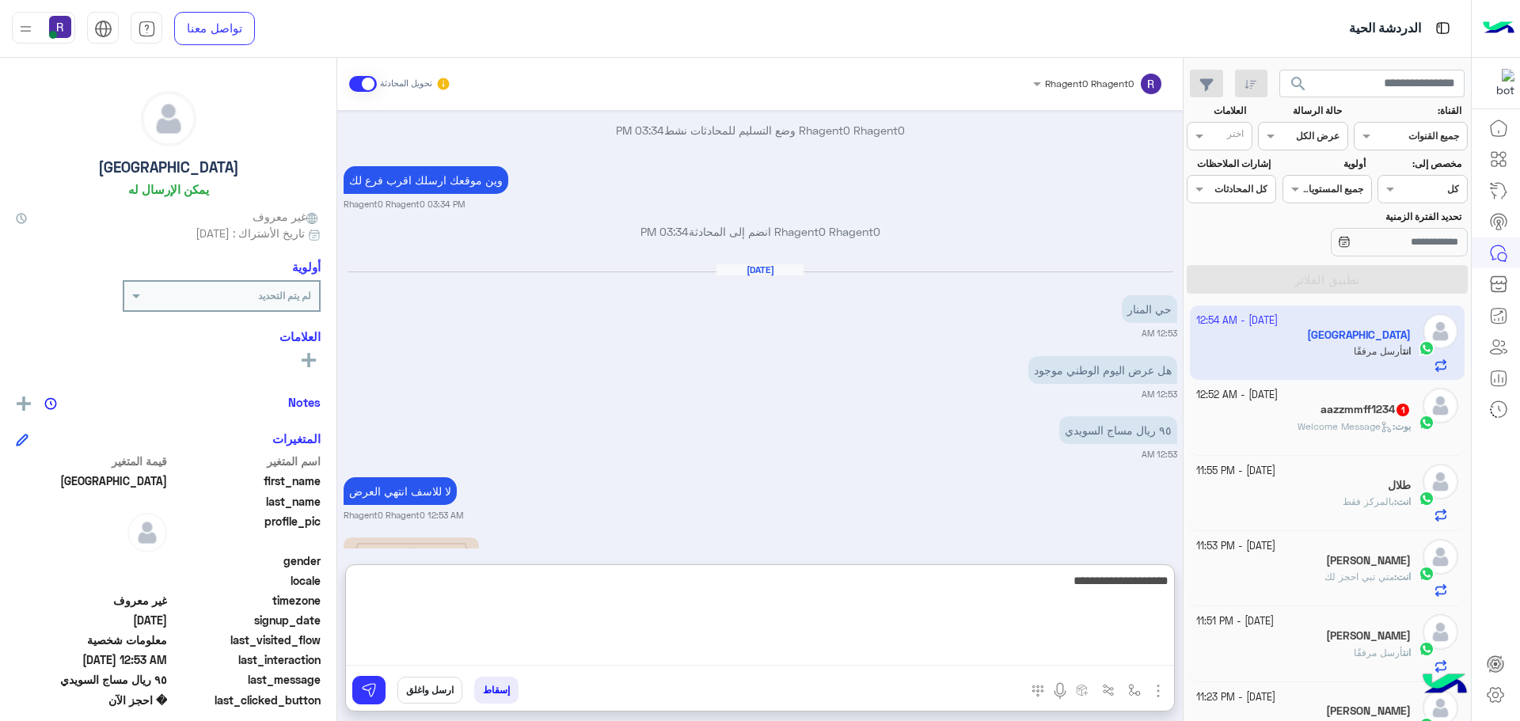
scroll to position [2376, 0]
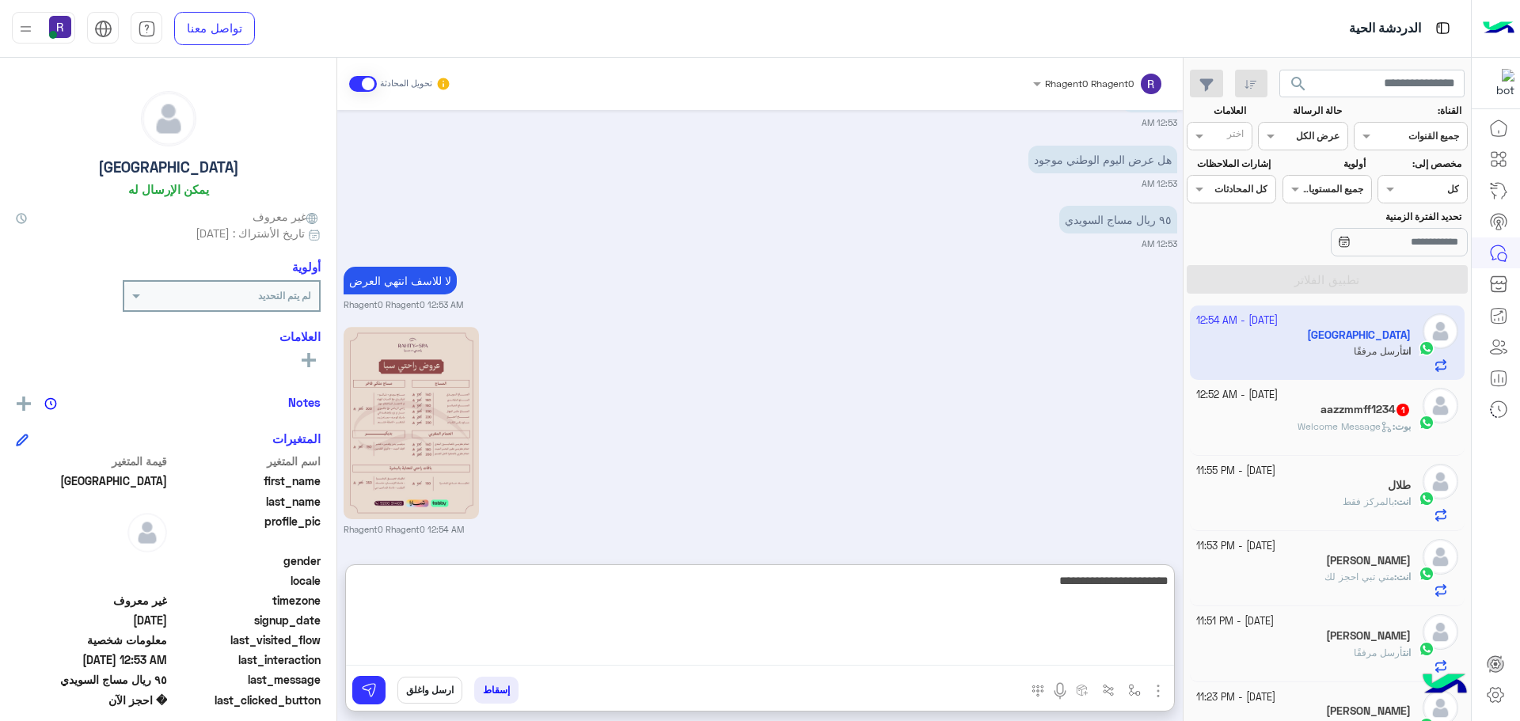
type textarea "**********"
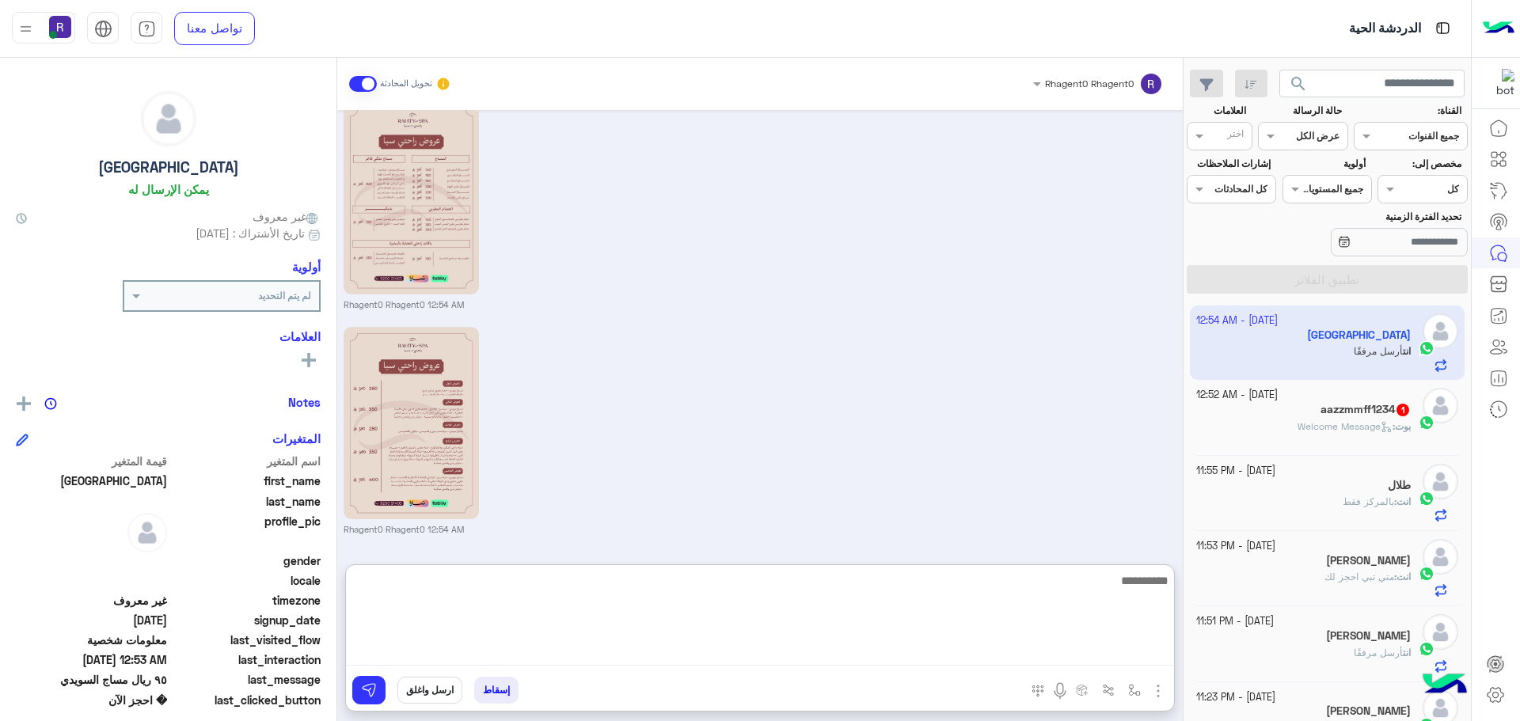
scroll to position [2661, 0]
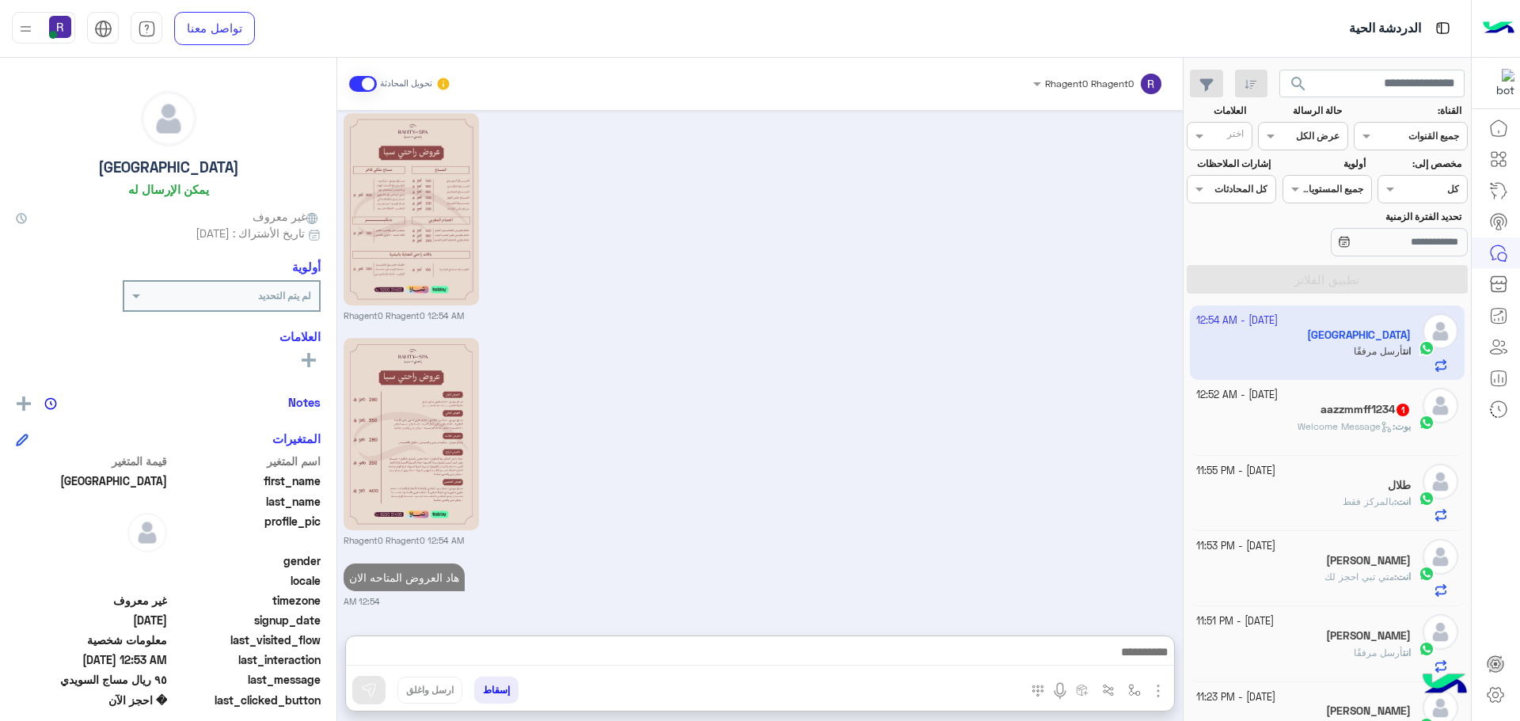
click at [1393, 429] on b "بوت :" at bounding box center [1402, 426] width 18 height 12
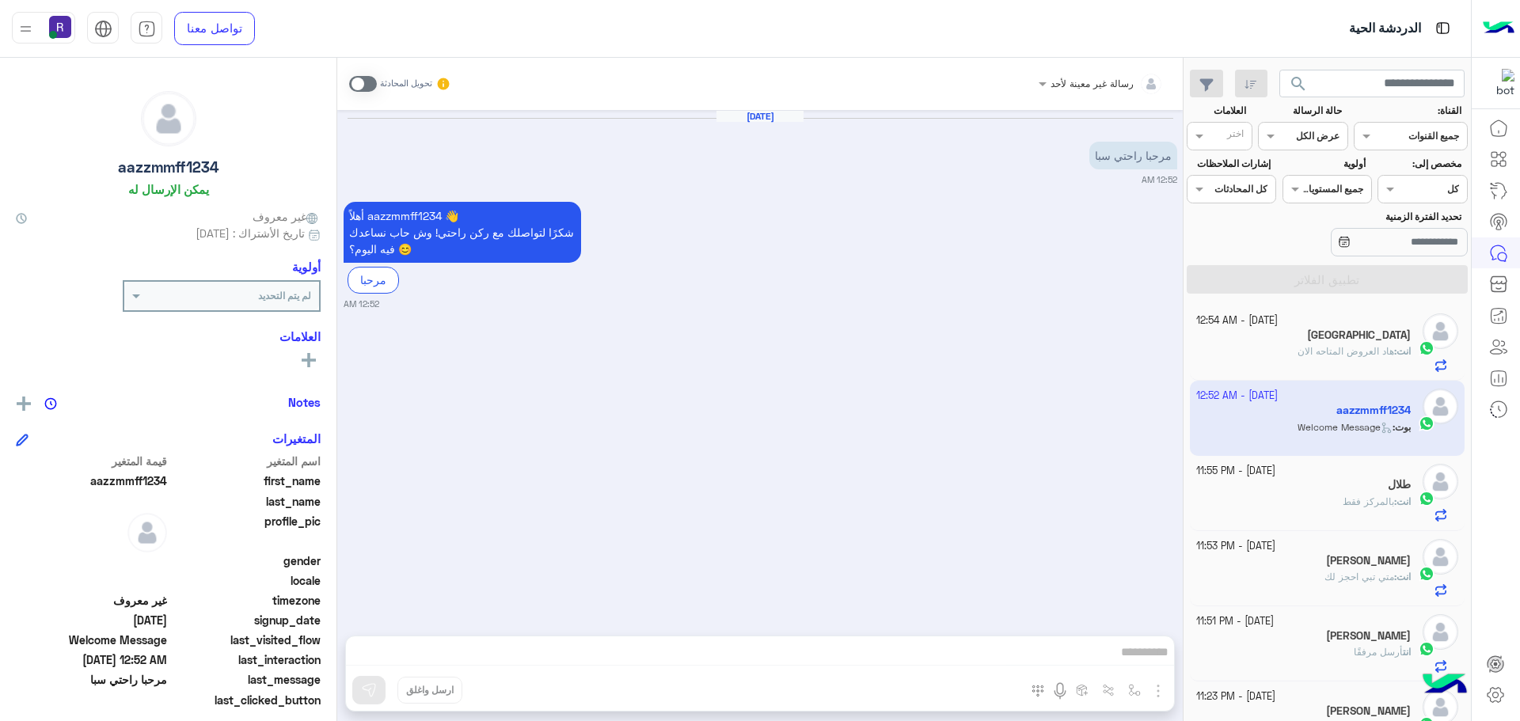
click at [364, 84] on span at bounding box center [363, 84] width 28 height 16
click at [1157, 683] on img "button" at bounding box center [1158, 691] width 19 height 19
click at [1119, 652] on span "الصور" at bounding box center [1127, 657] width 29 height 18
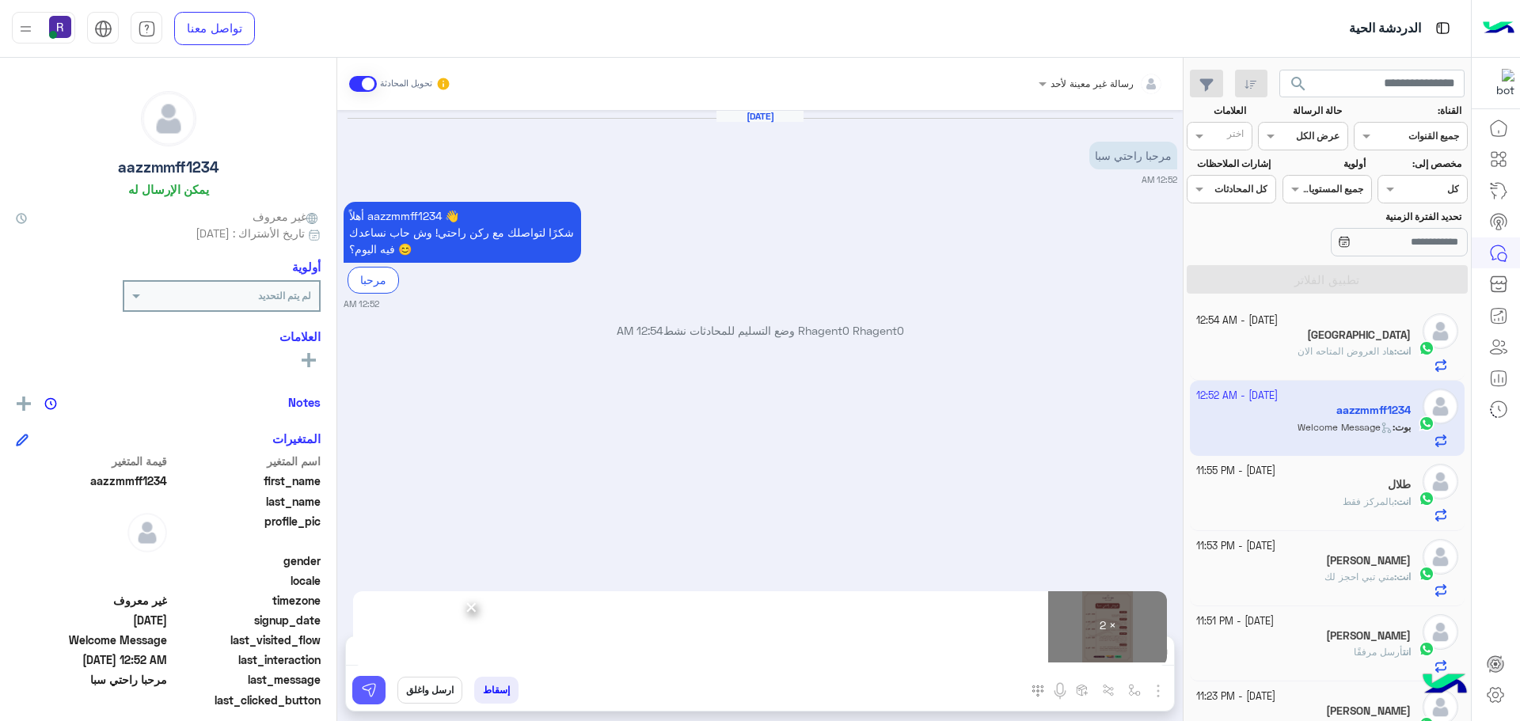
click at [382, 693] on button at bounding box center [368, 690] width 33 height 28
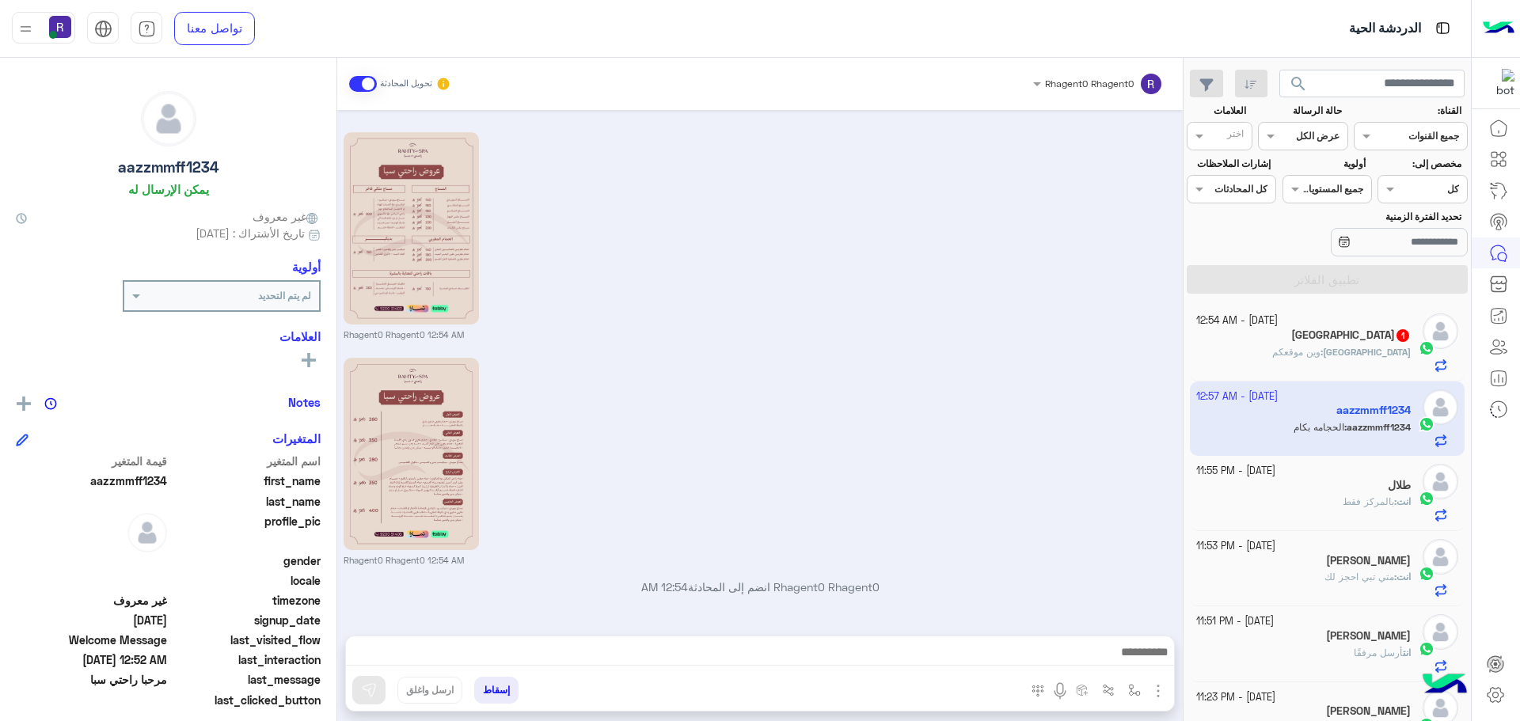
scroll to position [294, 0]
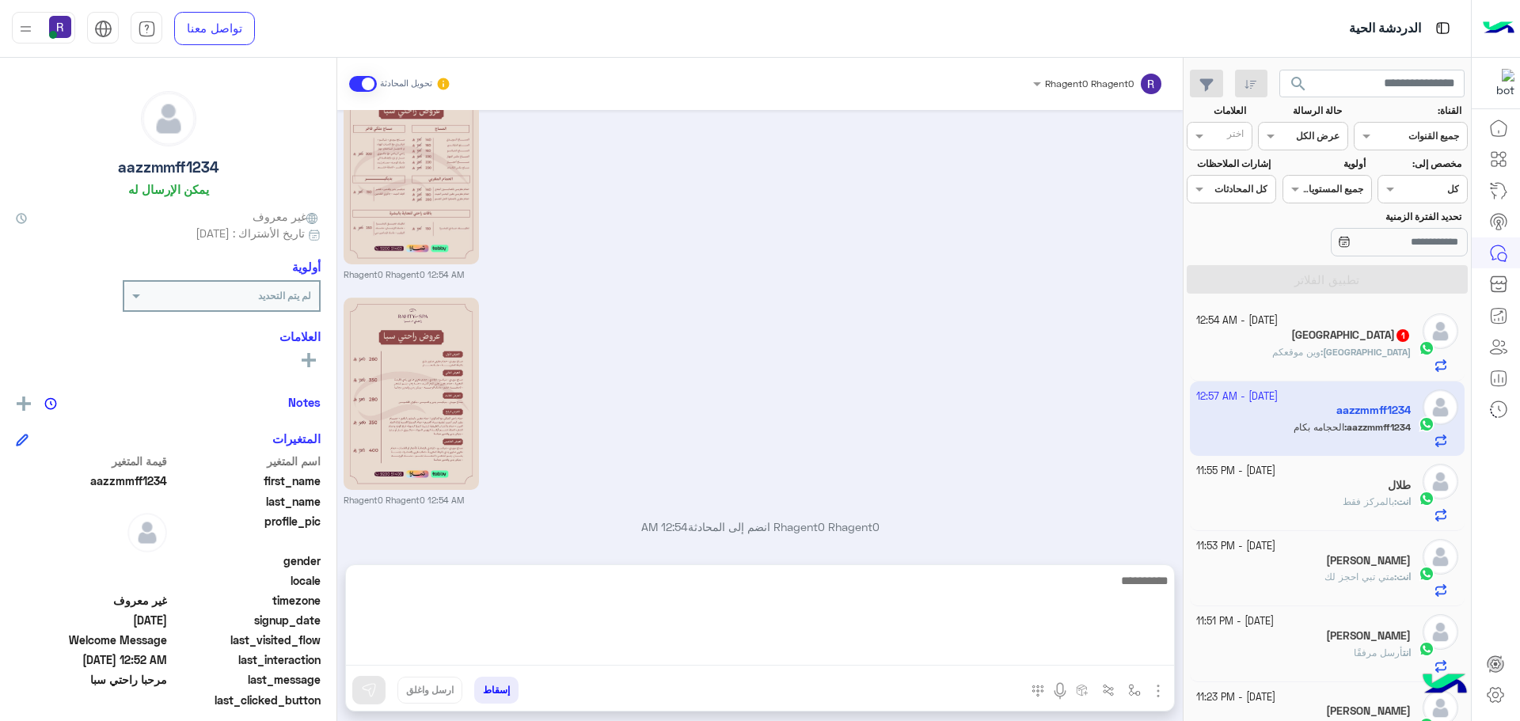
click at [1124, 646] on textarea at bounding box center [760, 618] width 828 height 95
type textarea "**********"
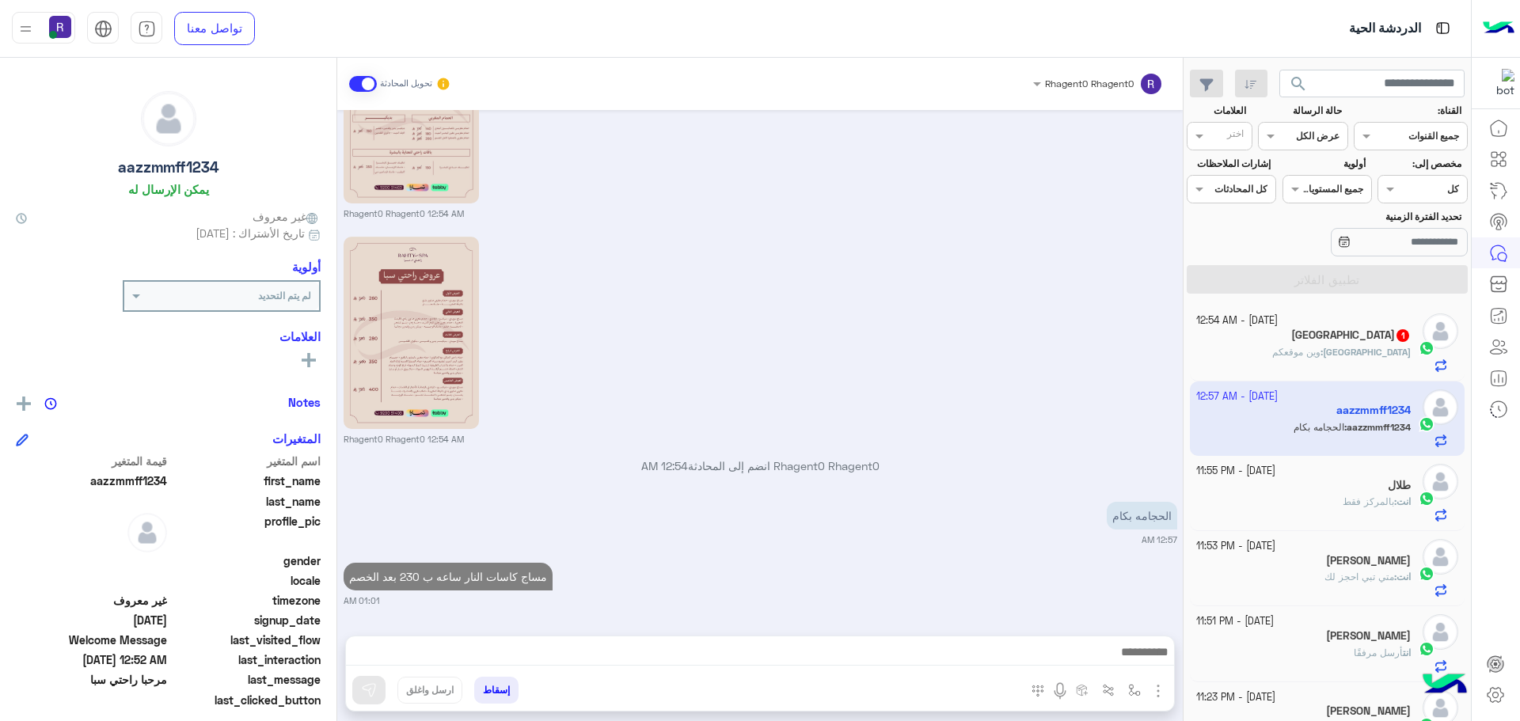
click at [1293, 363] on div "Turki : وين موقعكم" at bounding box center [1303, 359] width 215 height 28
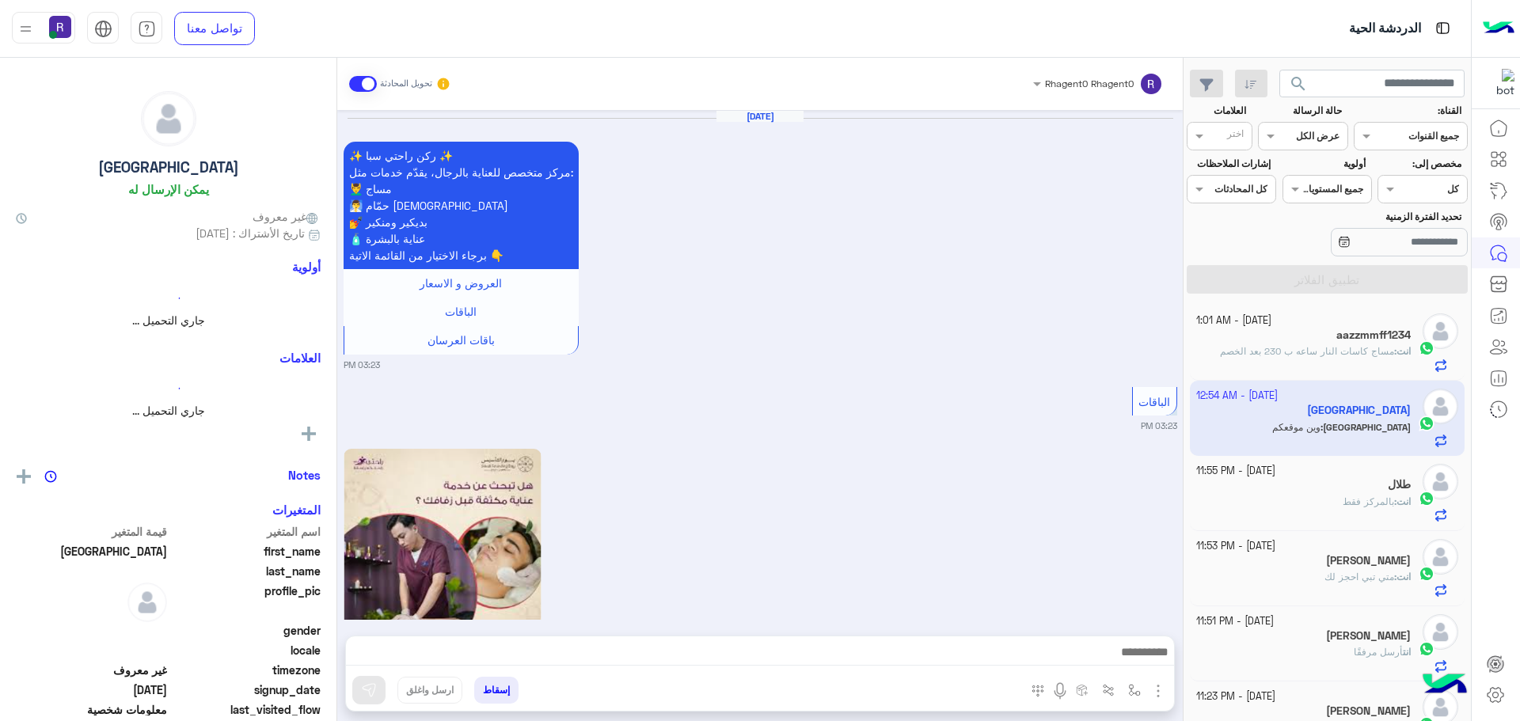
scroll to position [1982, 0]
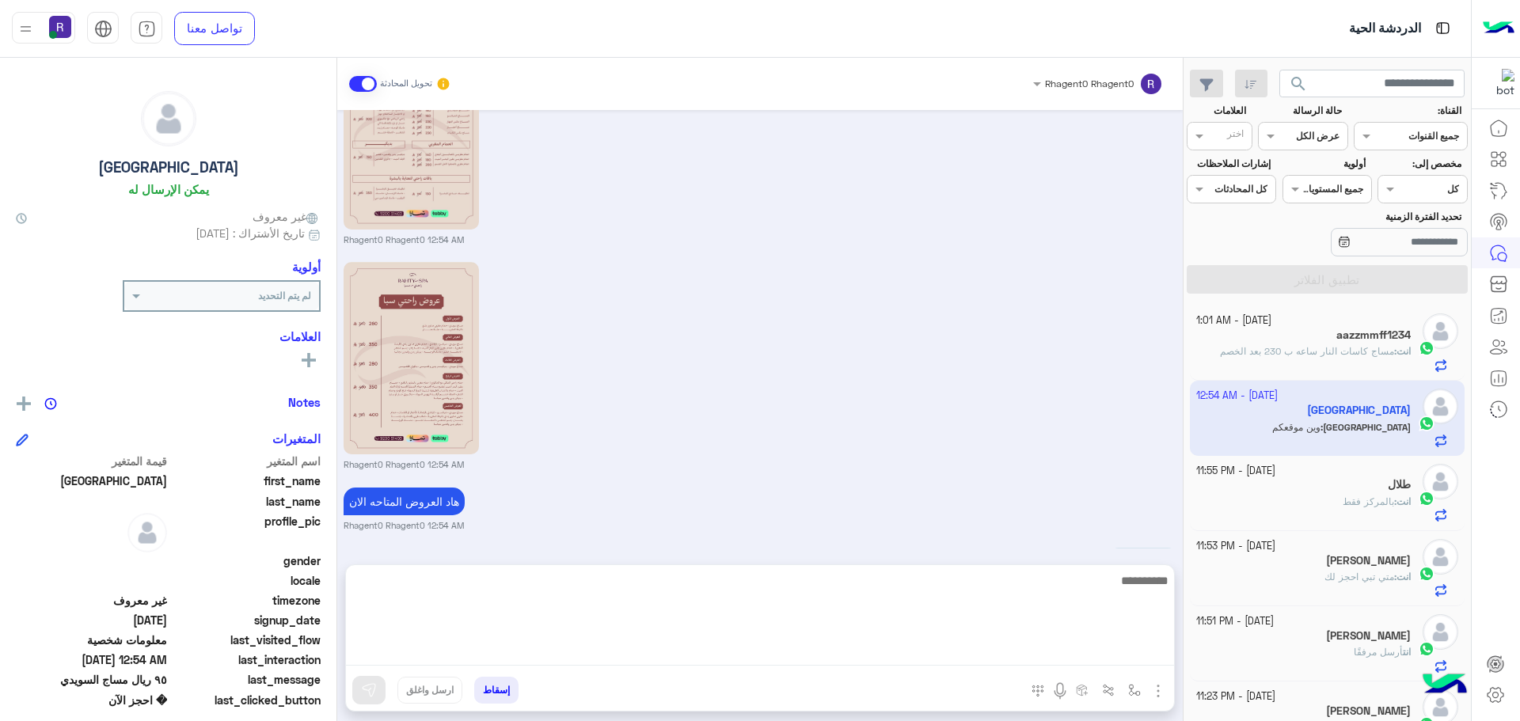
click at [1062, 648] on textarea at bounding box center [760, 618] width 828 height 95
paste textarea "**********"
type textarea "**********"
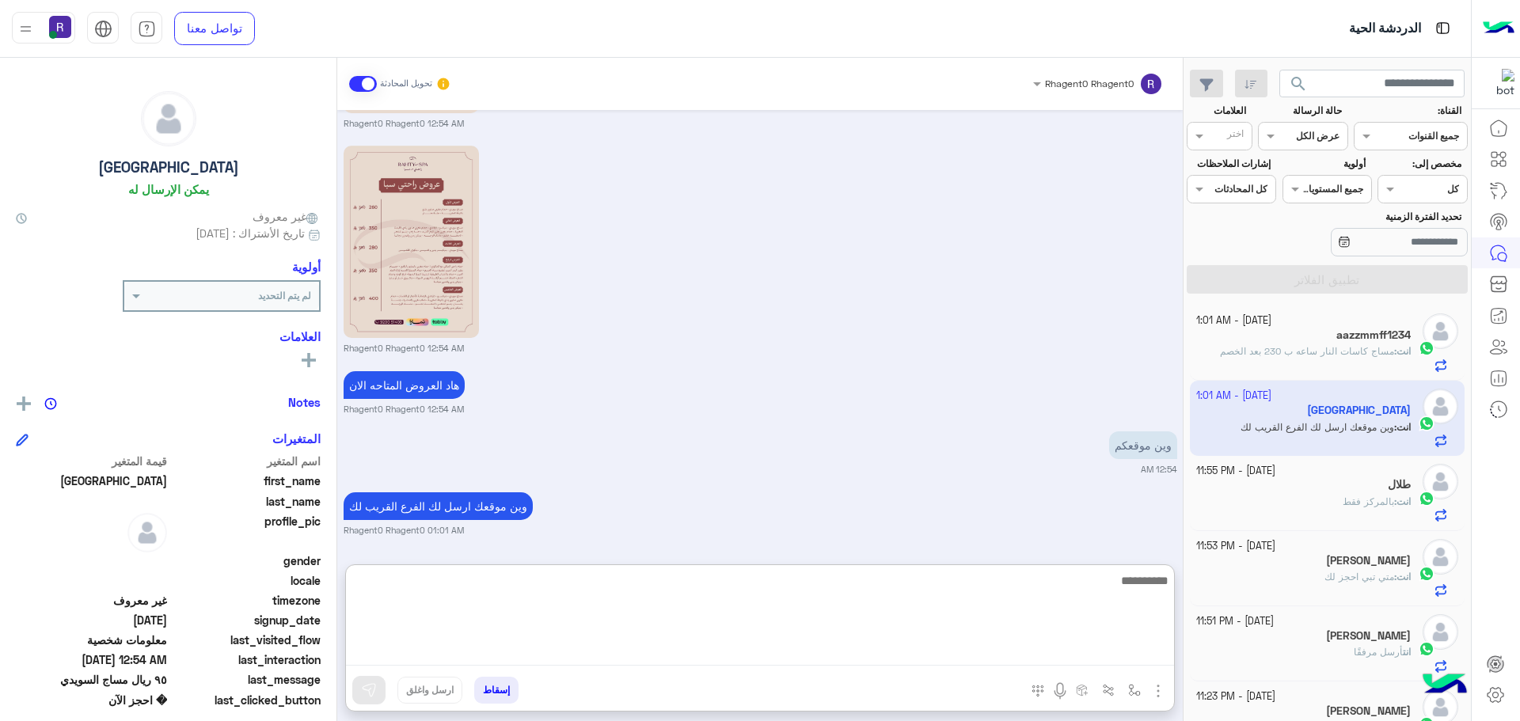
scroll to position [2114, 0]
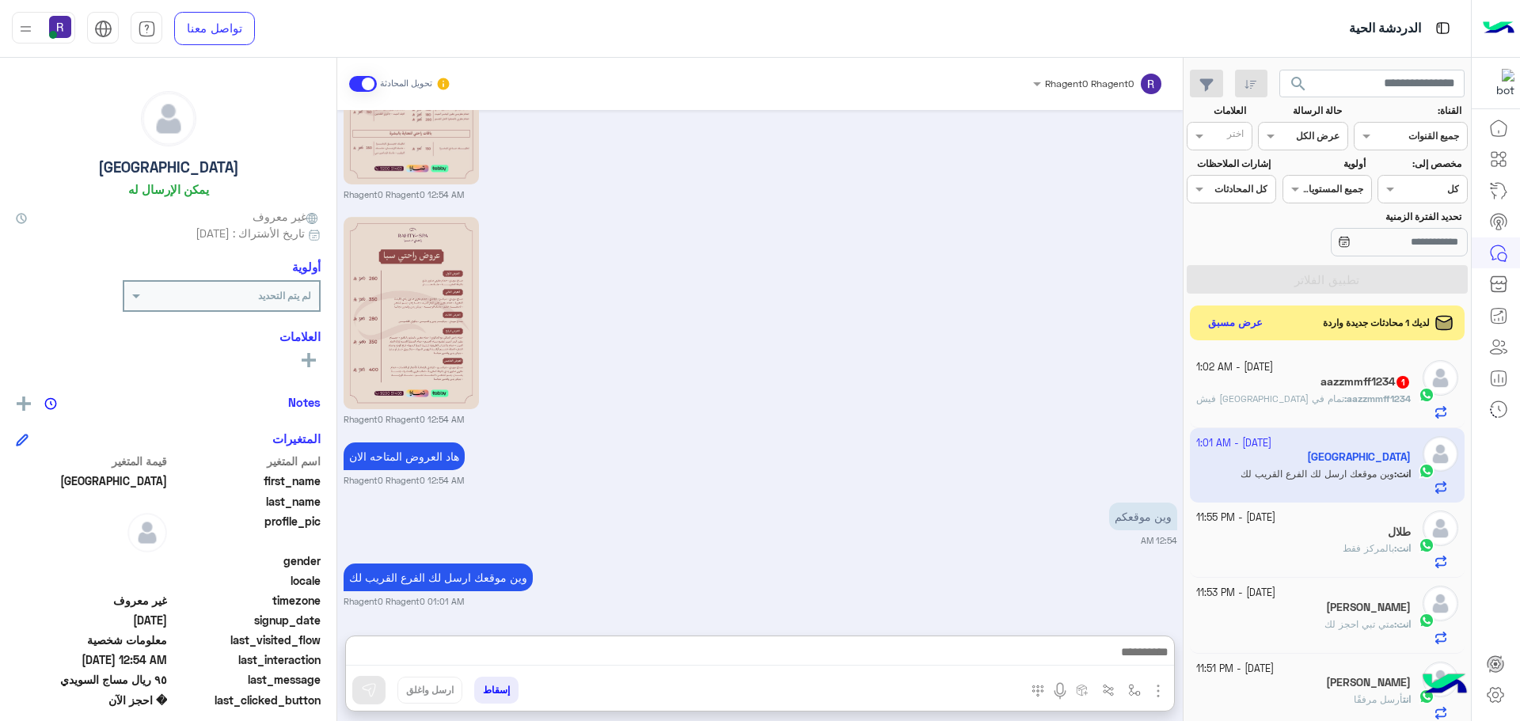
click at [987, 439] on div "هاد العروض المتاحه الان Rhagent0 Rhagent0 12:54 AM" at bounding box center [761, 463] width 834 height 48
click at [1291, 399] on span "تمام في حمام ولا ما فيش" at bounding box center [1270, 399] width 148 height 12
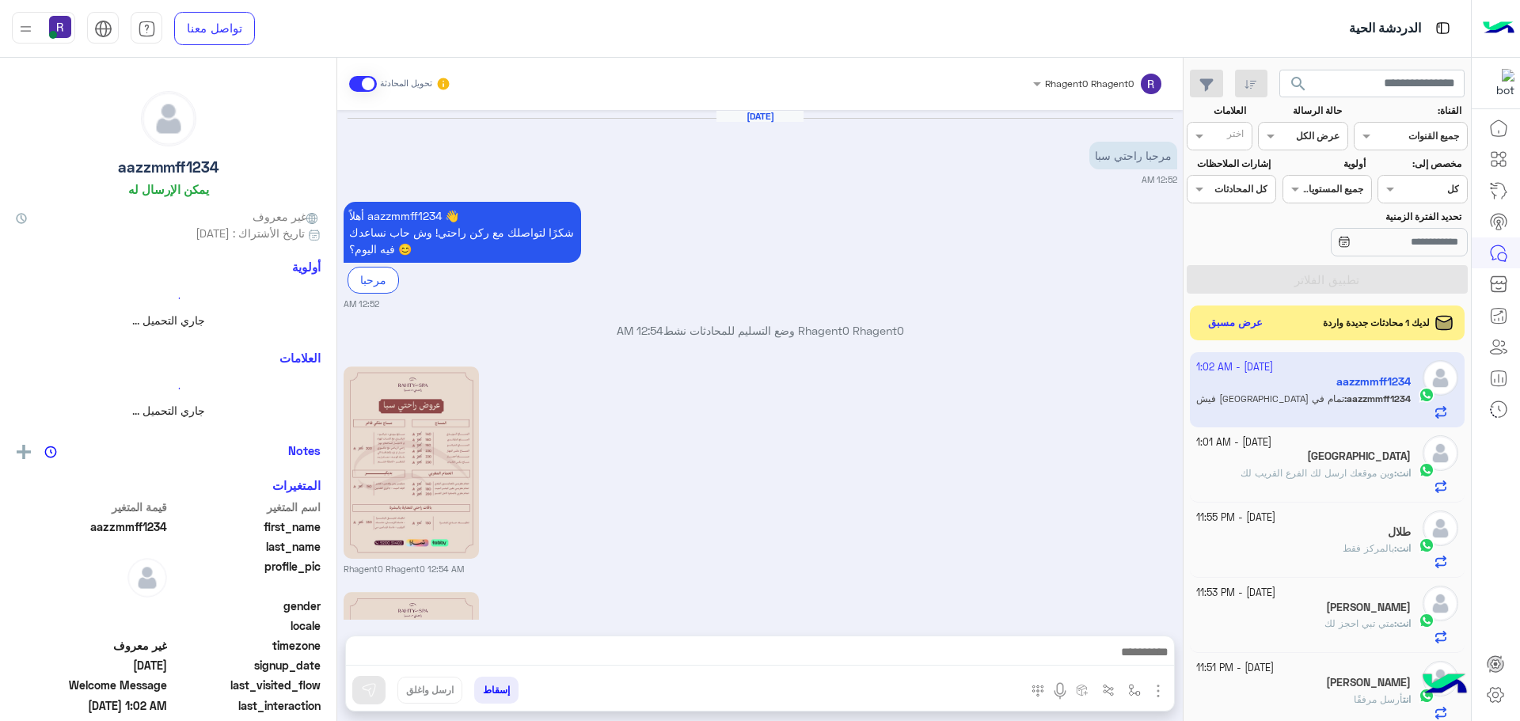
scroll to position [416, 0]
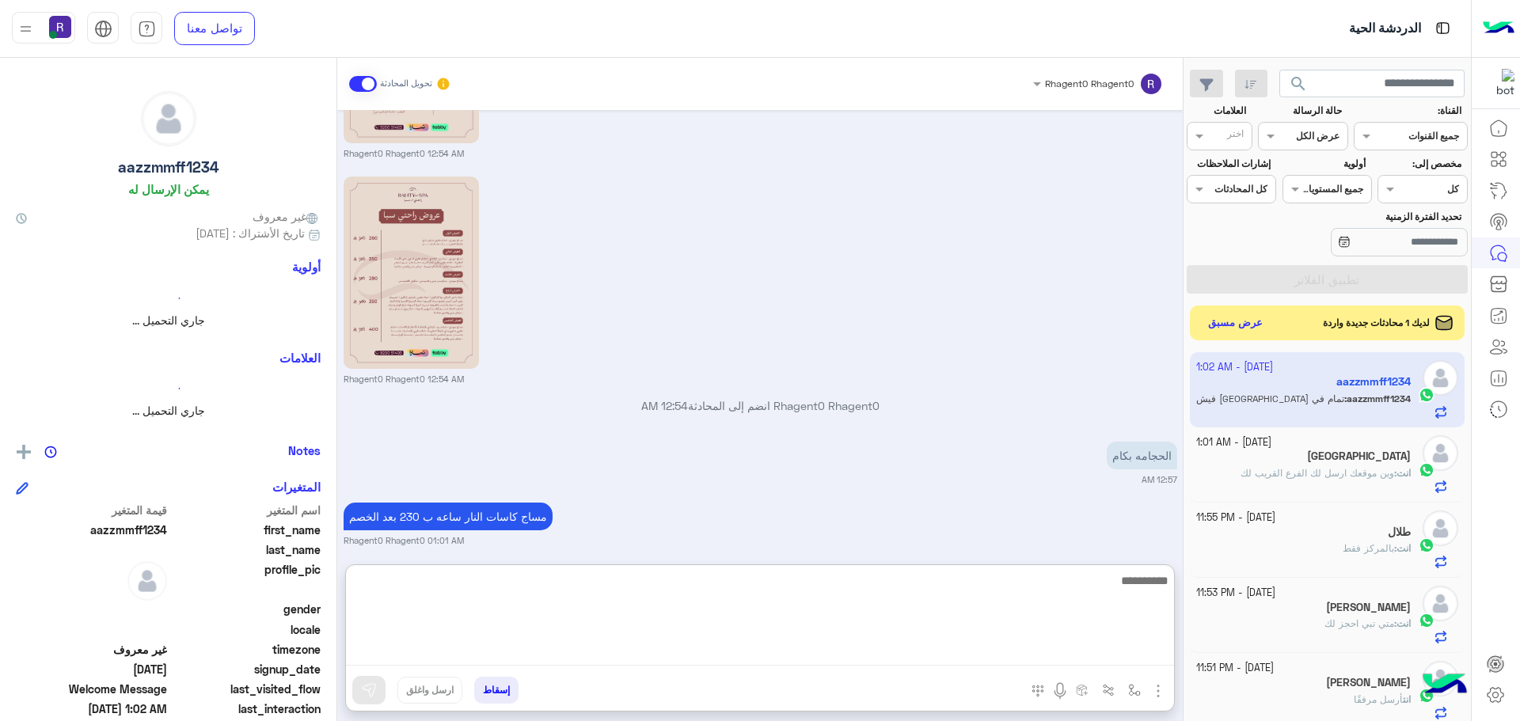
click at [1113, 658] on textarea at bounding box center [760, 618] width 828 height 95
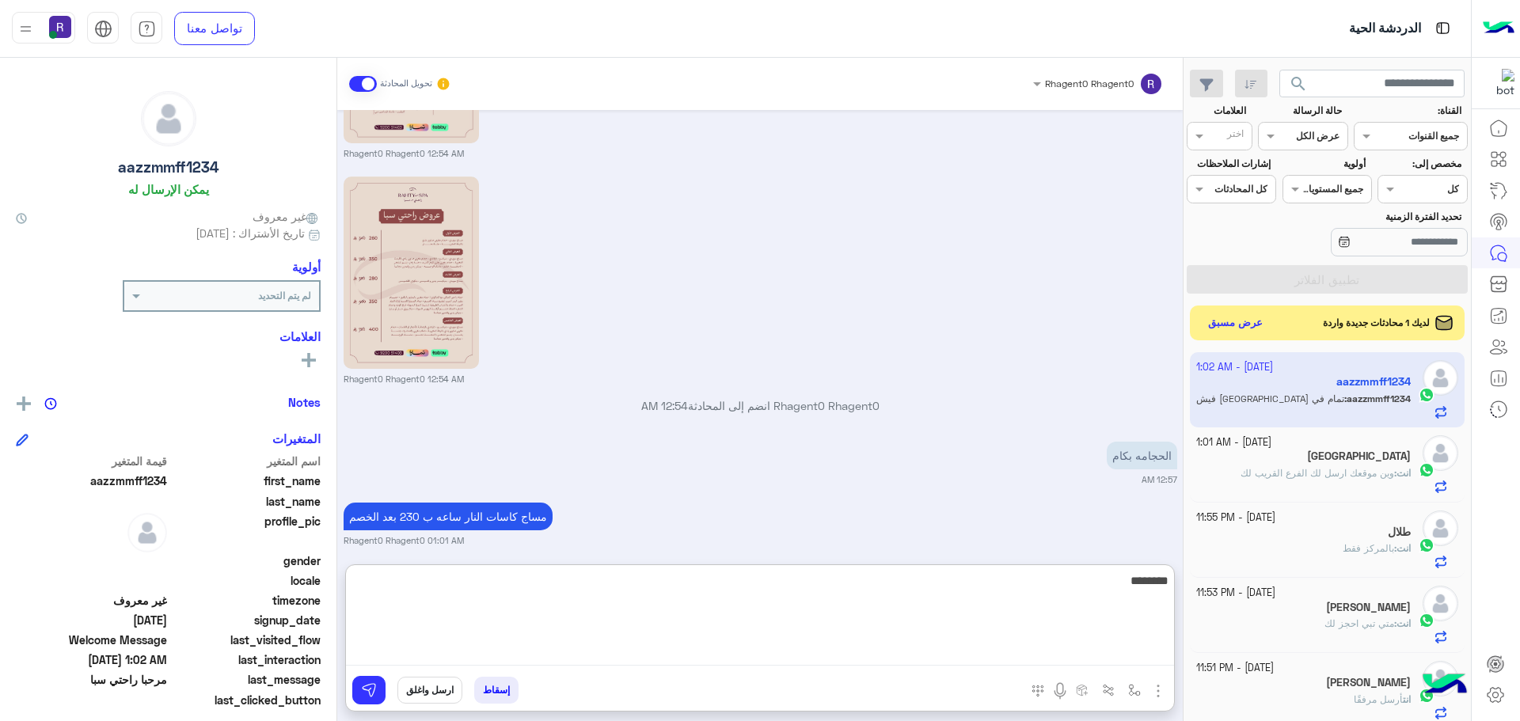
type textarea "********"
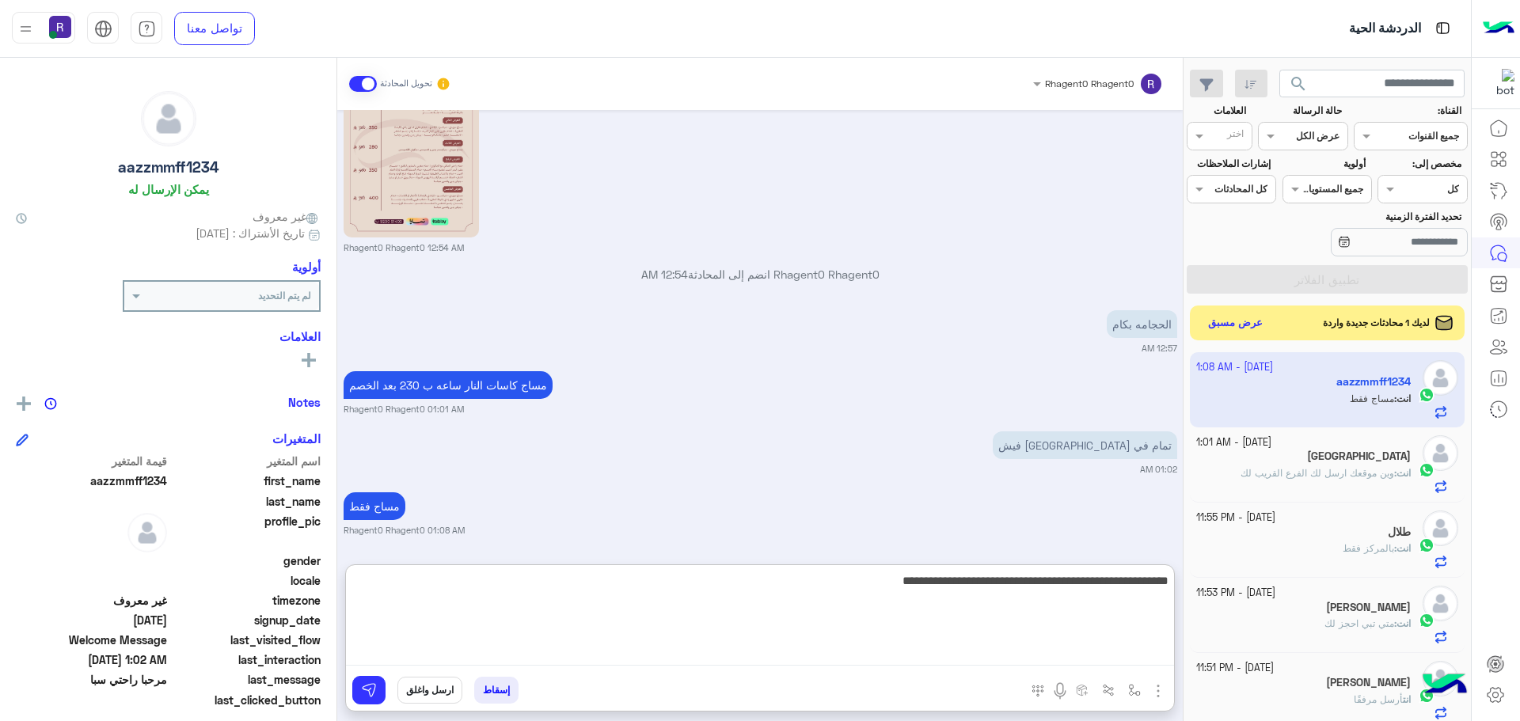
click at [1107, 584] on textarea "**********" at bounding box center [760, 618] width 828 height 95
type textarea "**********"
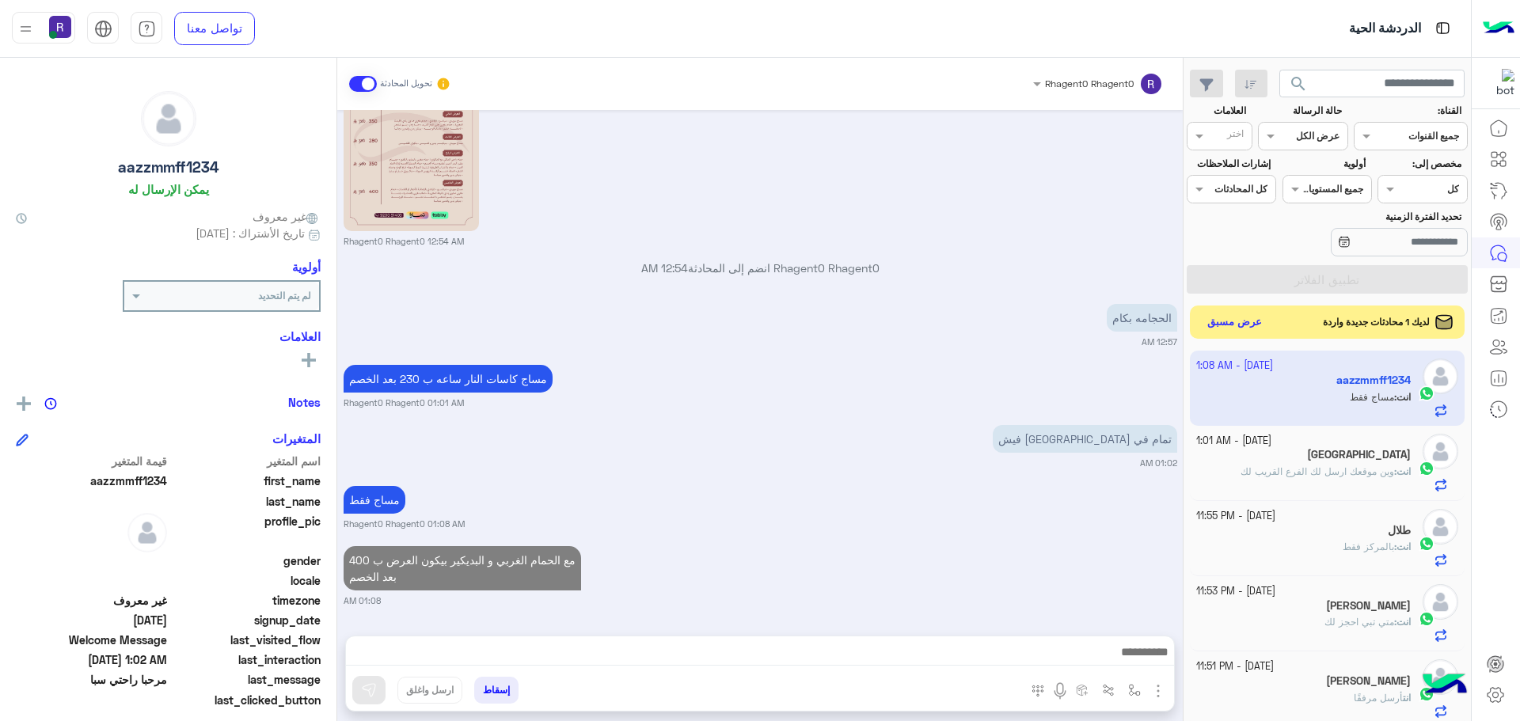
click at [1250, 320] on button "عرض مسبق" at bounding box center [1235, 322] width 66 height 21
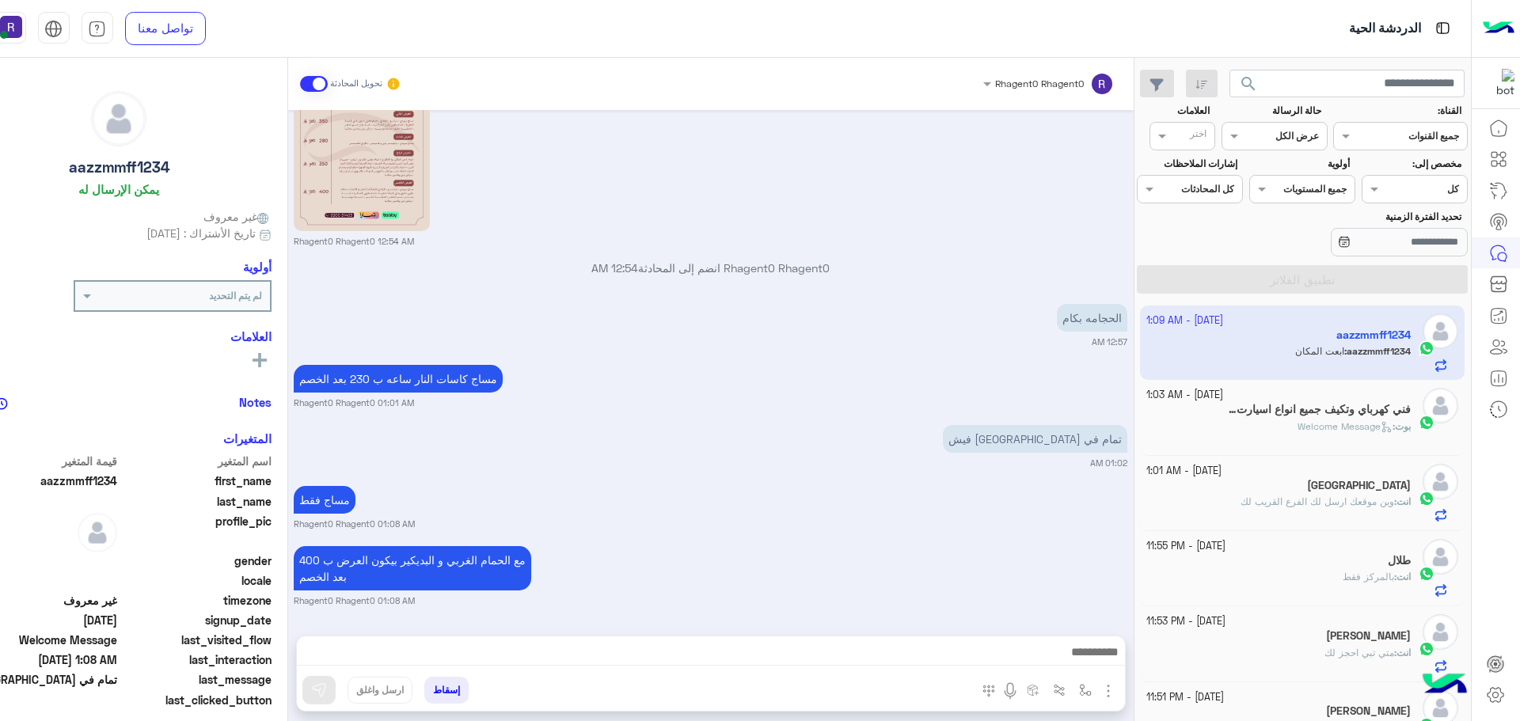
scroll to position [674, 0]
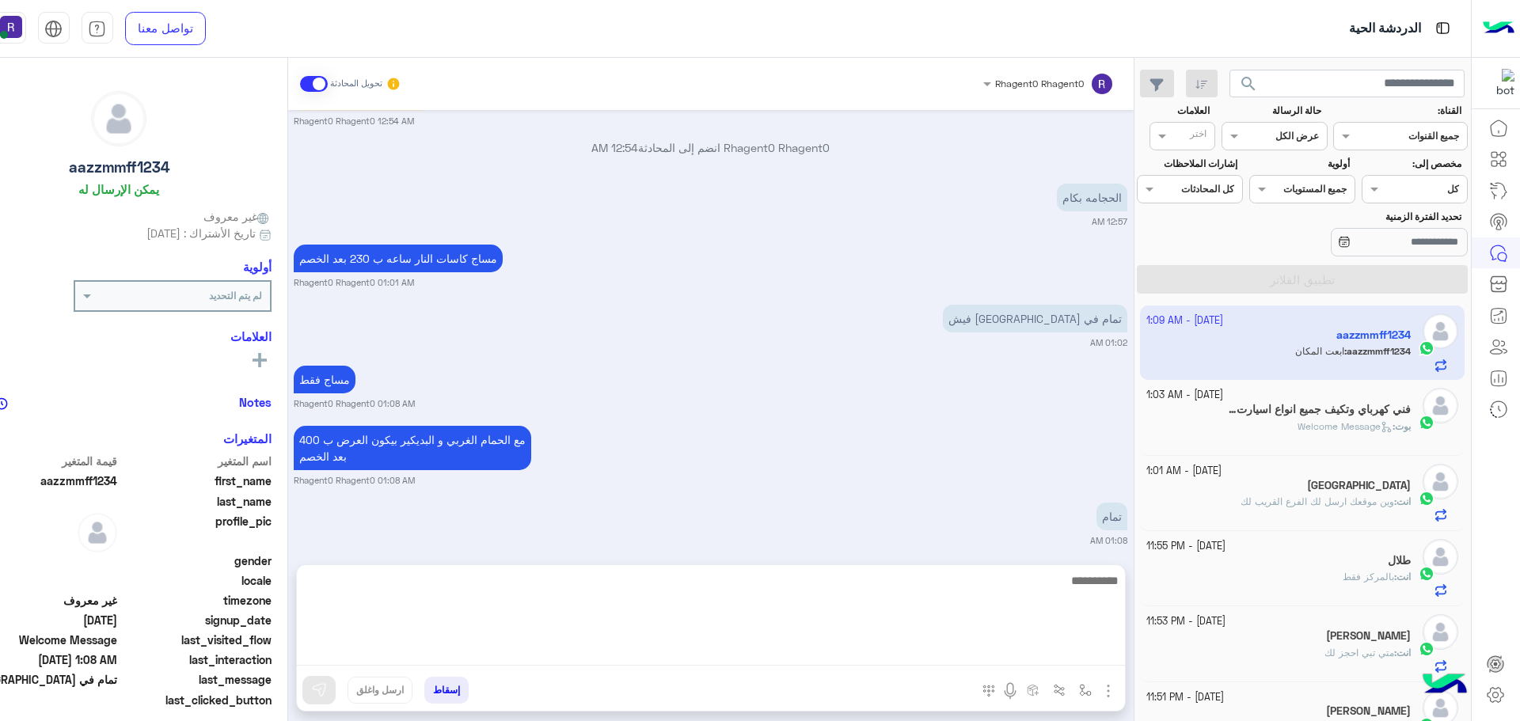
click at [993, 646] on textarea at bounding box center [711, 618] width 828 height 95
paste textarea "**********"
type textarea "**********"
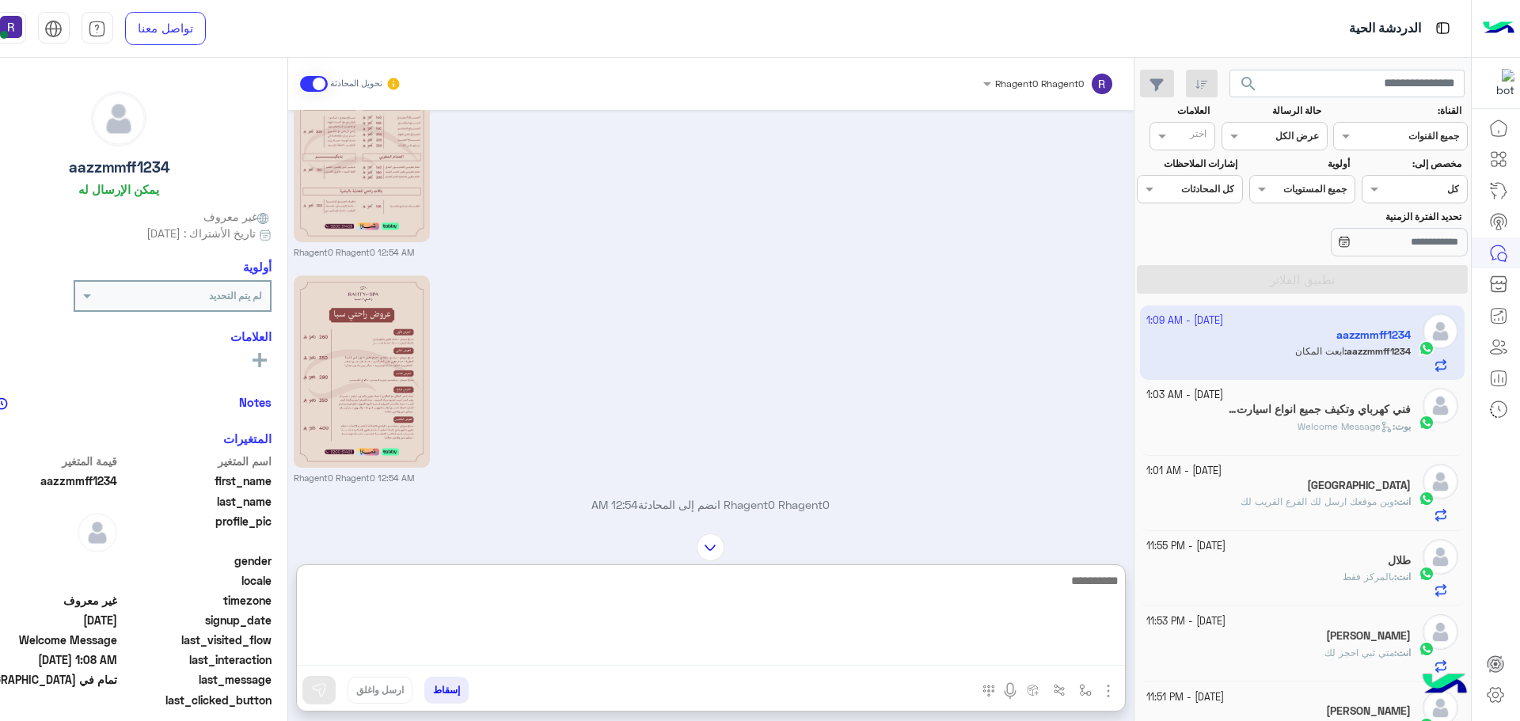
scroll to position [278, 0]
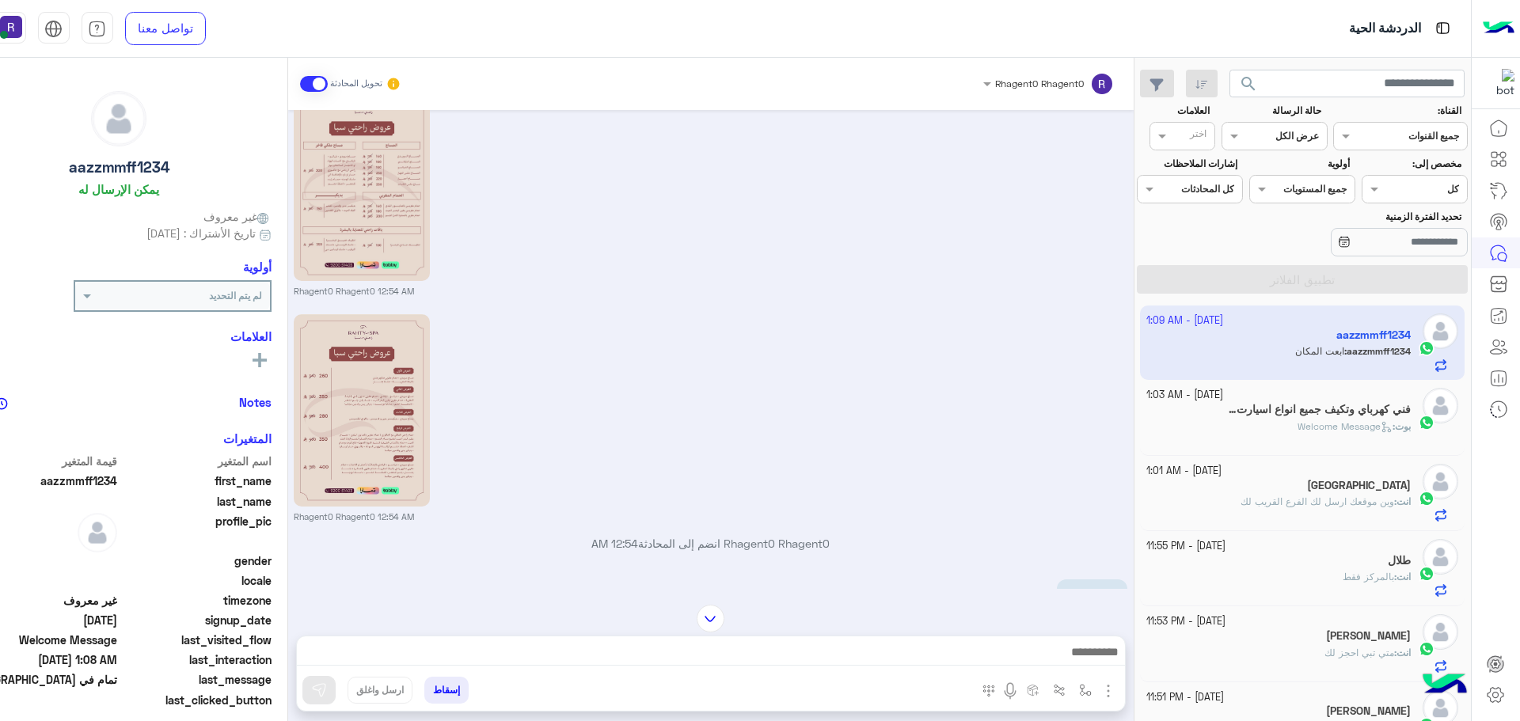
click at [1306, 405] on h5 "فني كهرباي وتكيف جميع انواع اسيارت معاالمعدات اثقيله 1" at bounding box center [1317, 409] width 185 height 13
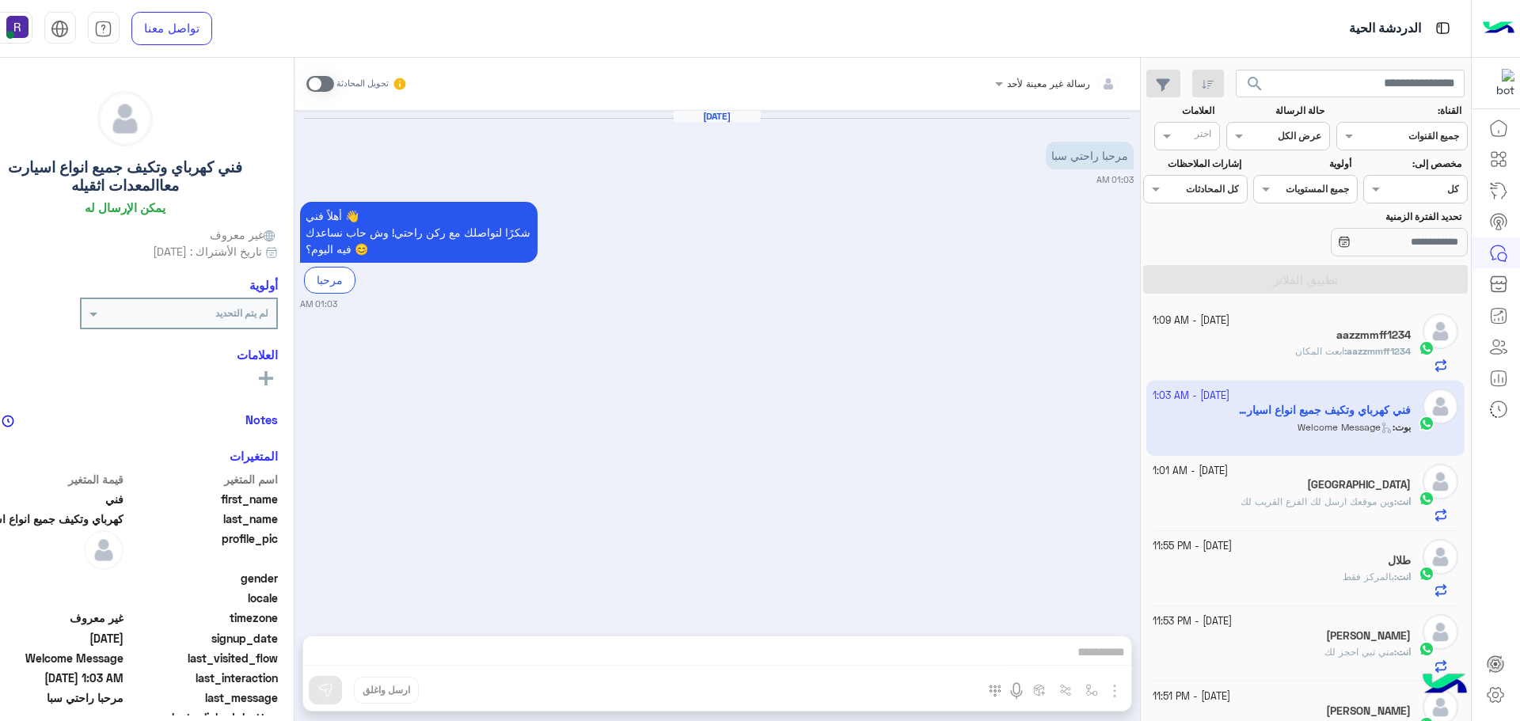
click at [308, 88] on span at bounding box center [320, 84] width 28 height 16
click at [1105, 694] on img "button" at bounding box center [1114, 691] width 19 height 19
click at [1086, 663] on span "الصور" at bounding box center [1084, 657] width 29 height 18
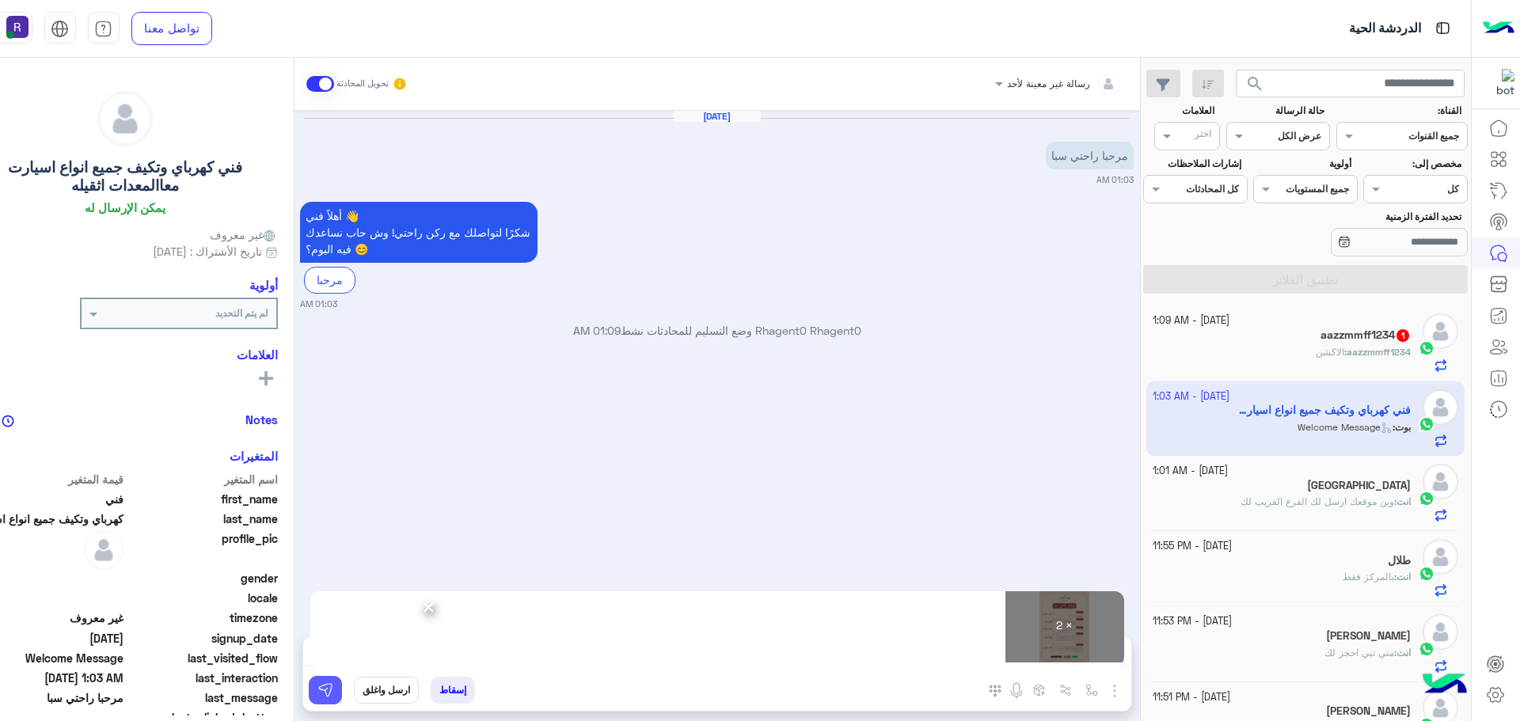
click at [325, 693] on img at bounding box center [325, 690] width 16 height 16
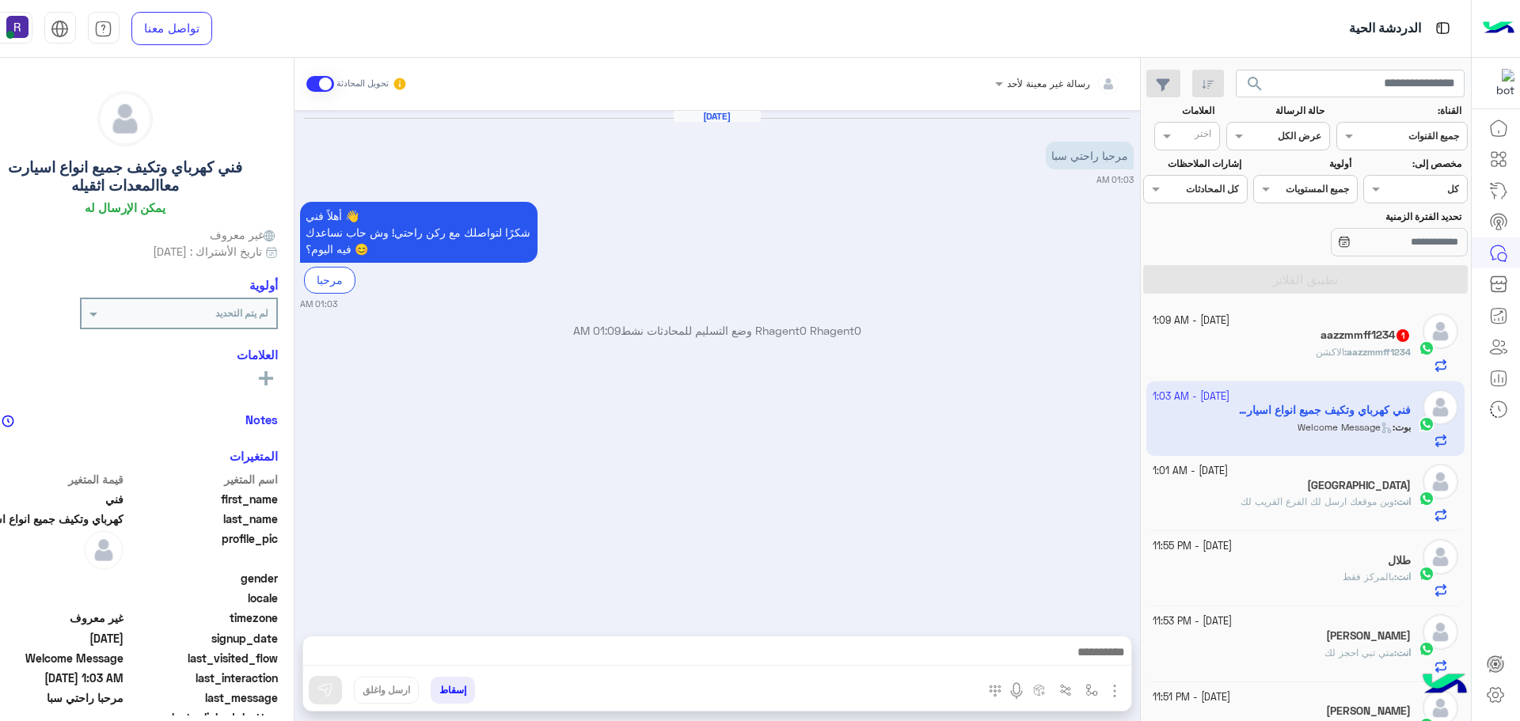
click at [1370, 504] on span "وين موقعك ارسل لك الفرع القريب لك" at bounding box center [1318, 502] width 154 height 12
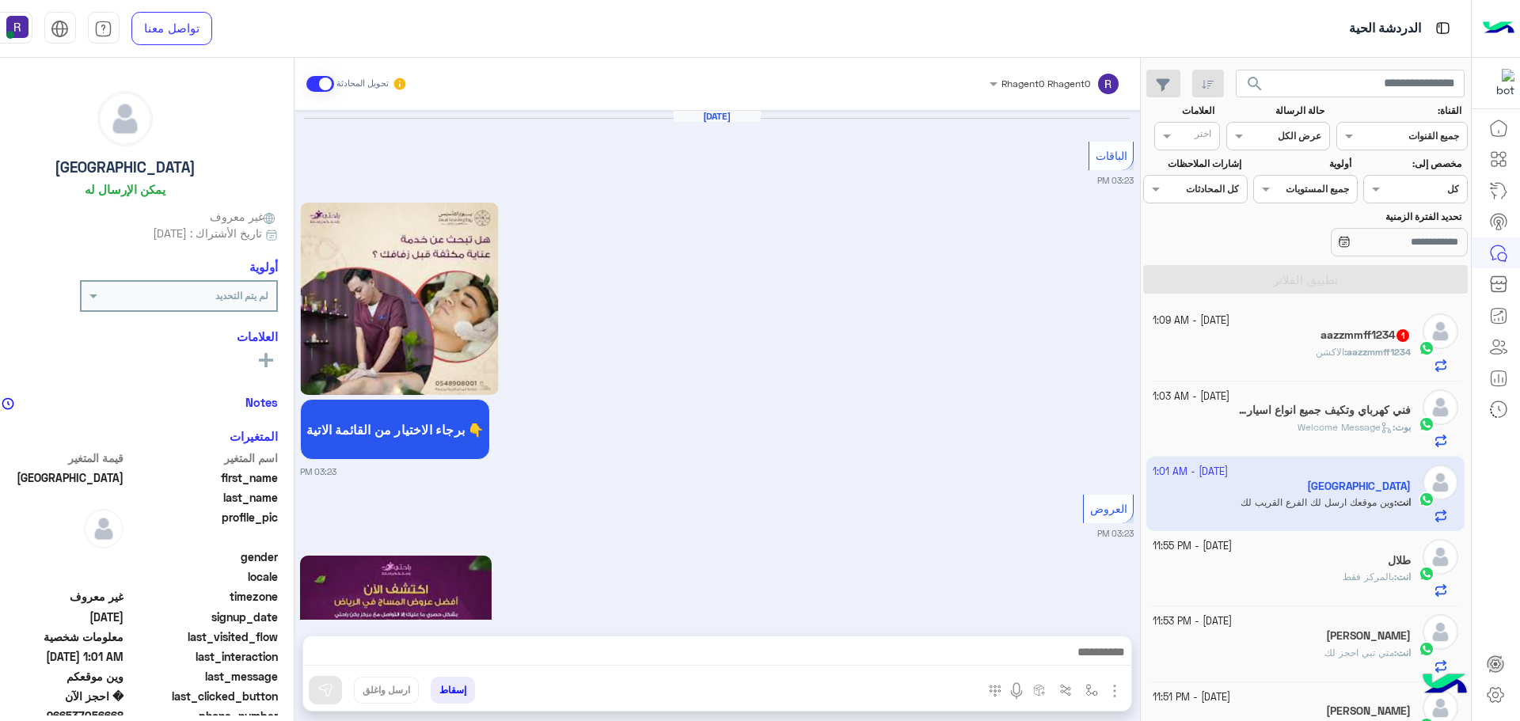
scroll to position [1797, 0]
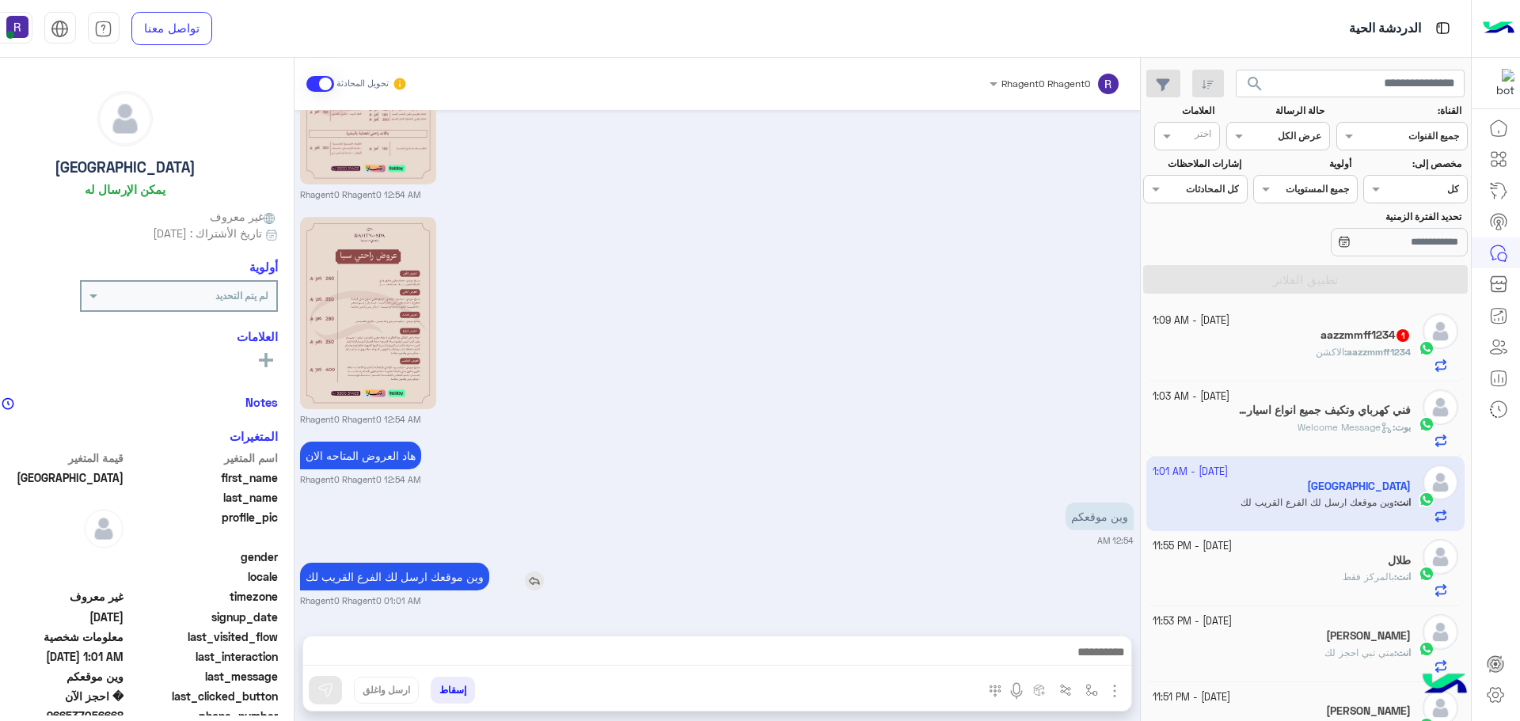
click at [452, 579] on p "وين موقعك ارسل لك الفرع القريب لك" at bounding box center [394, 577] width 189 height 28
type textarea "*****"
click at [452, 579] on p "وين موقعك ارسل لك الفرع القريب لك" at bounding box center [394, 577] width 189 height 28
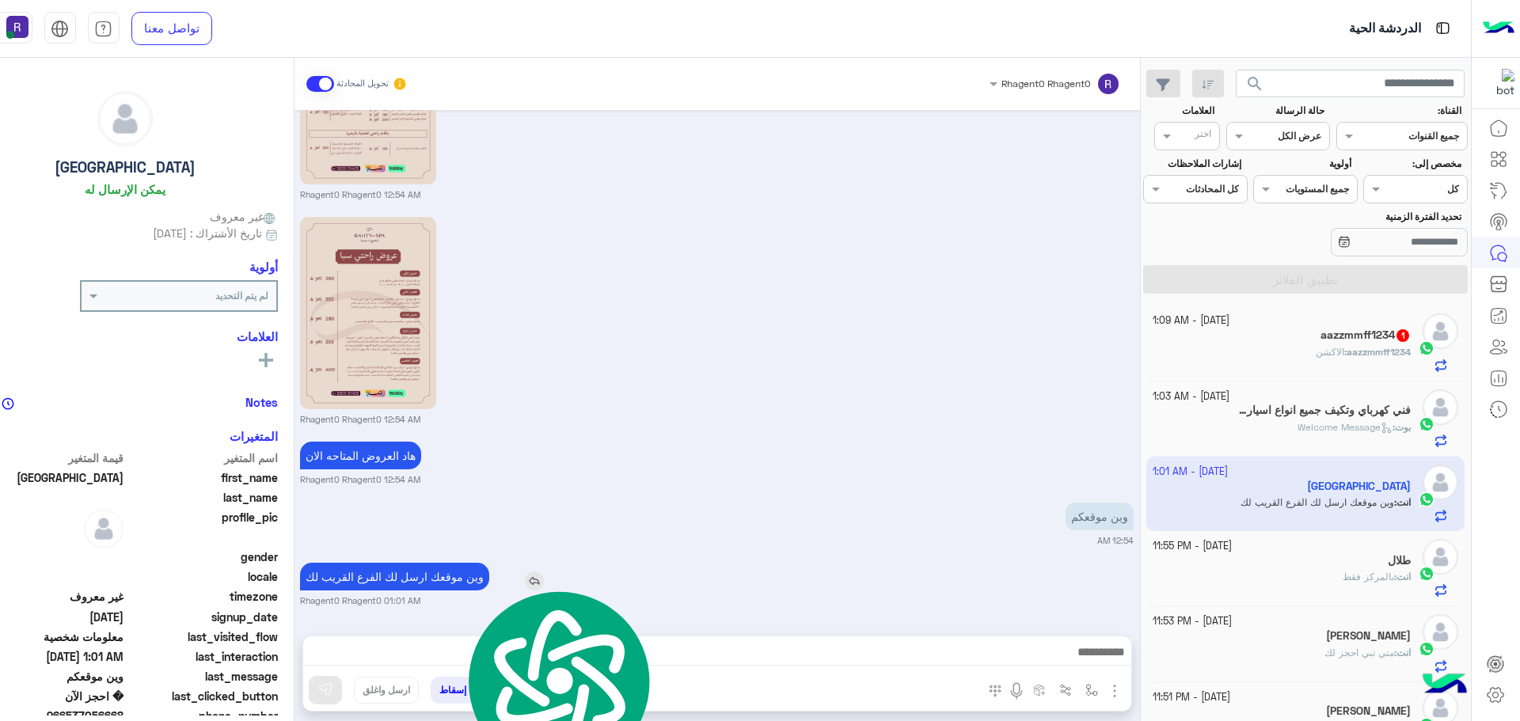
click at [452, 579] on p "وين موقعك ارسل لك الفرع القريب لك" at bounding box center [394, 577] width 189 height 28
copy app-msgs-text
click at [1339, 418] on div "فني كهرباي وتكيف جميع انواع اسيارت معاالمعدات اثقيله" at bounding box center [1282, 412] width 258 height 17
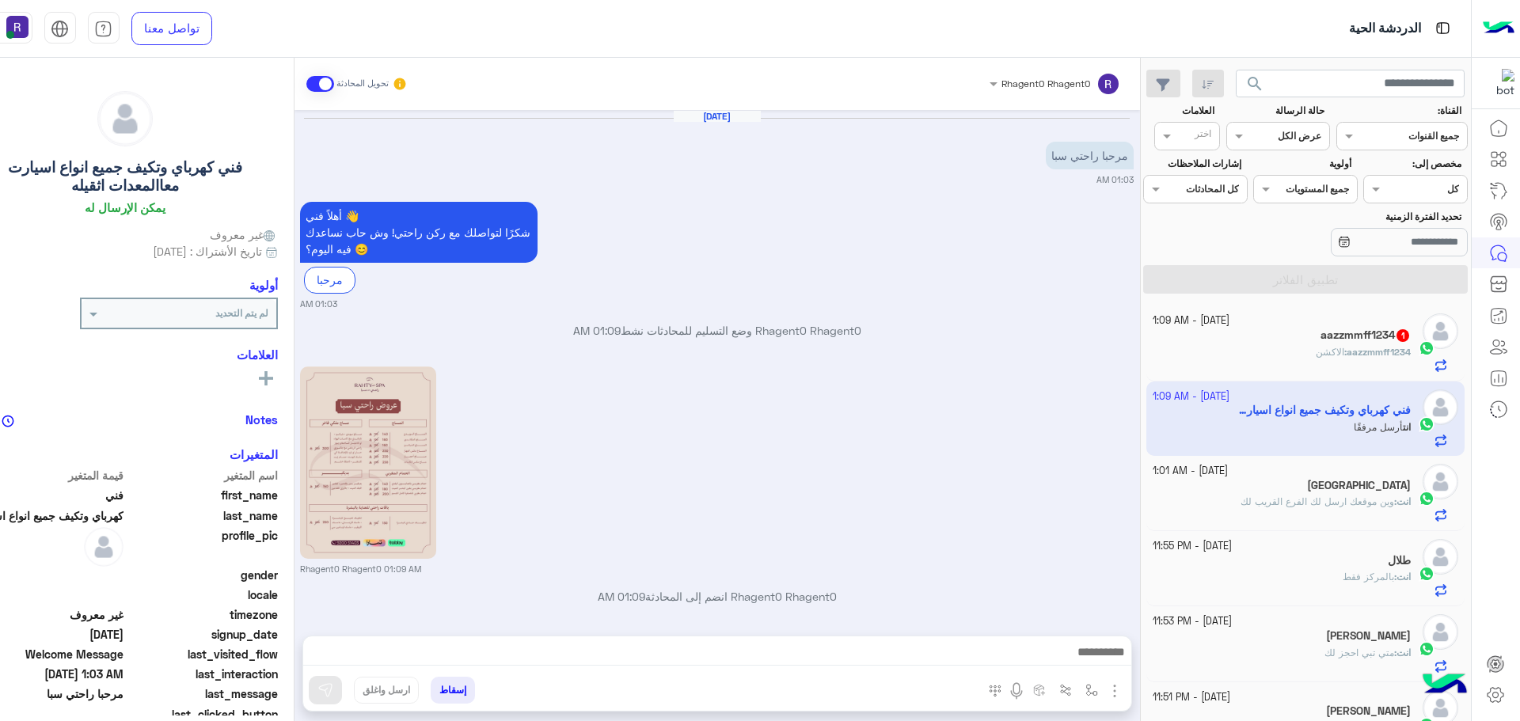
scroll to position [9, 0]
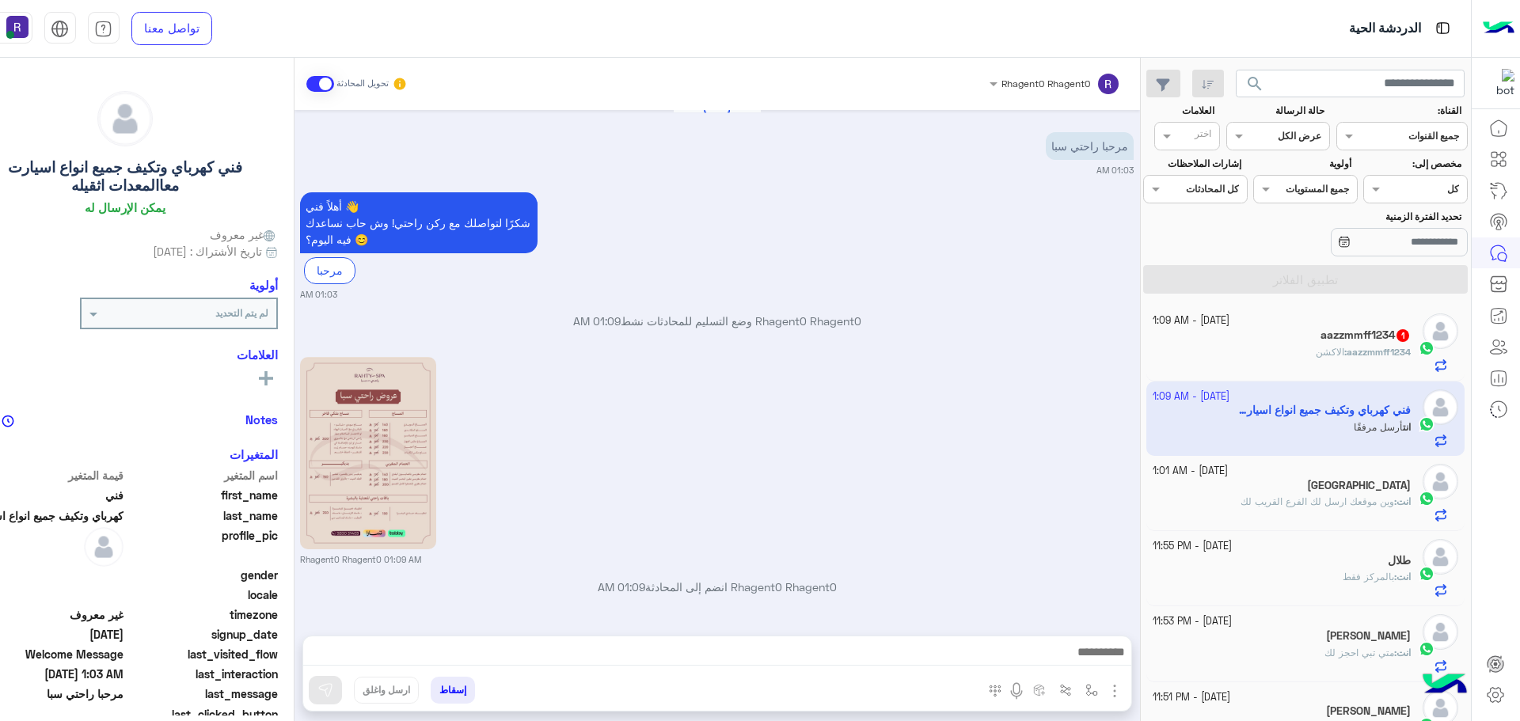
click at [1347, 337] on h5 "aazzmmff1234 1" at bounding box center [1365, 335] width 90 height 13
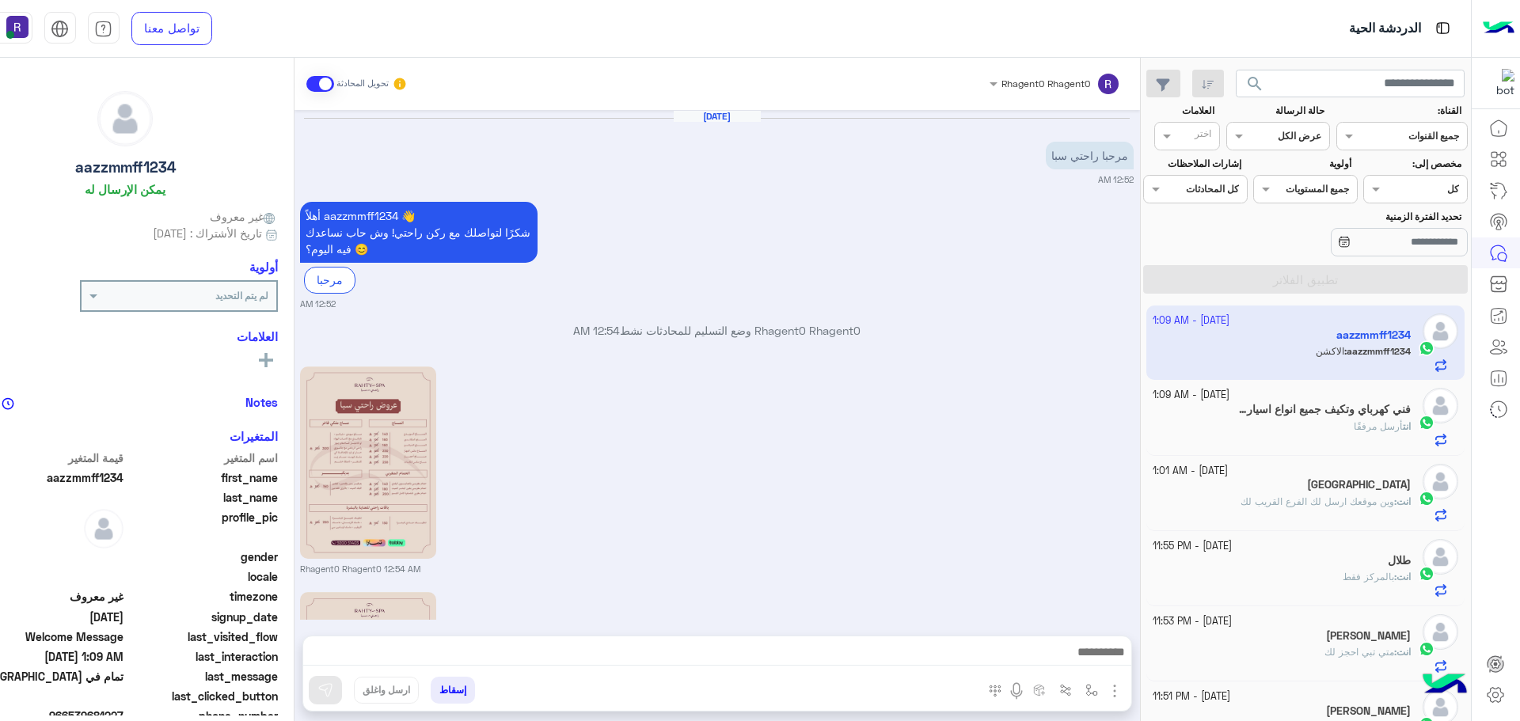
scroll to position [735, 0]
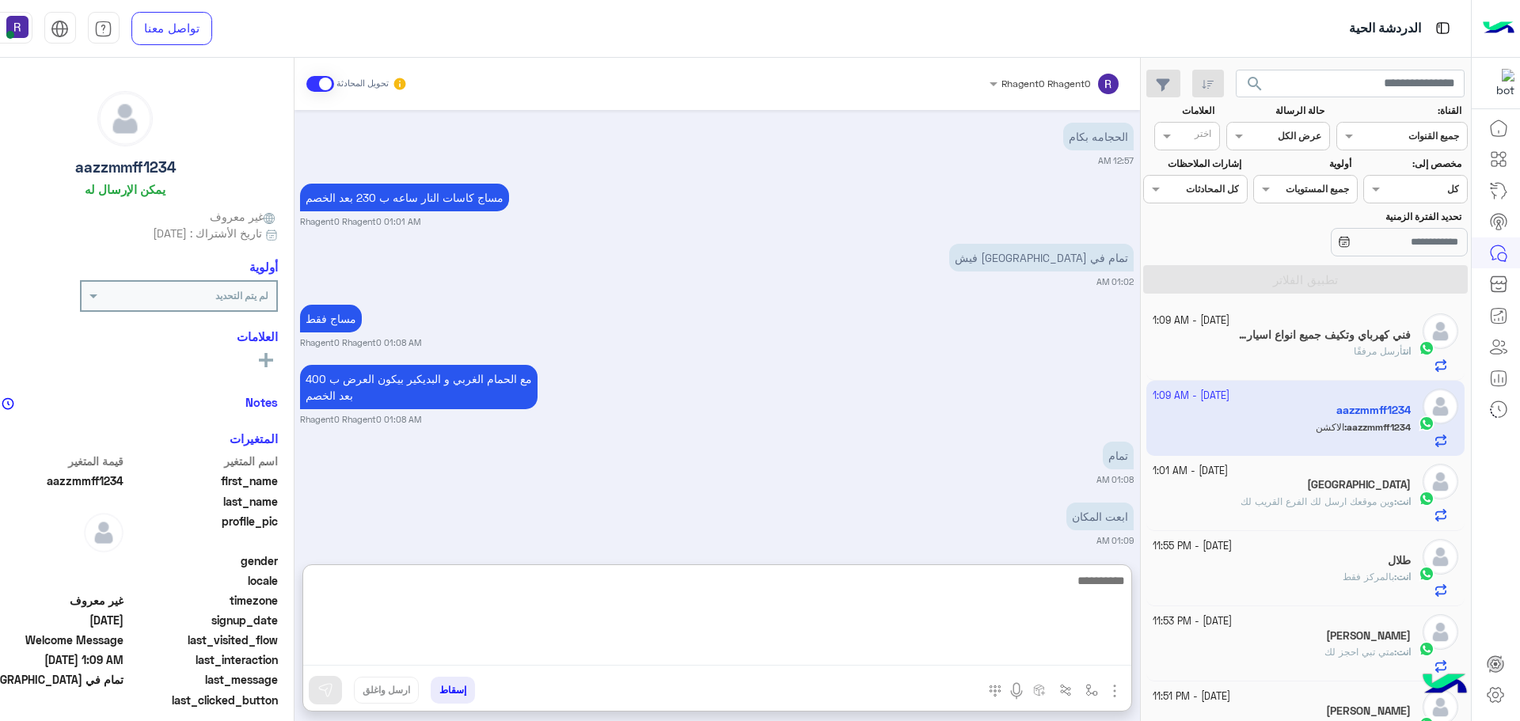
click at [1064, 655] on textarea at bounding box center [717, 618] width 828 height 95
paste textarea "**********"
type textarea "**********"
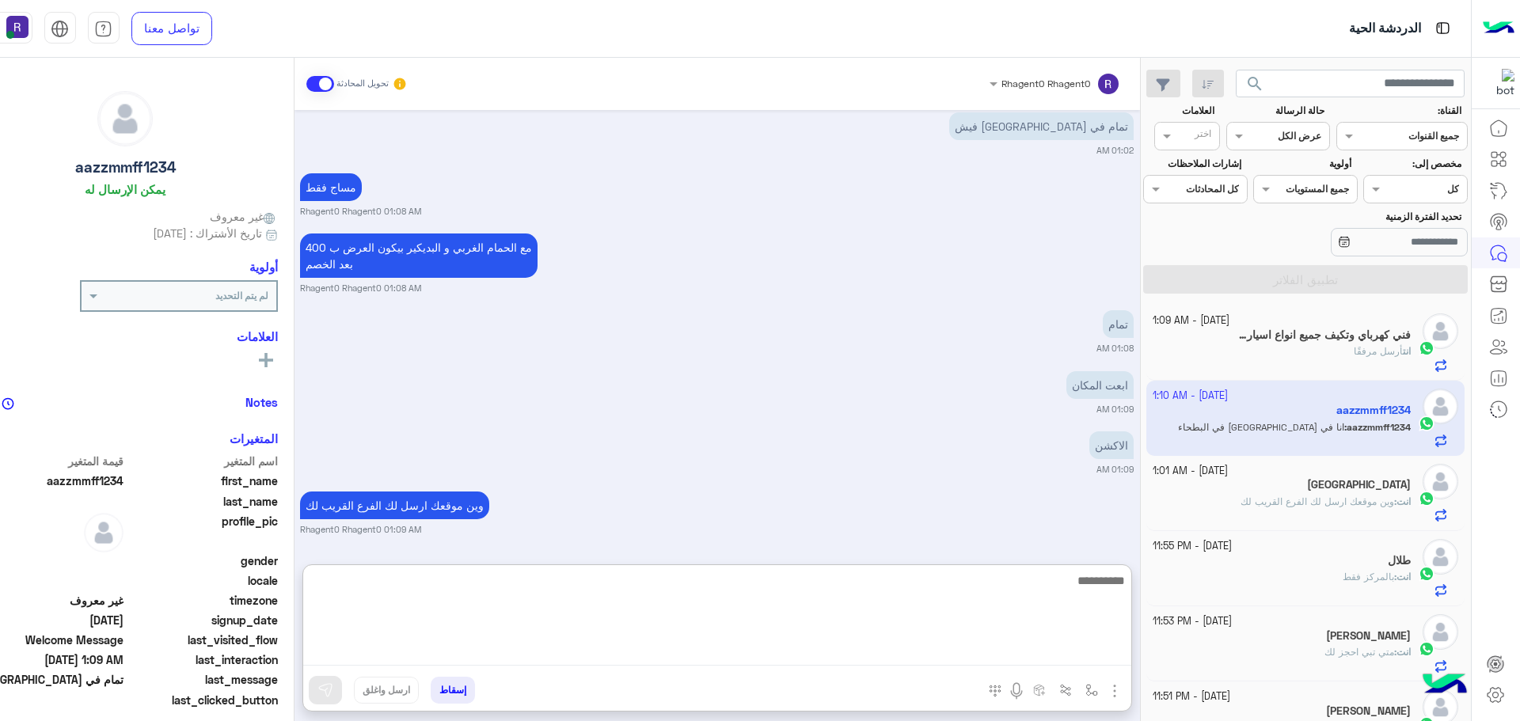
scroll to position [927, 0]
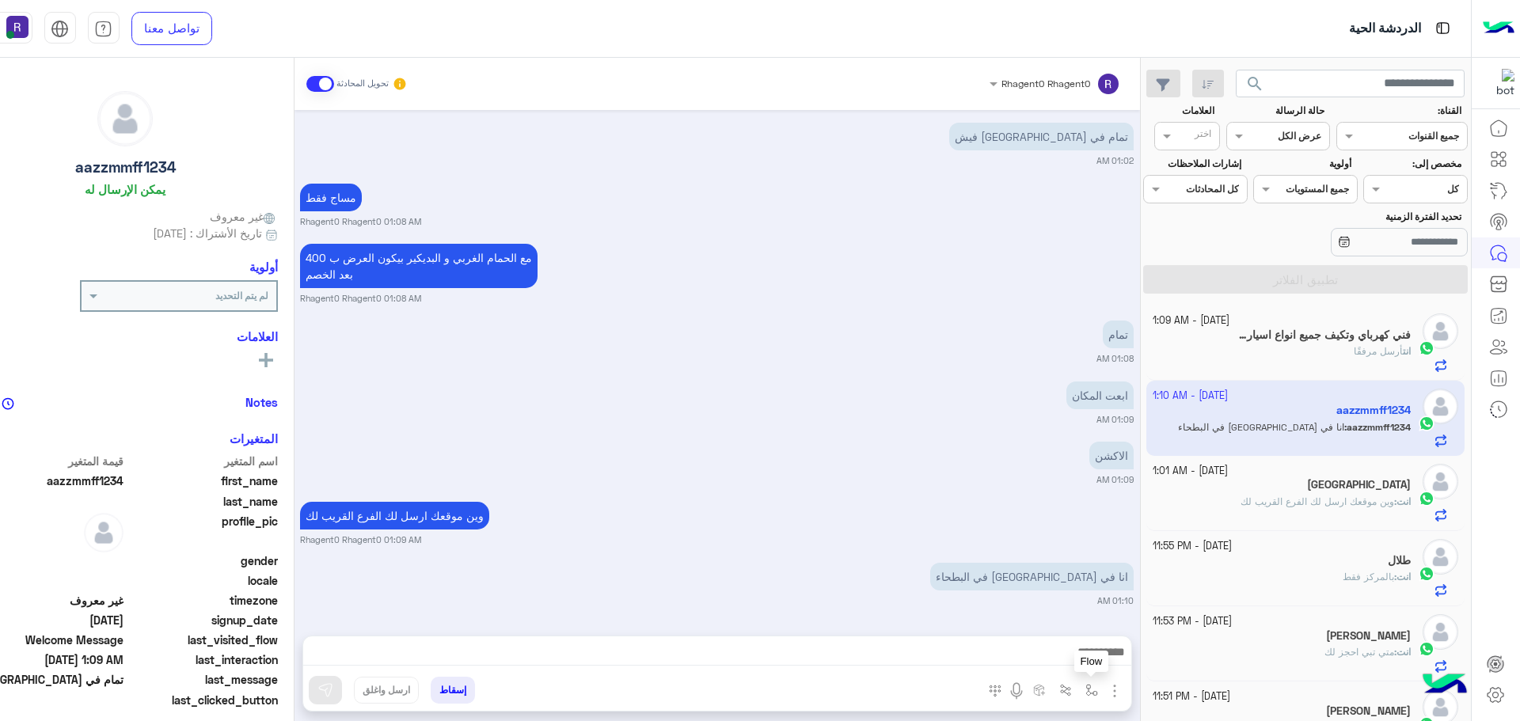
click at [1089, 697] on button "button" at bounding box center [1091, 690] width 26 height 26
click at [1078, 655] on input "text" at bounding box center [1056, 653] width 80 height 14
type input "*****"
click at [1056, 620] on div "الشفا" at bounding box center [1044, 627] width 117 height 31
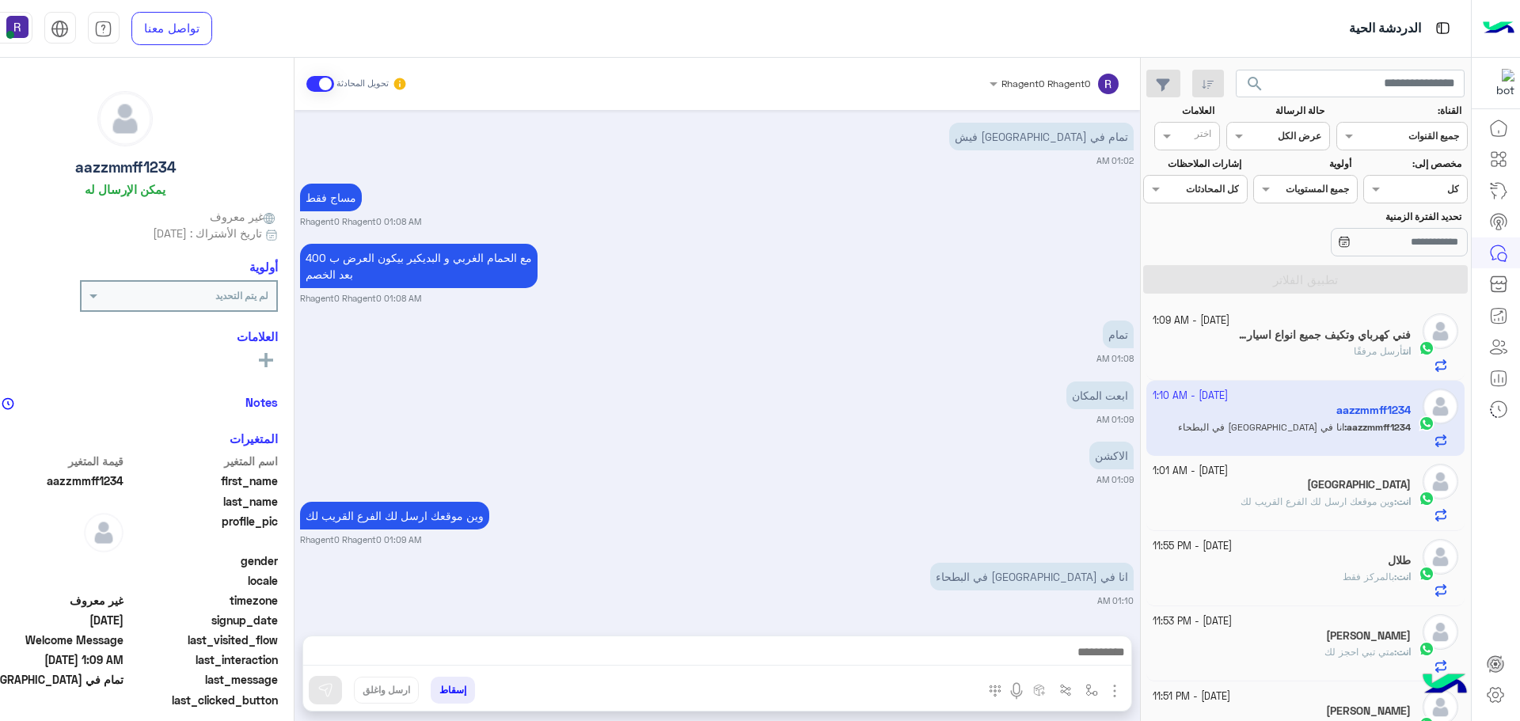
type textarea "*****"
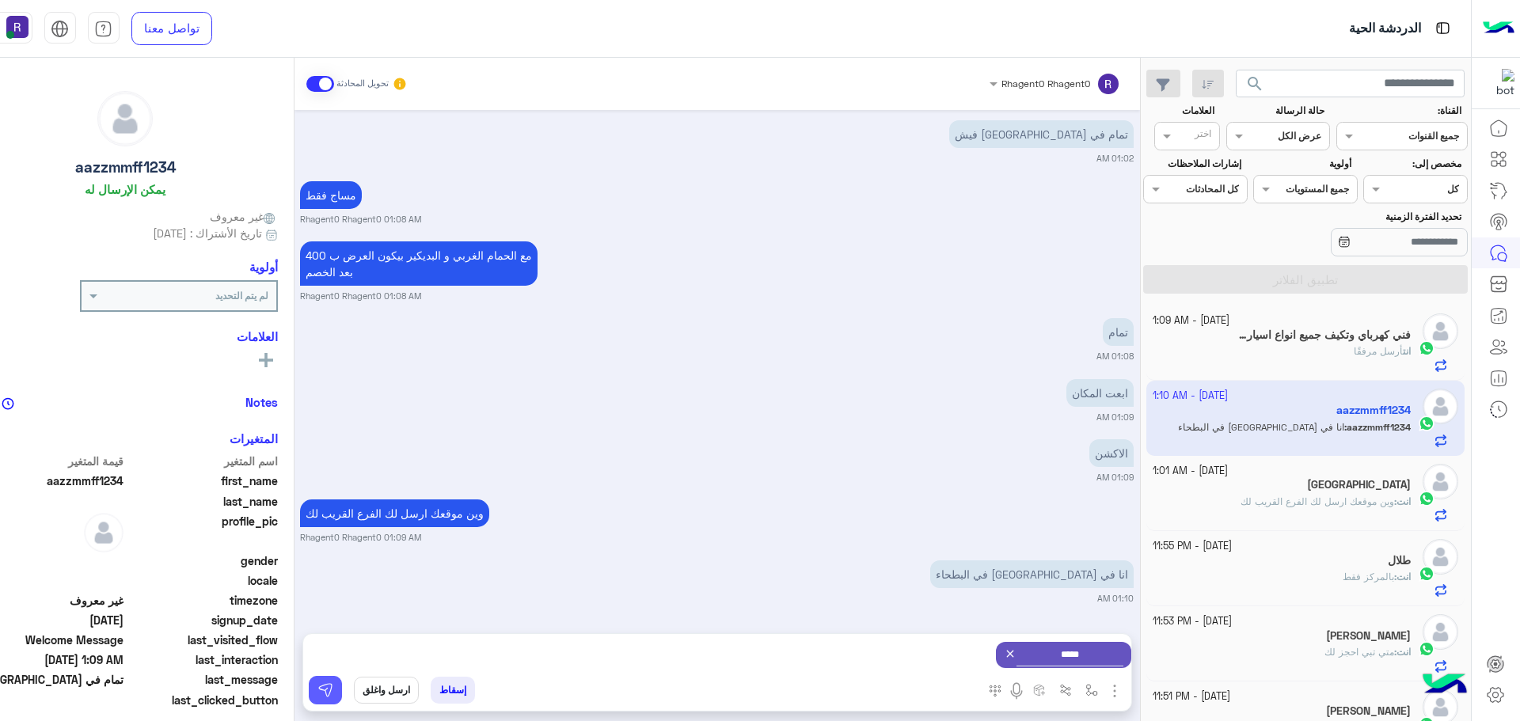
click at [332, 690] on button at bounding box center [325, 690] width 33 height 28
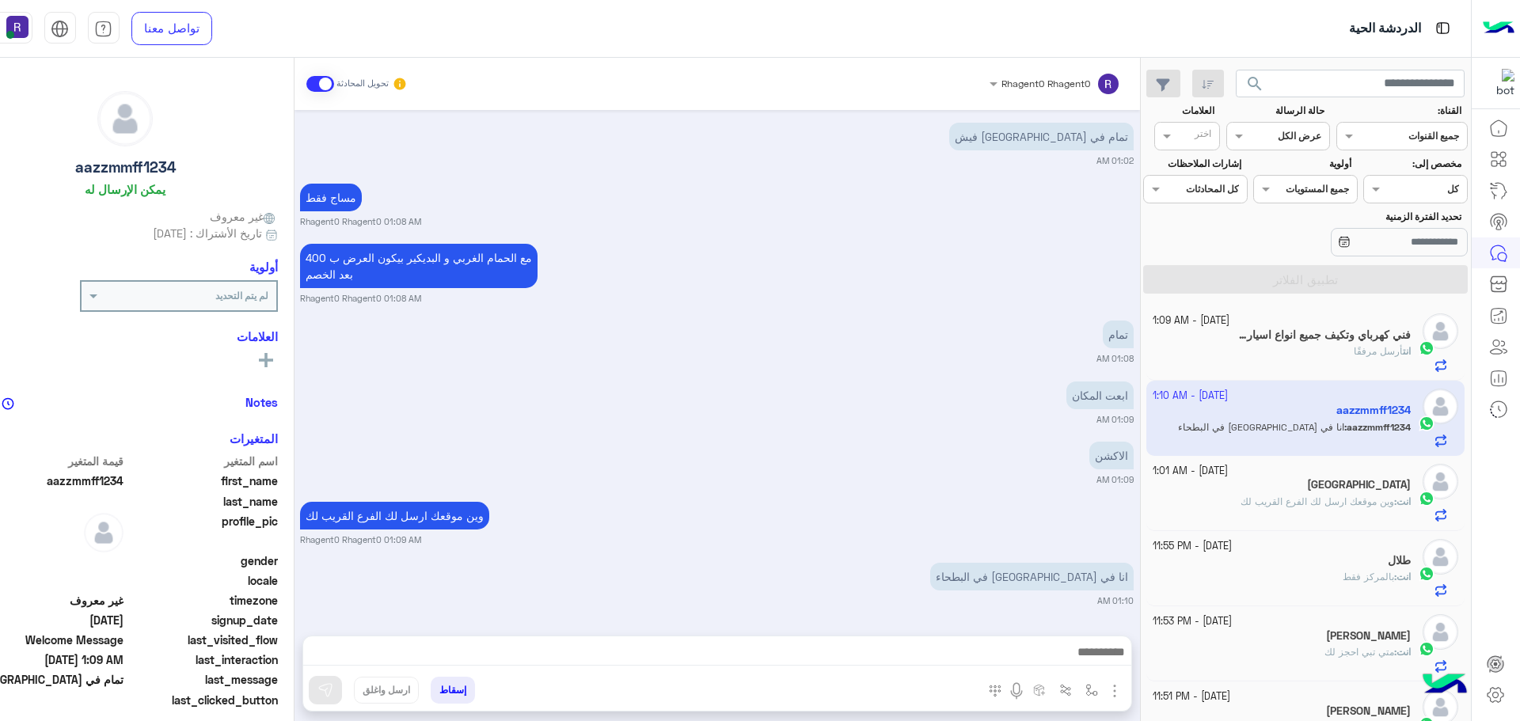
scroll to position [1006, 0]
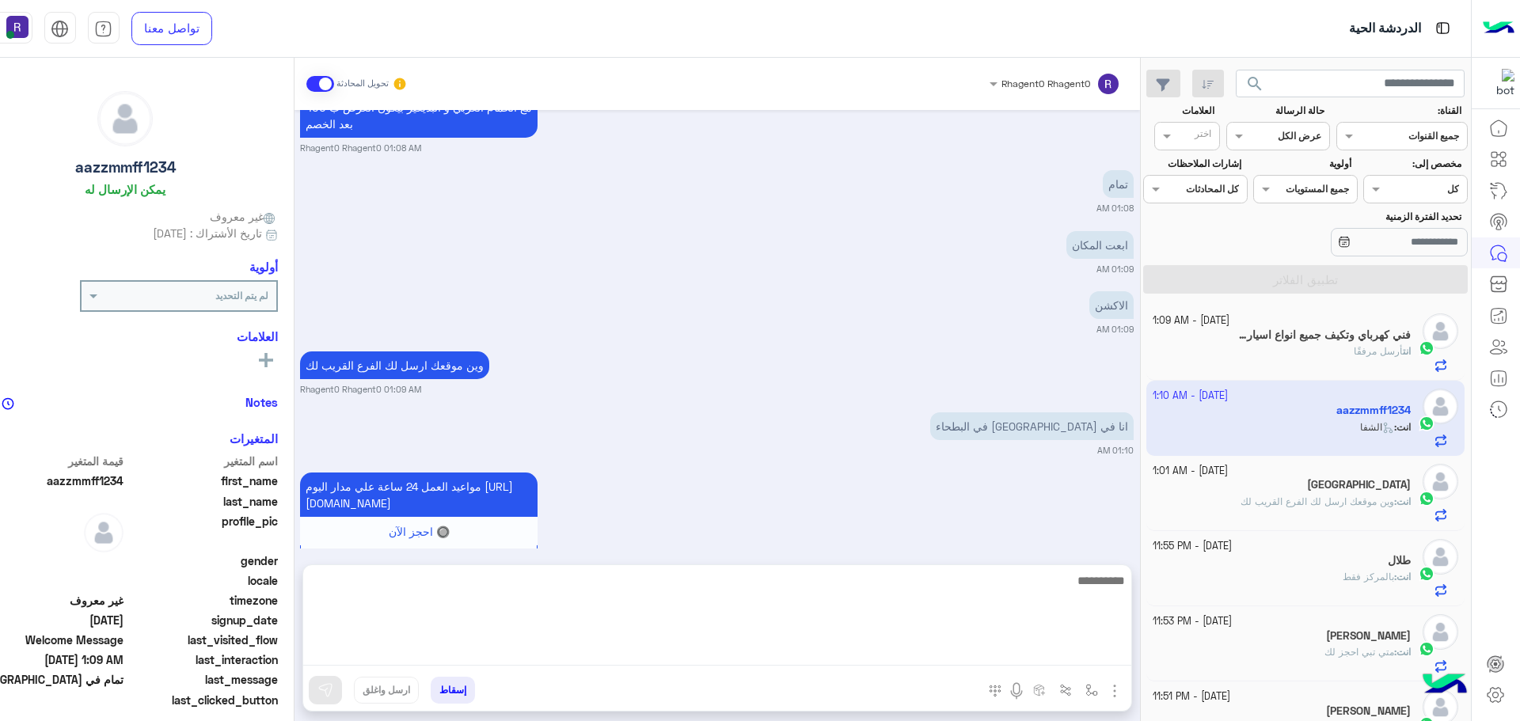
click at [931, 665] on textarea at bounding box center [717, 618] width 828 height 95
type textarea "**********"
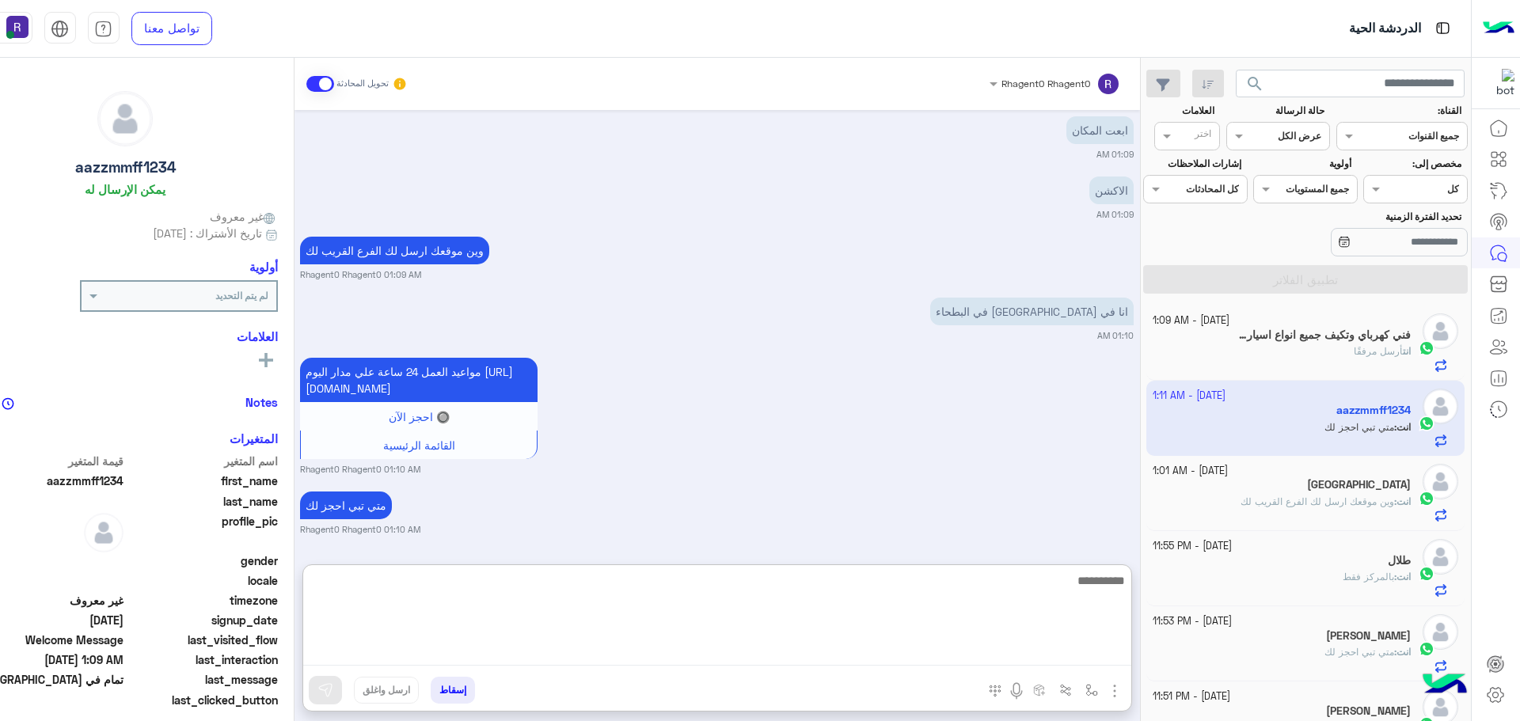
click at [880, 610] on textarea at bounding box center [717, 618] width 828 height 95
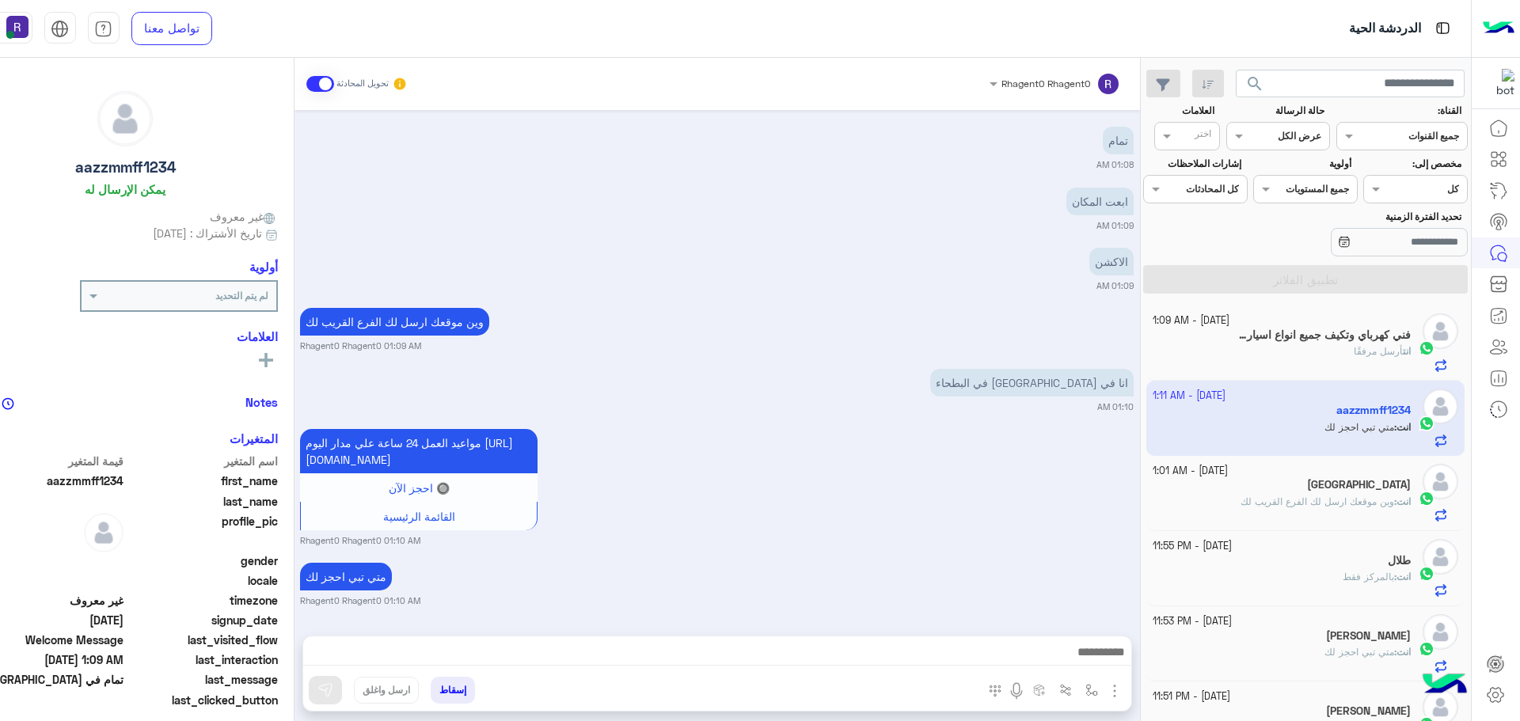
click at [871, 497] on div "Oct 2, 2025 مرحبا راحتي سبا 12:52 AM أهلاً aazzmmff1234 👋 شكرًا لتواصلك مع ركن …" at bounding box center [716, 365] width 845 height 510
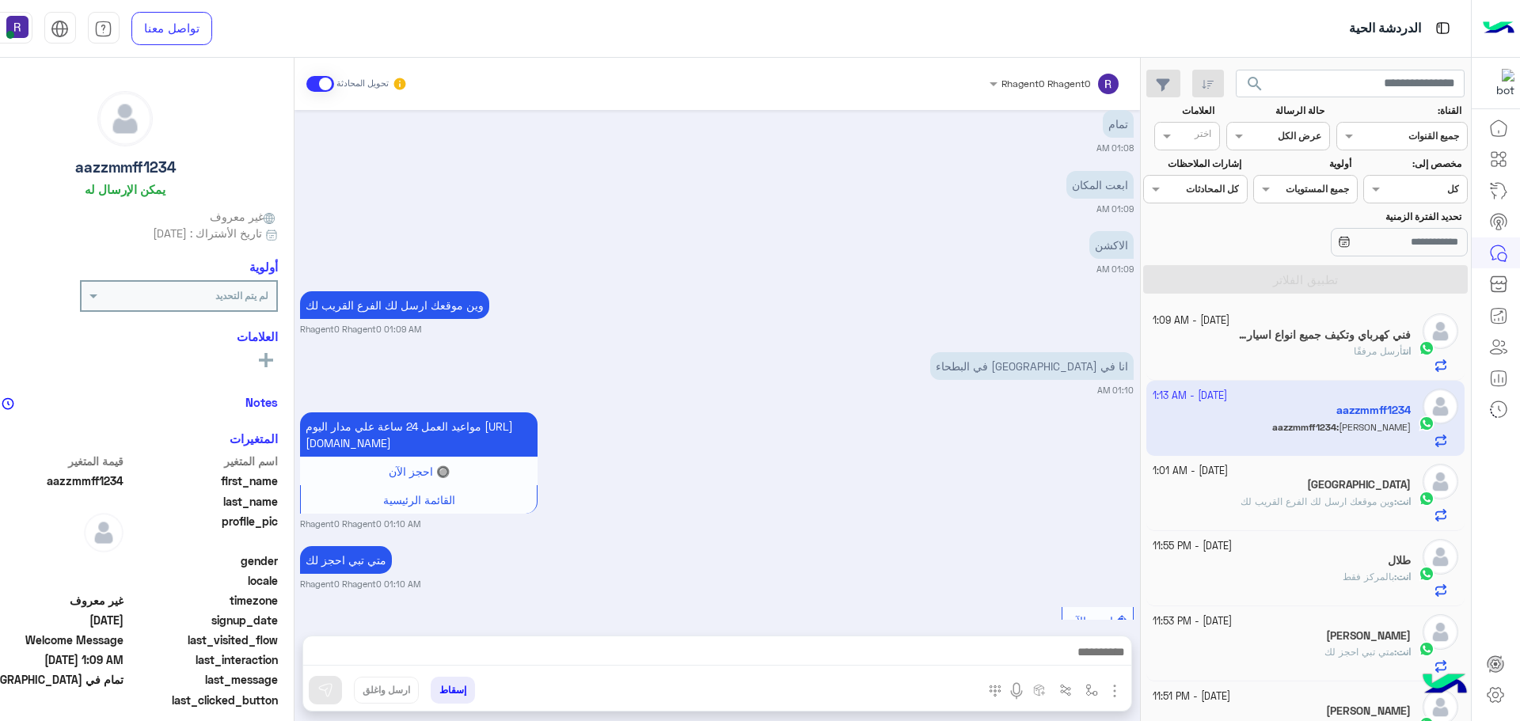
scroll to position [1249, 0]
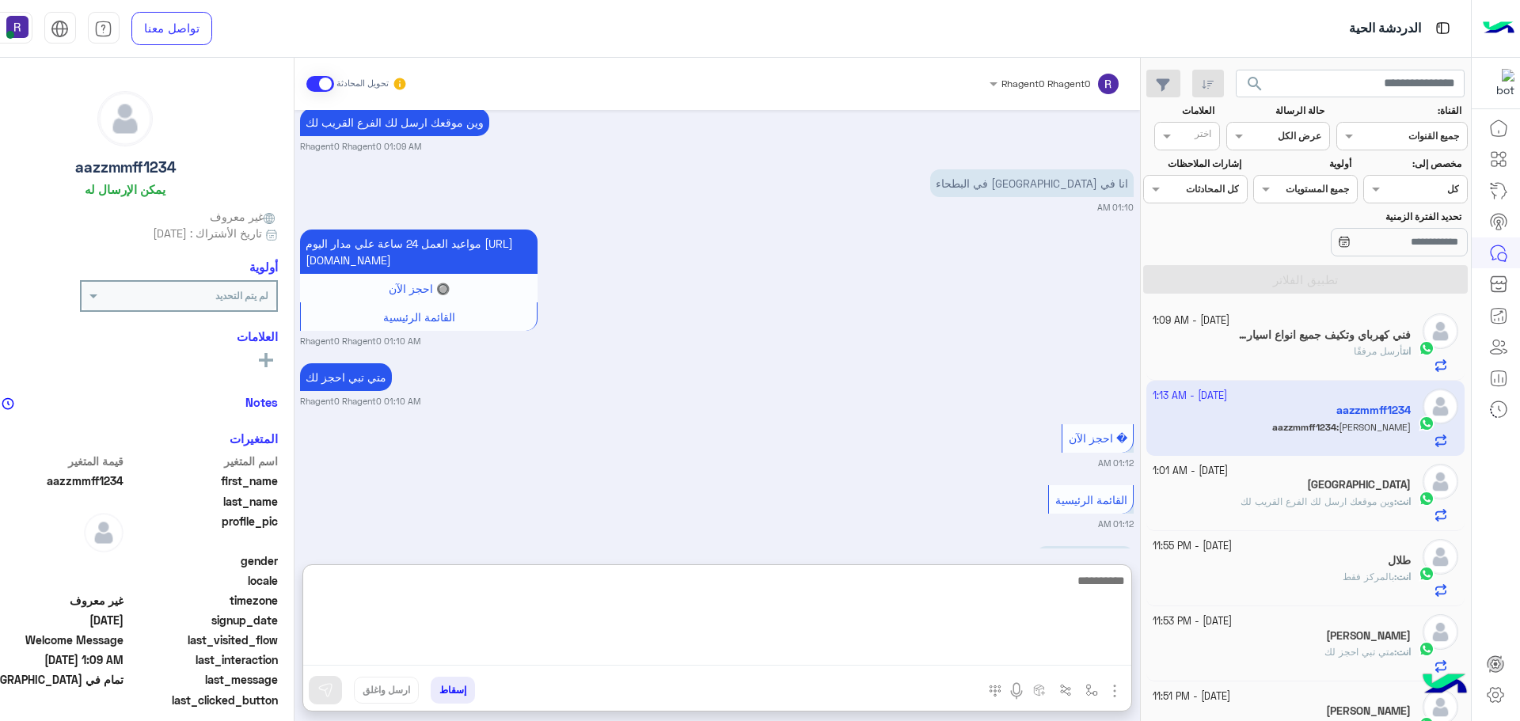
click at [965, 663] on textarea at bounding box center [717, 618] width 828 height 95
type textarea "**********"
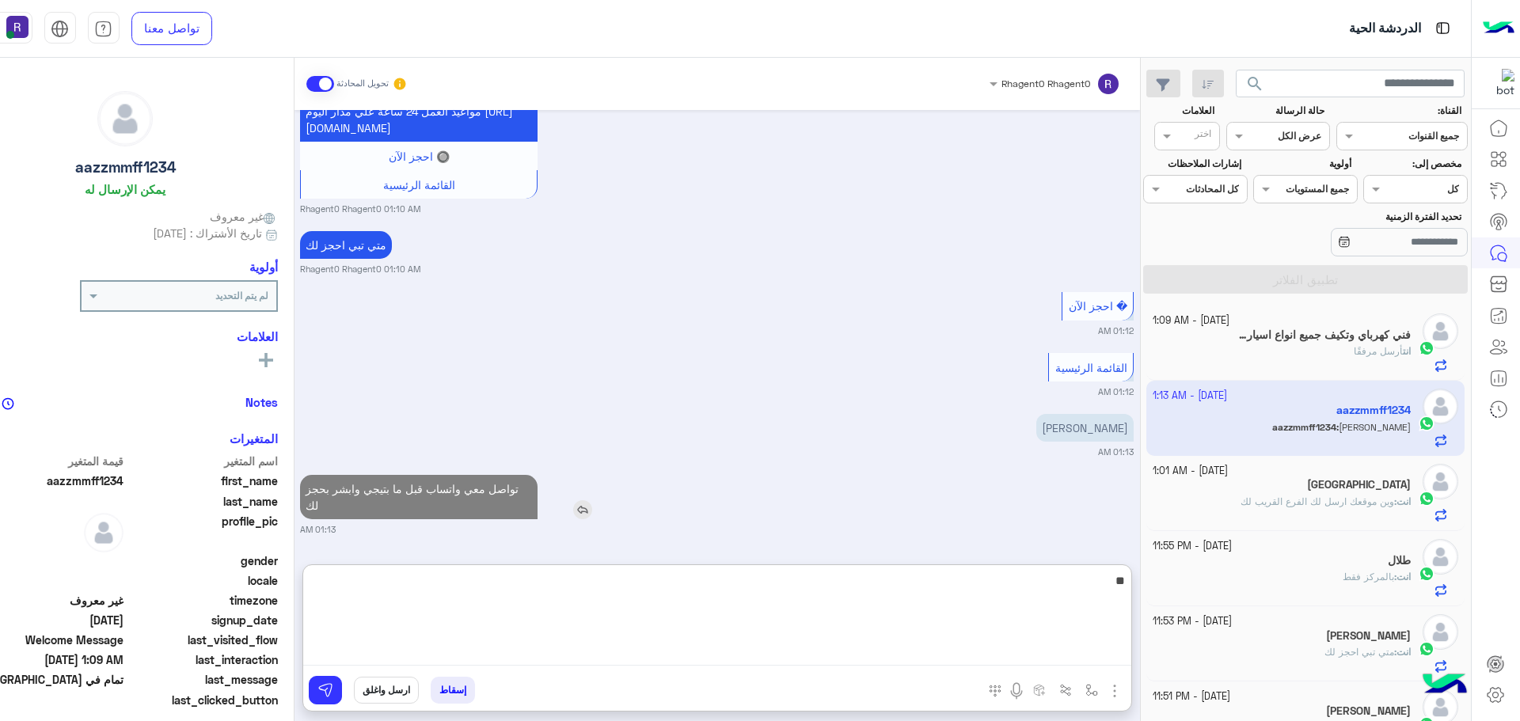
type textarea "**"
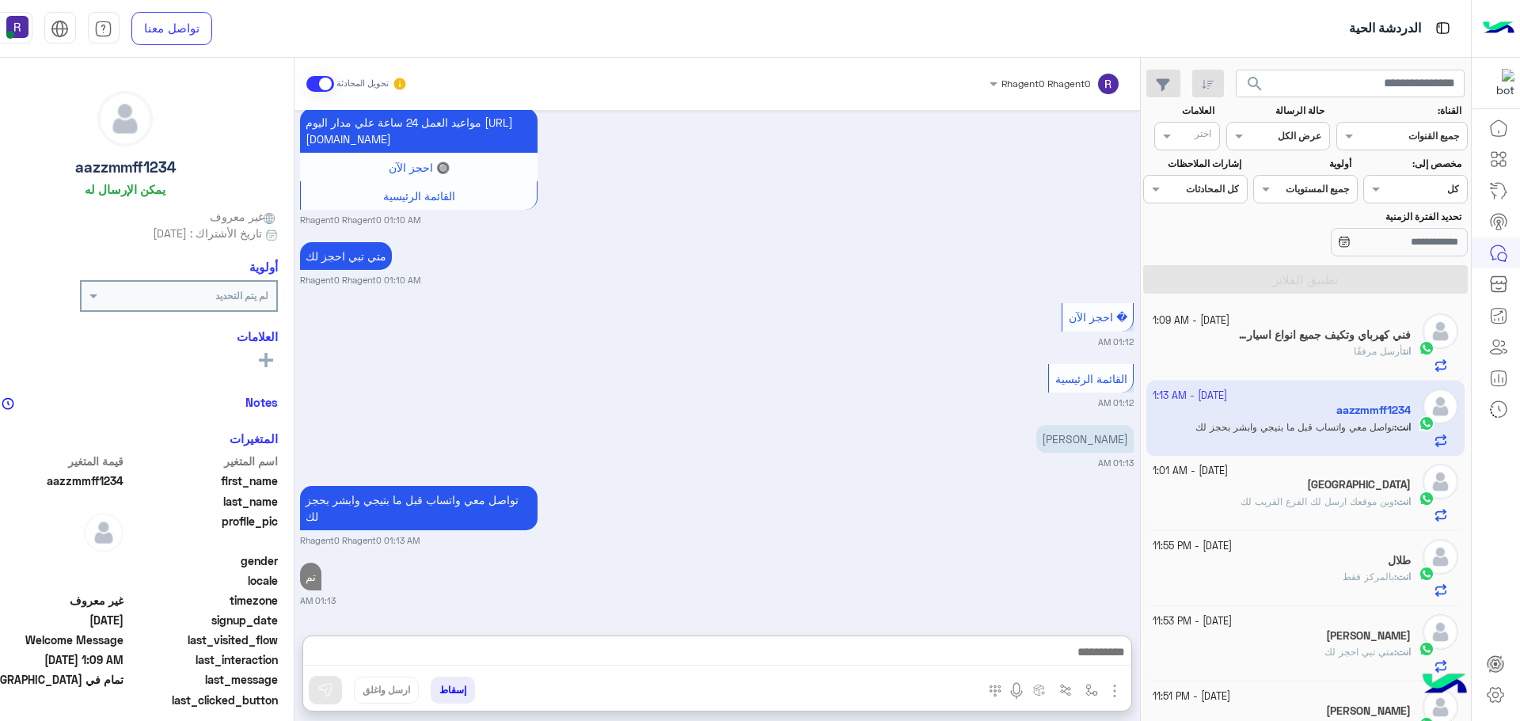
click at [306, 85] on span at bounding box center [320, 84] width 28 height 16
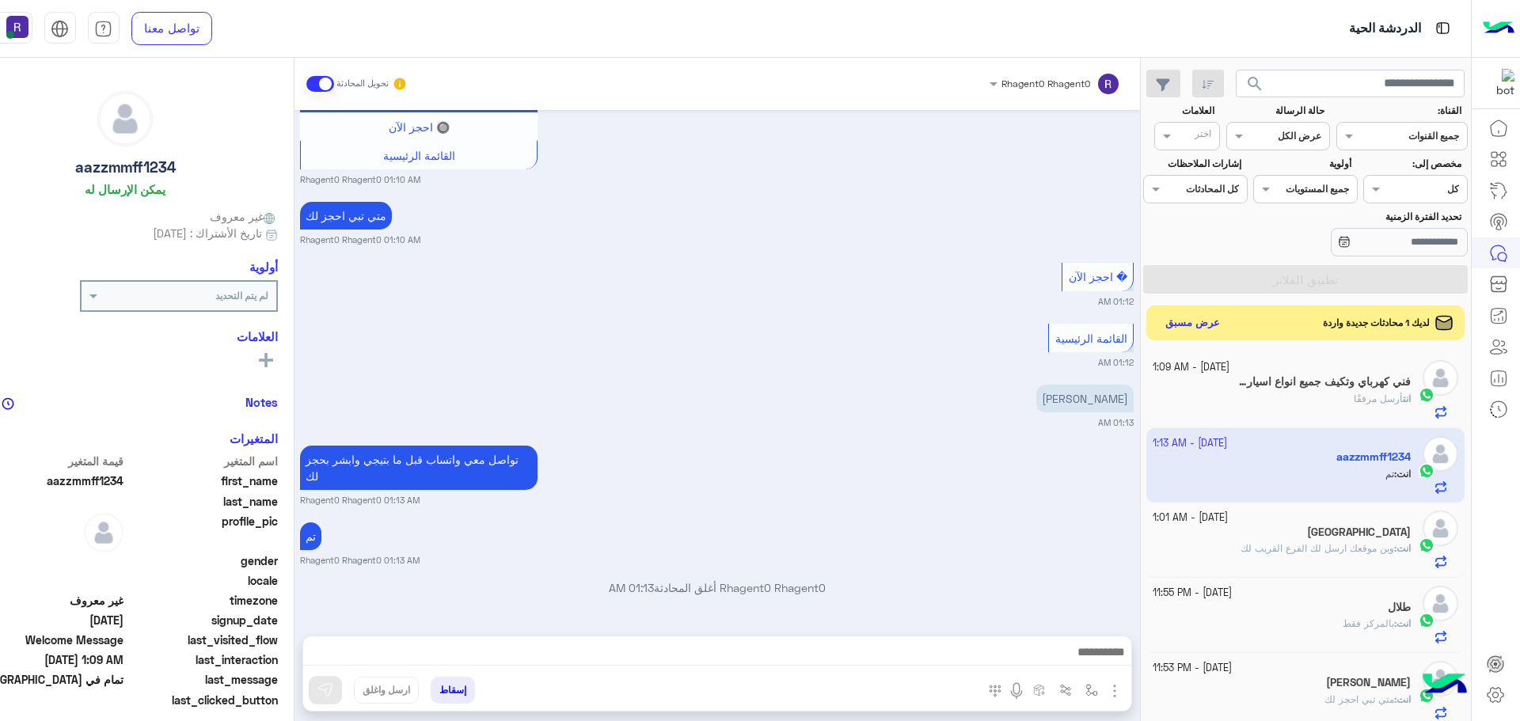
scroll to position [1452, 0]
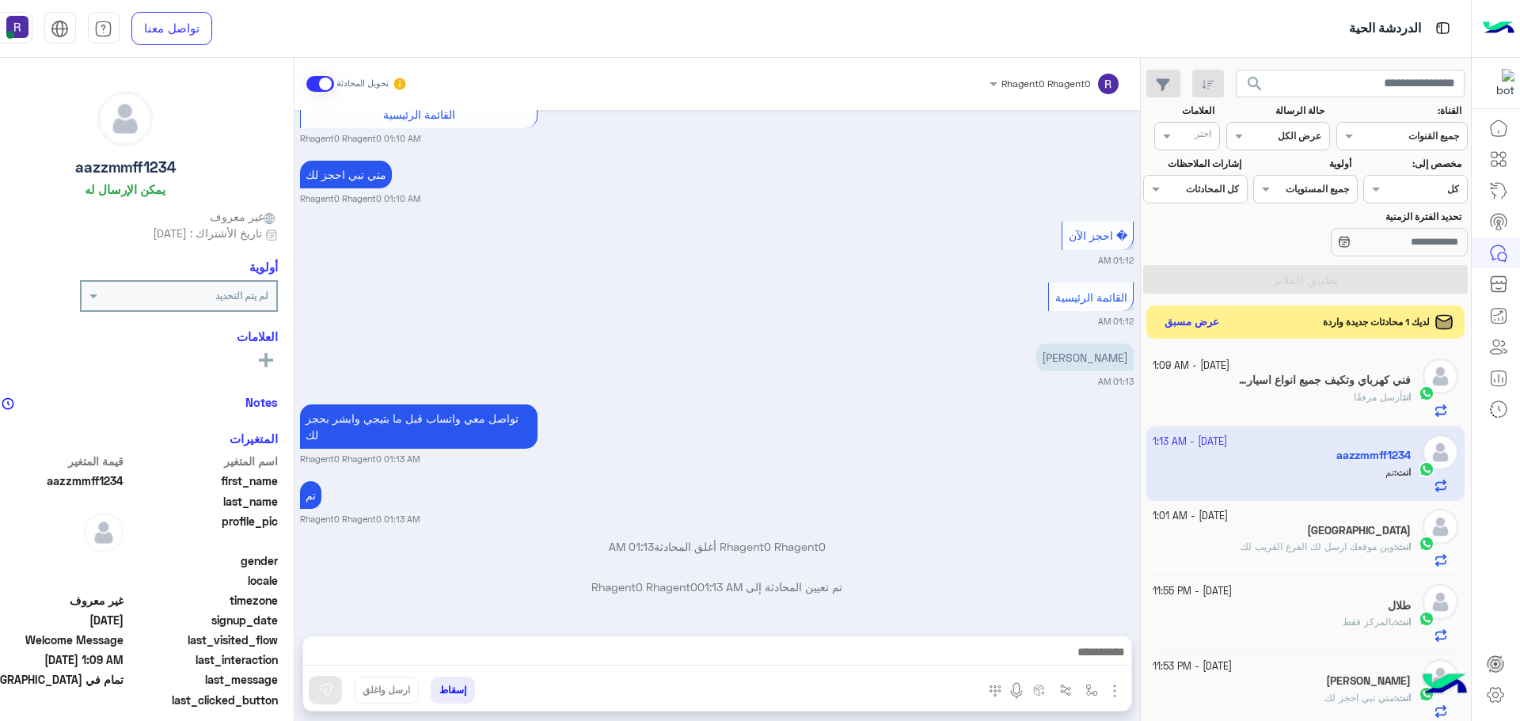
click at [1178, 324] on button "عرض مسبق" at bounding box center [1191, 322] width 66 height 21
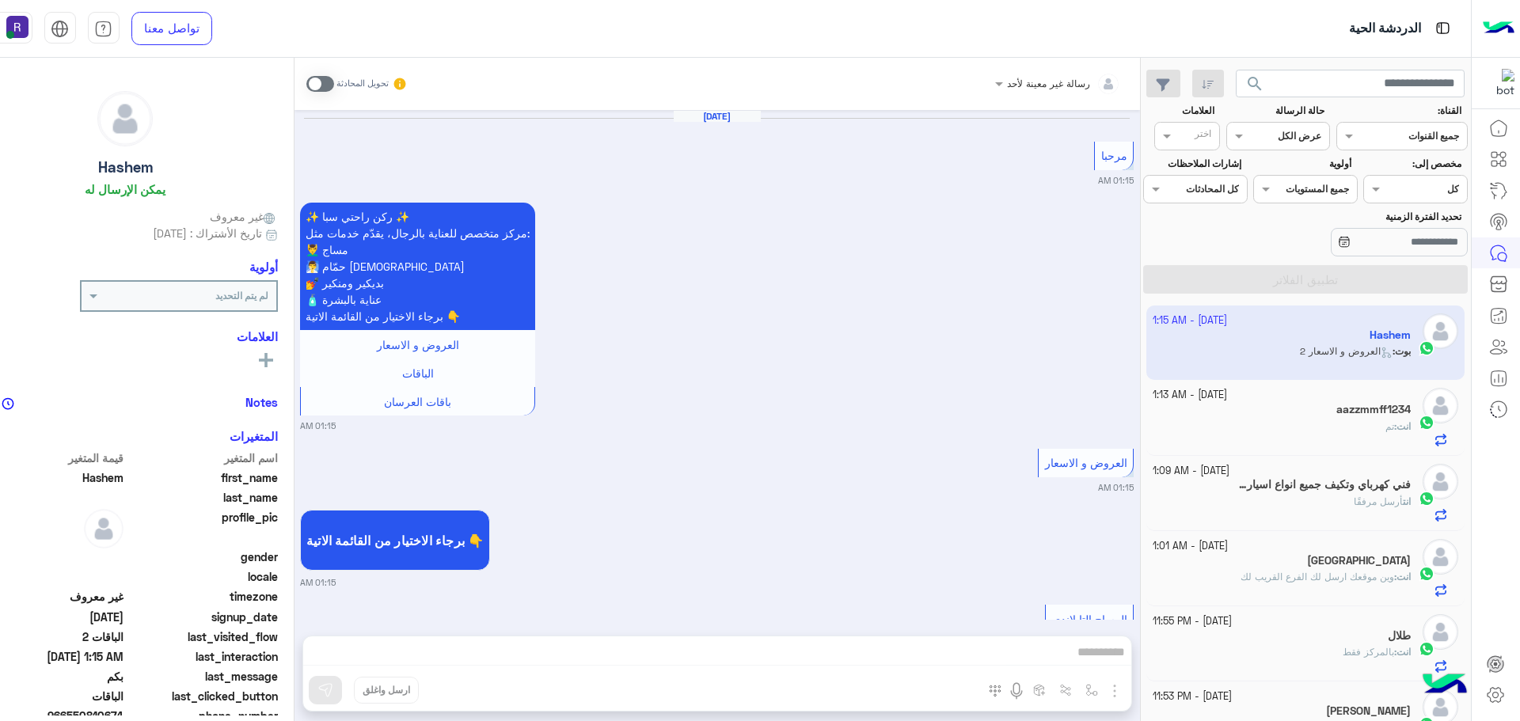
scroll to position [2297, 0]
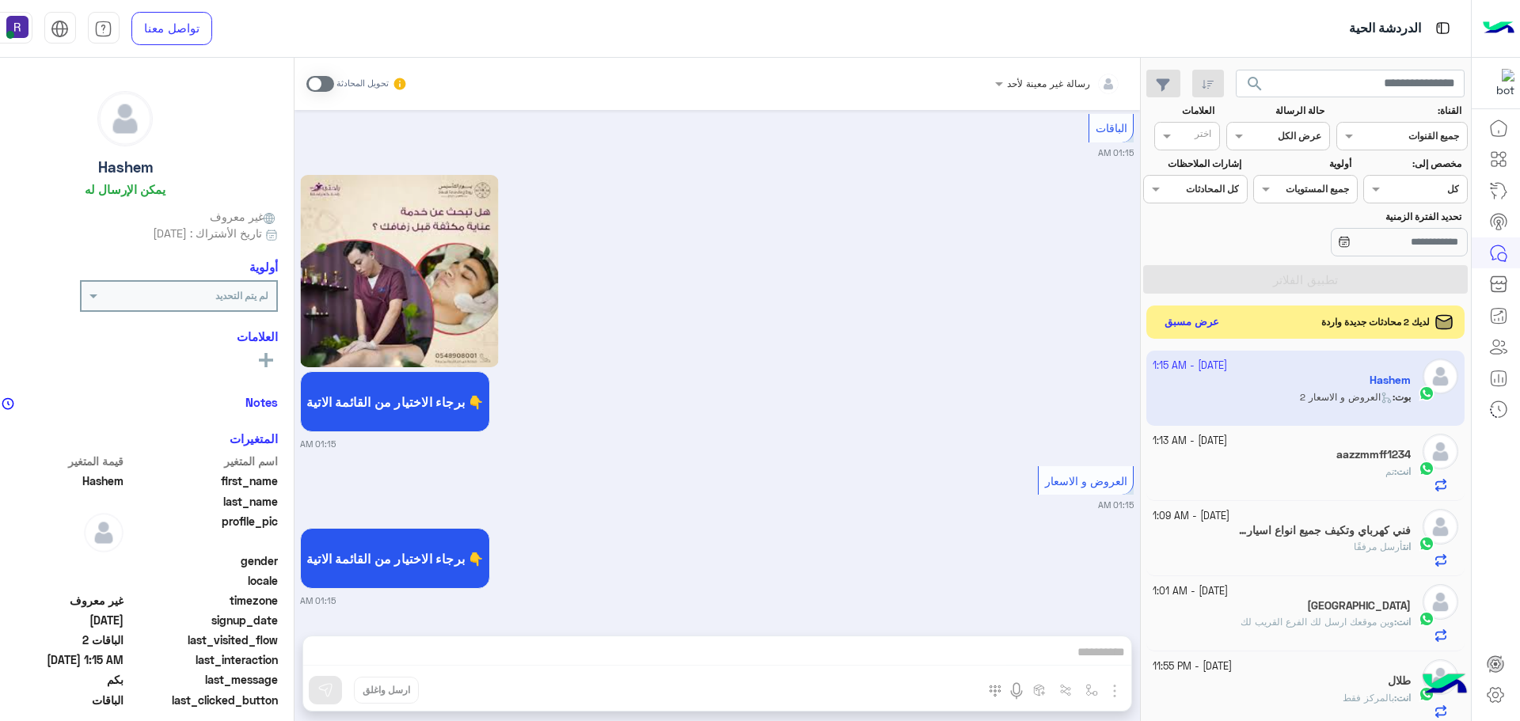
click at [1192, 321] on button "عرض مسبق" at bounding box center [1191, 322] width 66 height 21
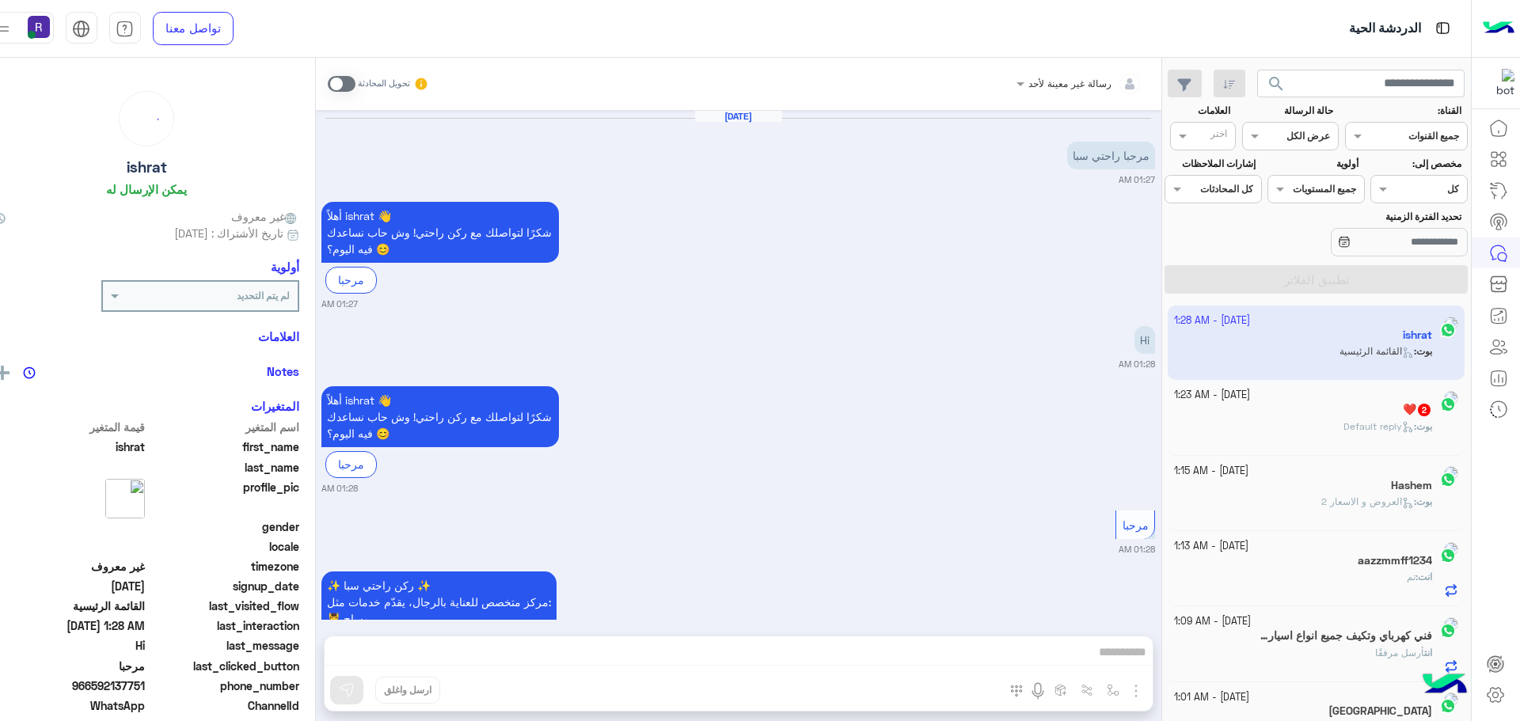
scroll to position [194, 0]
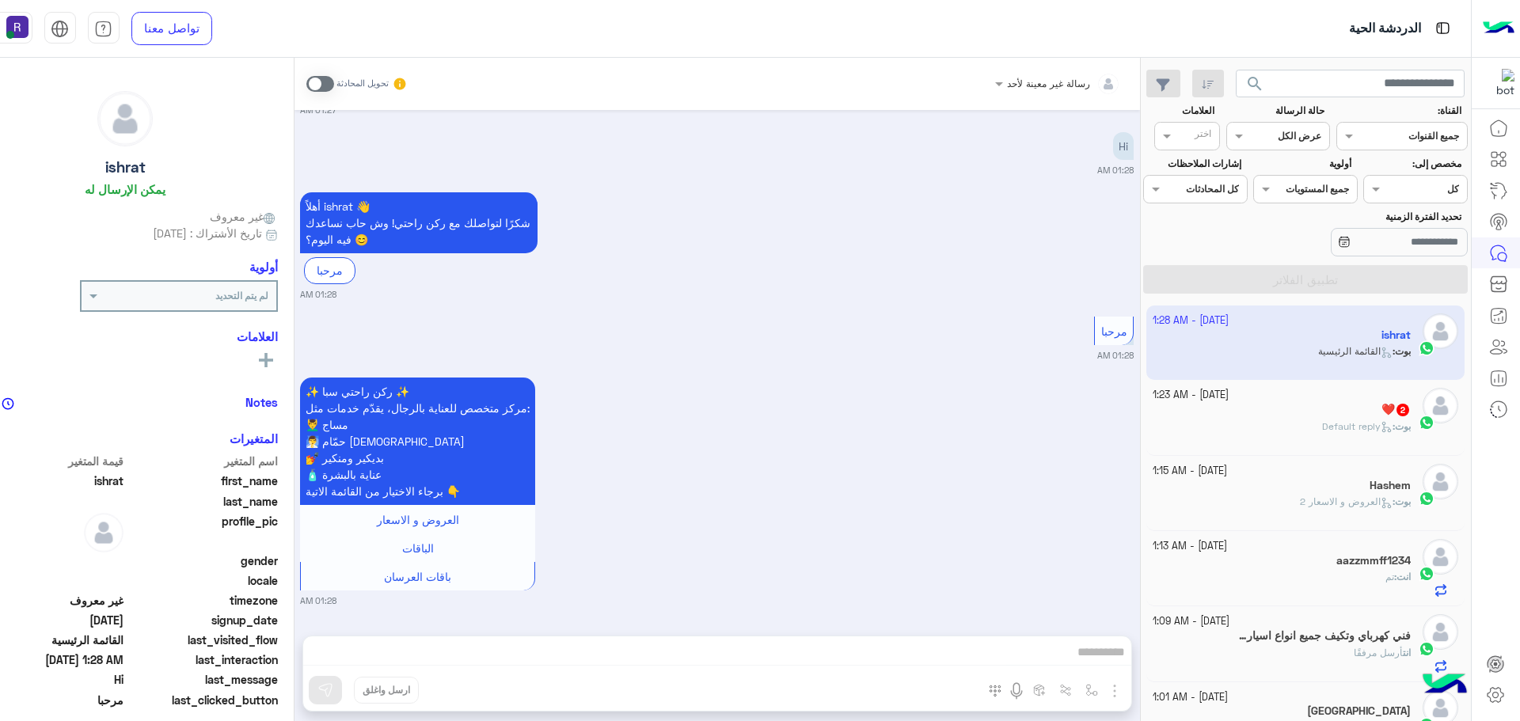
click at [1372, 416] on div "❤️ 2" at bounding box center [1282, 411] width 258 height 17
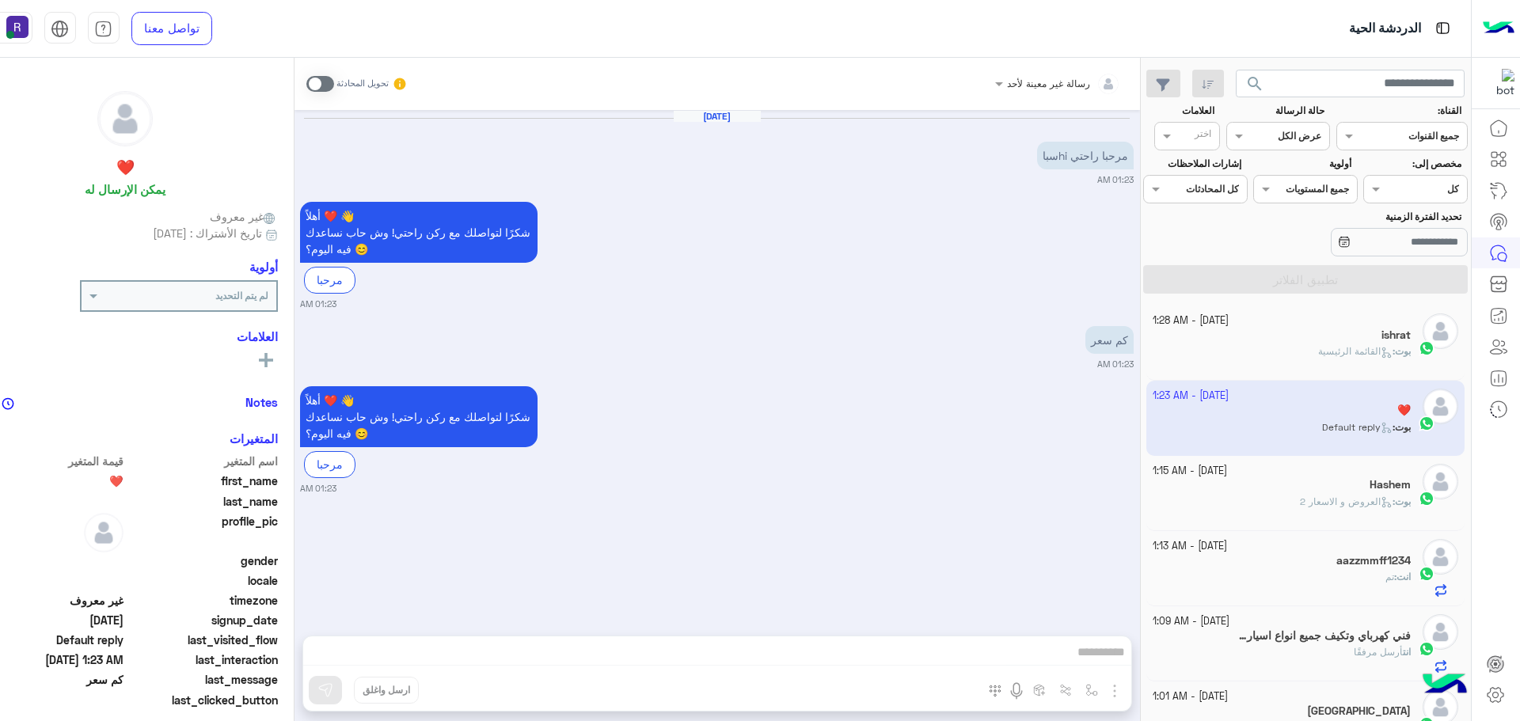
click at [313, 83] on span at bounding box center [320, 84] width 28 height 16
click at [310, 77] on span at bounding box center [320, 84] width 28 height 16
click at [1109, 696] on div "رسالة غير معينة لأحد تحويل المحادثة Oct 2, 2025 مرحبا راحتي hiسبا 01:23 AM أهلا…" at bounding box center [716, 393] width 845 height 670
click at [1108, 693] on img "button" at bounding box center [1114, 691] width 19 height 19
click at [1081, 656] on span "الصور" at bounding box center [1084, 657] width 29 height 18
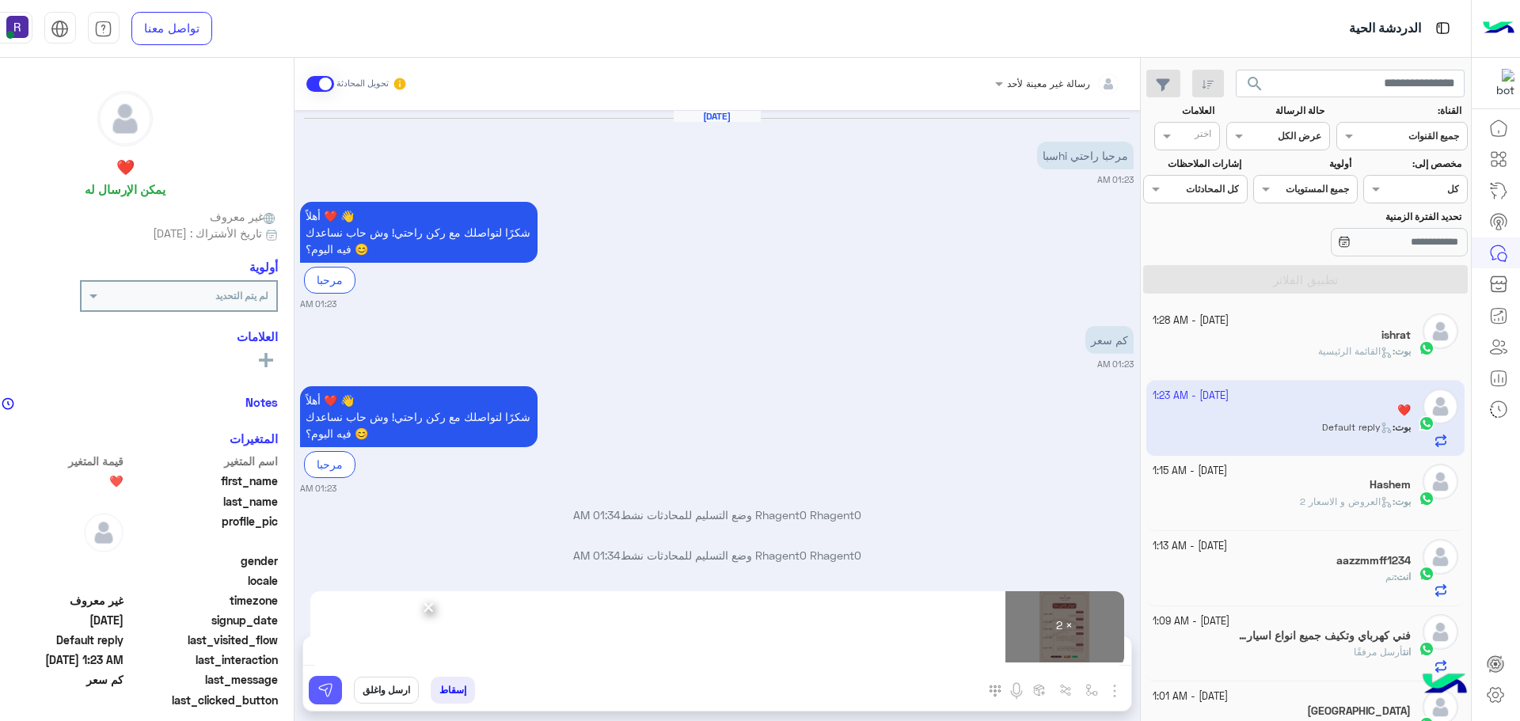
click at [332, 692] on button at bounding box center [325, 690] width 33 height 28
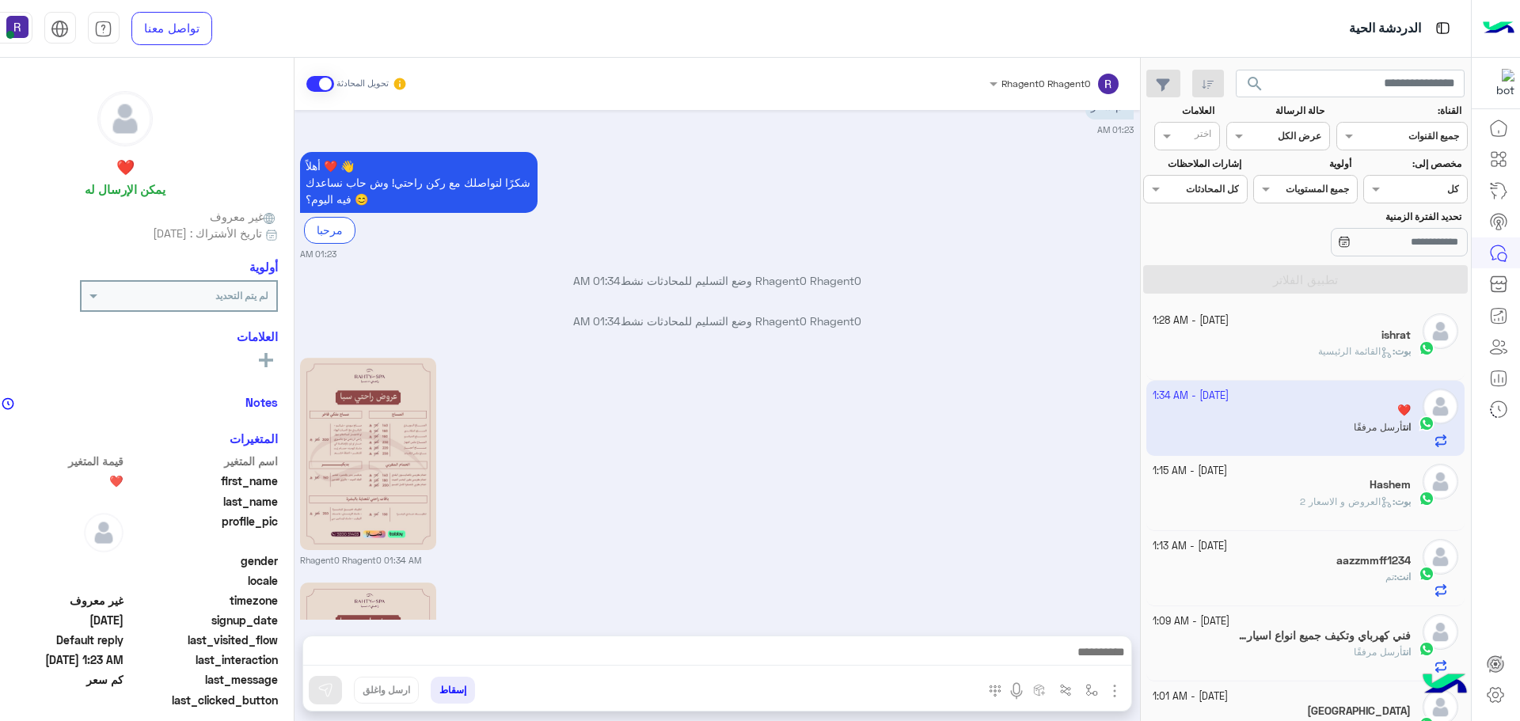
scroll to position [459, 0]
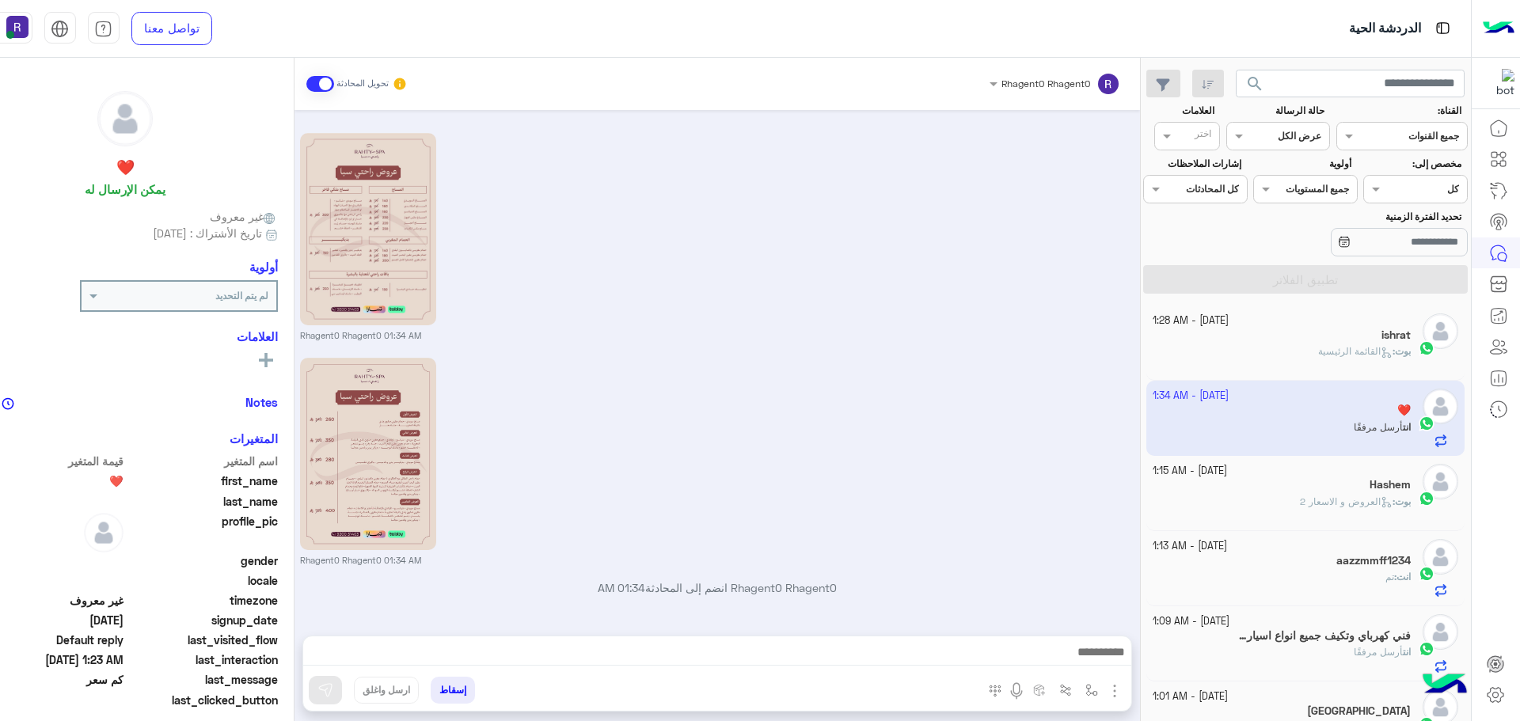
click at [972, 447] on div "Rhagent0 Rhagent0 01:34 AM" at bounding box center [717, 460] width 834 height 213
click at [1393, 332] on h5 "ishrat" at bounding box center [1395, 335] width 29 height 13
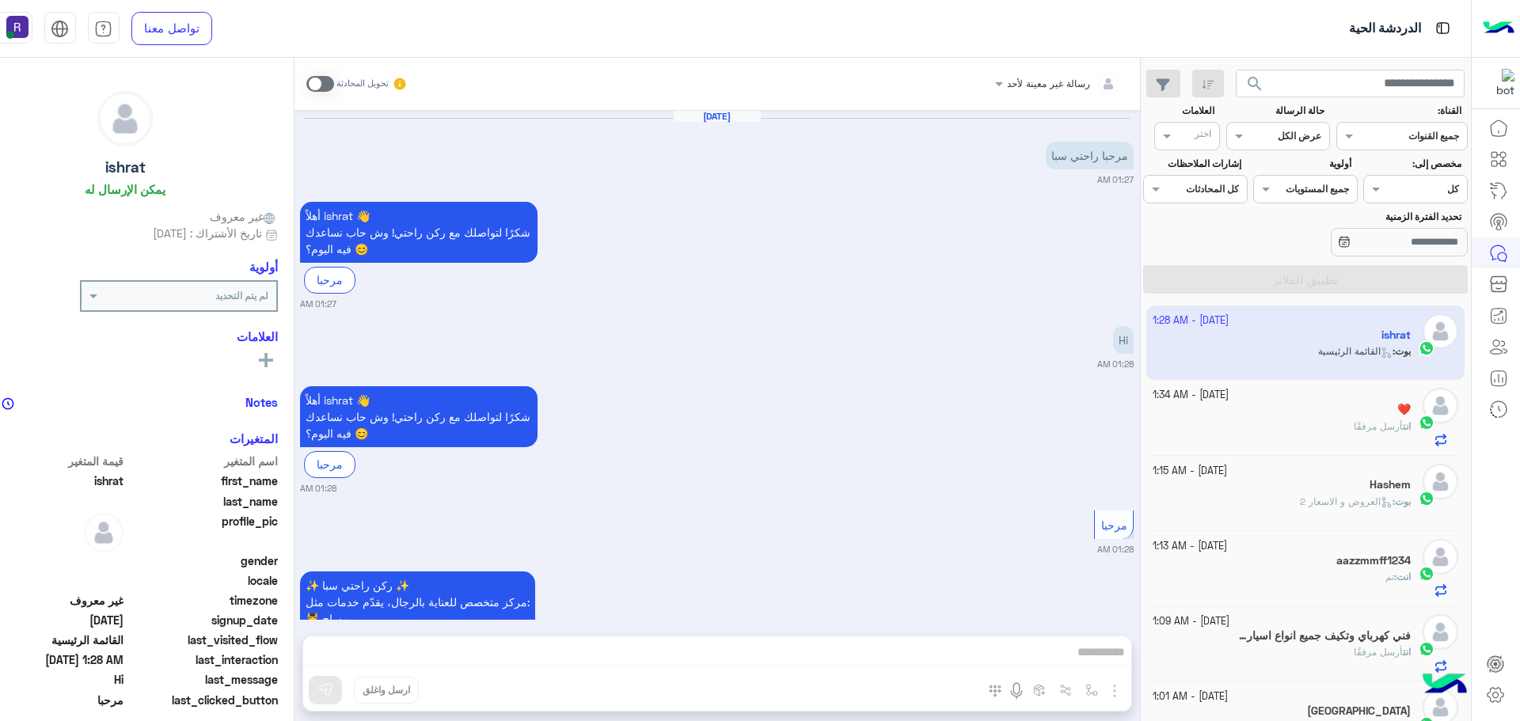
scroll to position [194, 0]
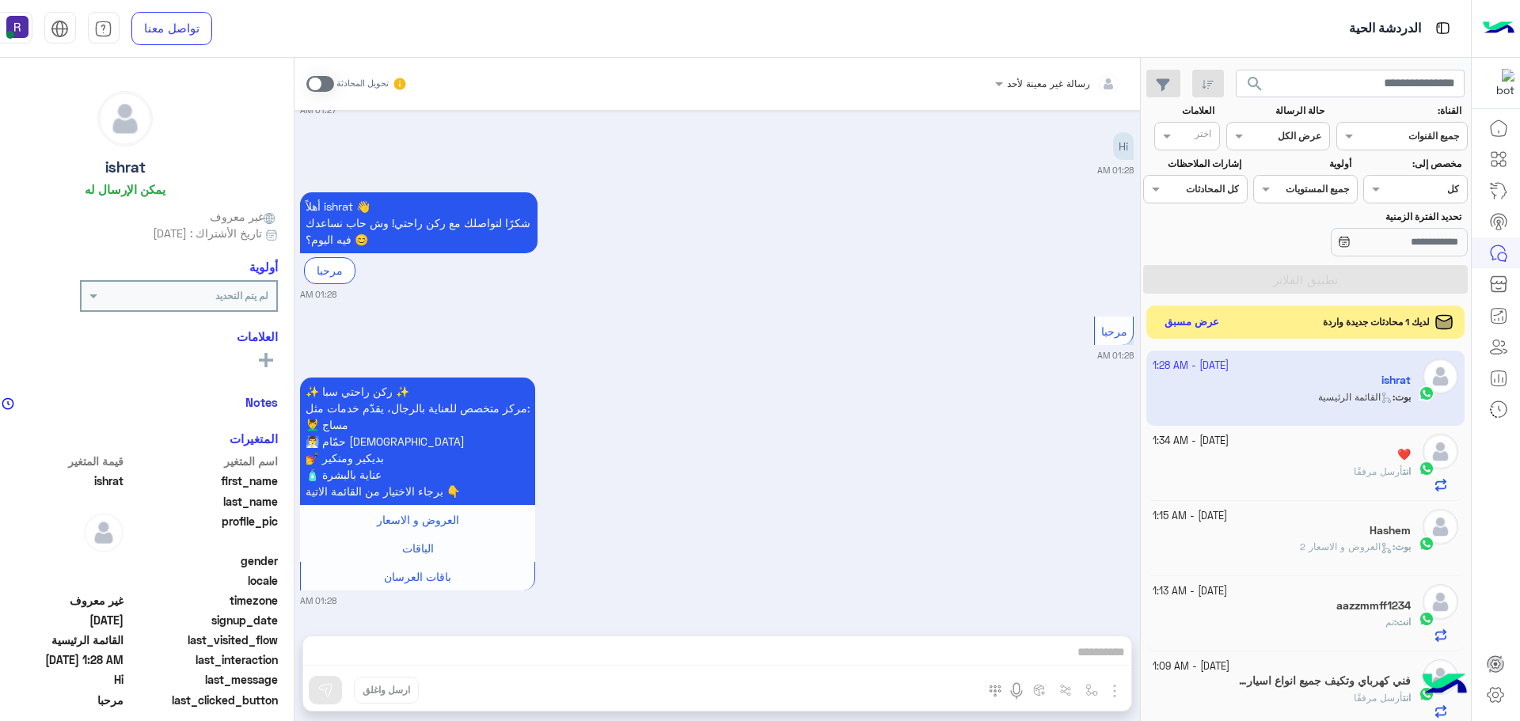
click at [1195, 319] on button "عرض مسبق" at bounding box center [1191, 322] width 66 height 21
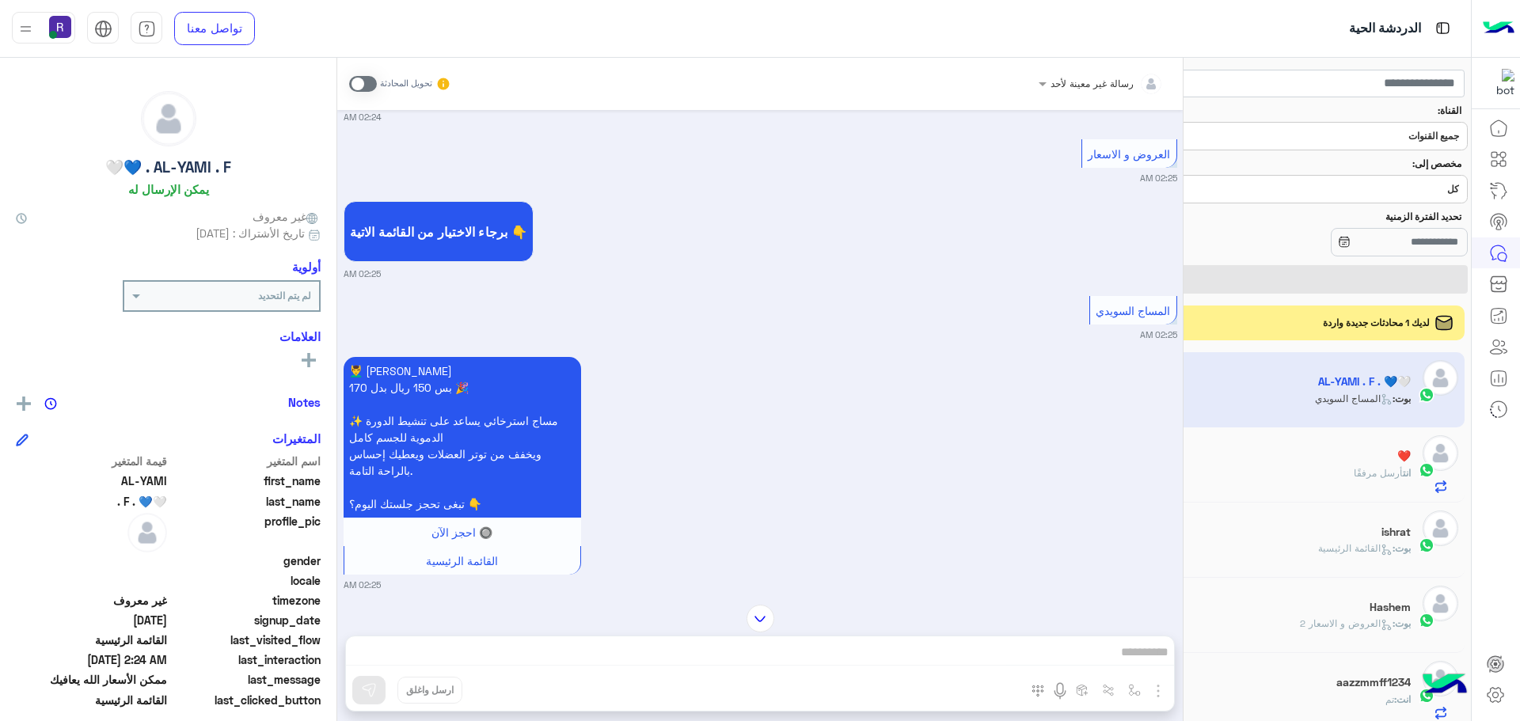
scroll to position [1517, 0]
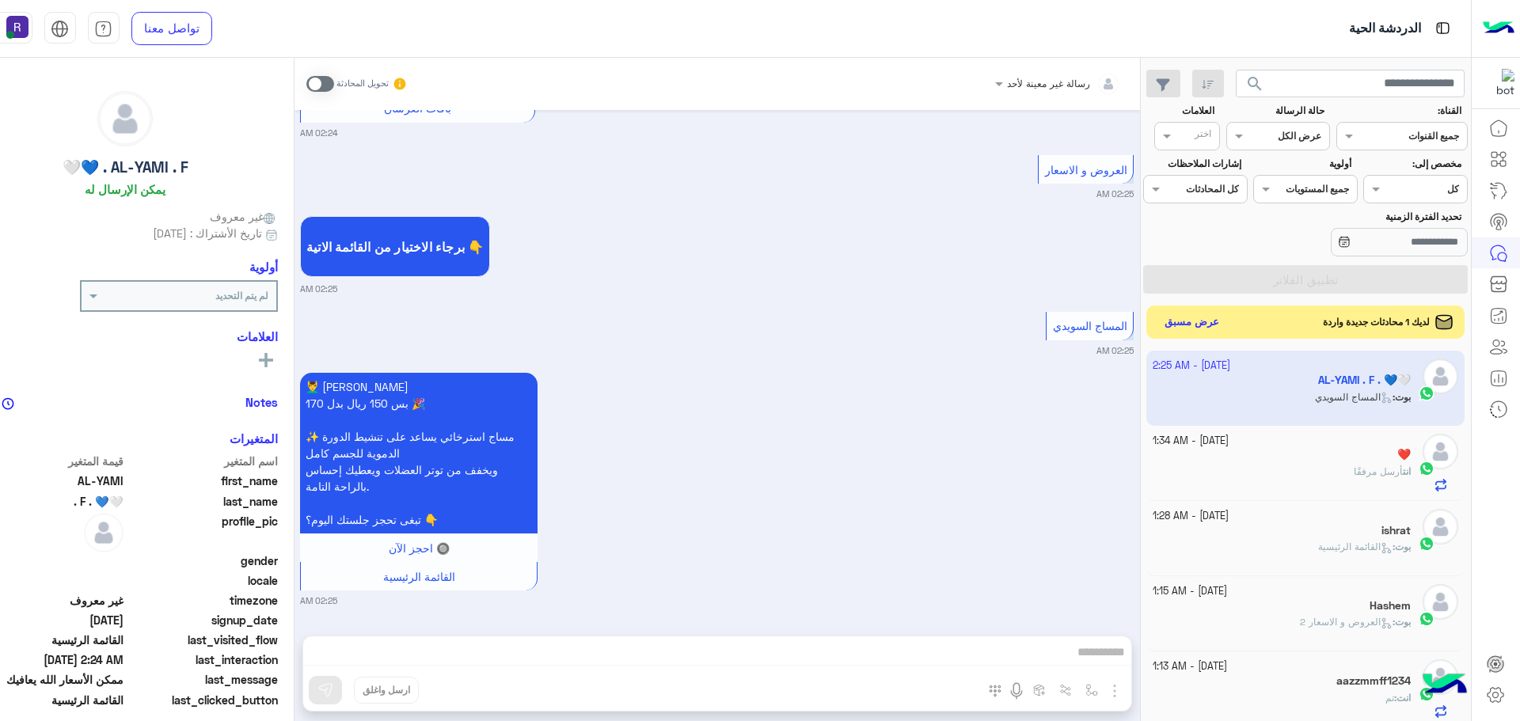
click at [1167, 332] on button "عرض مسبق" at bounding box center [1191, 322] width 66 height 21
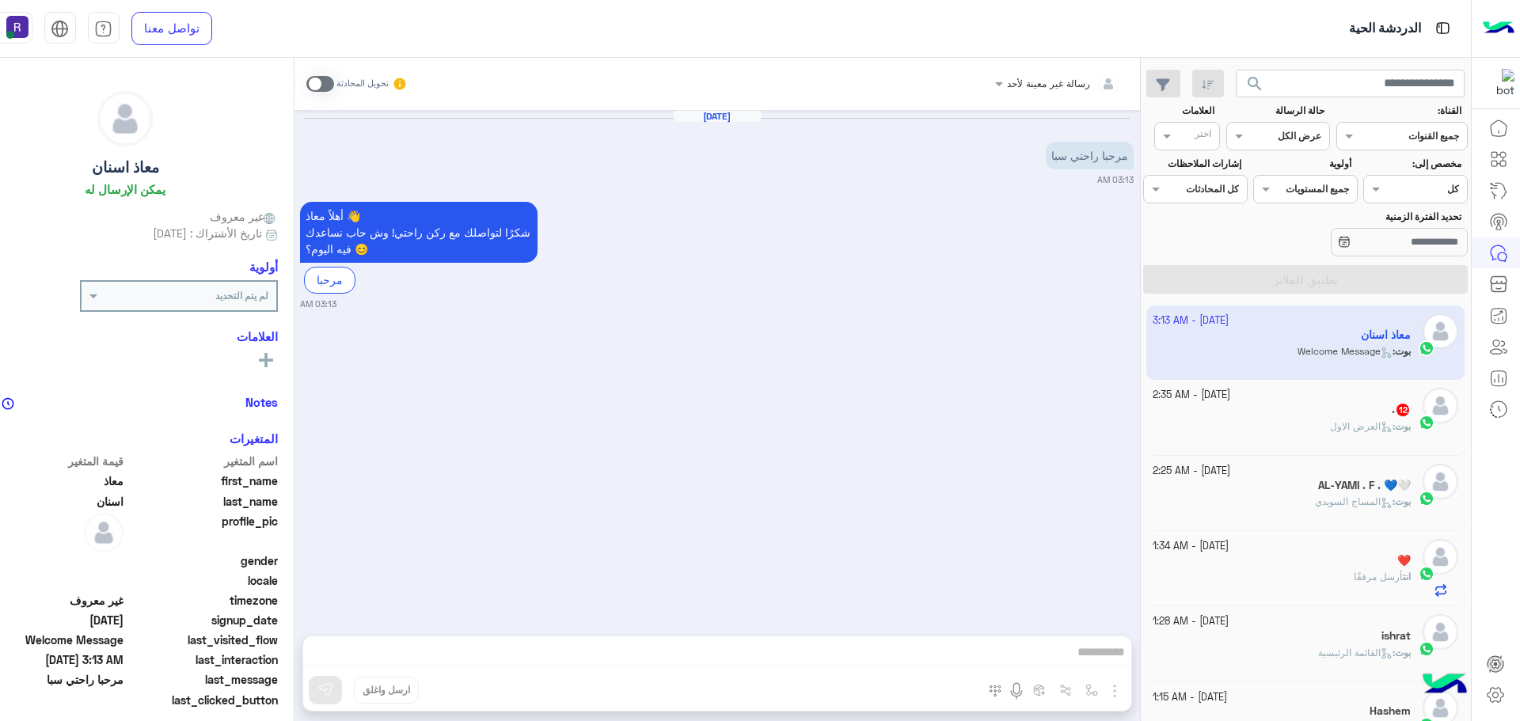
click at [321, 95] on div "تحويل المحادثة" at bounding box center [357, 84] width 102 height 28
click at [316, 93] on div "تحويل المحادثة" at bounding box center [357, 84] width 102 height 28
click at [310, 88] on span at bounding box center [320, 84] width 28 height 16
click at [1105, 693] on img "button" at bounding box center [1114, 691] width 19 height 19
click at [1083, 653] on span "الصور" at bounding box center [1084, 657] width 29 height 18
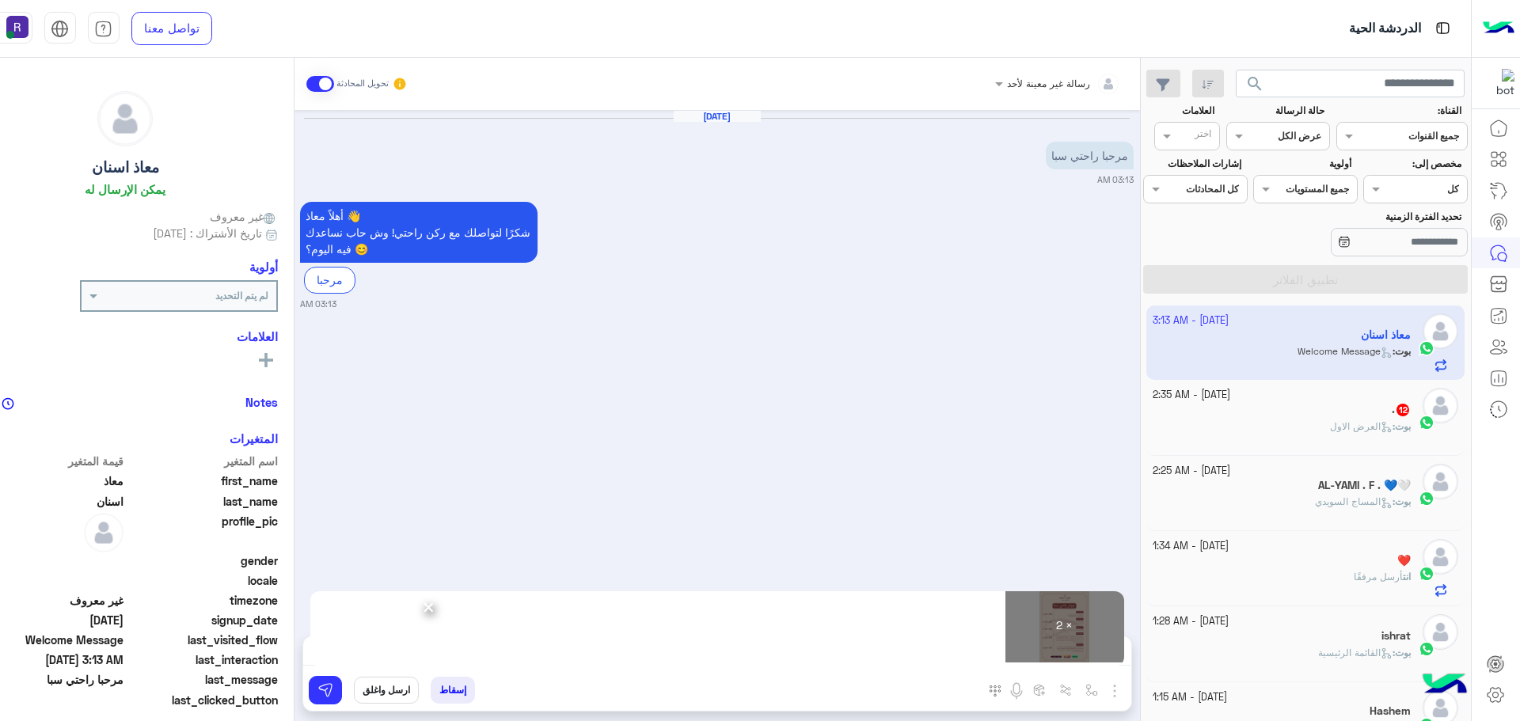
click at [329, 705] on div "إسقاط ارسل واغلق" at bounding box center [640, 693] width 674 height 35
click at [321, 701] on button at bounding box center [325, 690] width 33 height 28
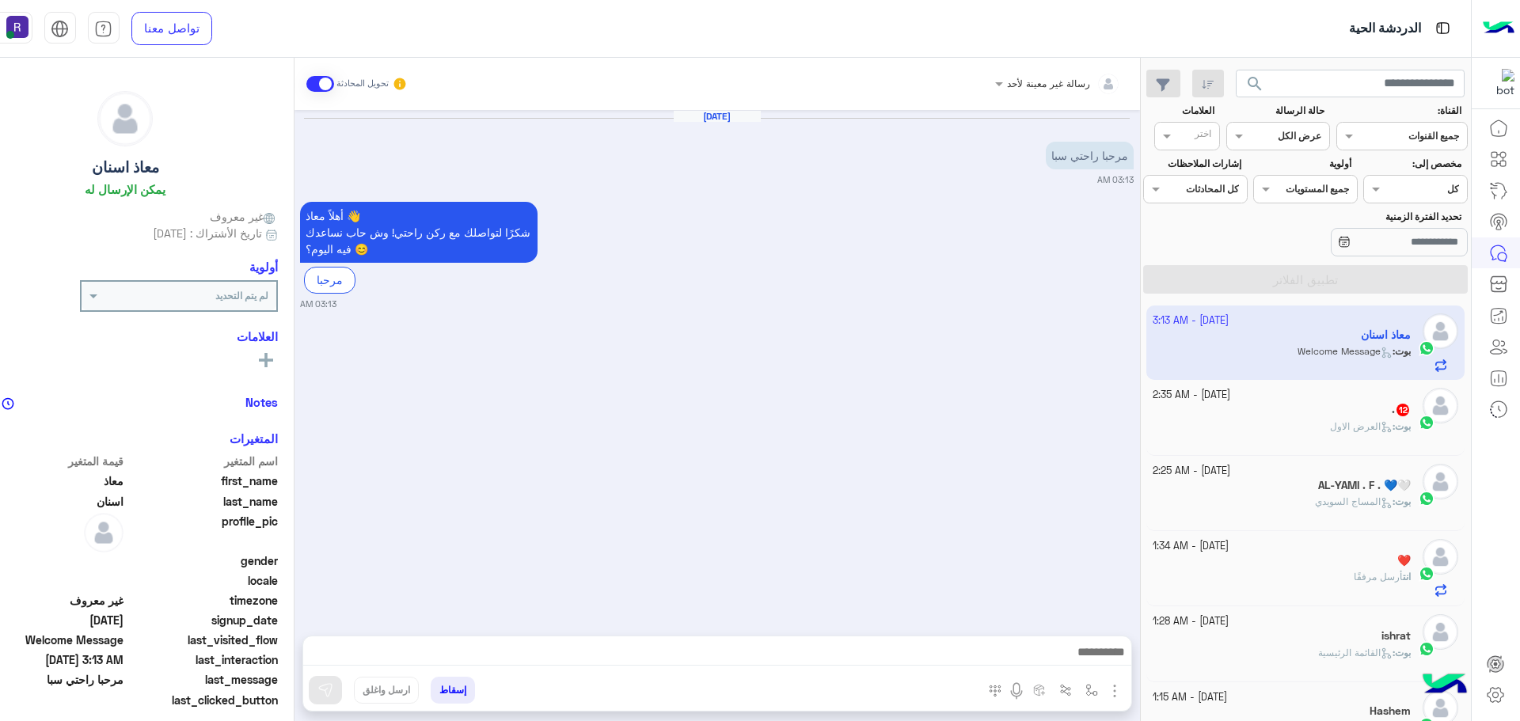
click at [918, 465] on div "Oct 2, 2025 مرحبا راحتي سبا 03:13 AM أهلاً معاذ 👋 شكرًا لتواصلك مع ركن راحتي! و…" at bounding box center [716, 365] width 845 height 510
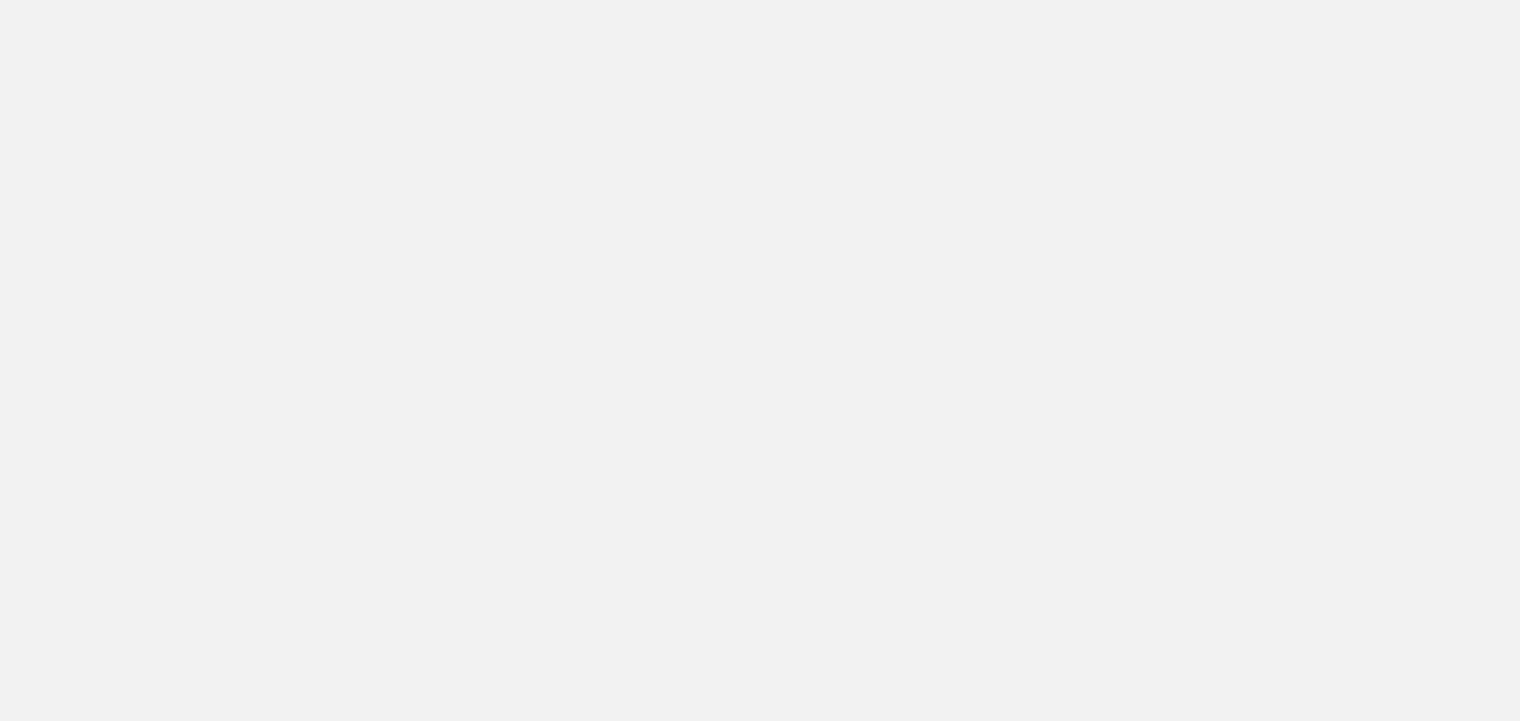
scroll to position [597, 0]
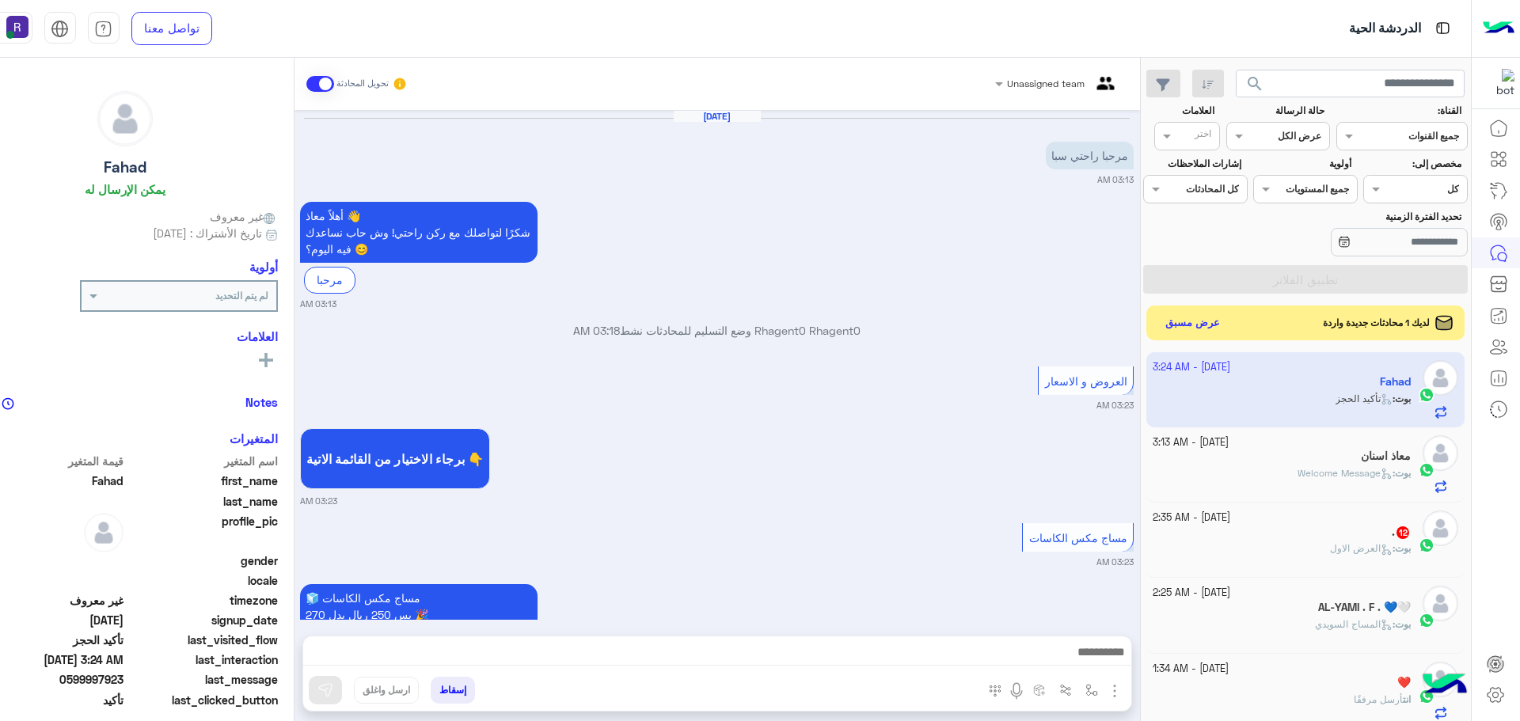
scroll to position [1859, 0]
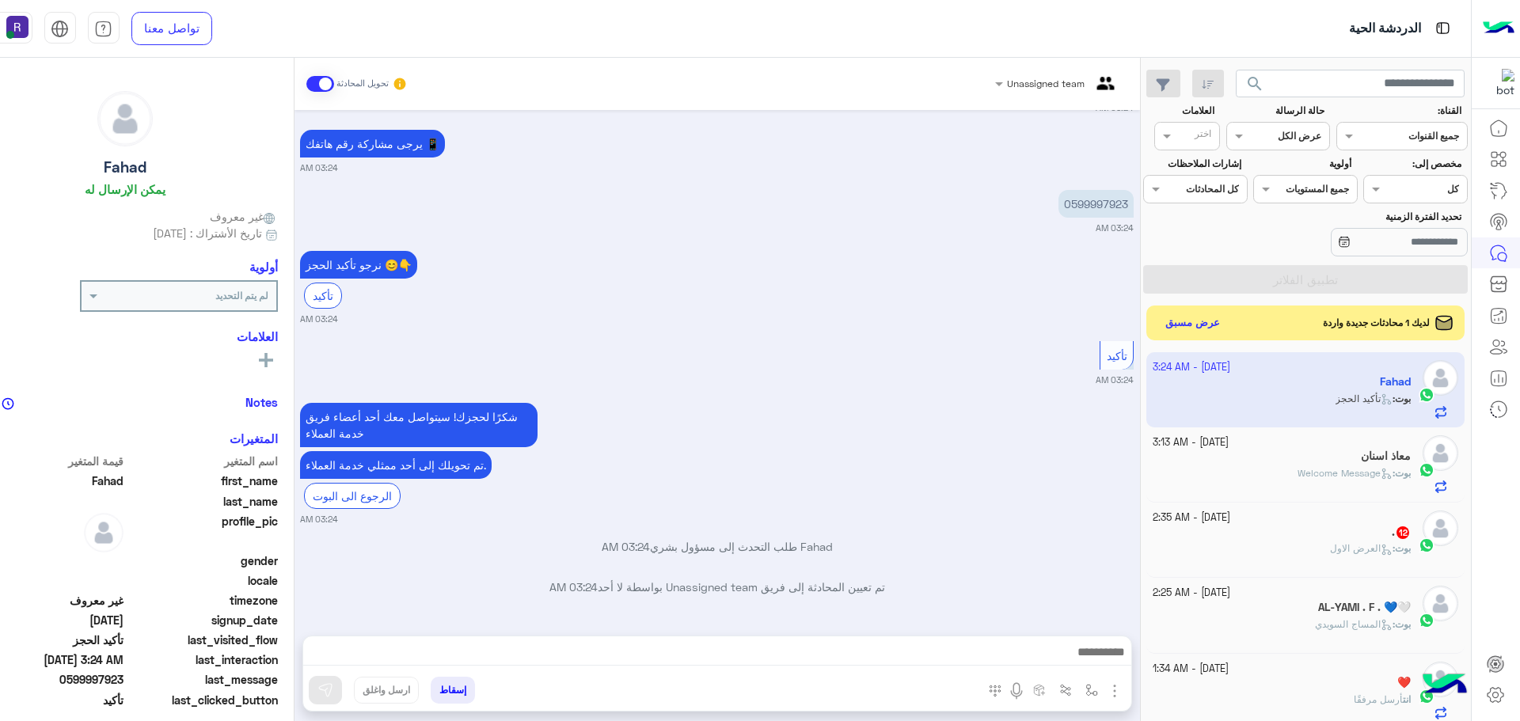
click at [1364, 526] on div ". 12" at bounding box center [1282, 534] width 258 height 17
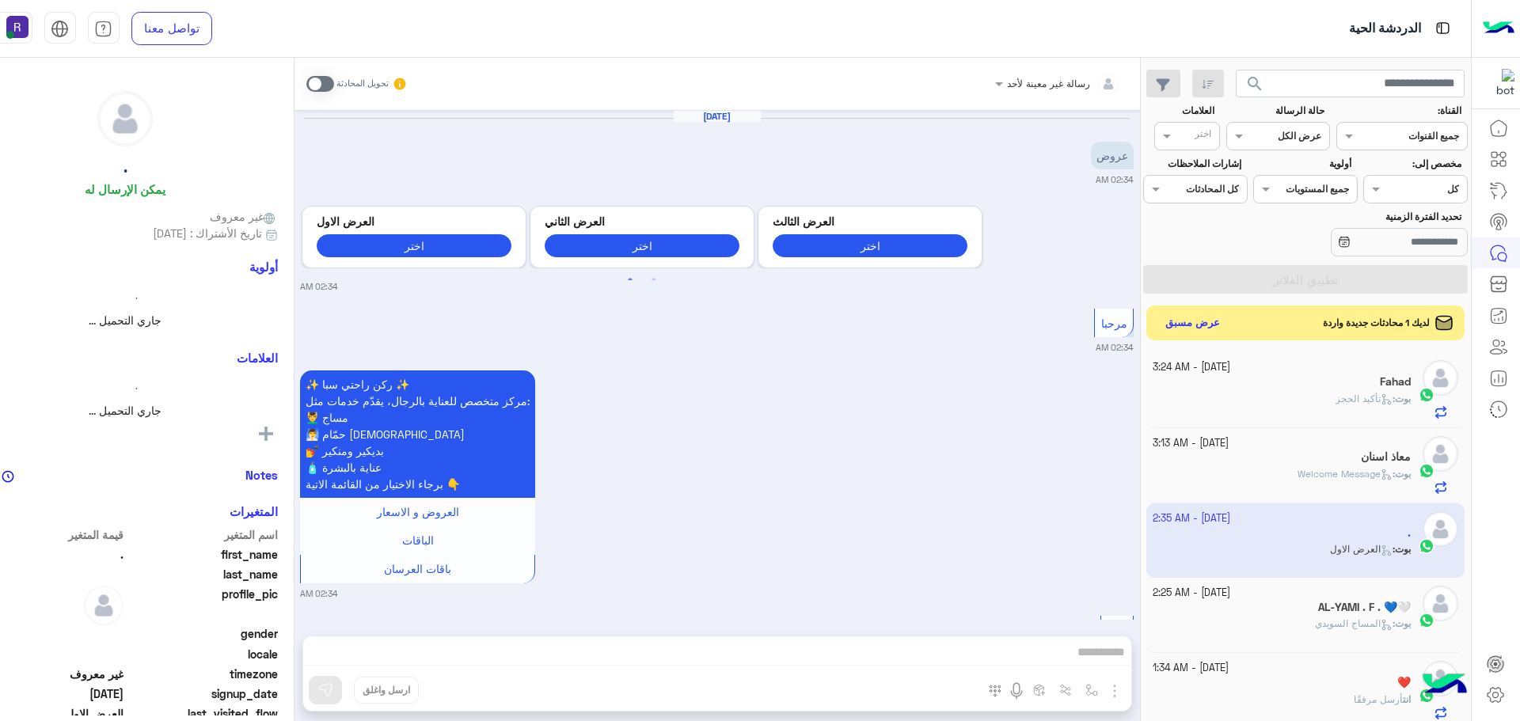
scroll to position [3057, 0]
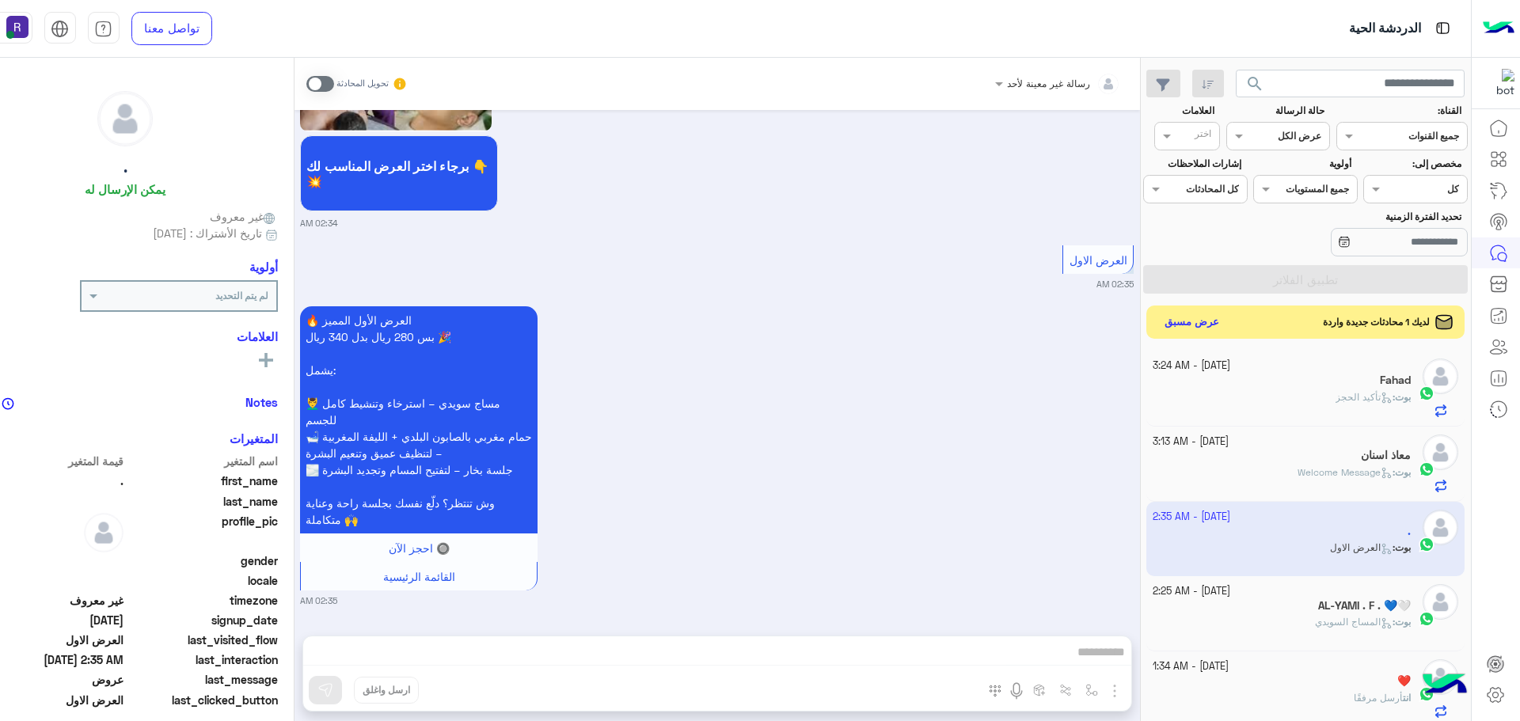
click at [1195, 317] on button "عرض مسبق" at bounding box center [1191, 322] width 66 height 21
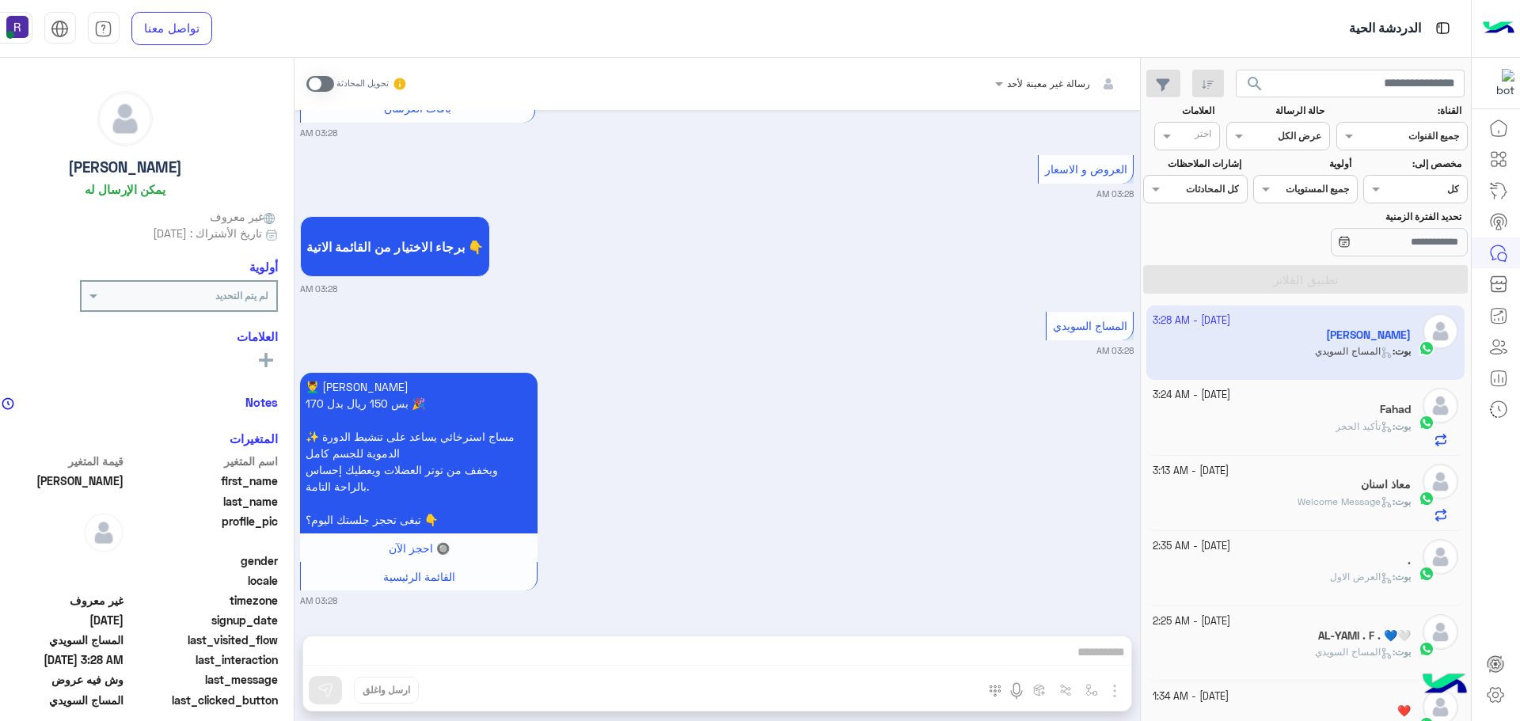
click at [1344, 405] on div "Fahad" at bounding box center [1282, 411] width 258 height 17
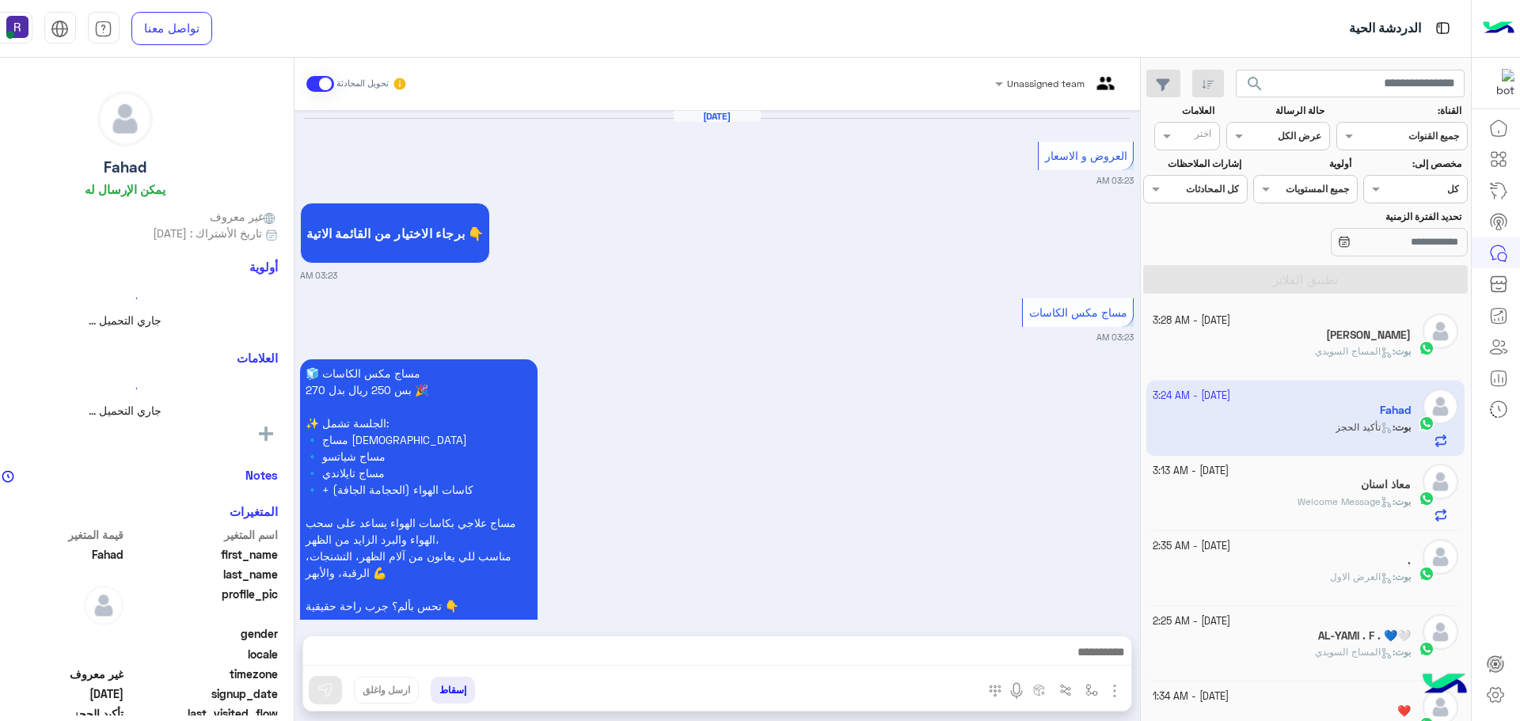
scroll to position [1633, 0]
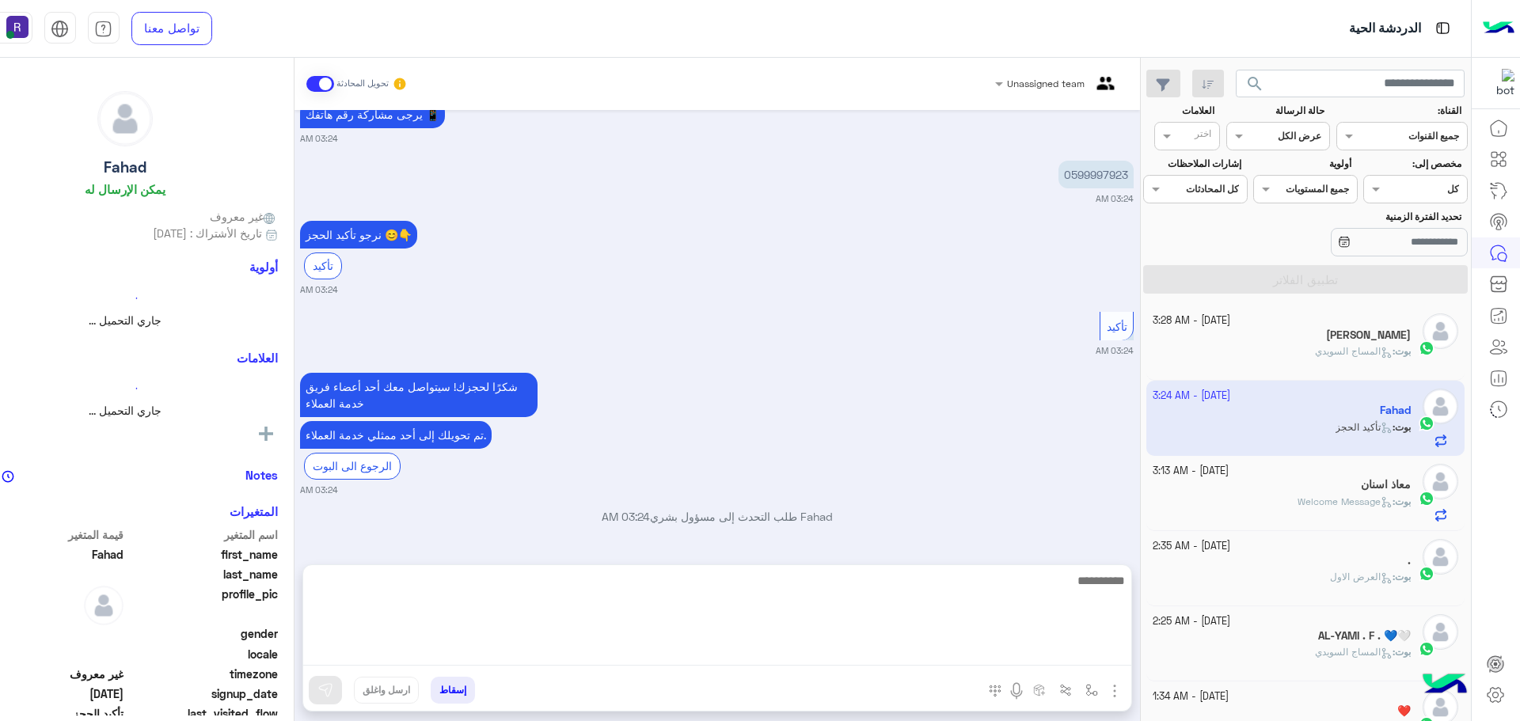
click at [1028, 662] on textarea at bounding box center [717, 618] width 828 height 95
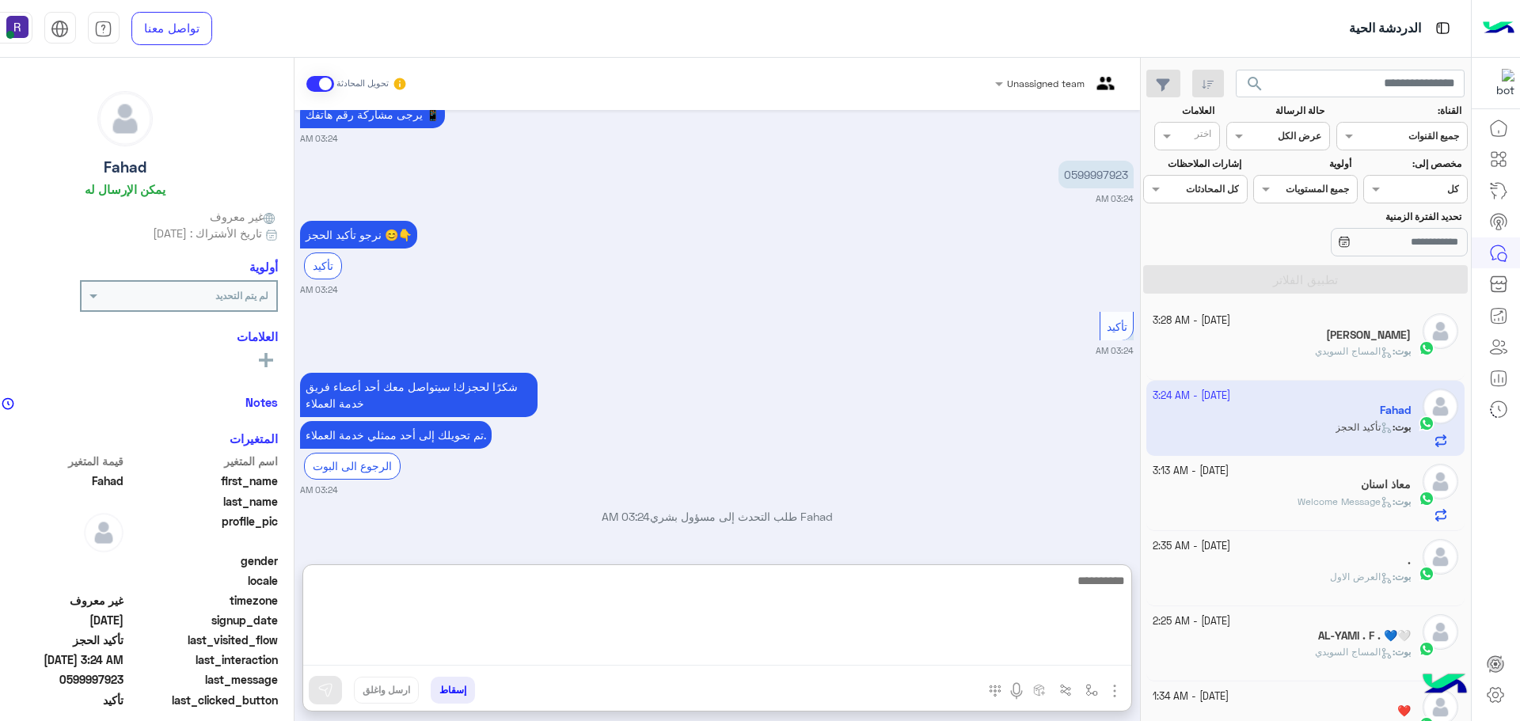
paste textarea "*"
type textarea "**********"
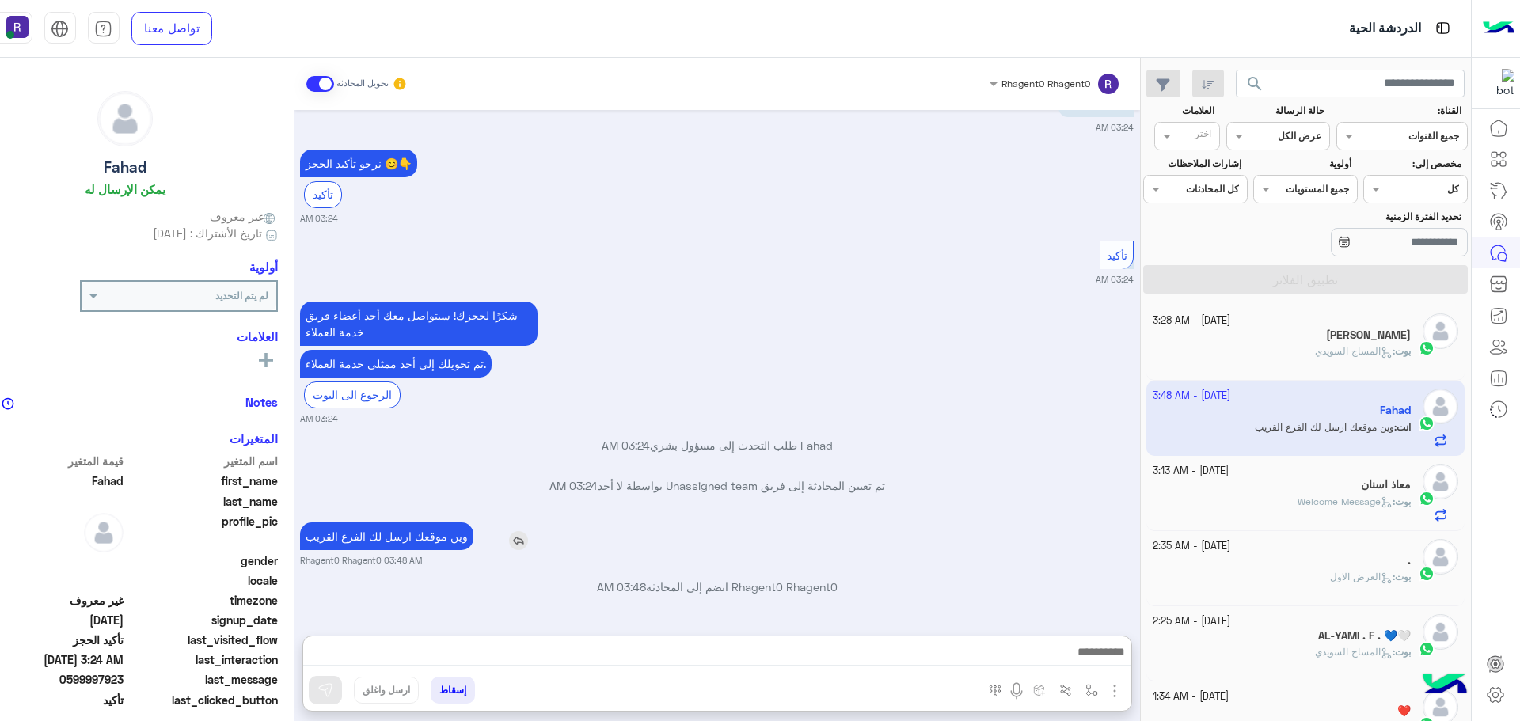
click at [433, 522] on p "وين موقعك ارسل لك الفرع القريب" at bounding box center [386, 536] width 173 height 28
click at [433, 471] on div "[DATE] العروض و الاسعار 03:23 AM برجاء الاختيار من القائمة الاتية 👇 03:23 AM مس…" at bounding box center [716, 365] width 845 height 510
click at [444, 539] on p "وين موقعك ارسل لك الفرع القريب" at bounding box center [386, 536] width 173 height 28
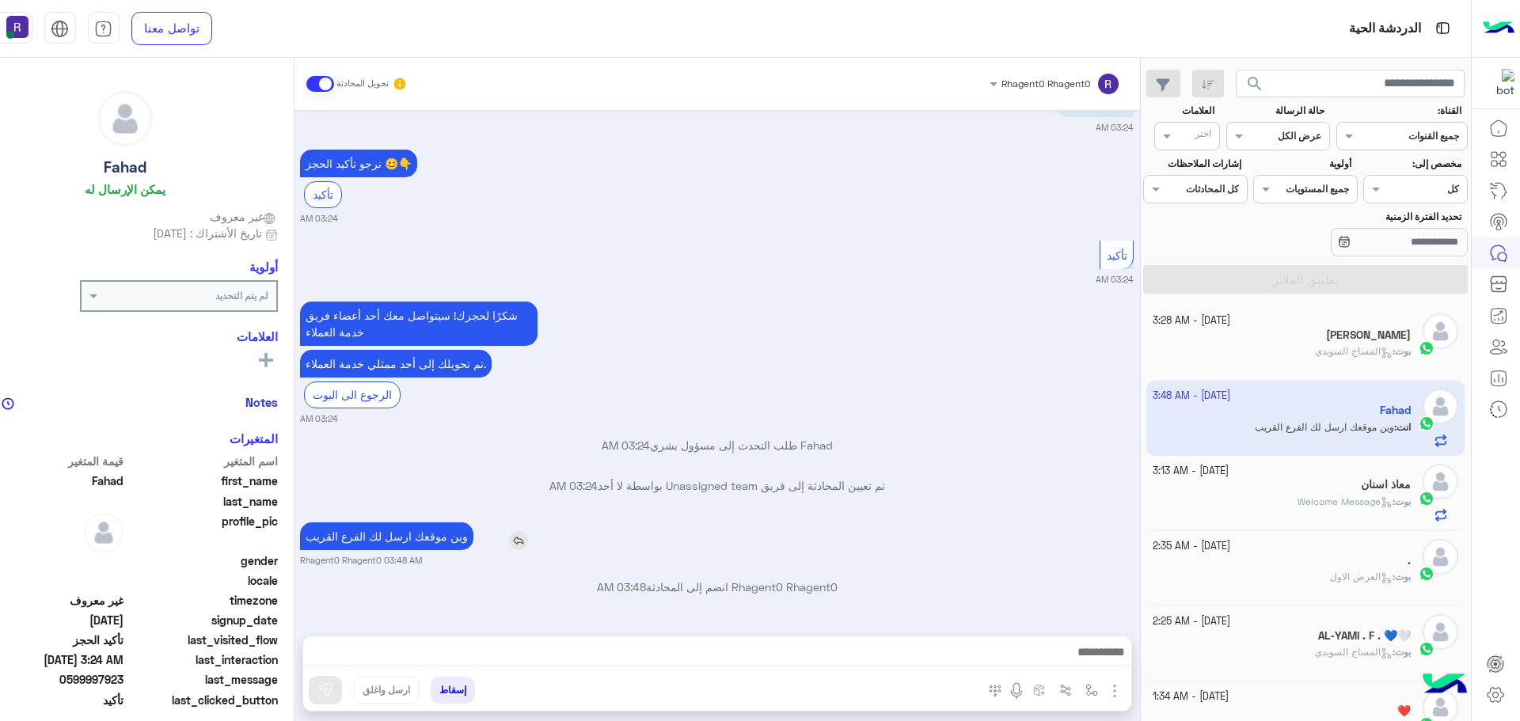
type textarea "**********"
click at [444, 539] on p "وين موقعك ارسل لك الفرع القريب" at bounding box center [386, 536] width 173 height 28
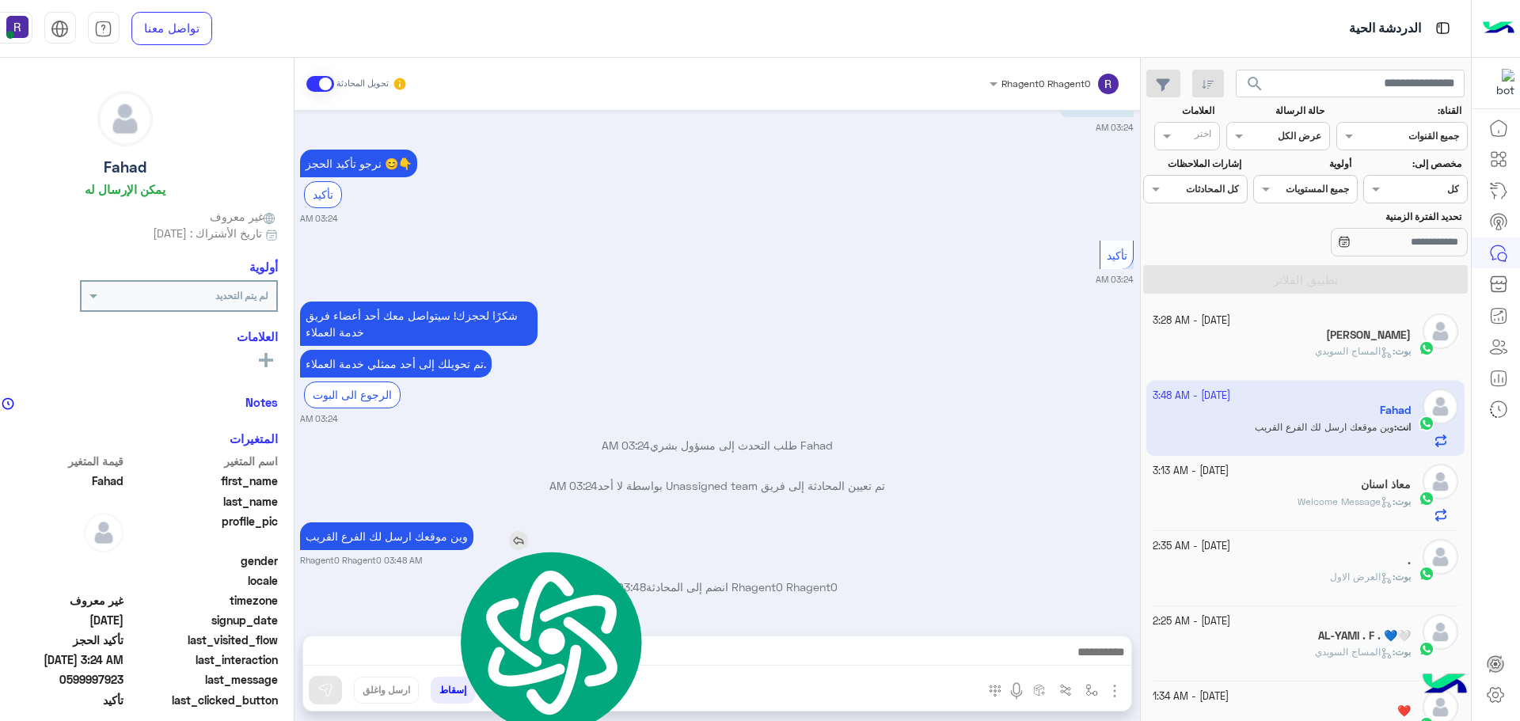
copy app-msgs-text
click at [910, 440] on p "Fahad طلب التحدث إلى مسؤول بشري 03:24 AM" at bounding box center [717, 445] width 834 height 17
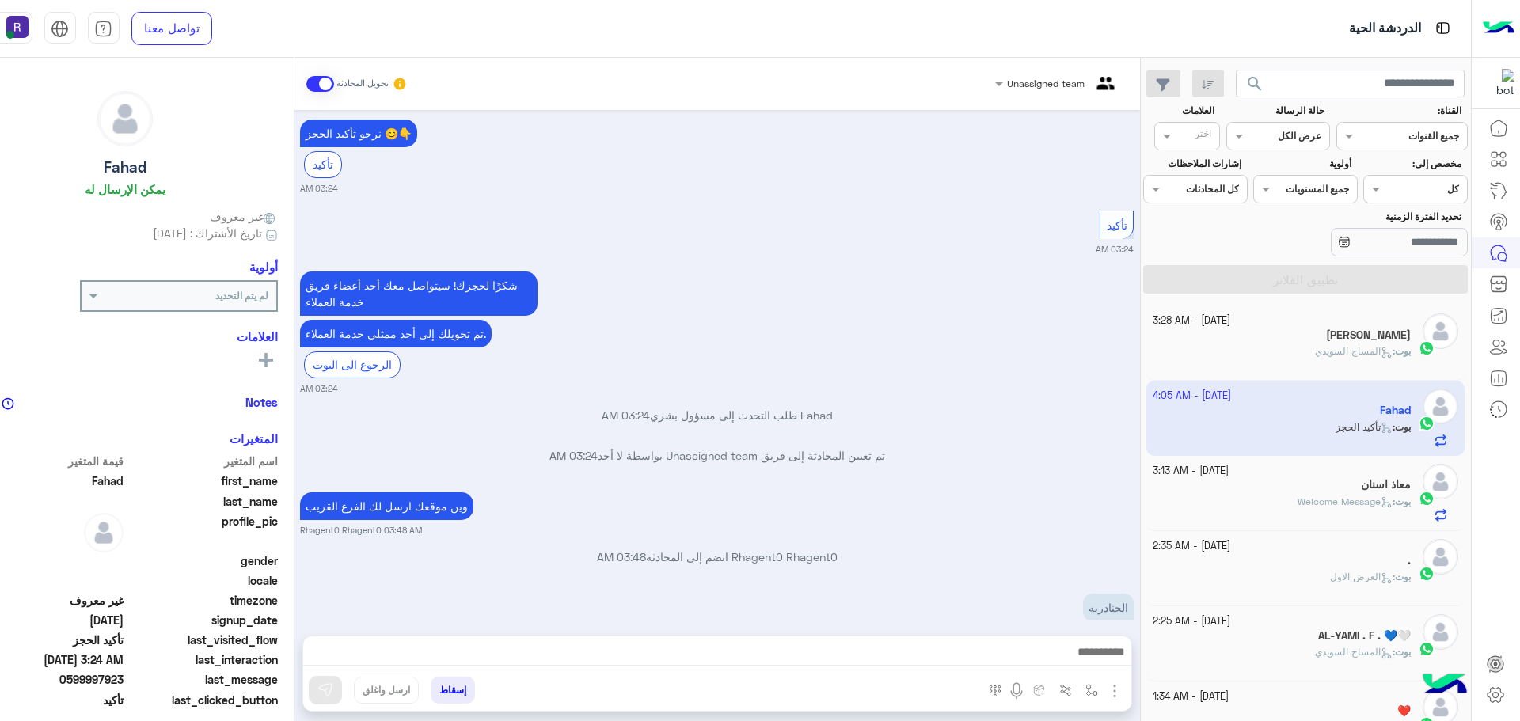
scroll to position [4415, 0]
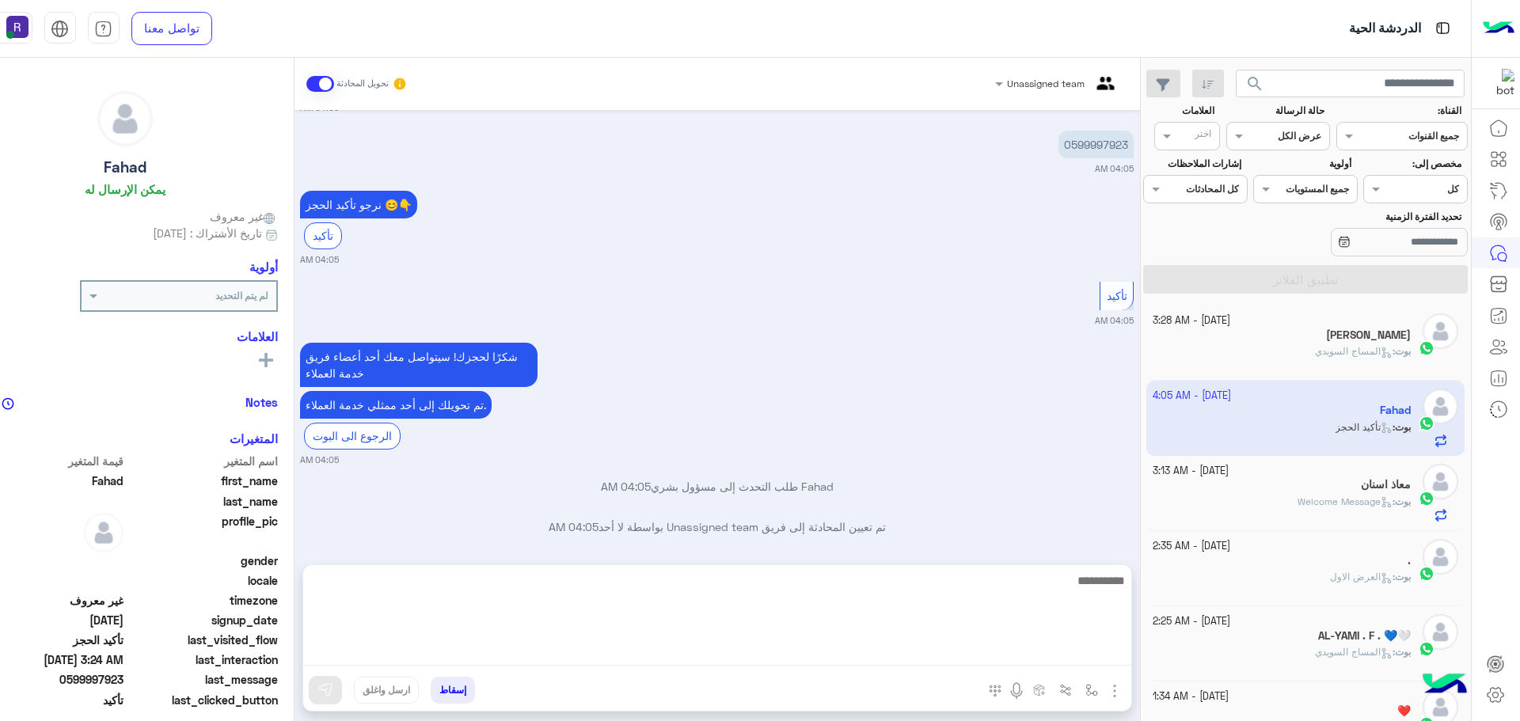
click at [962, 653] on textarea at bounding box center [717, 618] width 828 height 95
type textarea "**********"
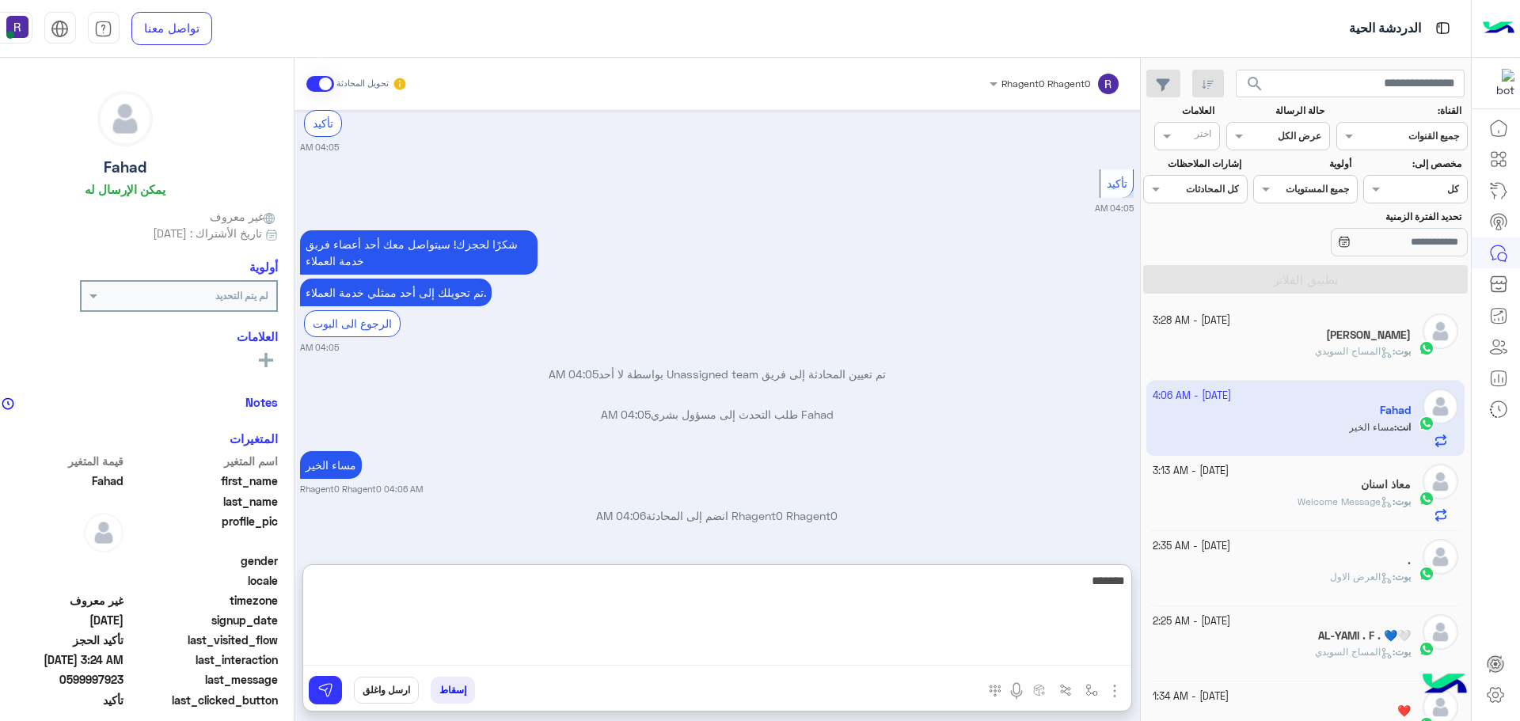
scroll to position [4588, 0]
type textarea "**********"
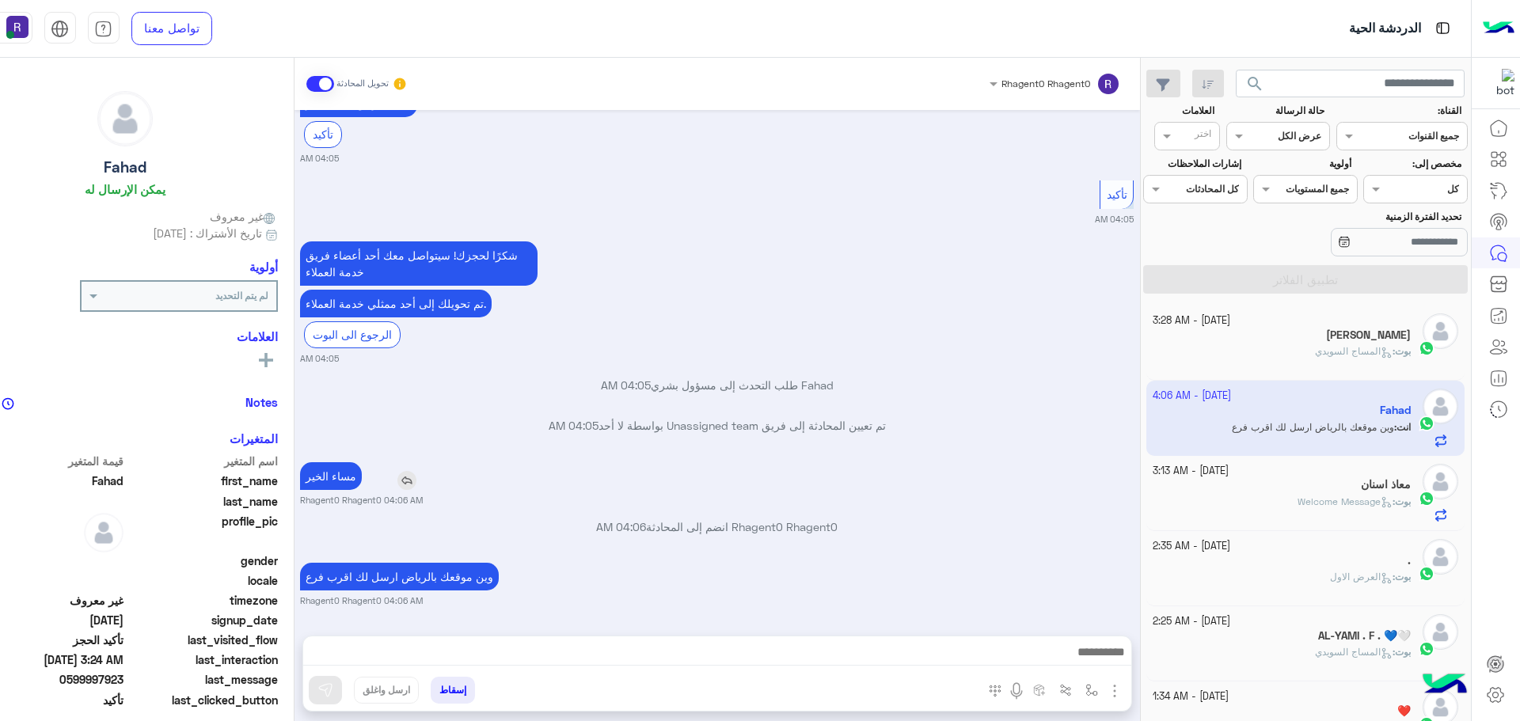
scroll to position [4576, 0]
drag, startPoint x: 336, startPoint y: 406, endPoint x: 347, endPoint y: 469, distance: 64.3
click at [347, 469] on p "مساء الخير" at bounding box center [331, 476] width 62 height 28
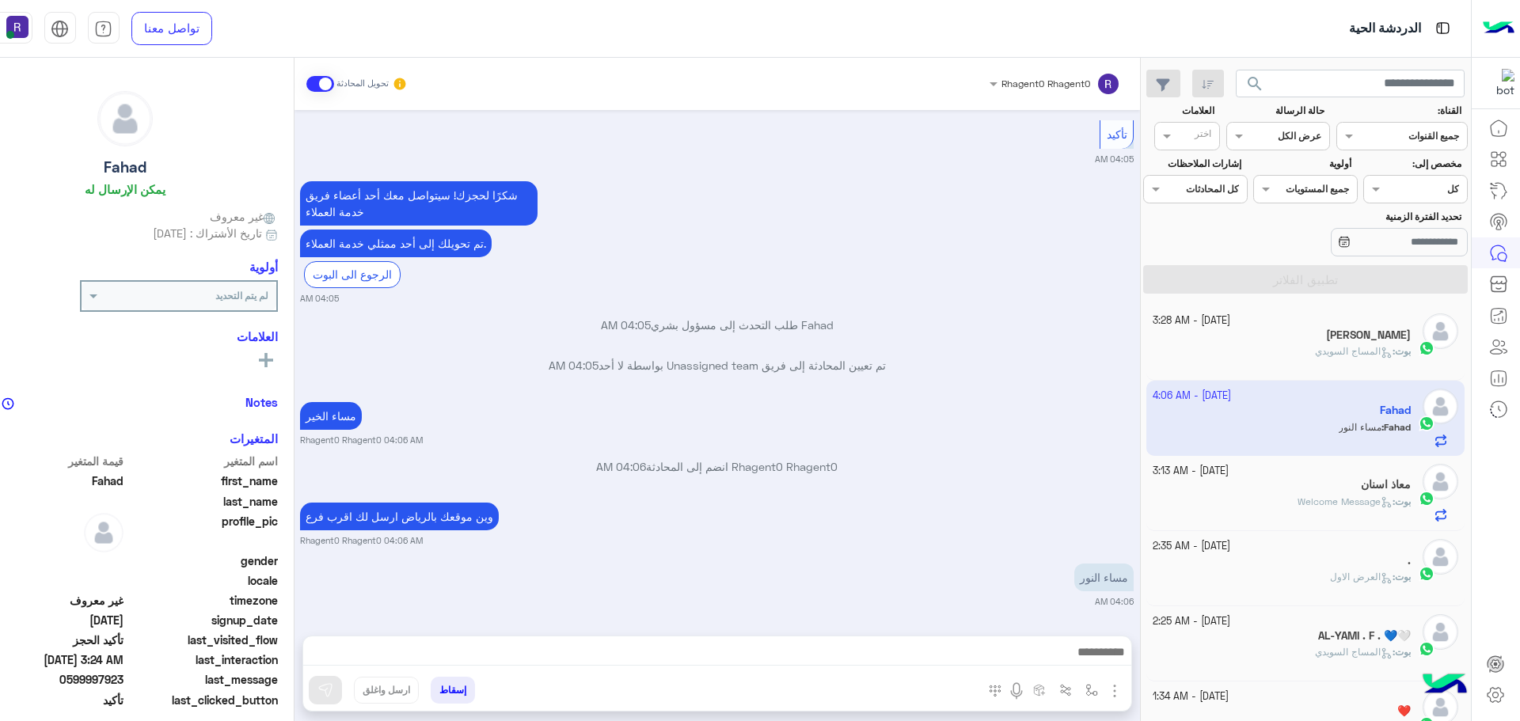
scroll to position [4637, 0]
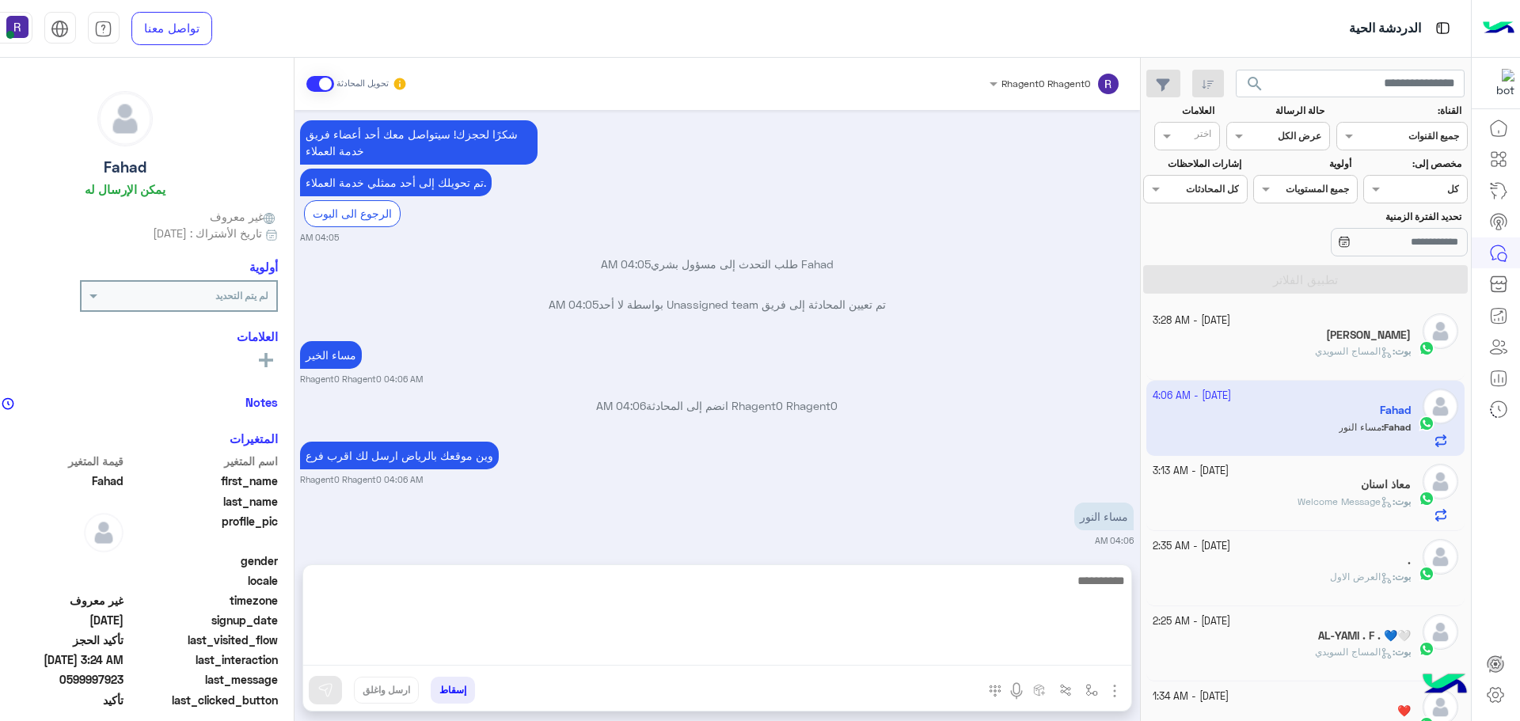
click at [1060, 651] on textarea at bounding box center [717, 618] width 828 height 95
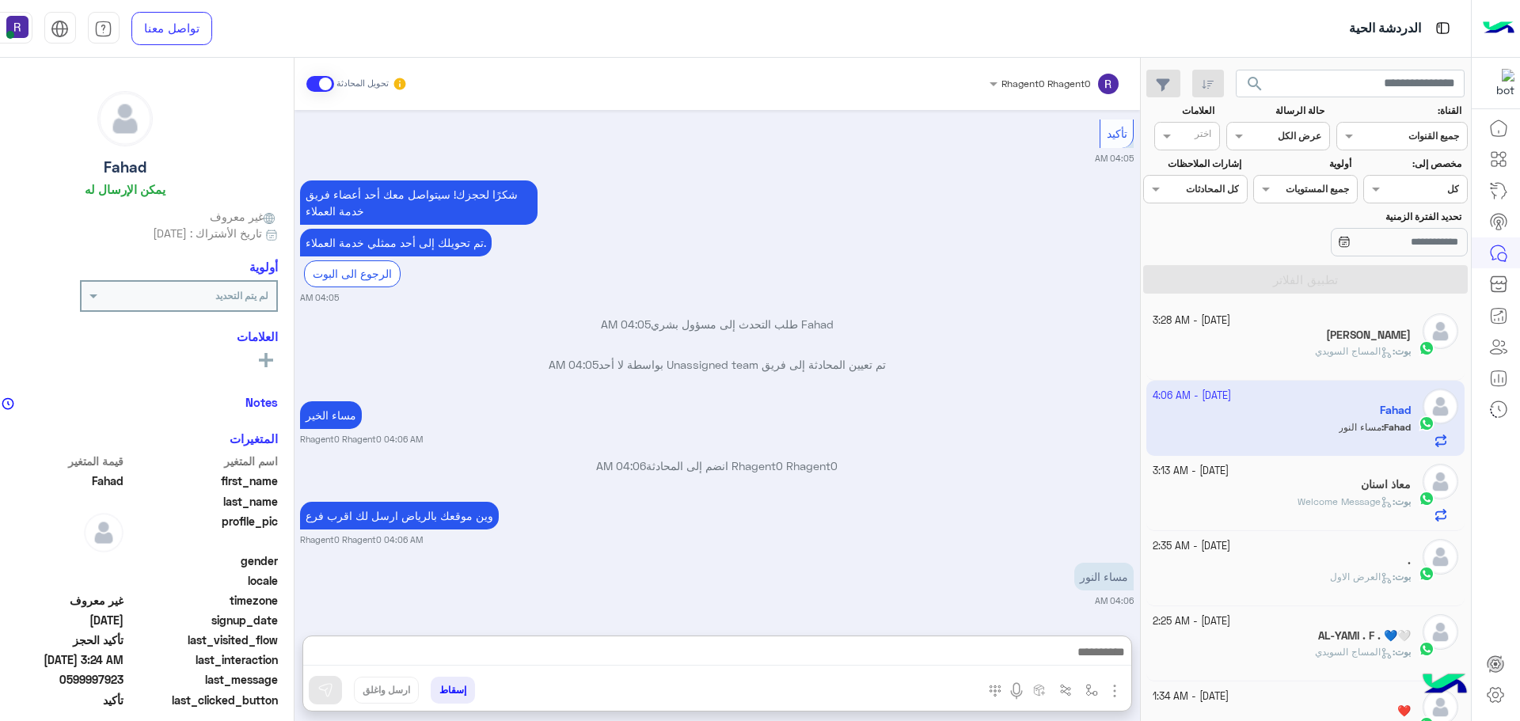
click at [1034, 420] on div "مساء الخير Rhagent0 Rhagent0 04:06 AM" at bounding box center [717, 421] width 834 height 48
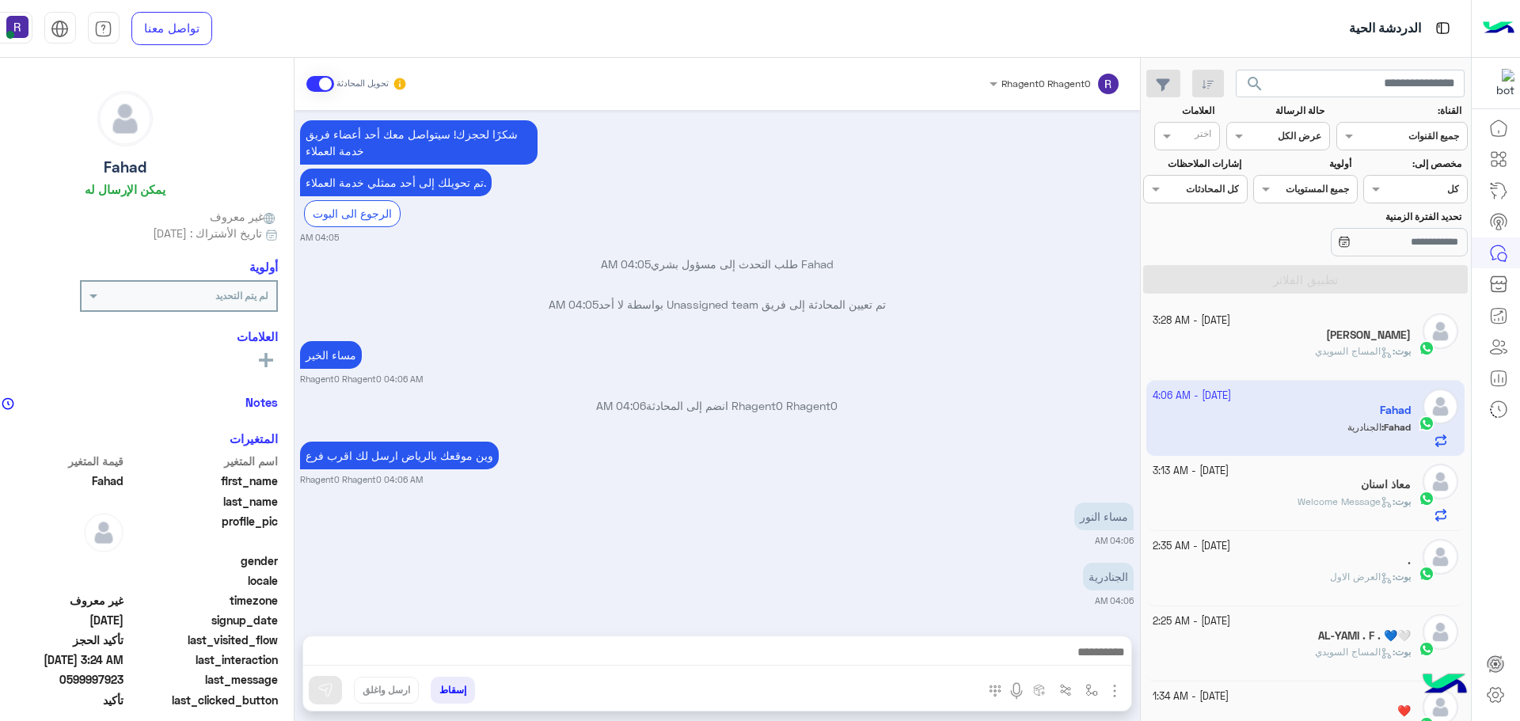
scroll to position [4698, 0]
click at [1088, 686] on img "button" at bounding box center [1091, 690] width 13 height 13
click at [1074, 652] on input "text" at bounding box center [1056, 653] width 80 height 14
type input "**"
click at [1039, 625] on div "الجنادرية" at bounding box center [1044, 627] width 117 height 31
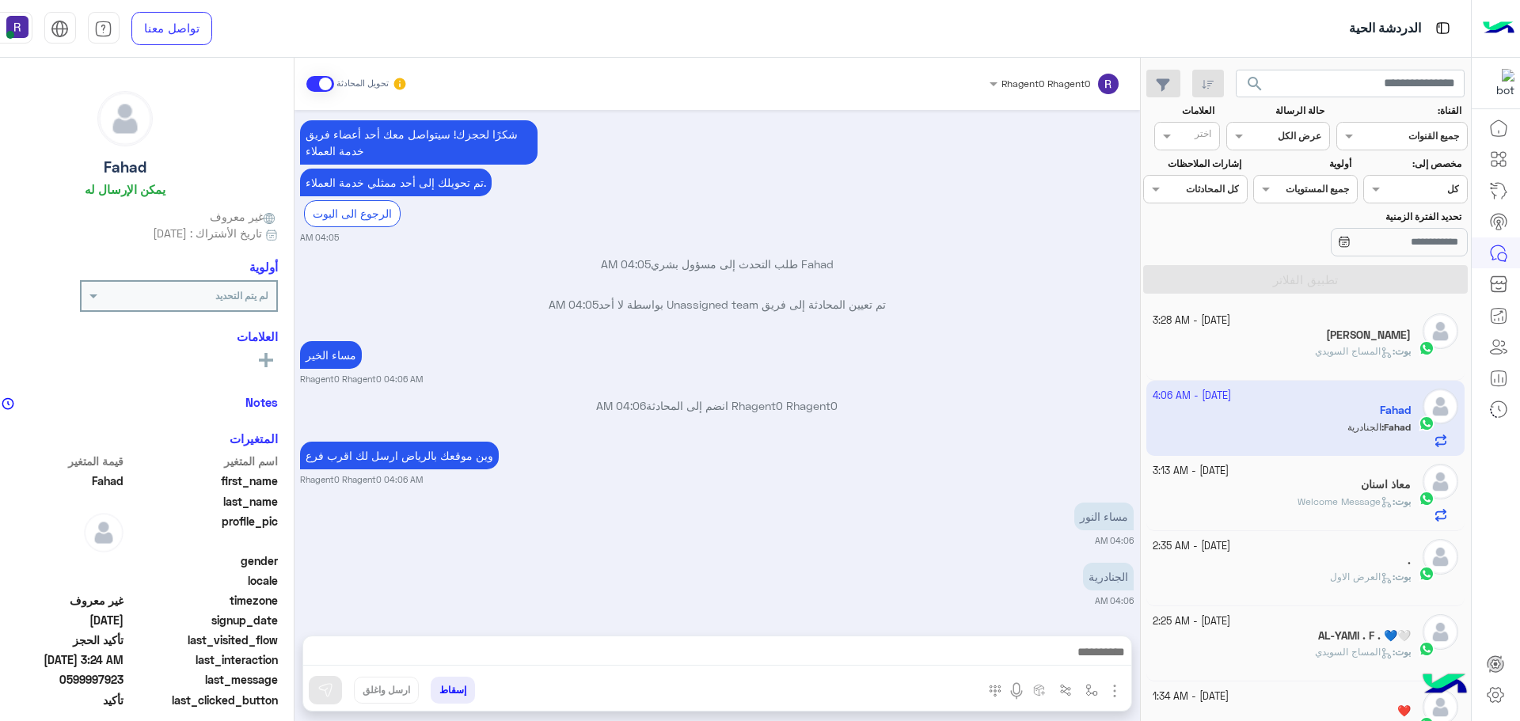
type textarea "*********"
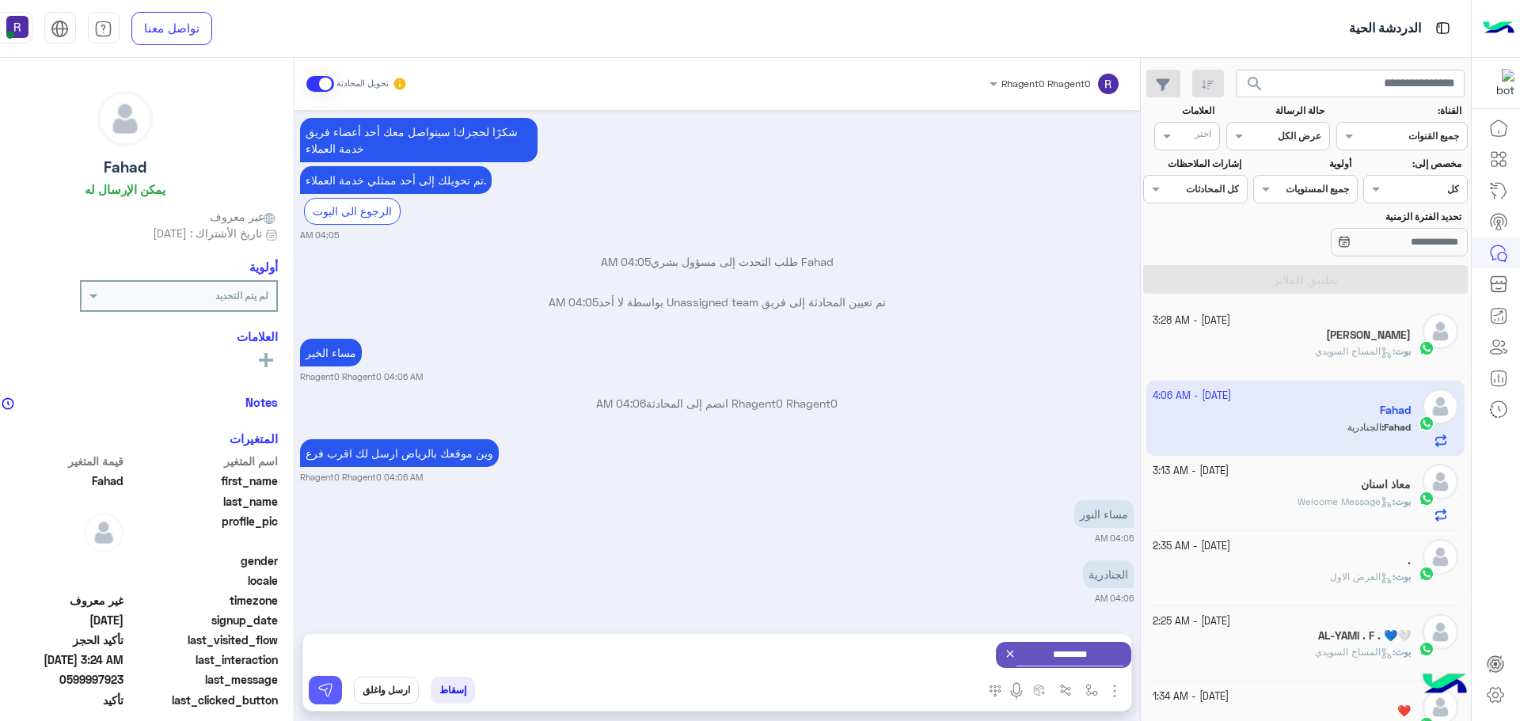
click at [324, 692] on img at bounding box center [325, 690] width 16 height 16
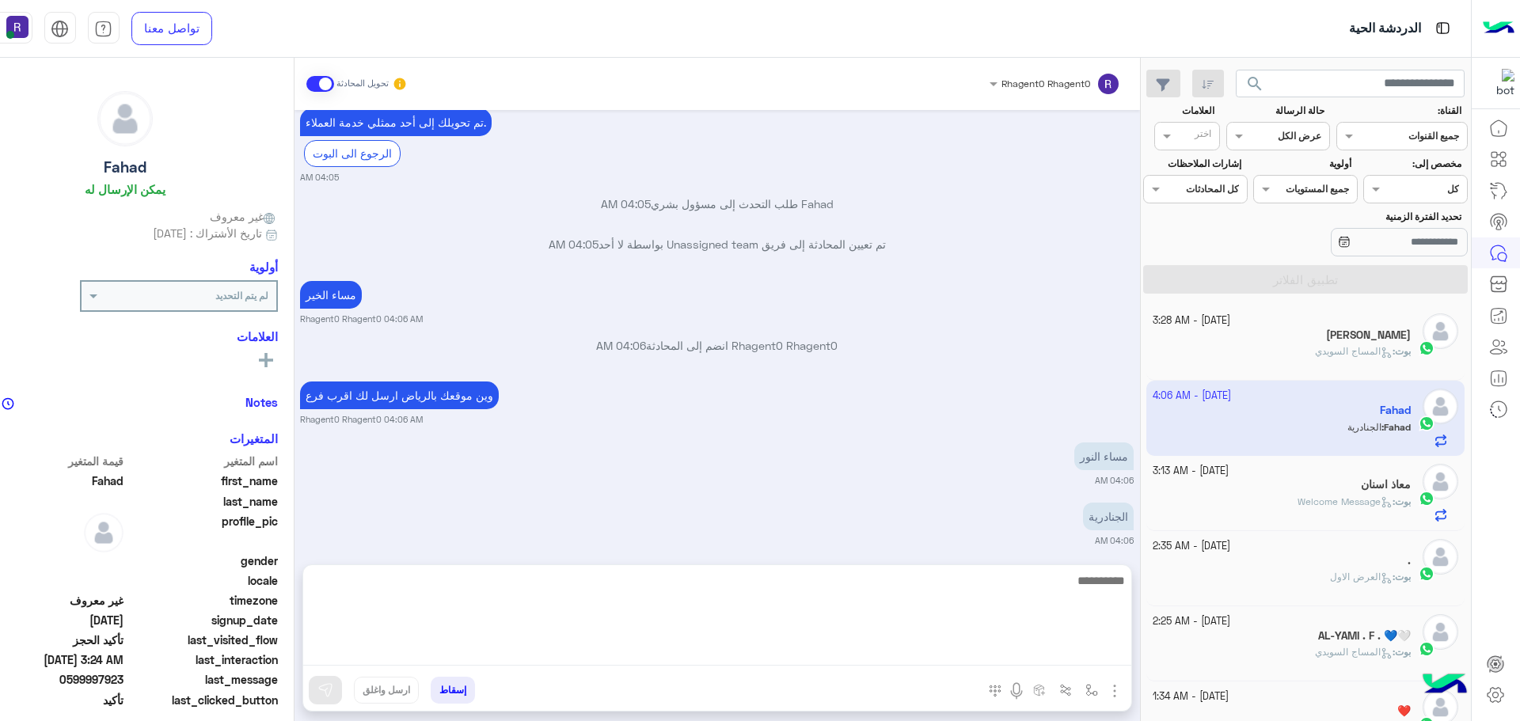
click at [735, 648] on textarea at bounding box center [717, 618] width 828 height 95
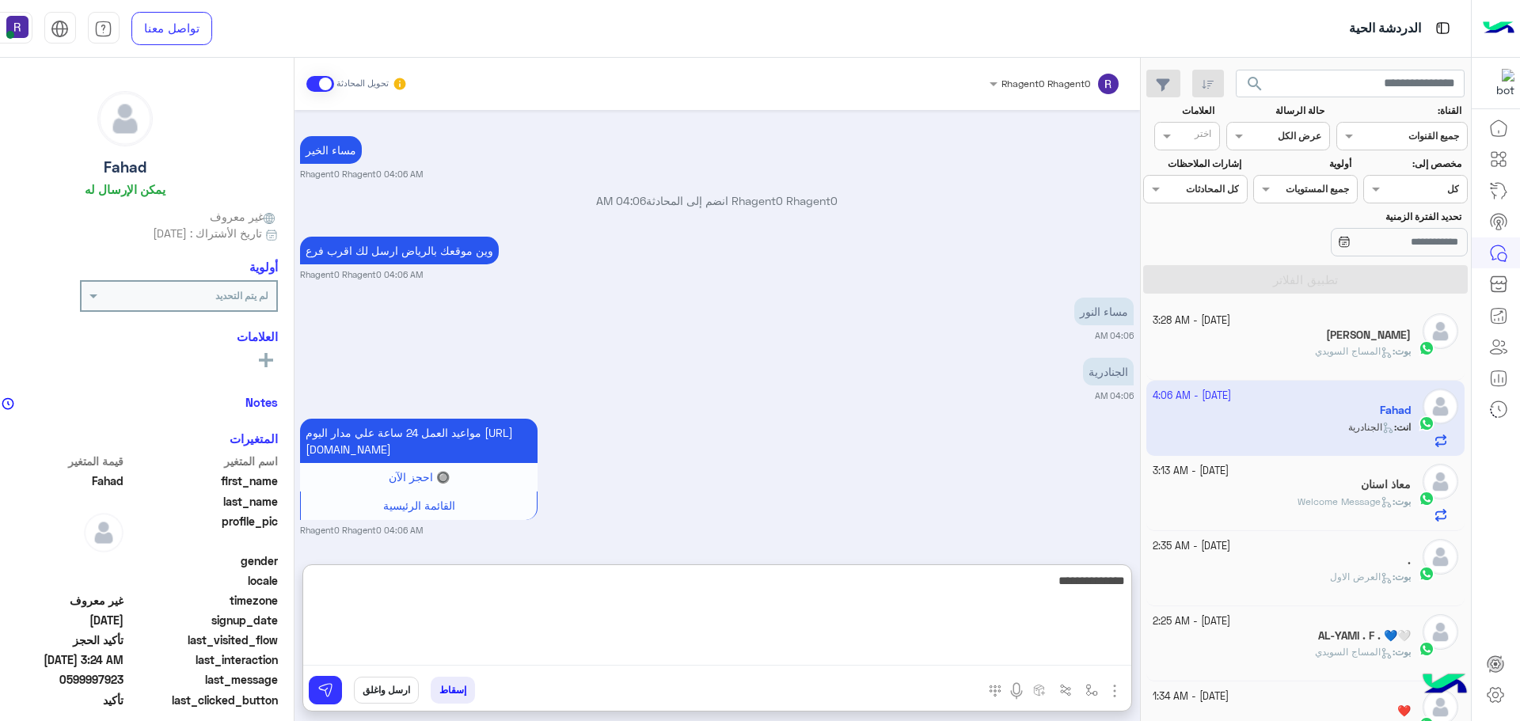
type textarea "**********"
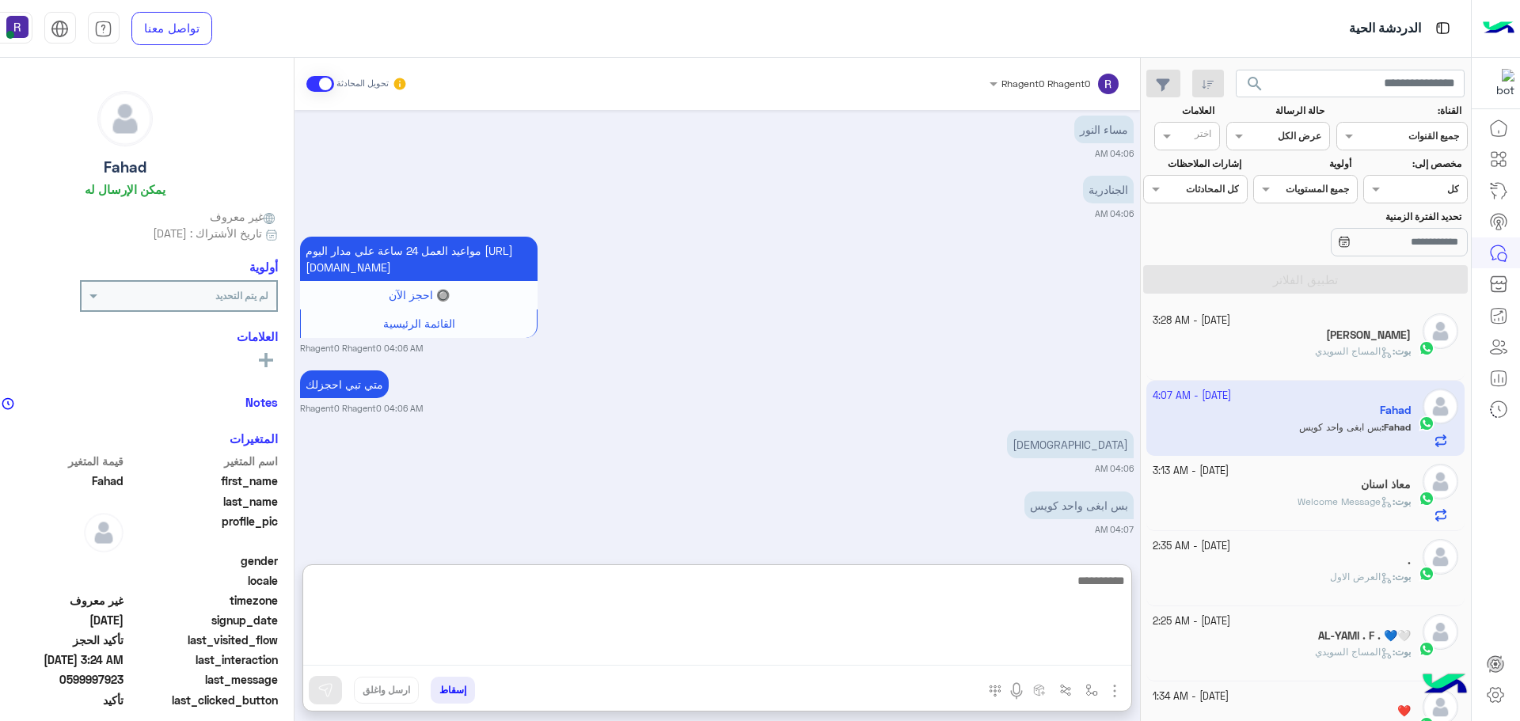
scroll to position [5101, 0]
click at [1041, 591] on textarea at bounding box center [717, 618] width 828 height 95
type textarea "*"
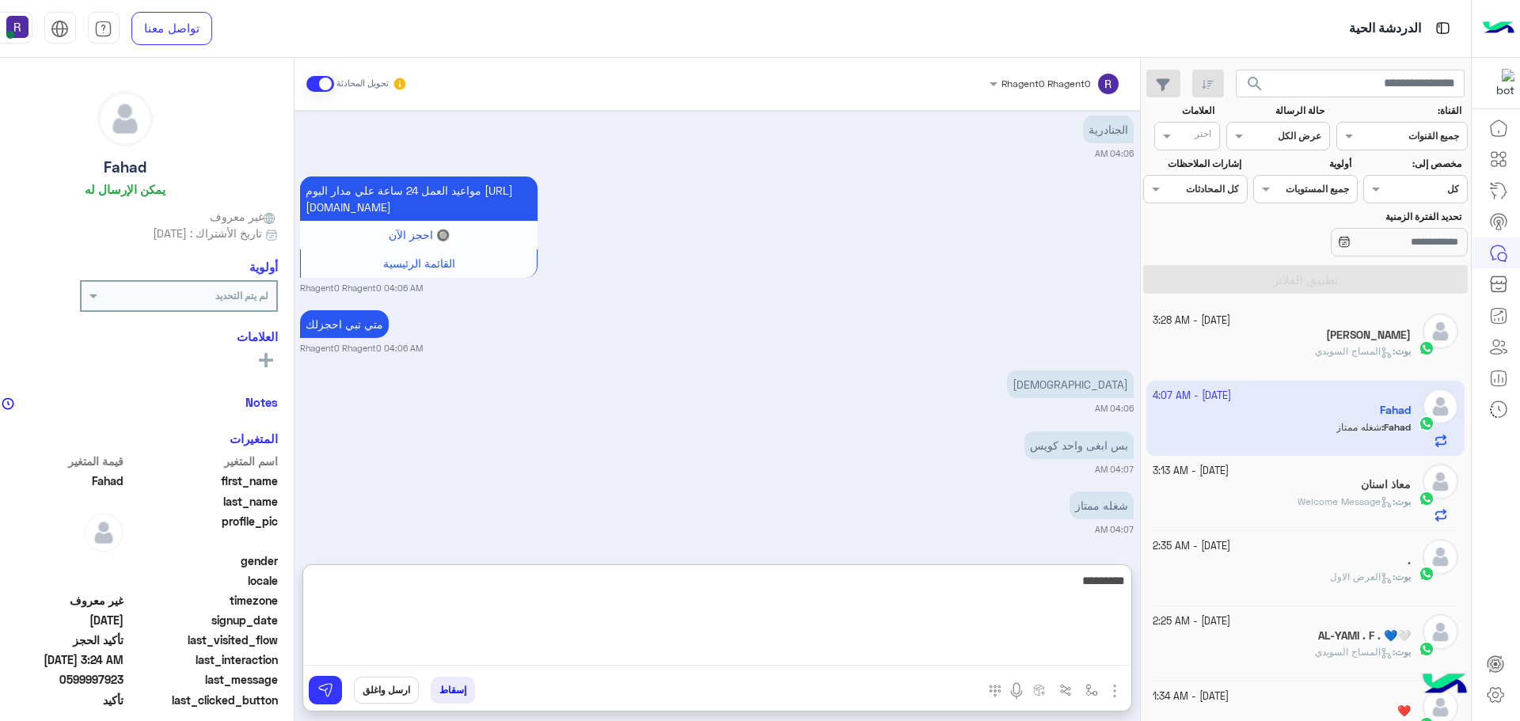
scroll to position [5162, 0]
click at [1045, 581] on textarea "**********" at bounding box center [717, 618] width 828 height 95
click at [997, 589] on textarea "**********" at bounding box center [717, 618] width 828 height 95
type textarea "**********"
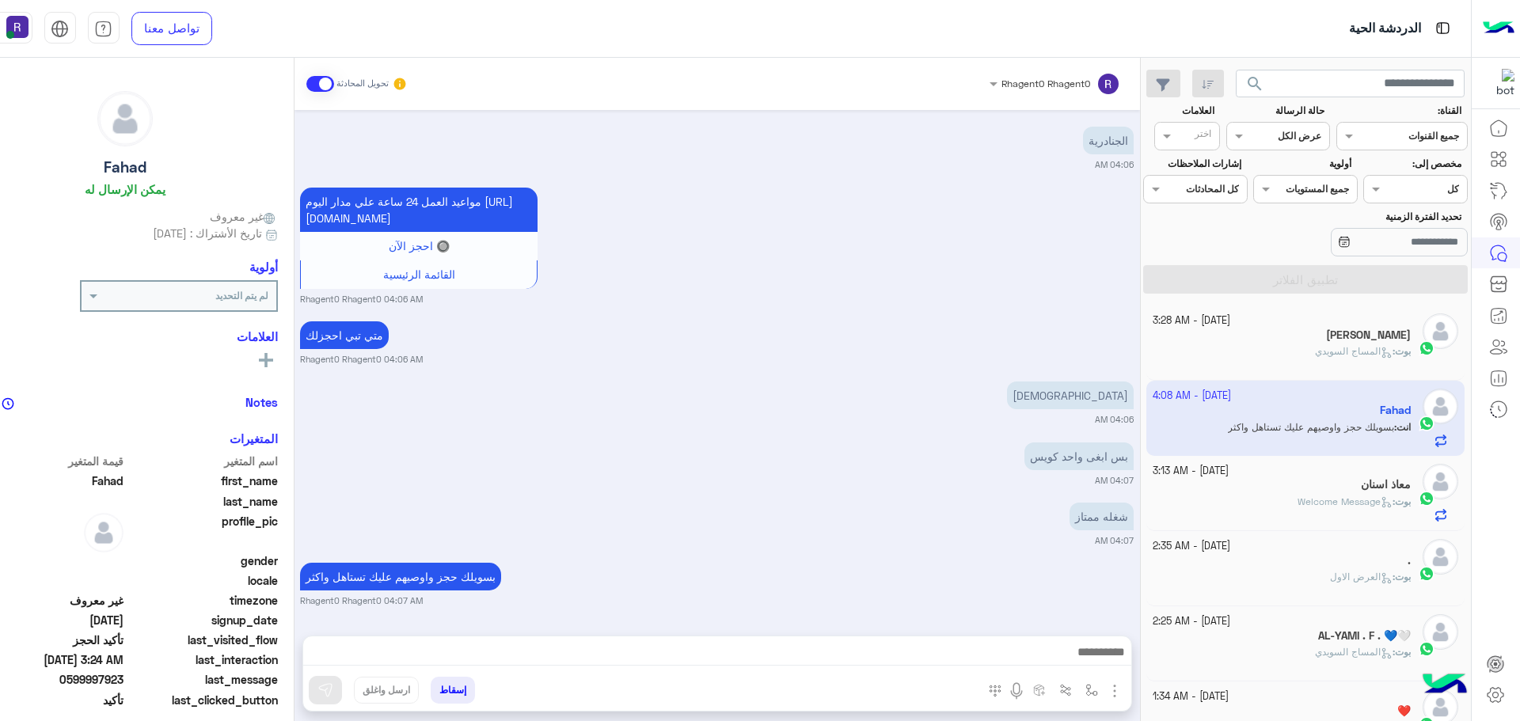
scroll to position [5150, 0]
click at [551, 582] on img at bounding box center [546, 581] width 19 height 19
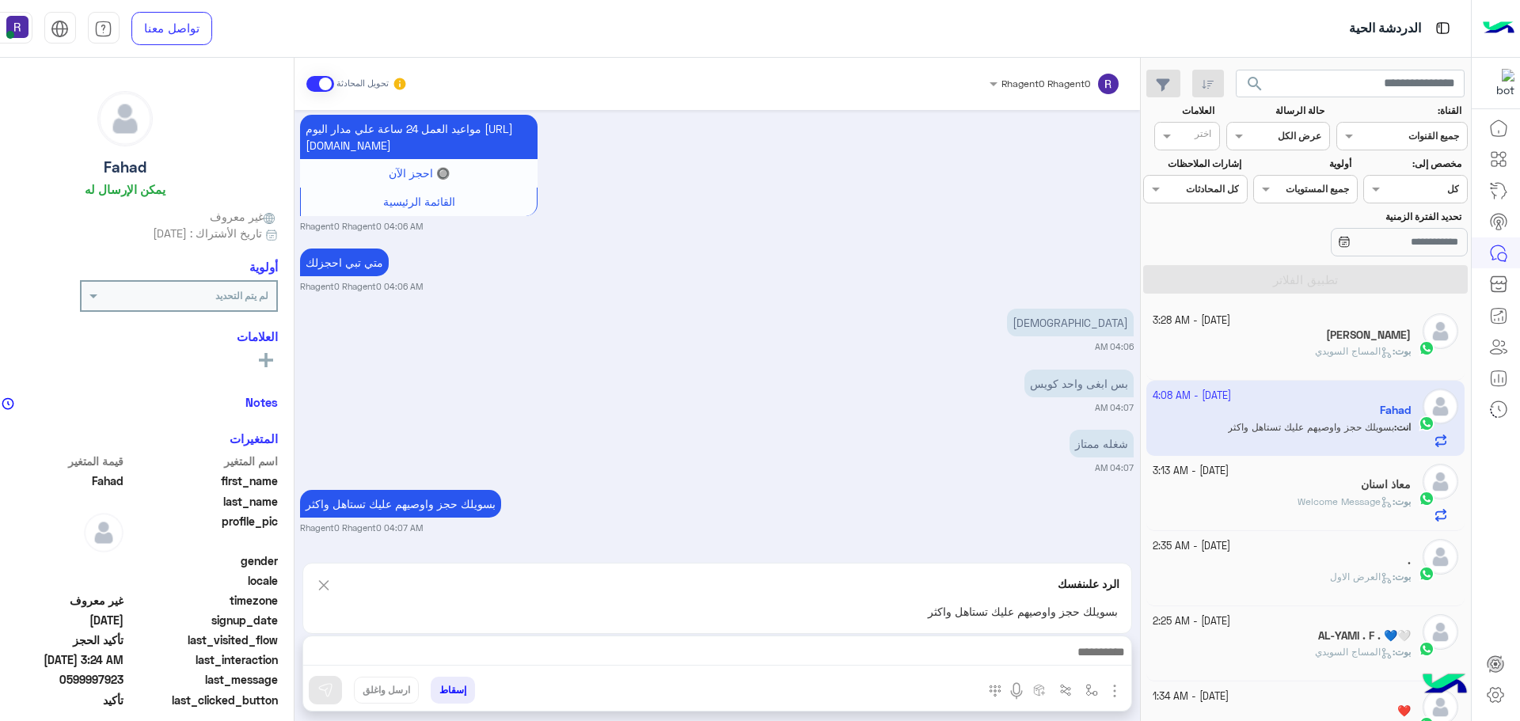
click at [317, 583] on img at bounding box center [323, 586] width 17 height 20
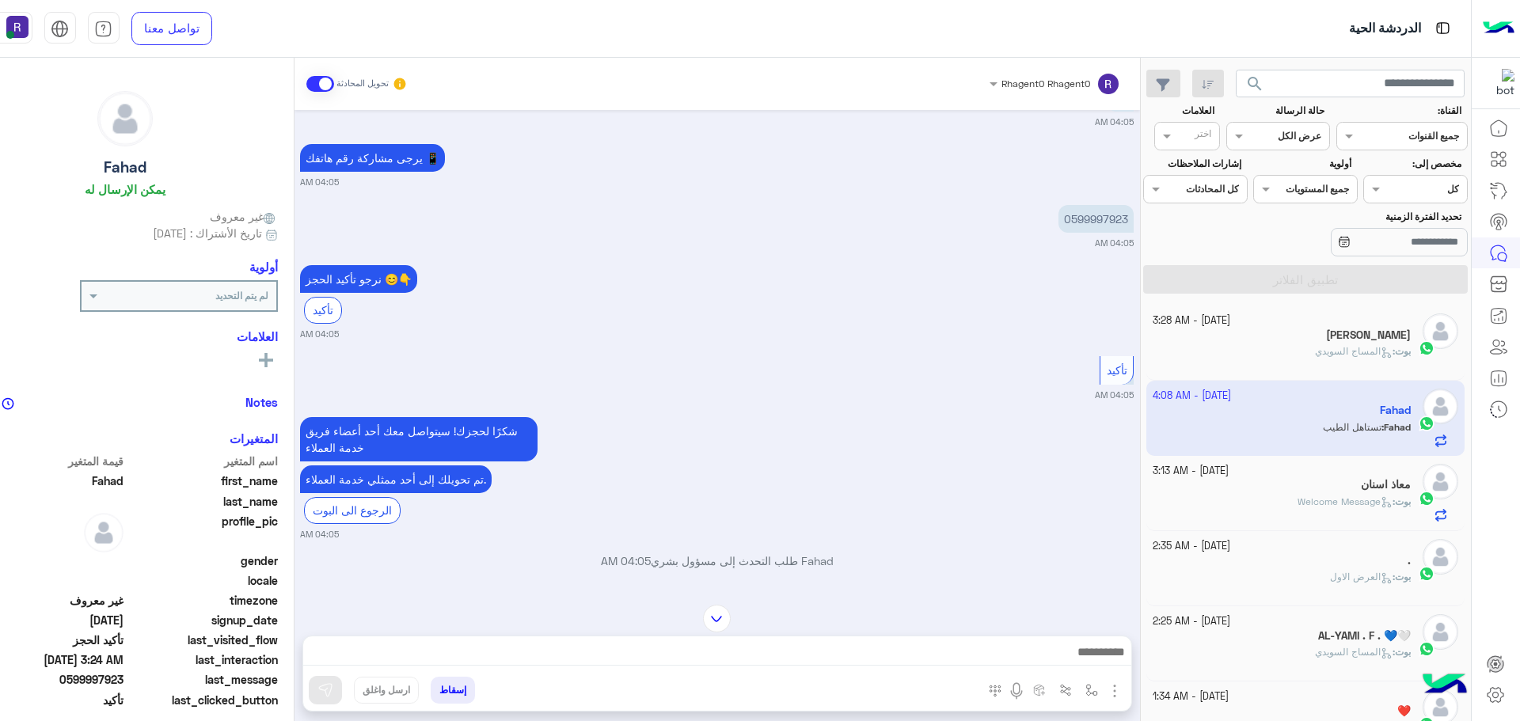
scroll to position [4103, 0]
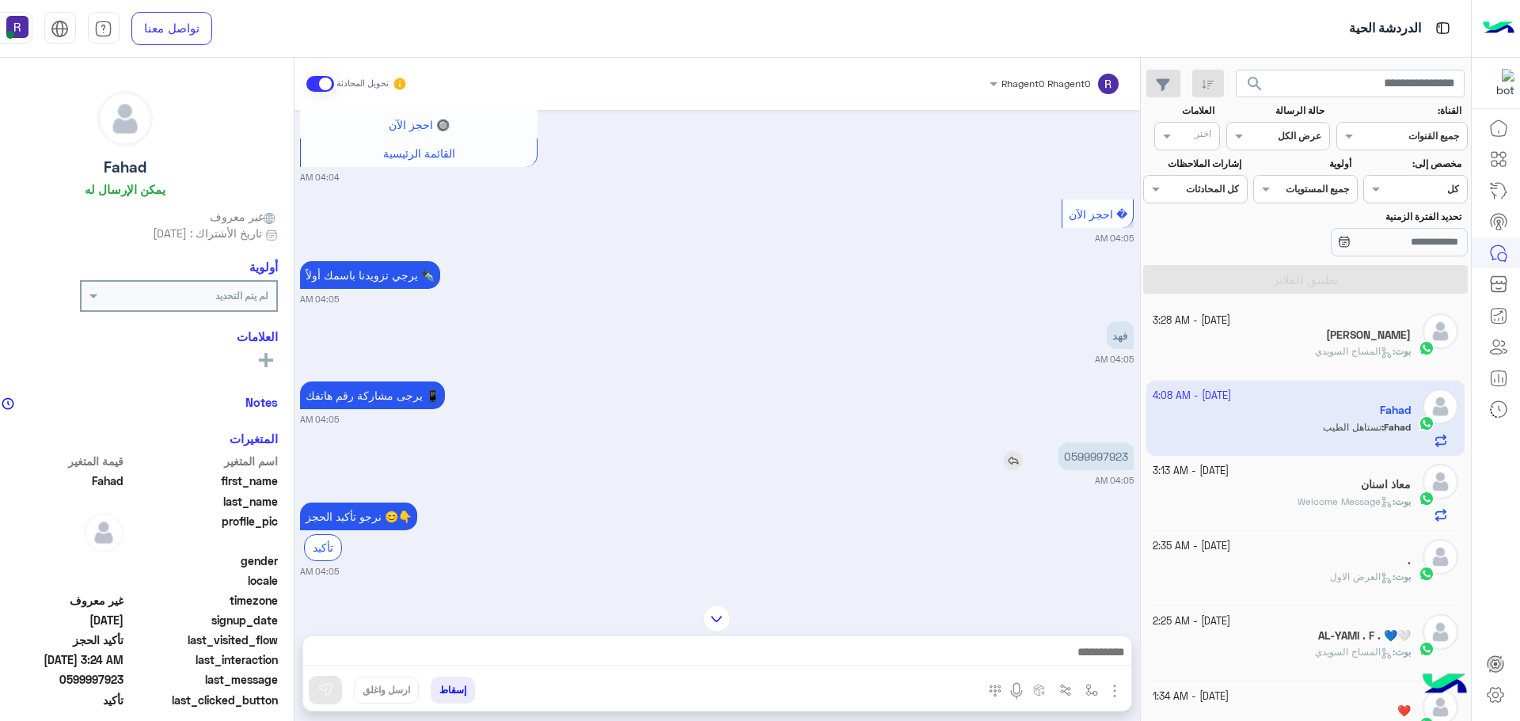
click at [1100, 470] on p "0599997923" at bounding box center [1095, 457] width 75 height 28
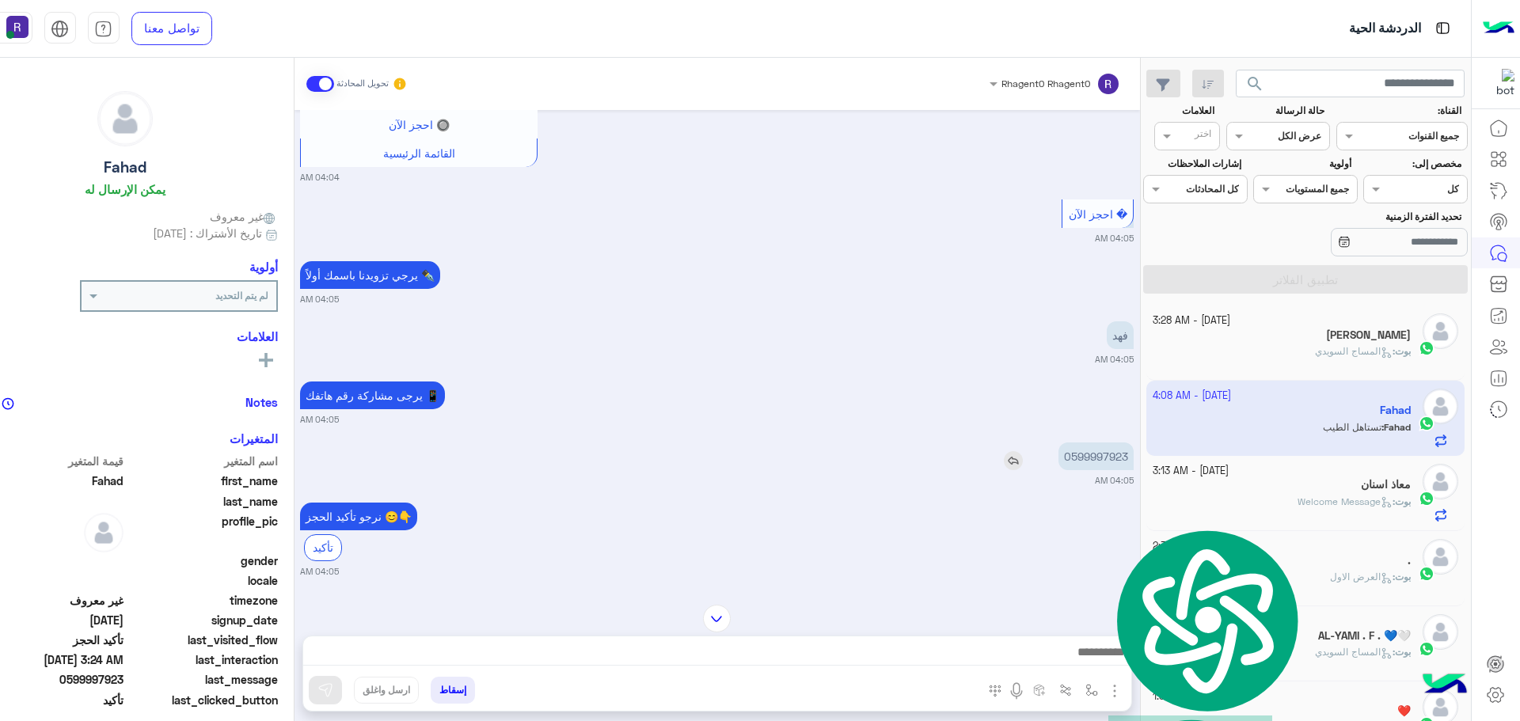
copy p "0599997923"
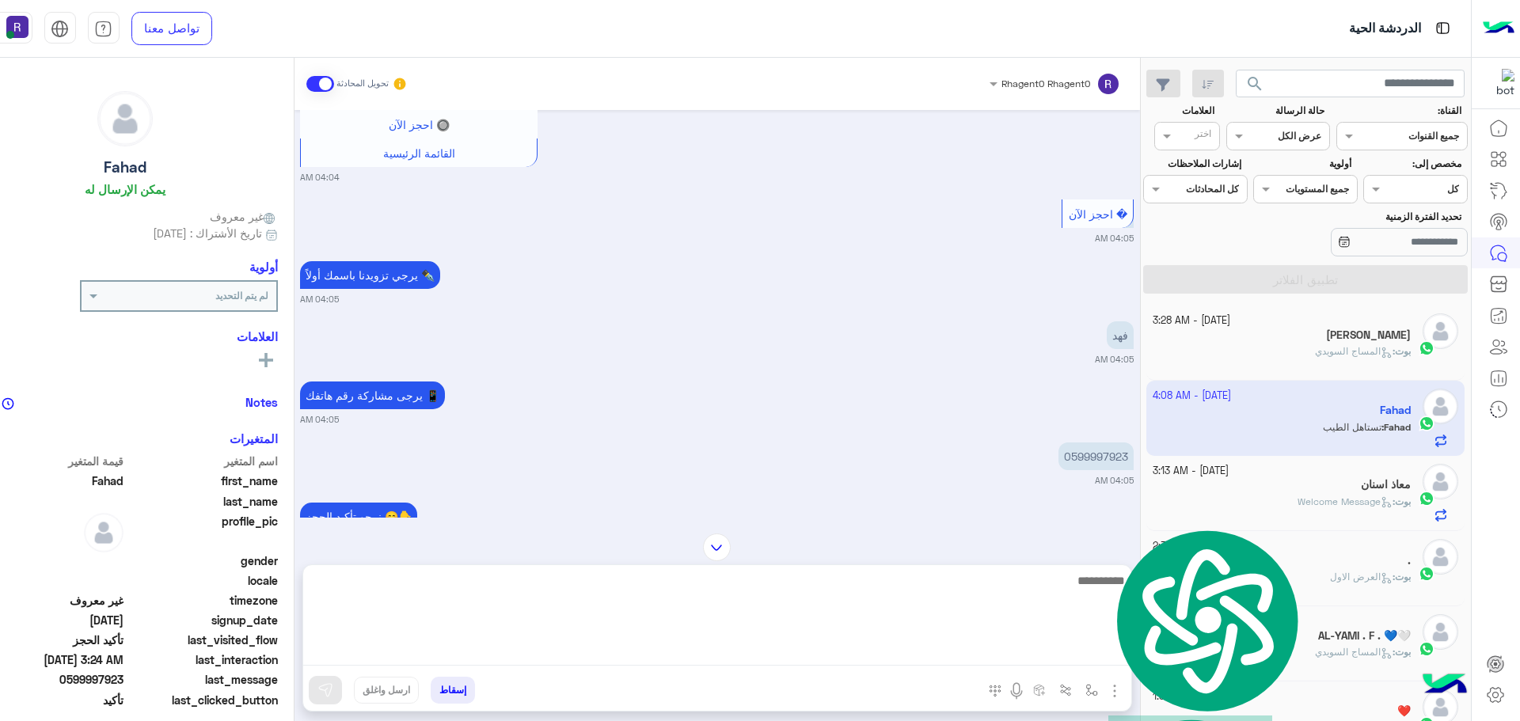
click at [1013, 652] on textarea at bounding box center [717, 618] width 828 height 95
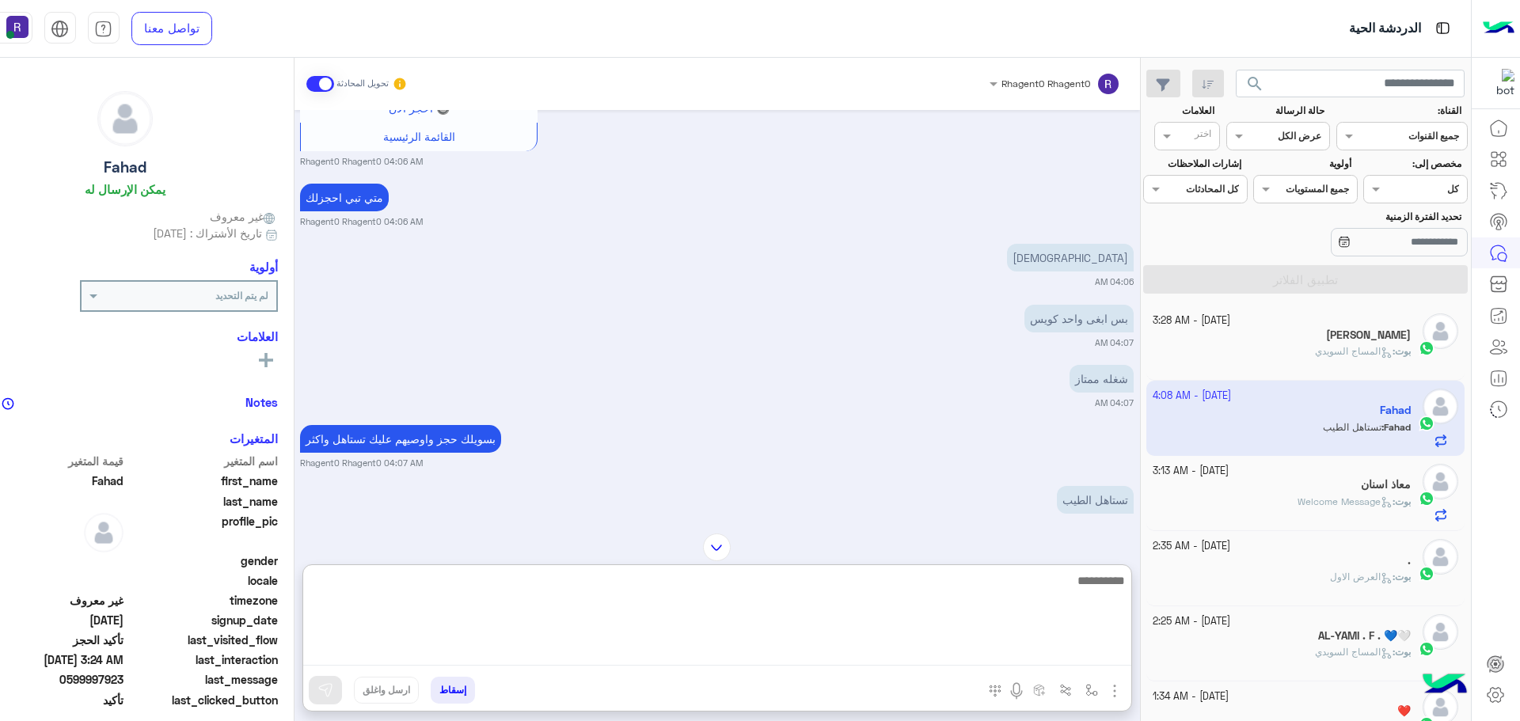
scroll to position [5282, 0]
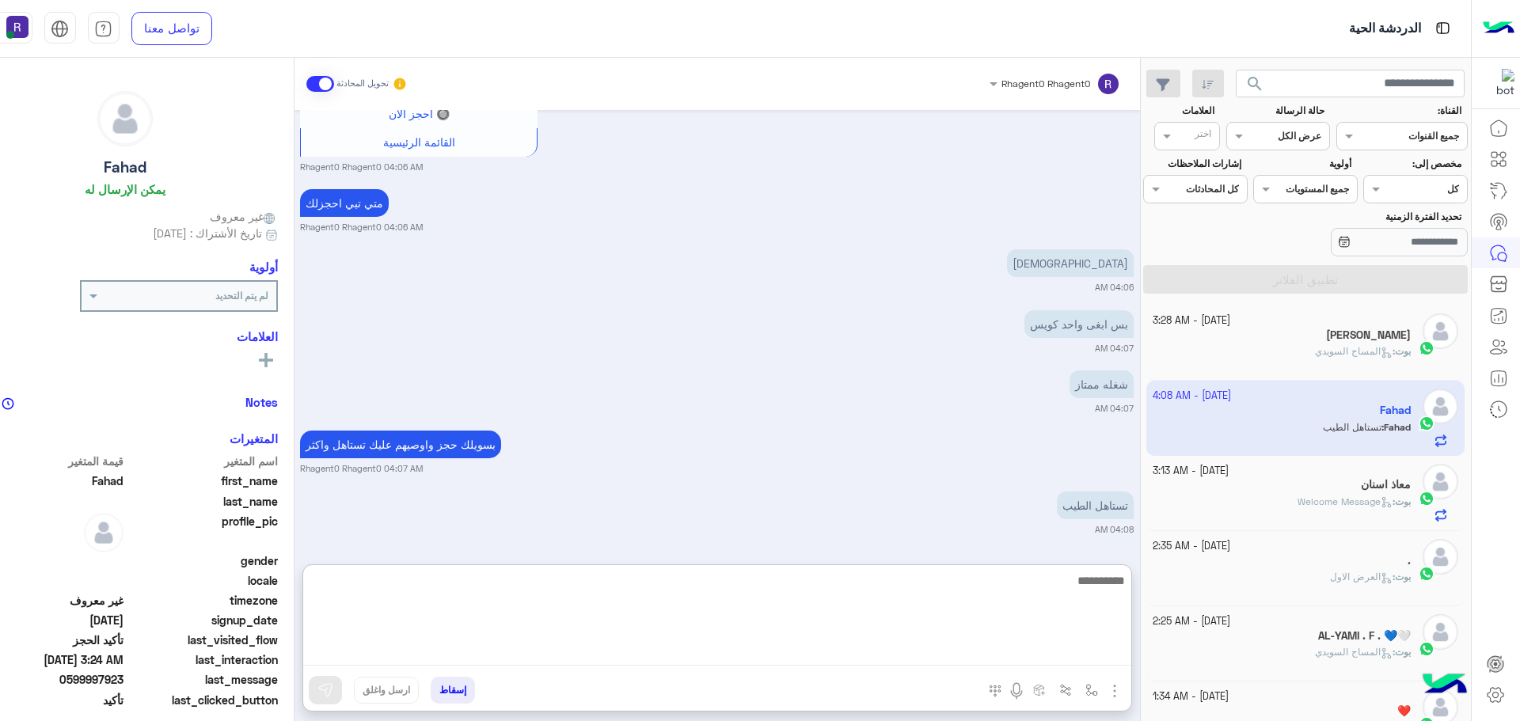
click at [973, 584] on textarea at bounding box center [717, 618] width 828 height 95
type textarea "**"
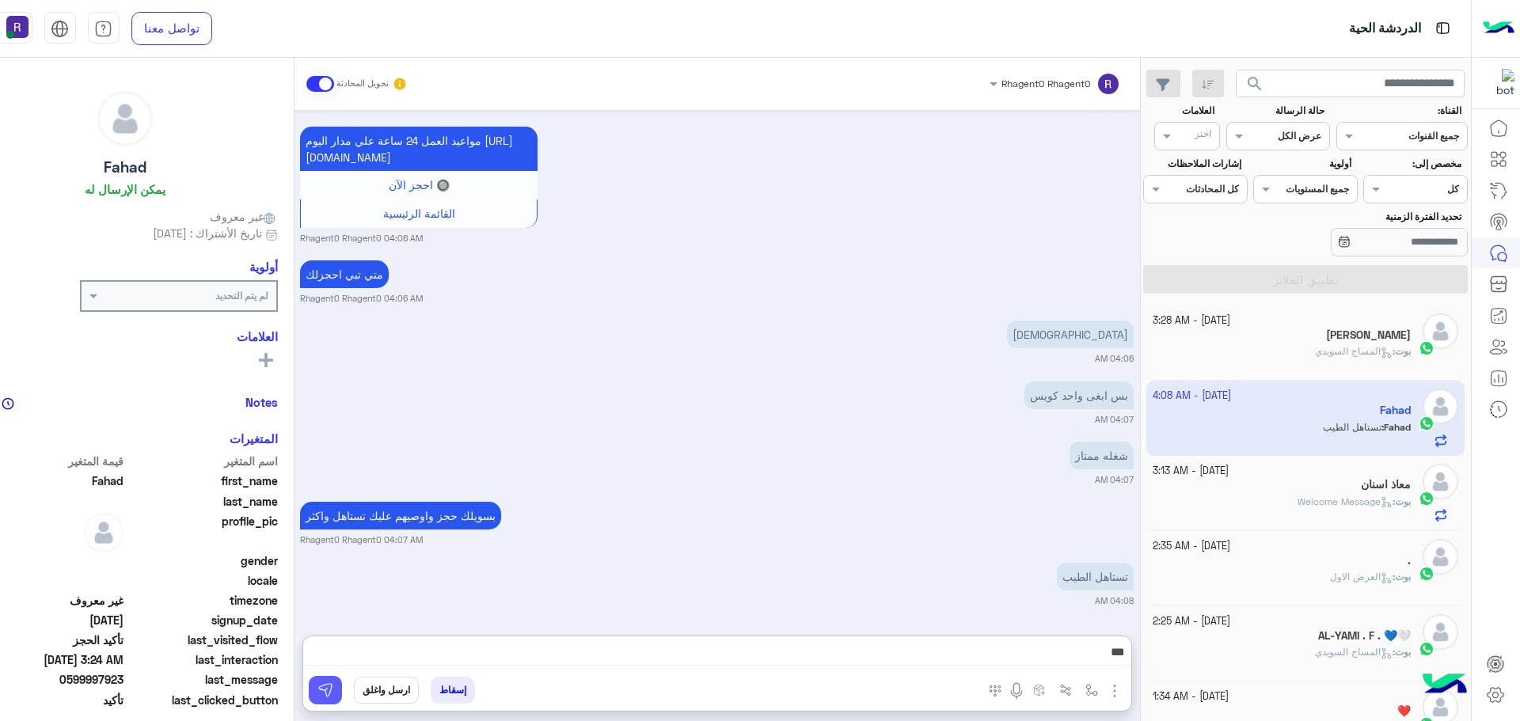
click at [320, 687] on img at bounding box center [325, 690] width 16 height 16
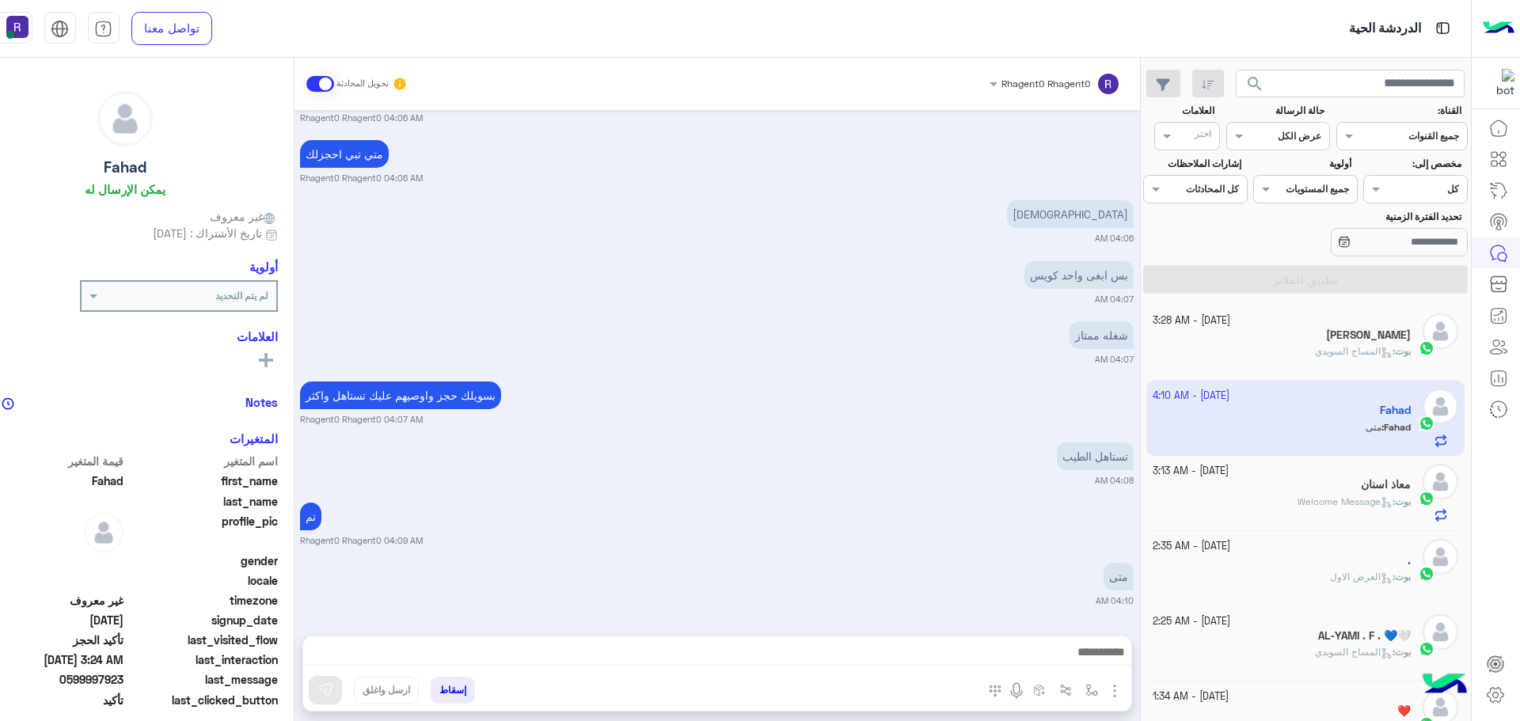
scroll to position [5332, 0]
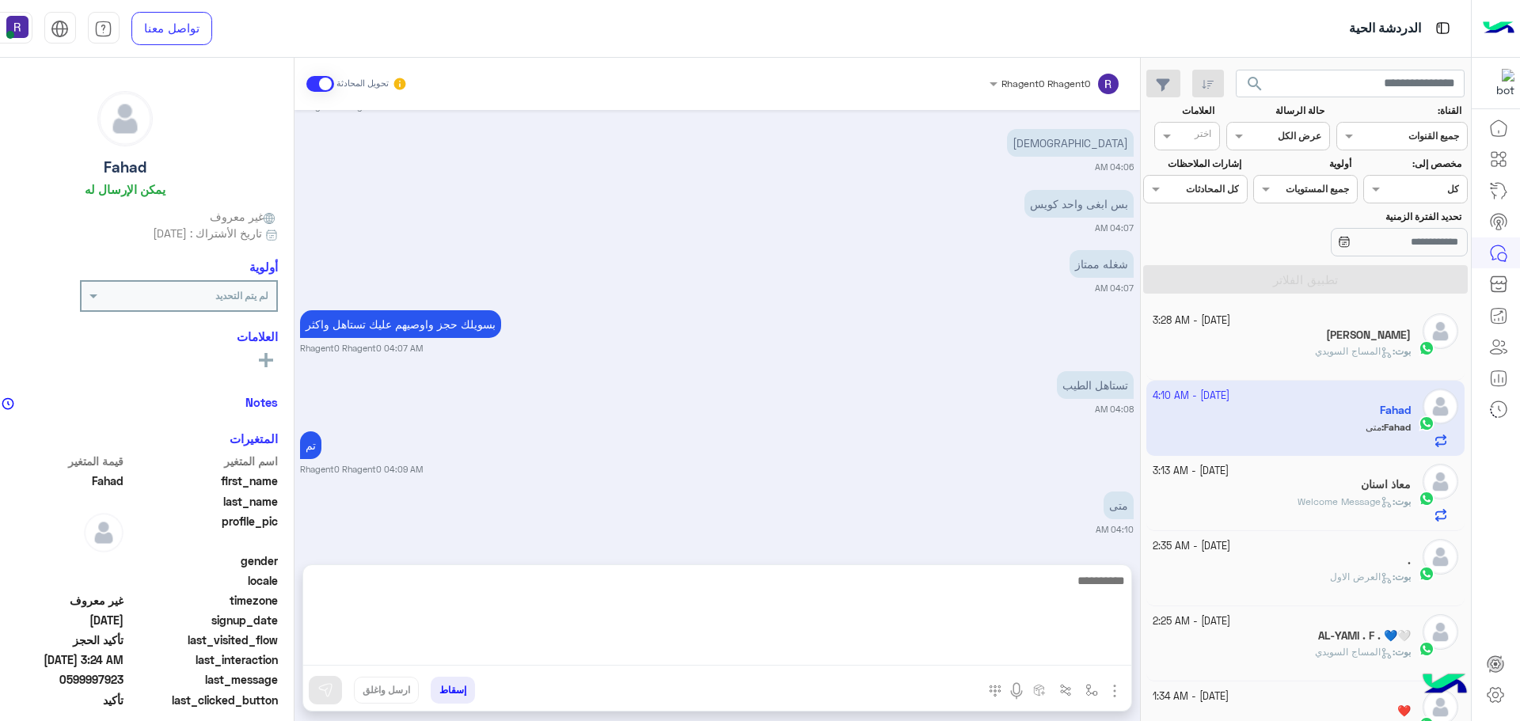
click at [965, 655] on textarea at bounding box center [717, 618] width 828 height 95
type textarea "**********"
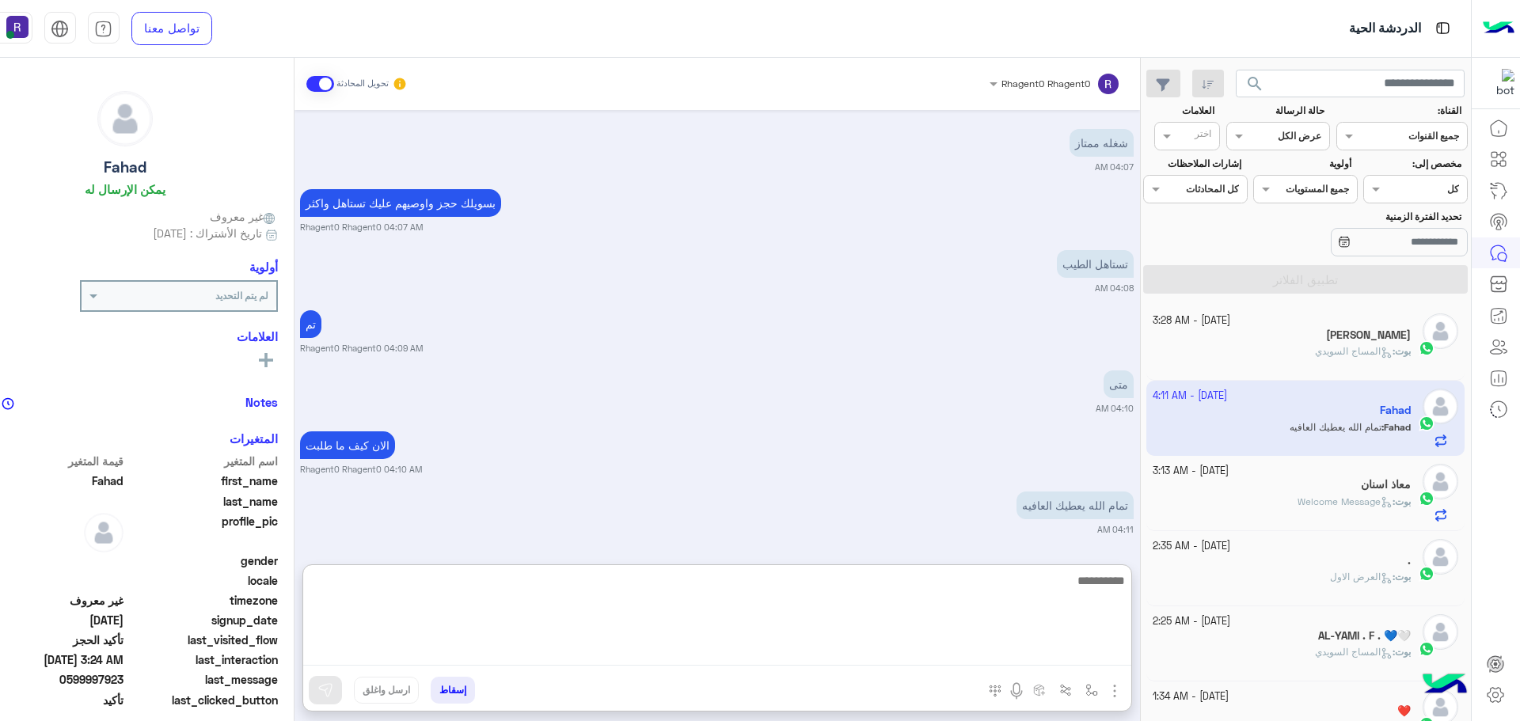
scroll to position [5524, 0]
type textarea "**********"
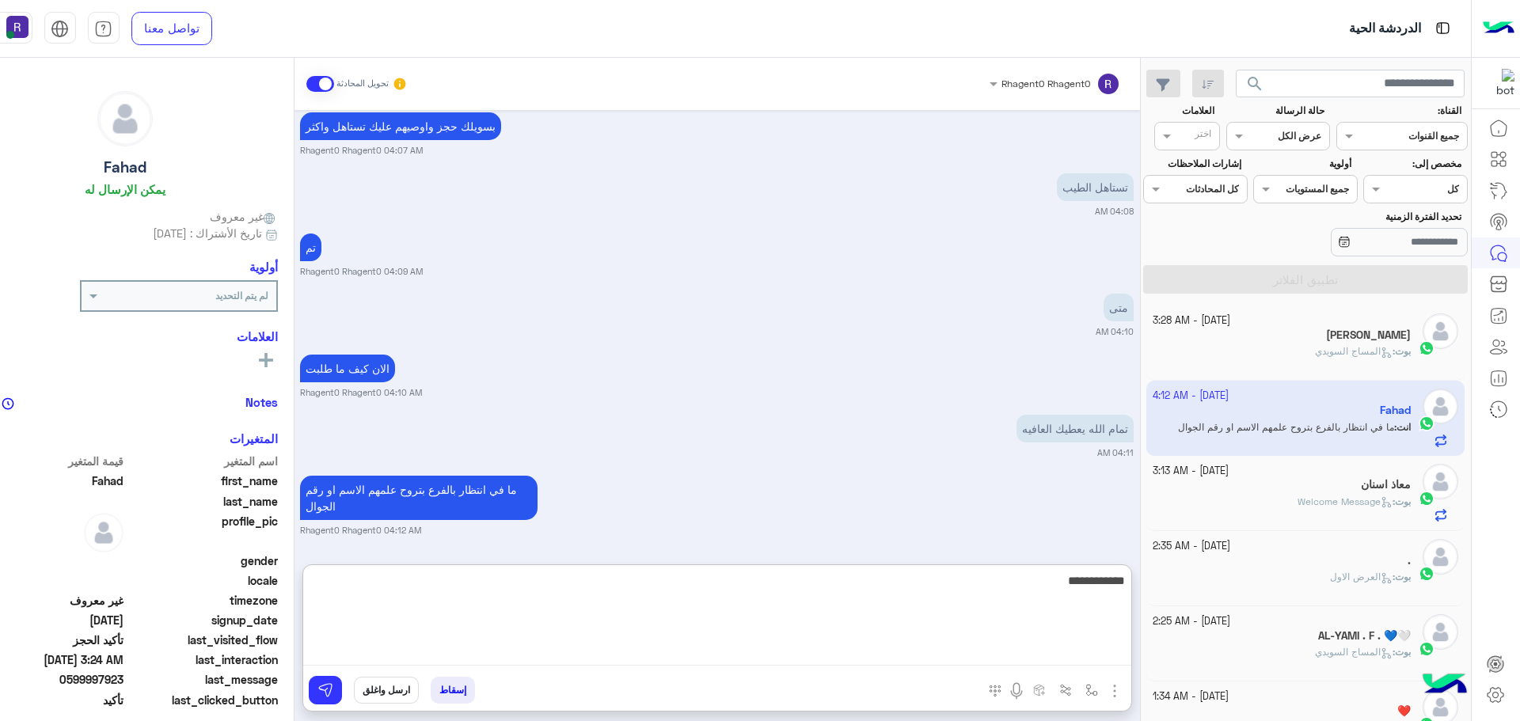
type textarea "**********"
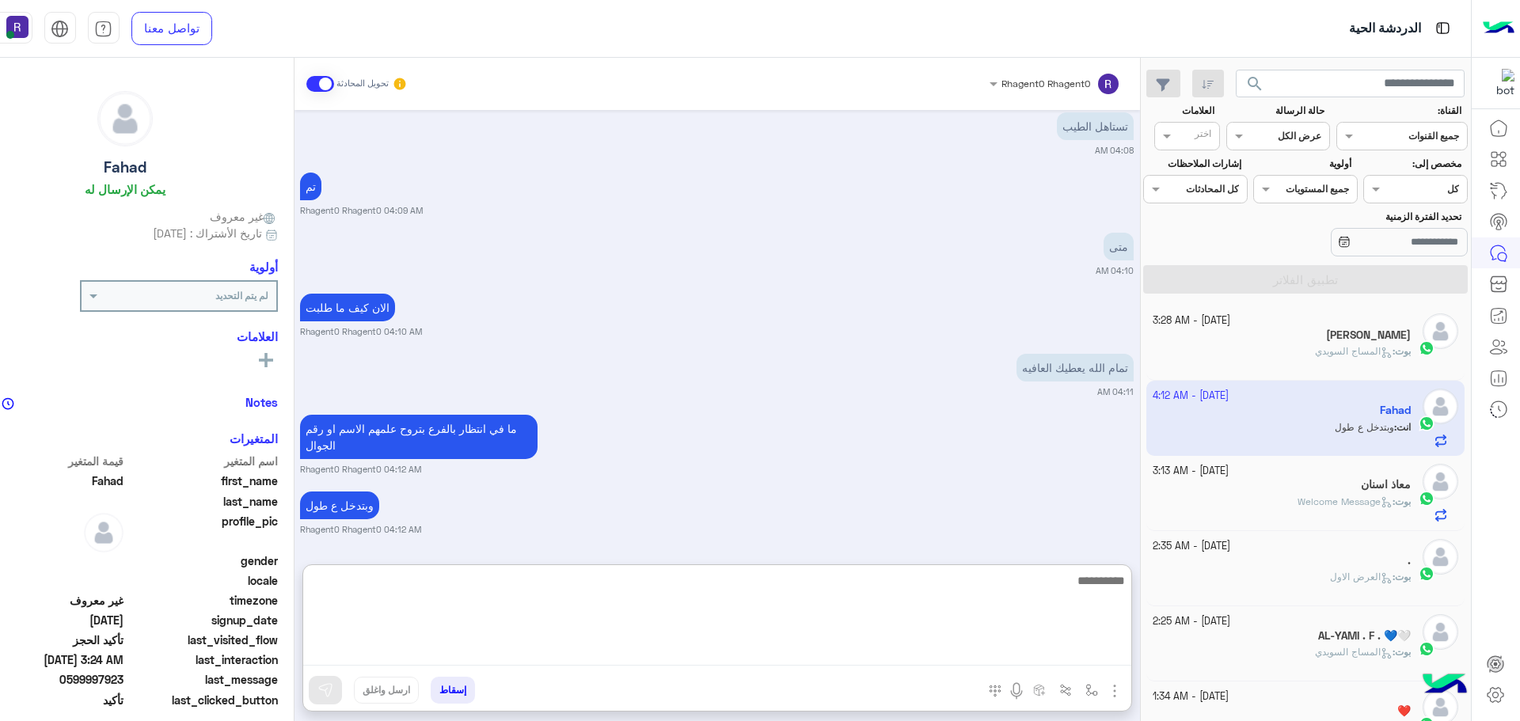
click at [1104, 585] on textarea at bounding box center [717, 618] width 828 height 95
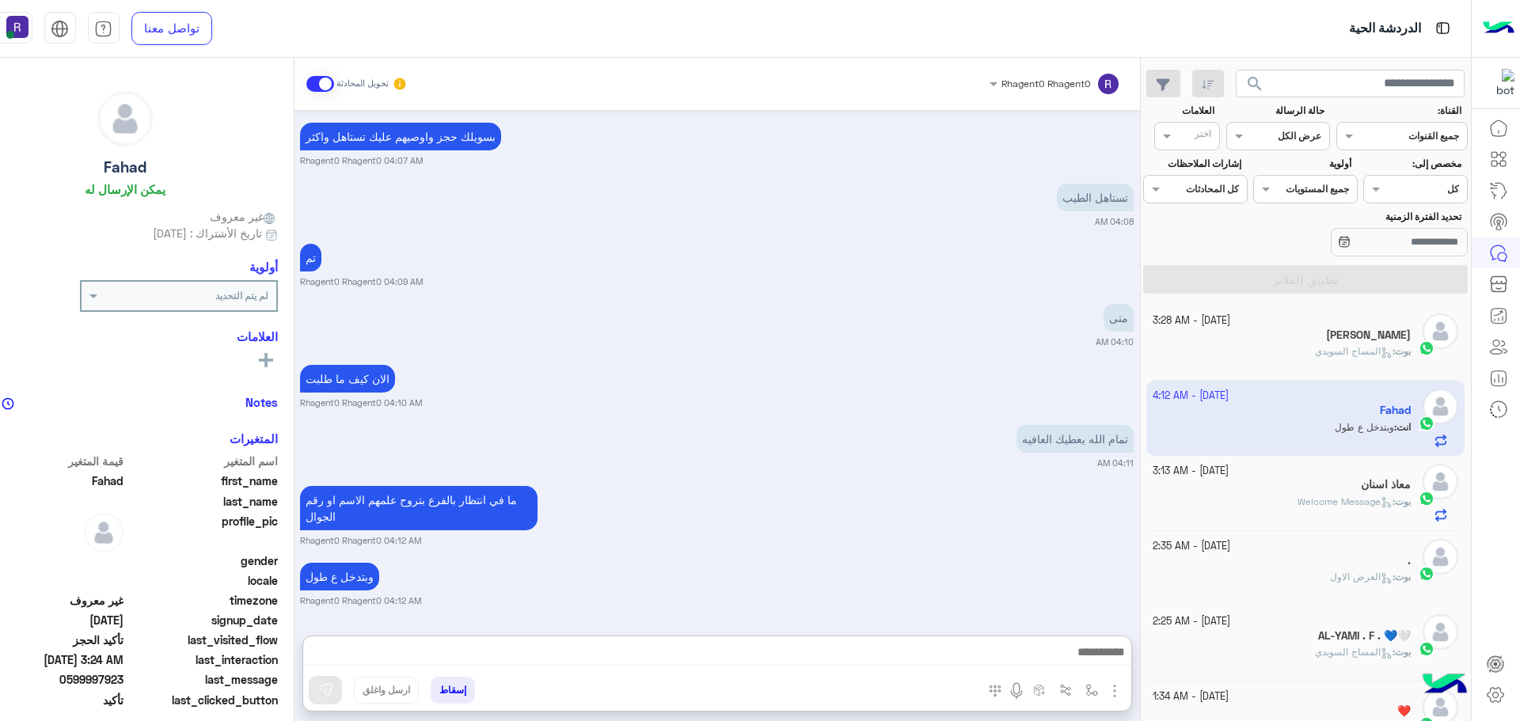
click at [818, 482] on div "ما في انتظار بالفرع بتروح علمهم الاسم او رقم الجوال Rhagent0 Rhagent0 04:12 AM" at bounding box center [717, 514] width 834 height 65
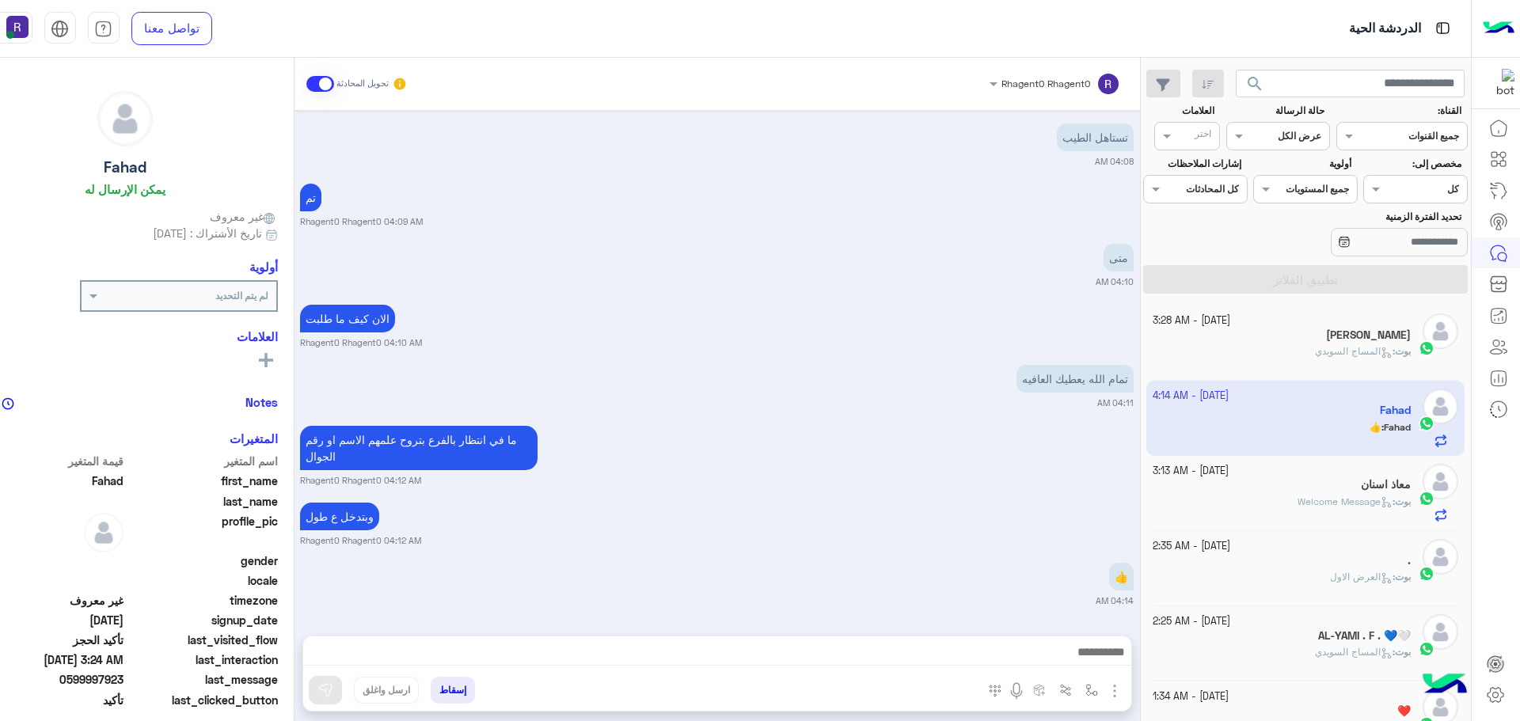
scroll to position [5651, 0]
click at [306, 87] on span at bounding box center [320, 84] width 28 height 16
click at [310, 89] on span at bounding box center [320, 84] width 28 height 16
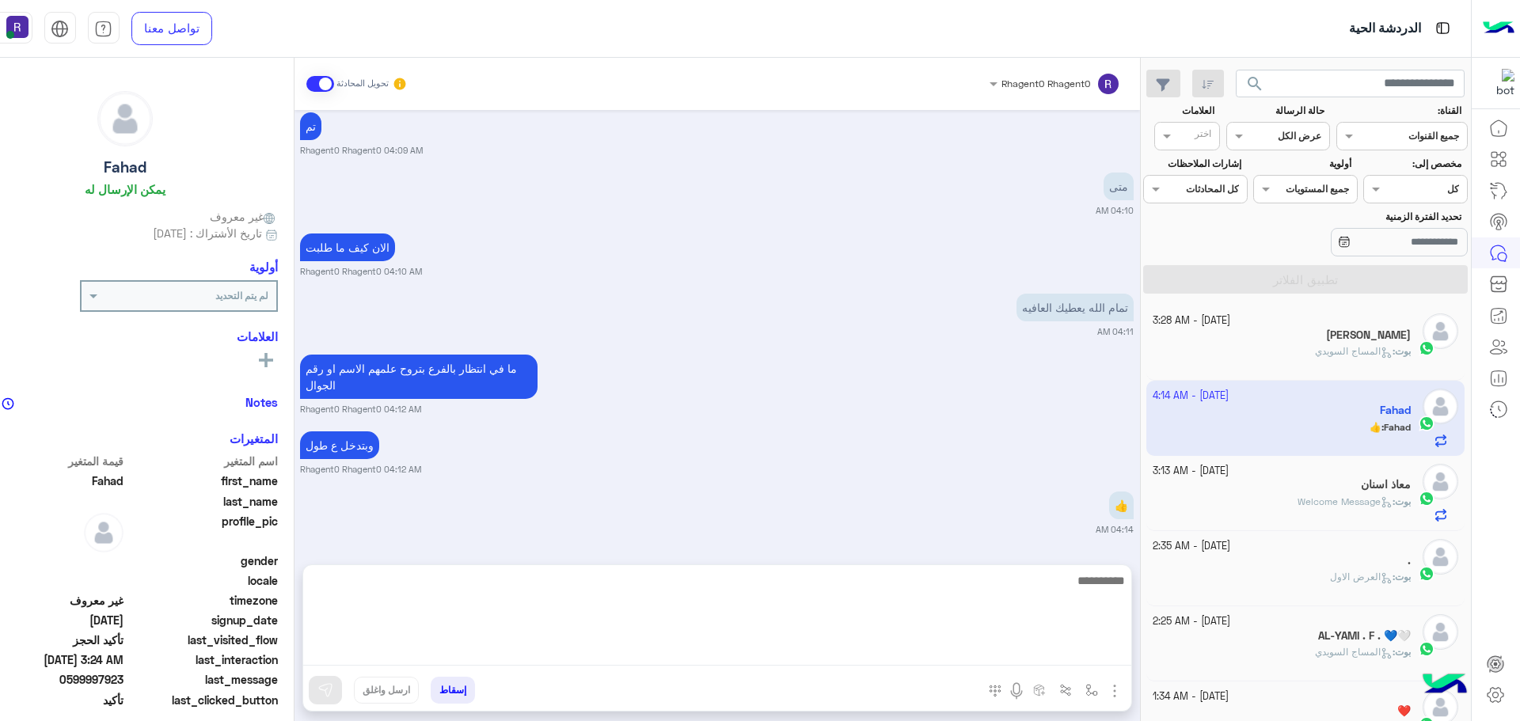
click at [532, 653] on textarea at bounding box center [717, 618] width 828 height 95
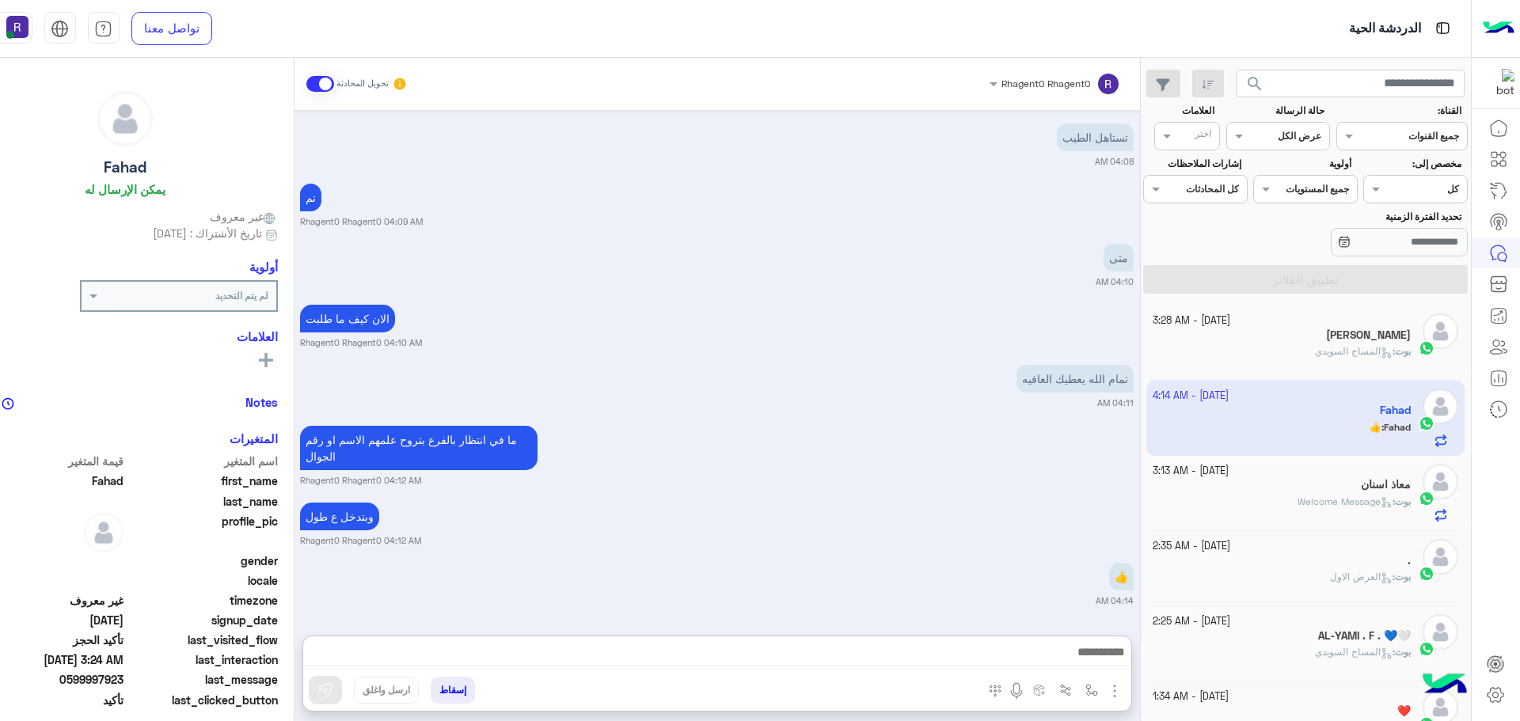
click at [325, 79] on span at bounding box center [320, 84] width 28 height 16
click at [318, 79] on span at bounding box center [320, 84] width 28 height 16
click at [306, 83] on span at bounding box center [320, 84] width 28 height 16
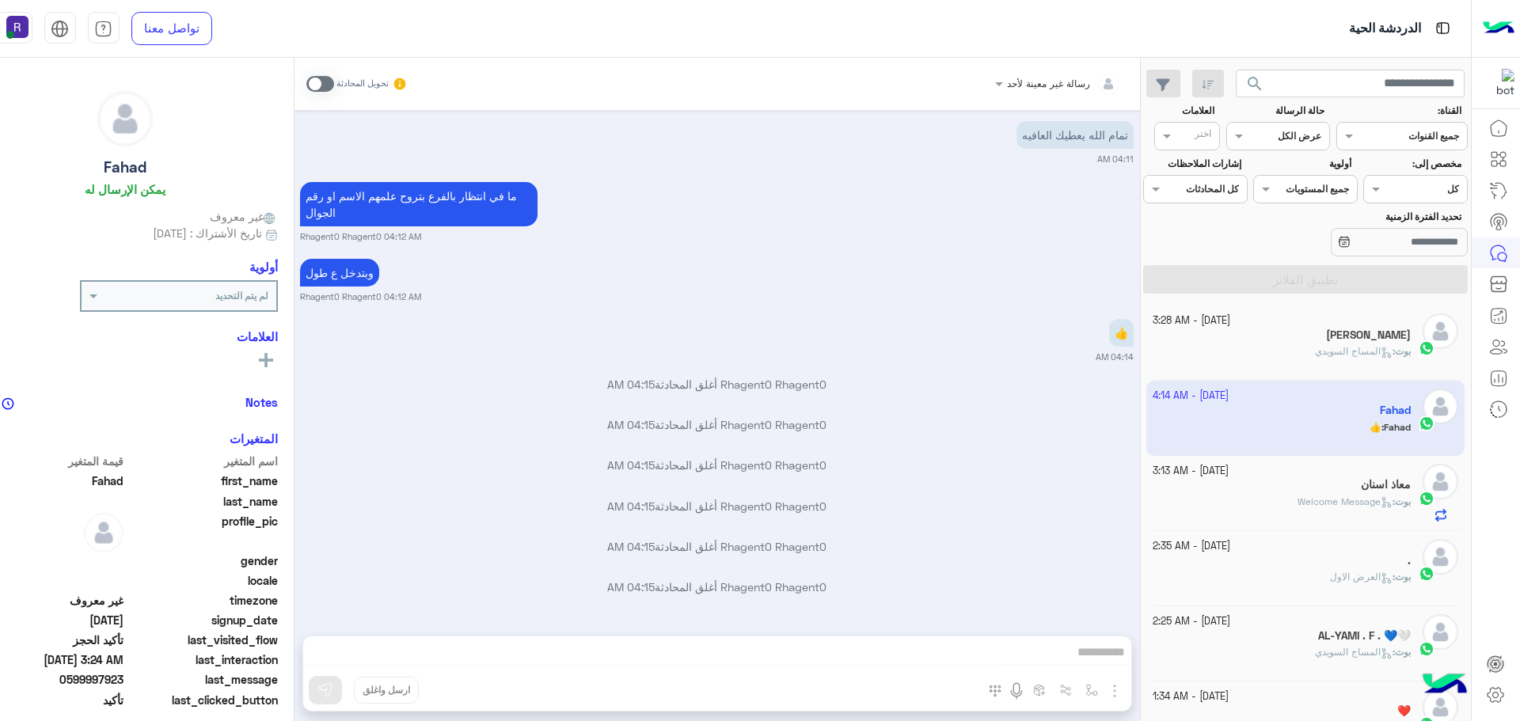
scroll to position [5895, 0]
click at [1301, 512] on div "بوت : Welcome Message" at bounding box center [1282, 509] width 258 height 28
